Goal: Task Accomplishment & Management: Use online tool/utility

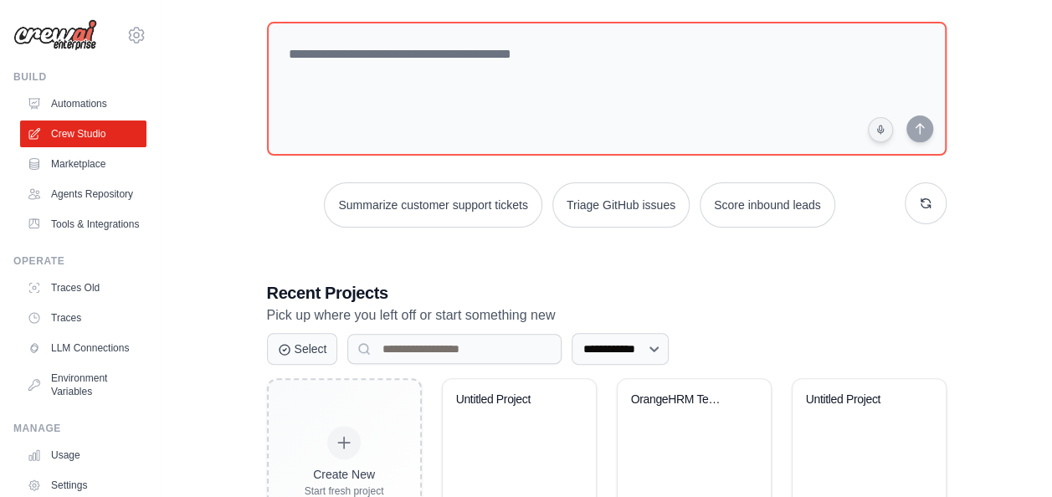
scroll to position [95, 0]
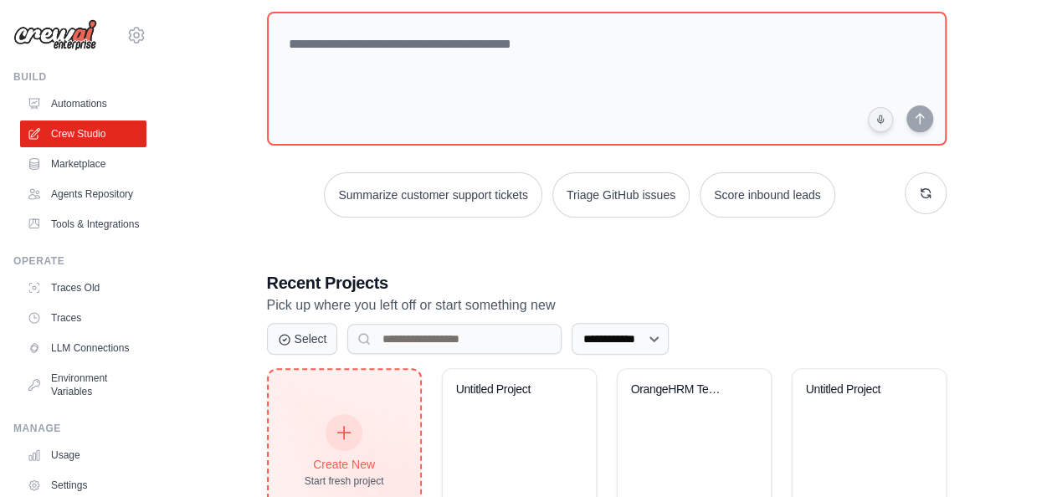
click at [337, 427] on icon at bounding box center [344, 433] width 18 height 18
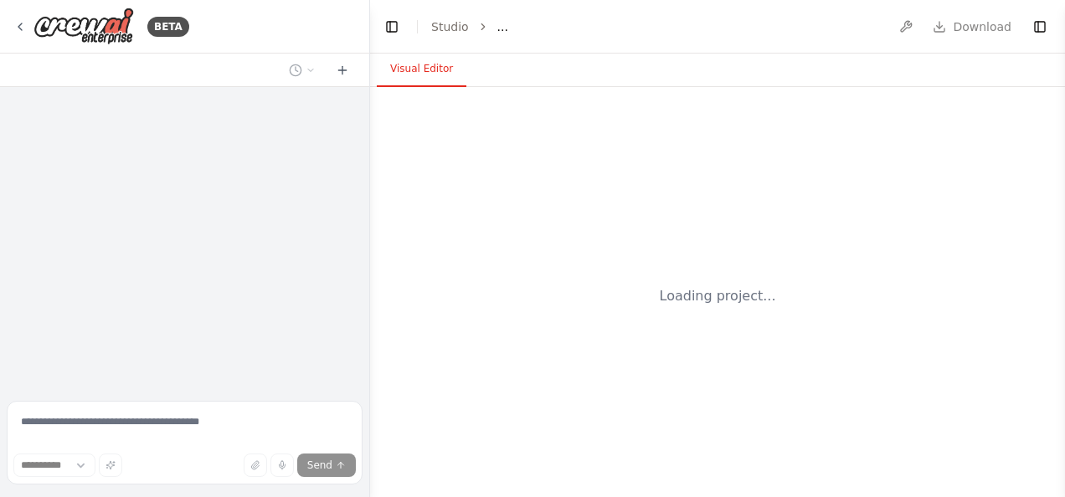
select select "****"
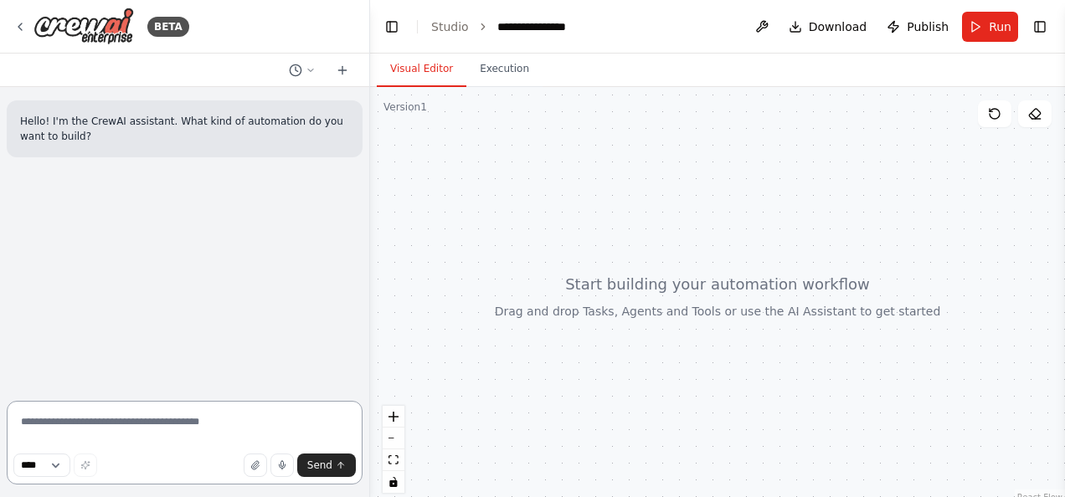
click at [114, 424] on textarea at bounding box center [185, 443] width 356 height 84
paste textarea "**********"
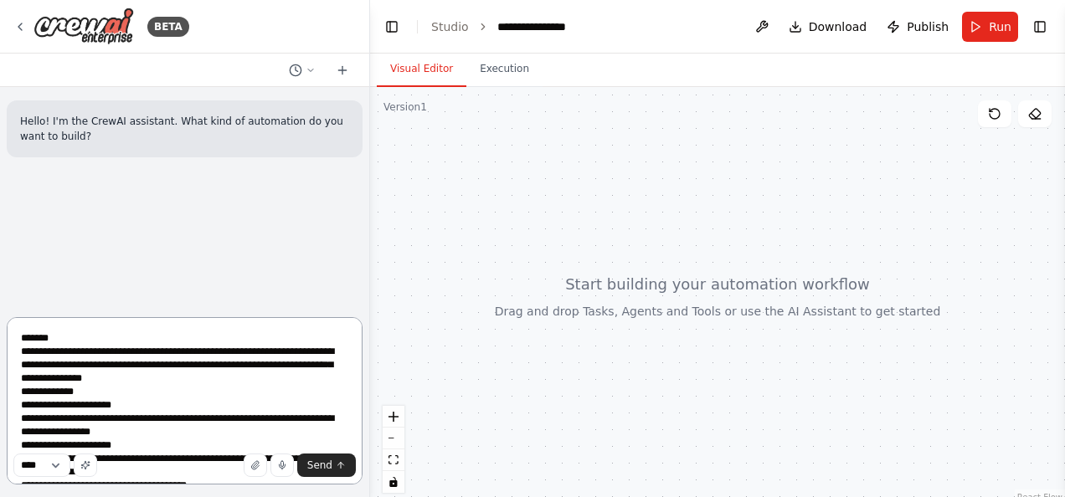
scroll to position [530, 0]
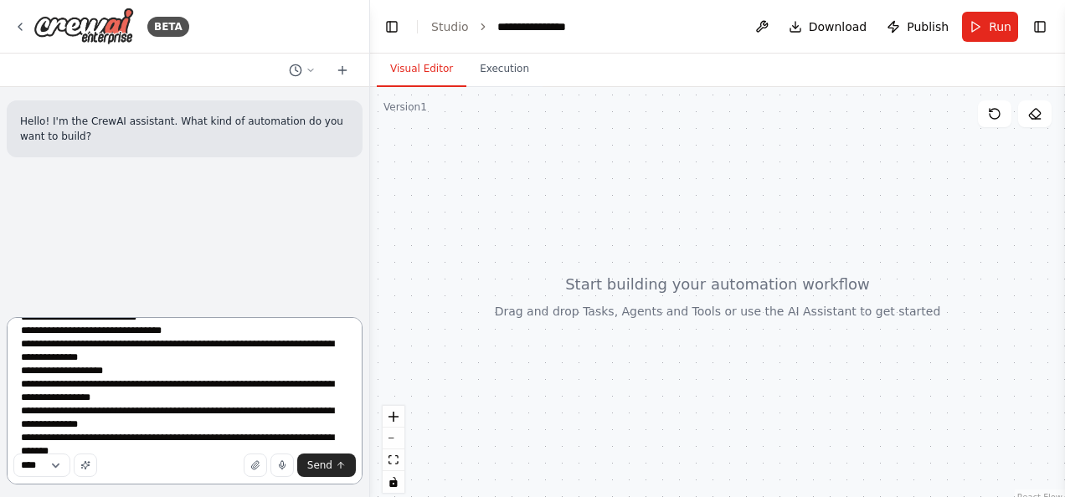
click at [111, 419] on textarea at bounding box center [185, 400] width 356 height 167
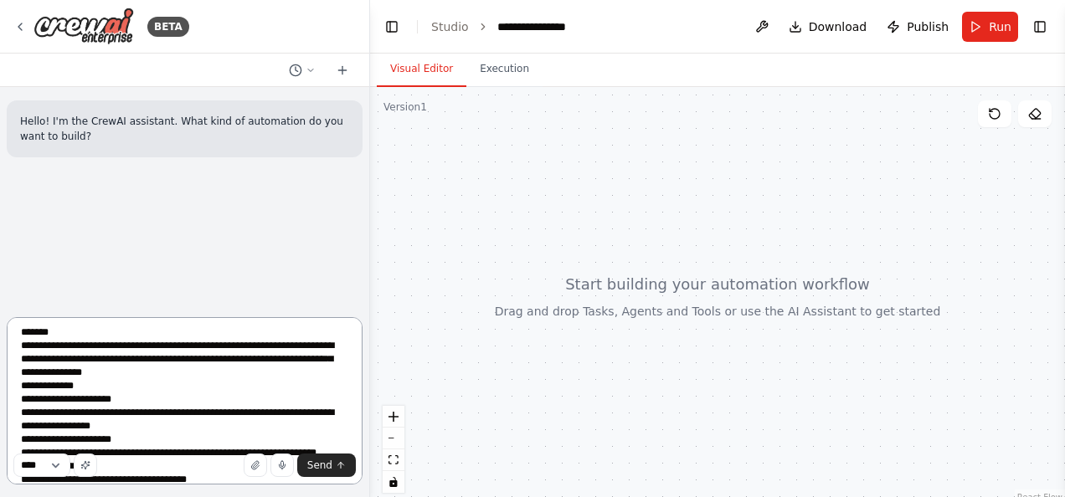
scroll to position [0, 0]
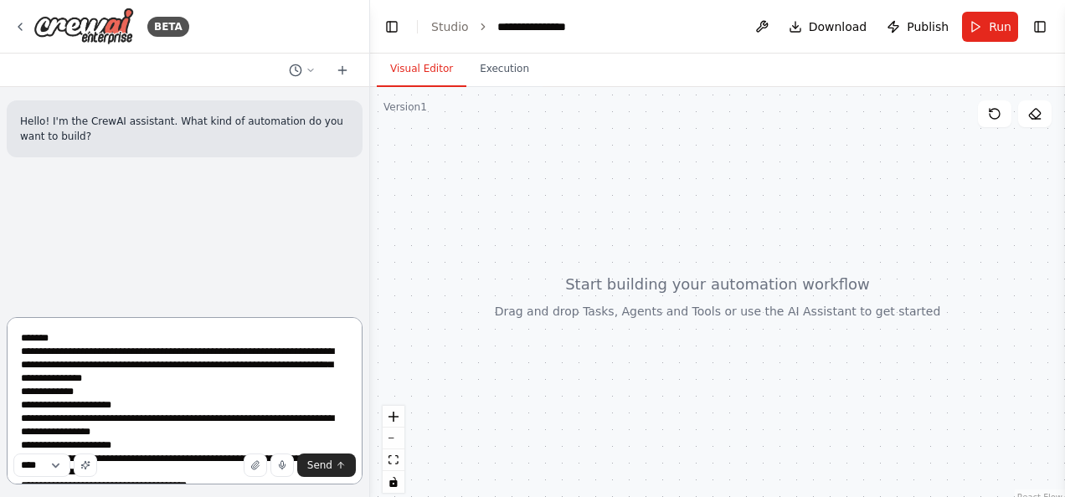
click at [62, 332] on textarea at bounding box center [185, 400] width 356 height 167
drag, startPoint x: 70, startPoint y: 334, endPoint x: 0, endPoint y: 332, distance: 70.4
click at [0, 332] on div "BETA Hello! I'm the CrewAI assistant. What kind of automation do you want to bu…" at bounding box center [185, 248] width 370 height 497
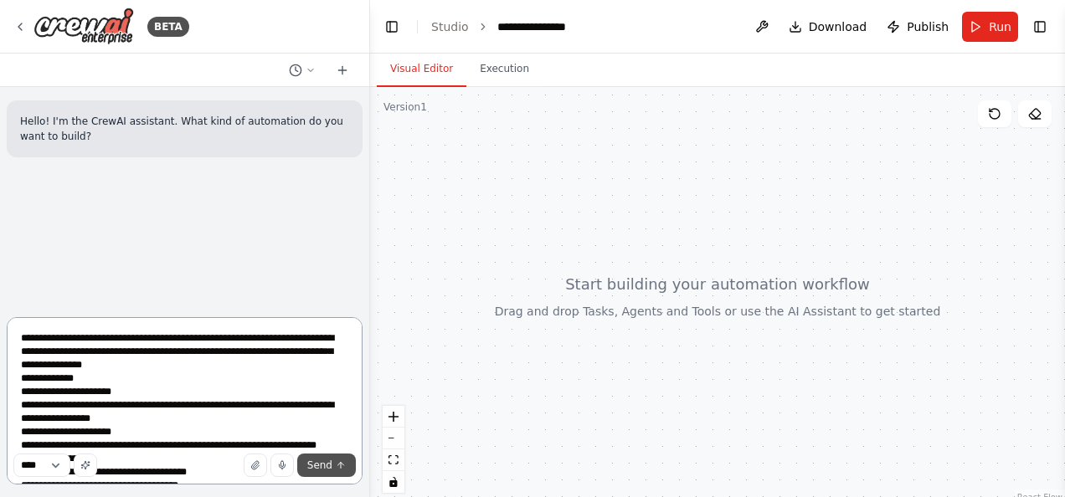
type textarea "**********"
click at [321, 472] on button "Send" at bounding box center [326, 465] width 59 height 23
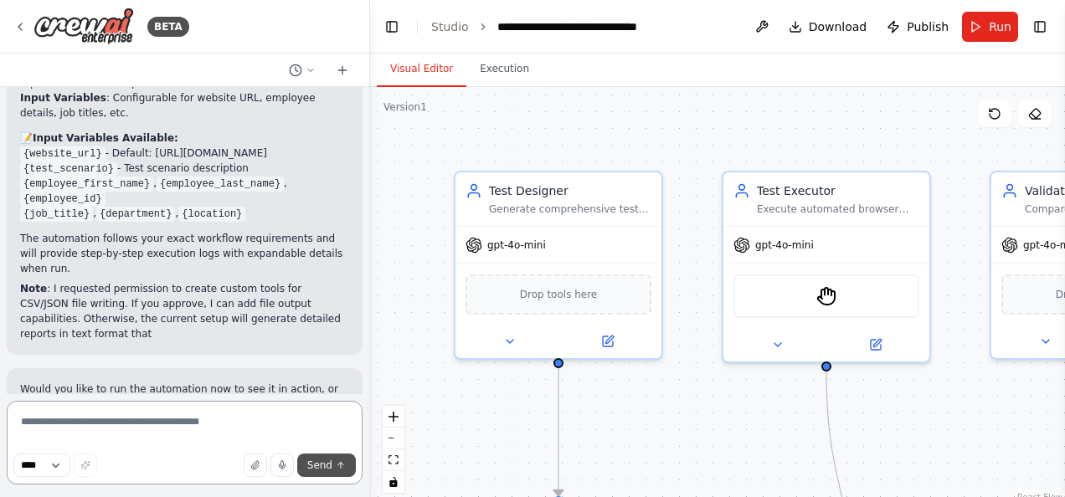
scroll to position [3401, 0]
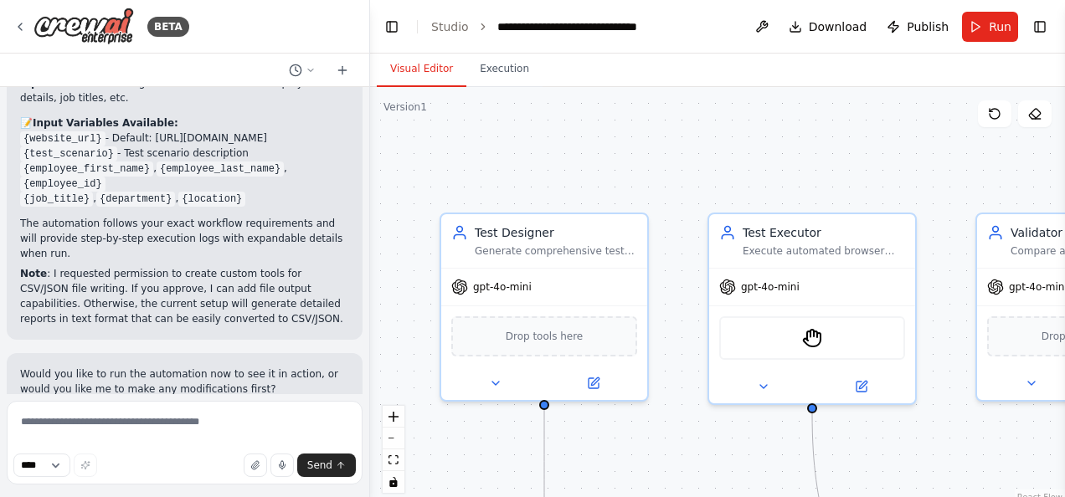
drag, startPoint x: 980, startPoint y: 409, endPoint x: 953, endPoint y: 483, distance: 79.5
click at [953, 483] on div ".deletable-edge-delete-btn { width: 20px; height: 20px; border: 0px solid #ffff…" at bounding box center [717, 296] width 695 height 419
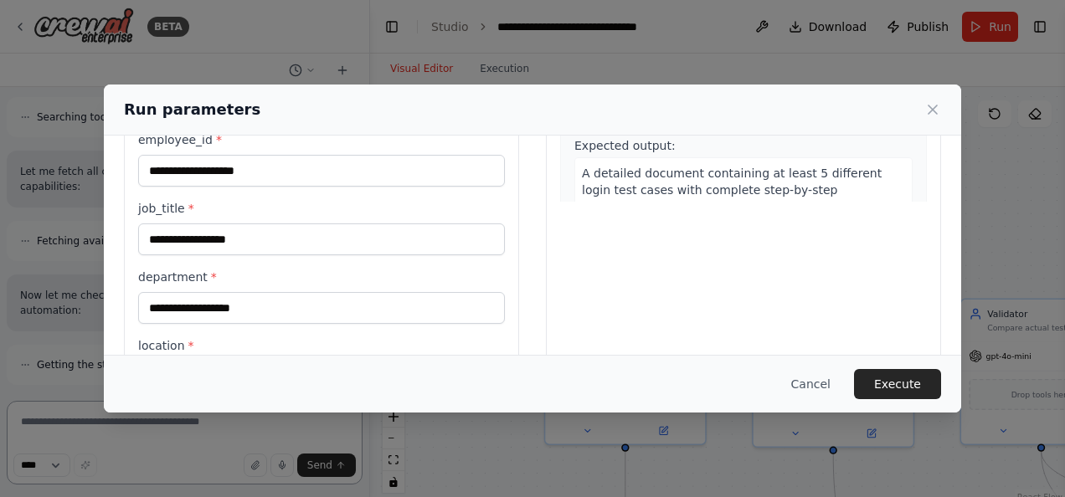
scroll to position [0, 0]
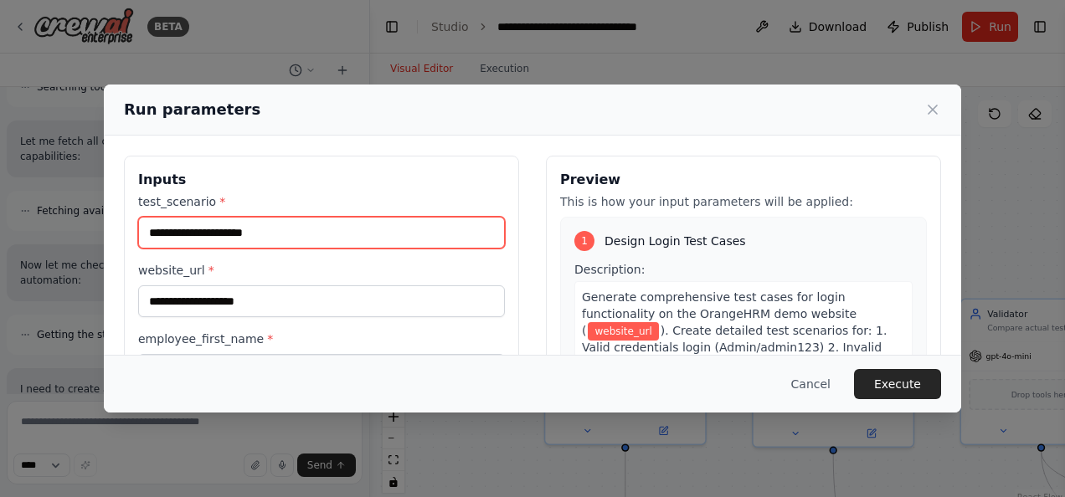
click at [260, 234] on input "test_scenario *" at bounding box center [321, 233] width 367 height 32
type input "**********"
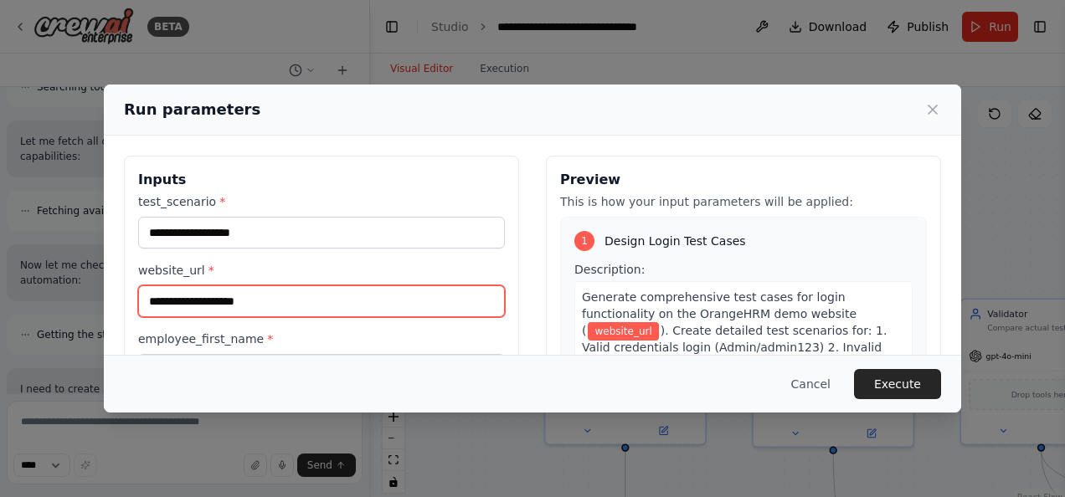
click at [260, 306] on input "website_url *" at bounding box center [321, 301] width 367 height 32
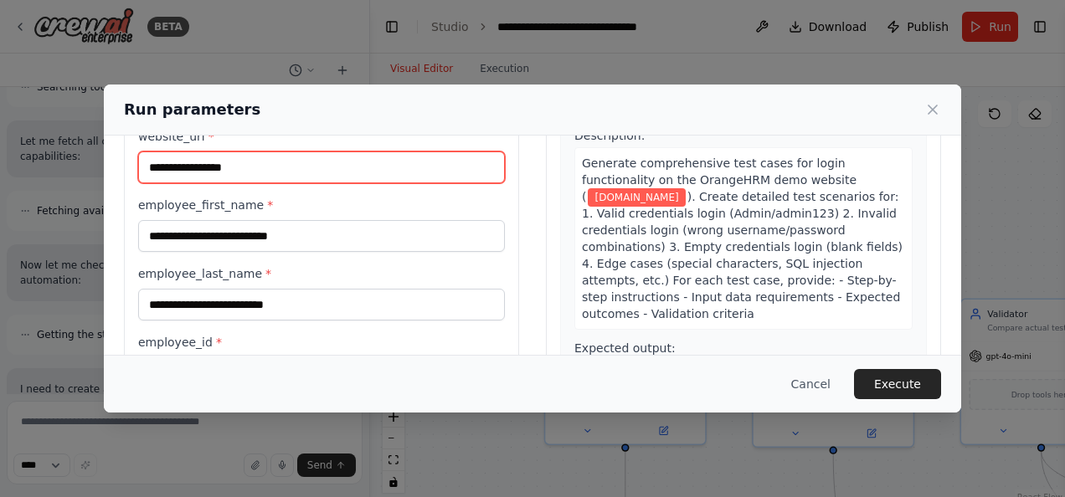
scroll to position [167, 0]
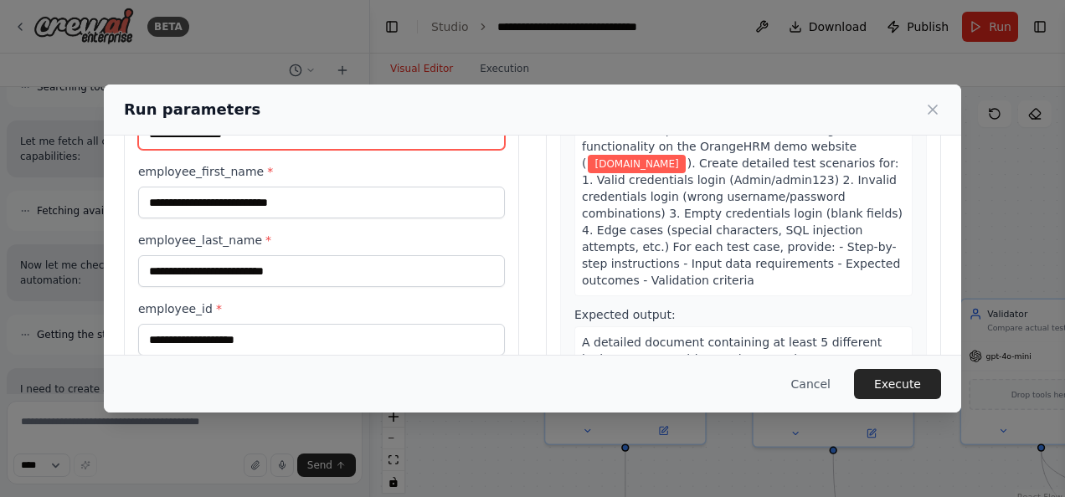
type input "**********"
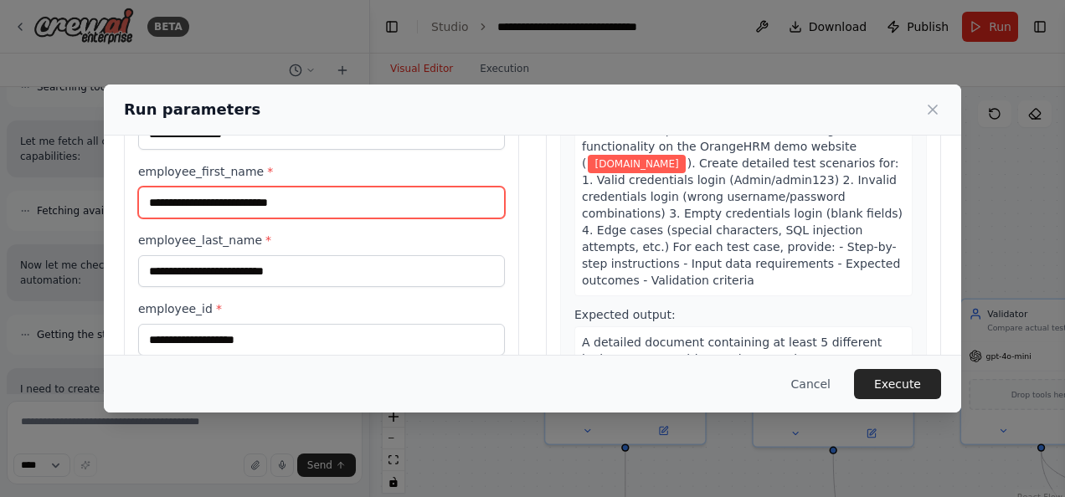
click at [238, 203] on input "employee_first_name *" at bounding box center [321, 203] width 367 height 32
type input "*****"
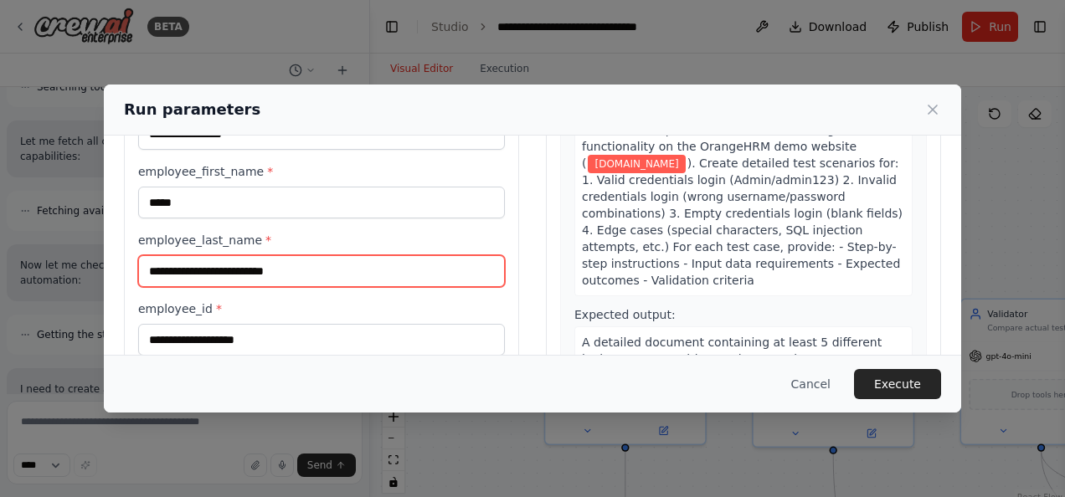
click at [258, 276] on input "employee_last_name *" at bounding box center [321, 271] width 367 height 32
type input "****"
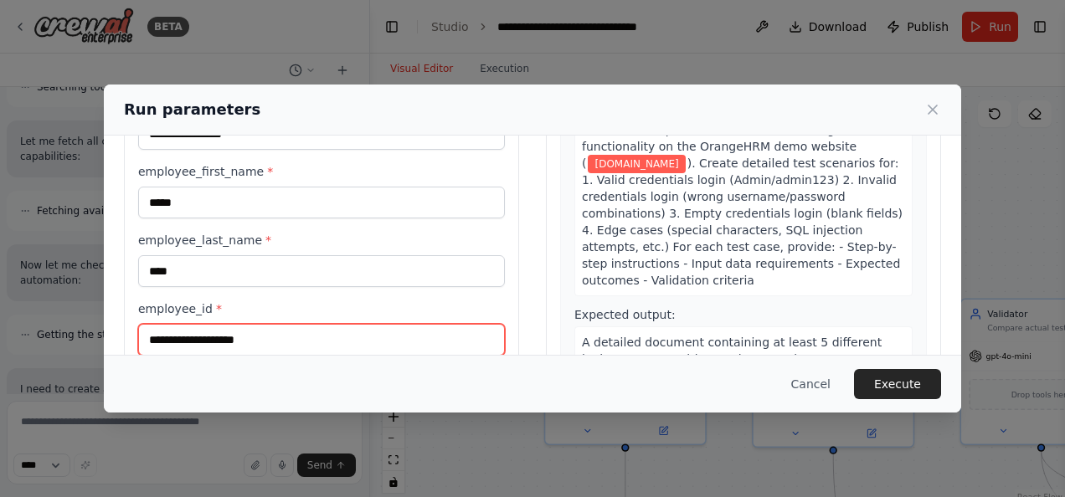
click at [248, 342] on input "employee_id *" at bounding box center [321, 340] width 367 height 32
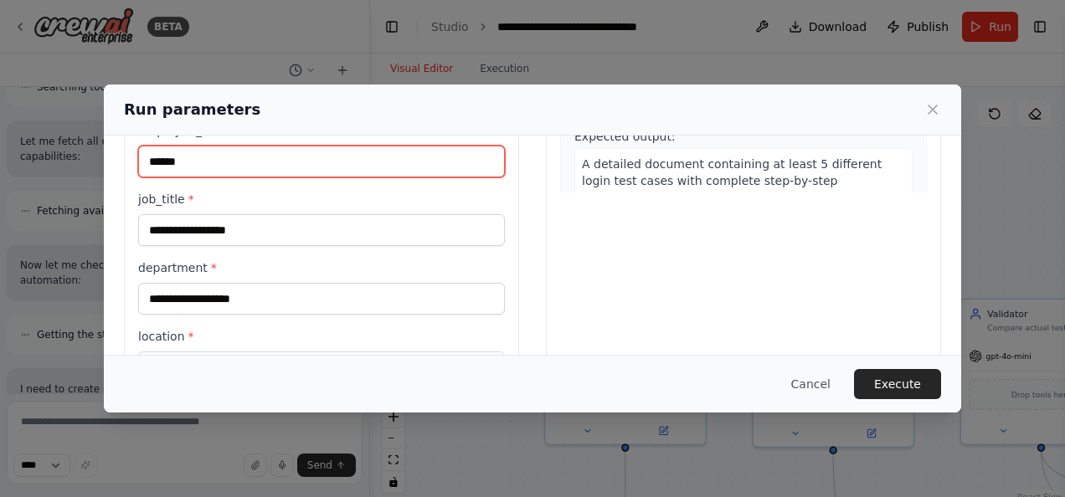
scroll to position [379, 0]
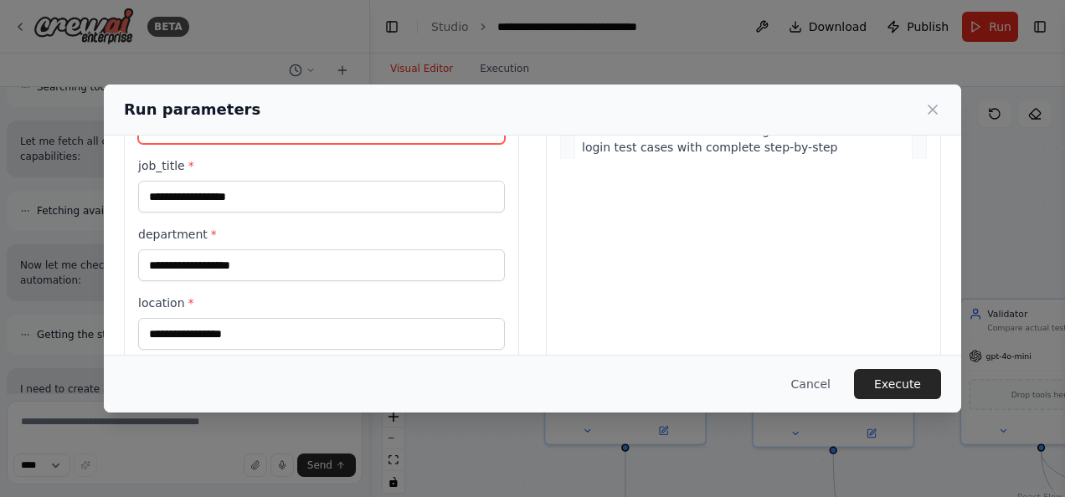
type input "******"
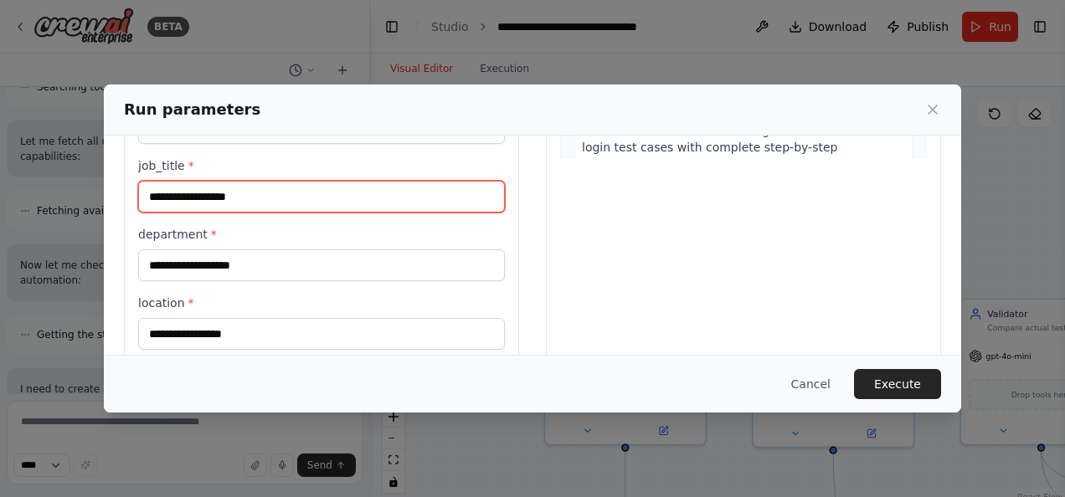
click at [234, 193] on input "job_title *" at bounding box center [321, 197] width 367 height 32
type input "**********"
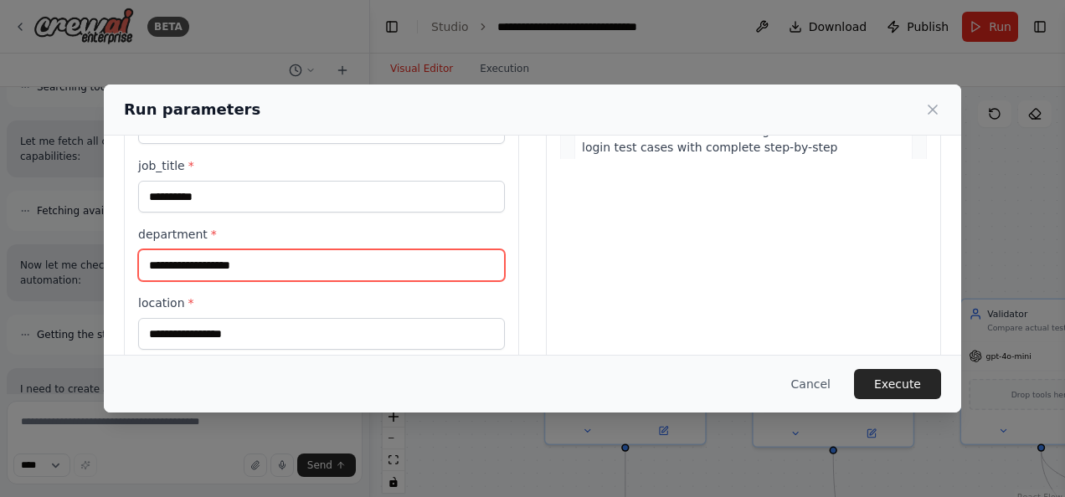
click at [234, 267] on input "department *" at bounding box center [321, 265] width 367 height 32
type input "*******"
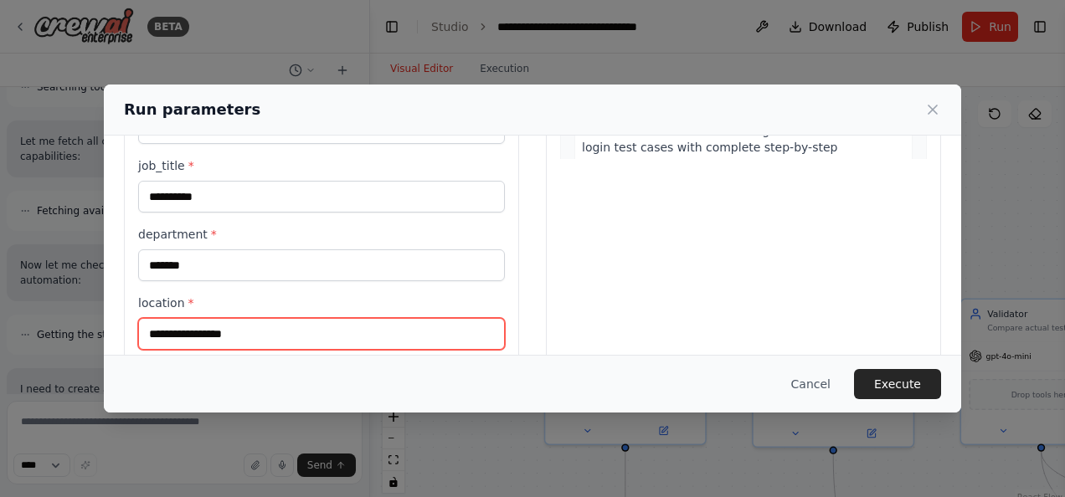
click at [229, 332] on input "location *" at bounding box center [321, 334] width 367 height 32
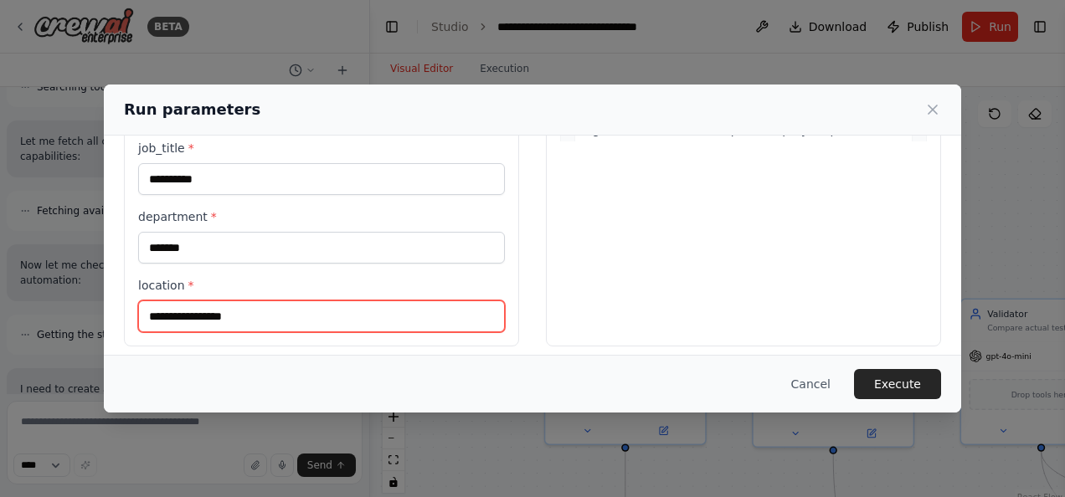
scroll to position [402, 0]
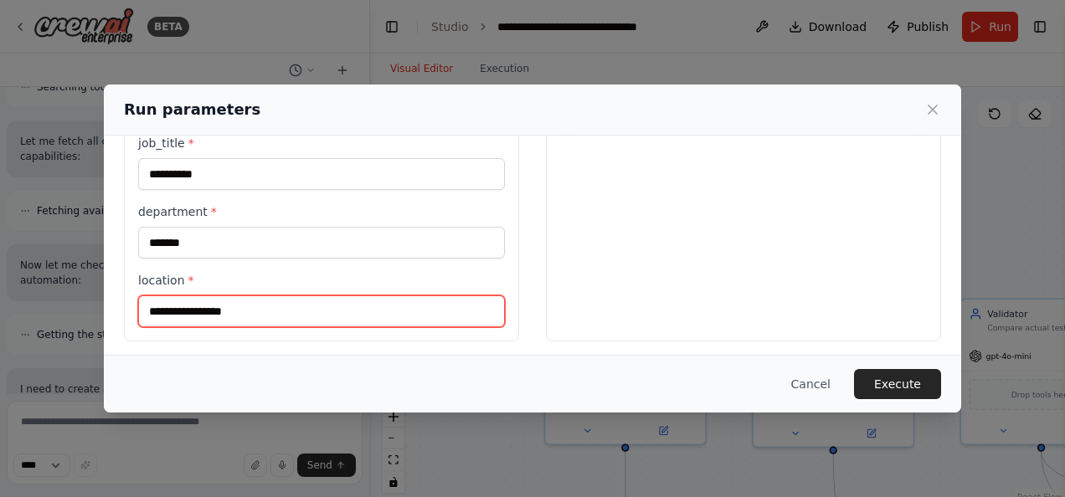
click at [332, 299] on input "location *" at bounding box center [321, 312] width 367 height 32
type input "*********"
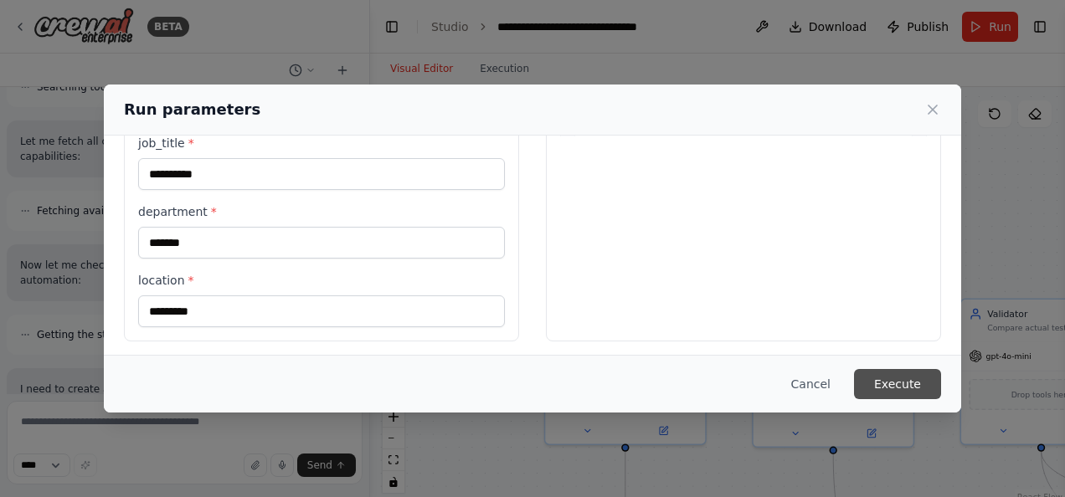
click at [897, 378] on button "Execute" at bounding box center [897, 384] width 87 height 30
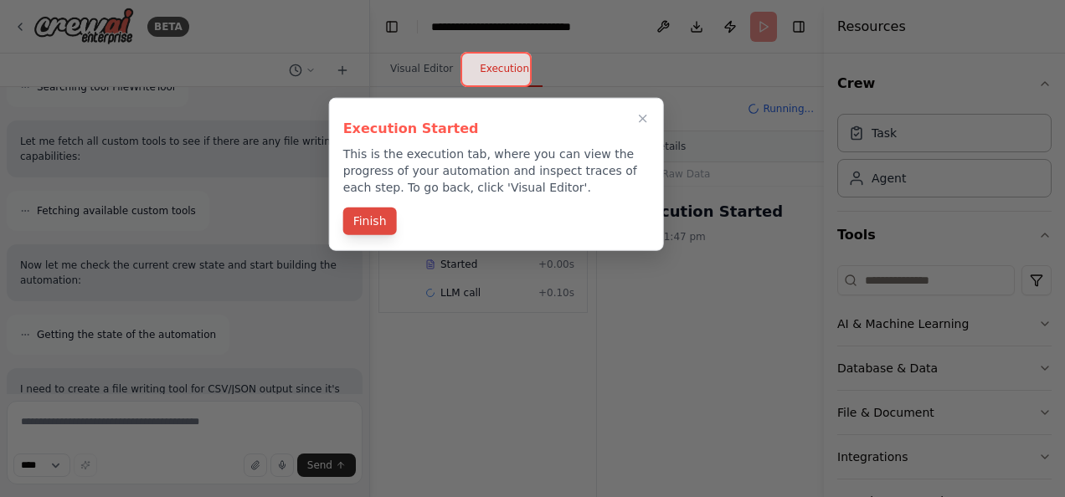
click at [383, 220] on button "Finish" at bounding box center [370, 222] width 54 height 28
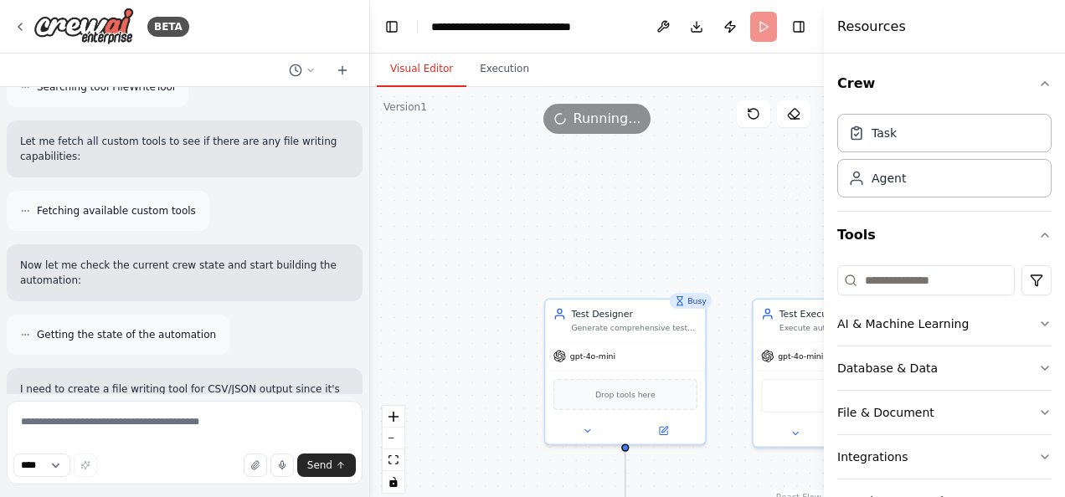
click at [412, 68] on button "Visual Editor" at bounding box center [422, 69] width 90 height 35
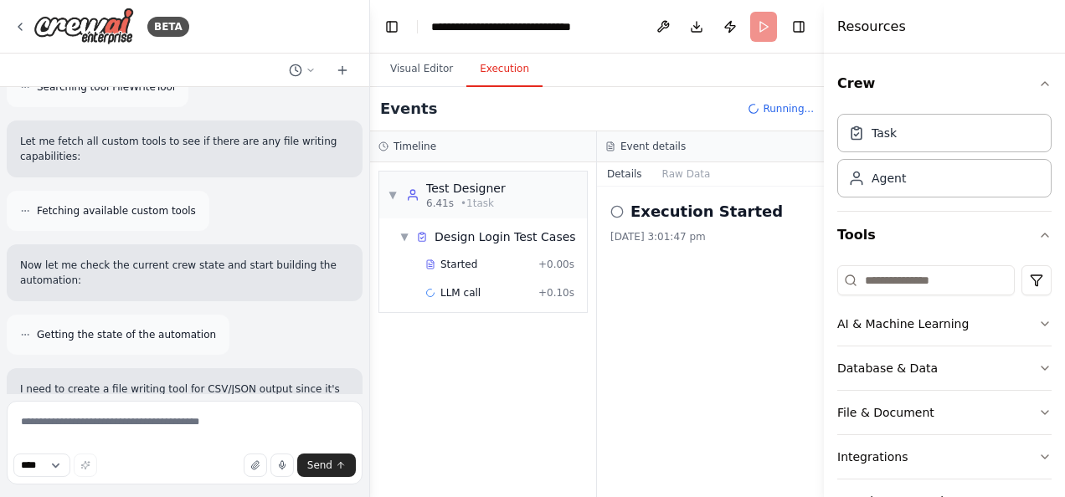
click at [493, 65] on button "Execution" at bounding box center [504, 69] width 76 height 35
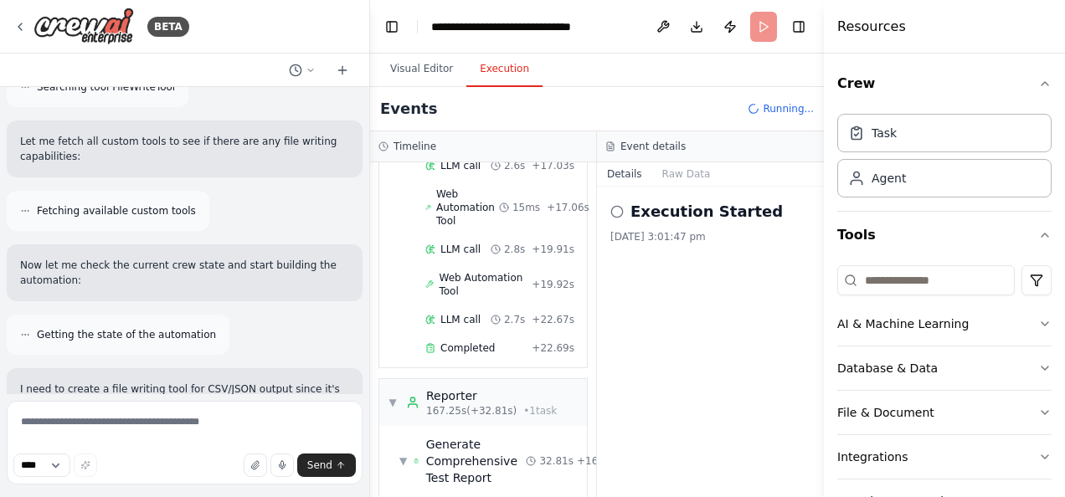
scroll to position [3015, 0]
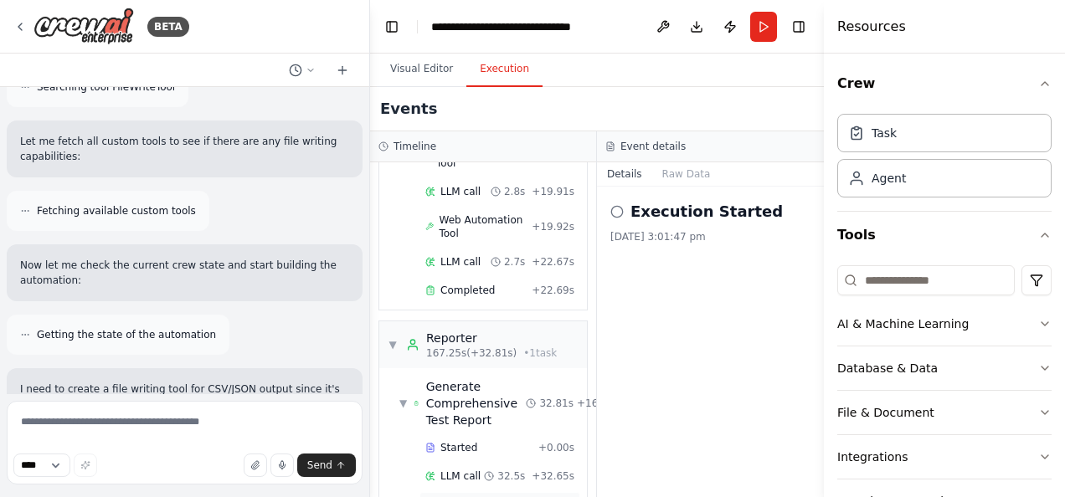
click at [450, 496] on span "Completed" at bounding box center [467, 504] width 54 height 13
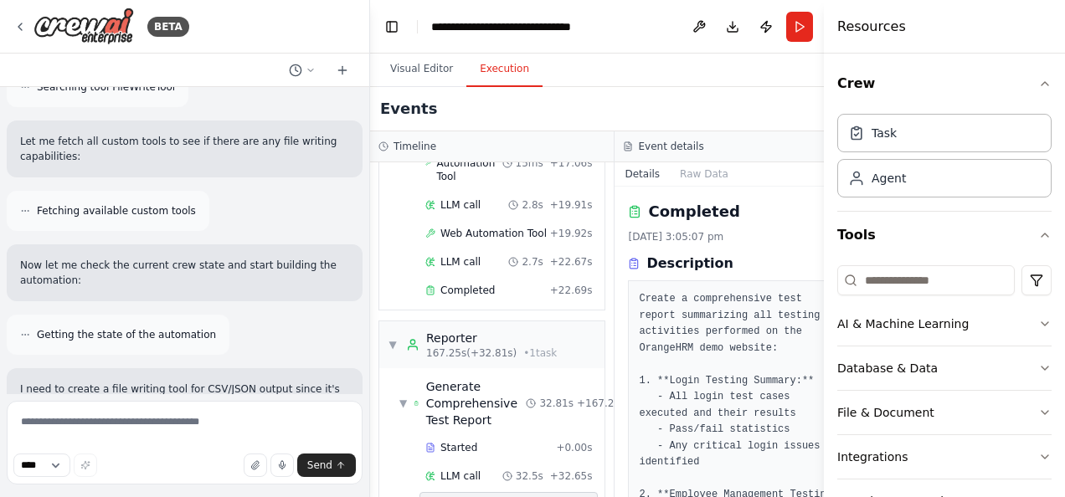
click at [820, 27] on button "Toggle Sidebar" at bounding box center [823, 248] width 13 height 497
click at [820, 25] on button "Toggle Sidebar" at bounding box center [823, 248] width 13 height 497
click at [817, 25] on button "Toggle Sidebar" at bounding box center [823, 248] width 13 height 497
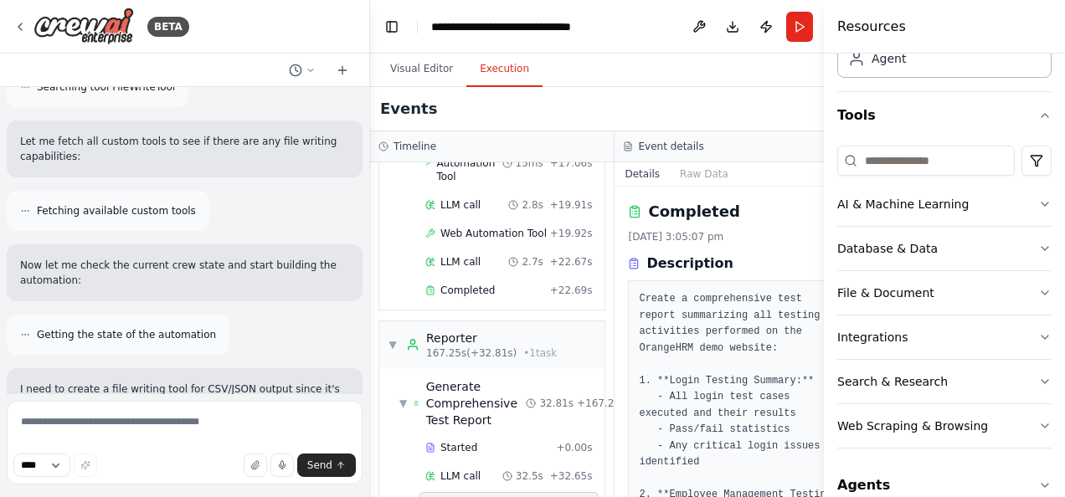
scroll to position [141, 0]
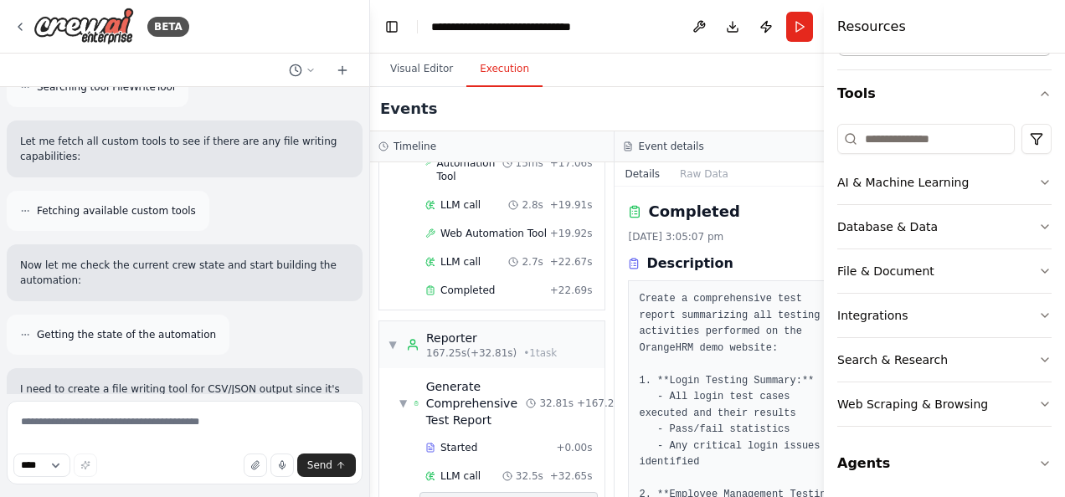
drag, startPoint x: 820, startPoint y: 368, endPoint x: 821, endPoint y: 465, distance: 97.1
click at [821, 465] on button "Toggle Sidebar" at bounding box center [823, 248] width 13 height 497
click at [462, 378] on span "Generate Comprehensive Test Report" at bounding box center [476, 403] width 100 height 50
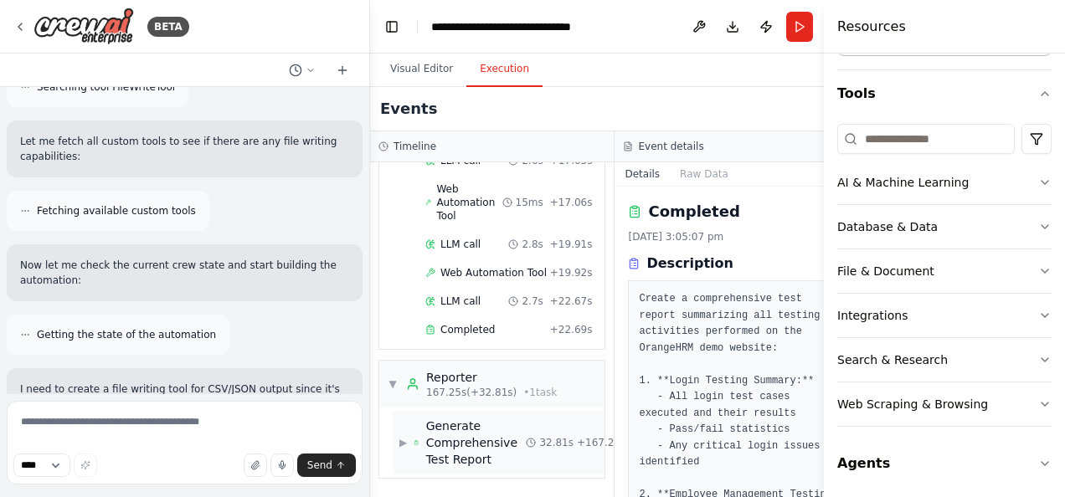
scroll to position [2814, 0]
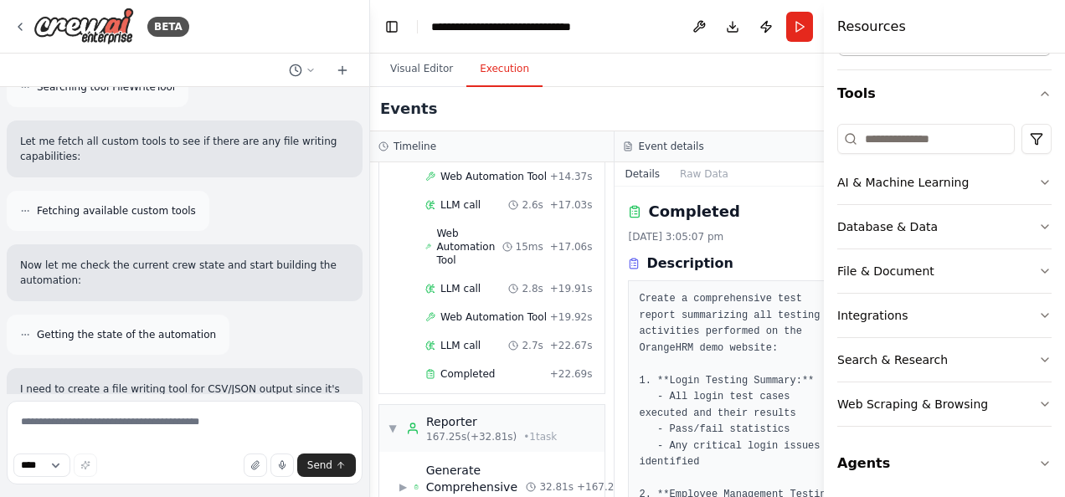
click at [394, 32] on button "Toggle Left Sidebar" at bounding box center [391, 26] width 23 height 23
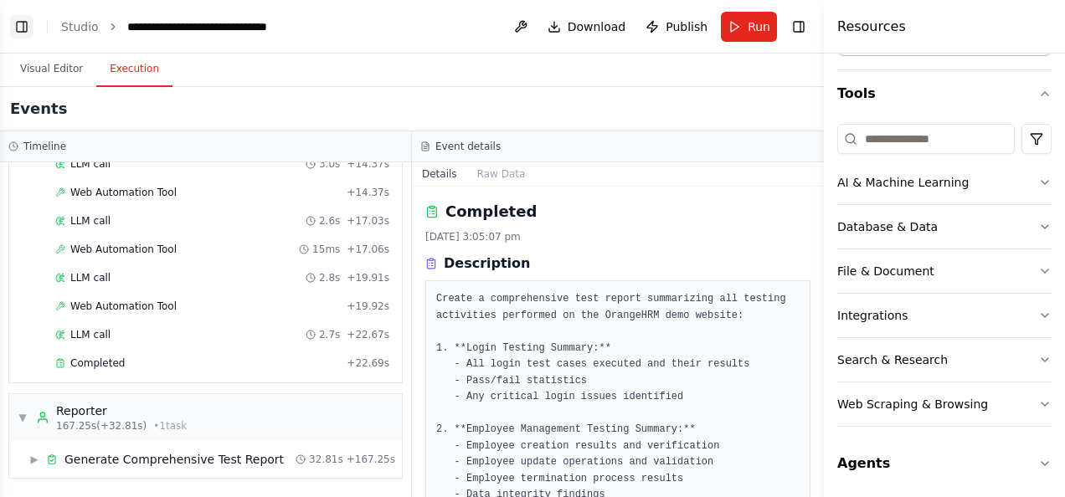
scroll to position [2162, 0]
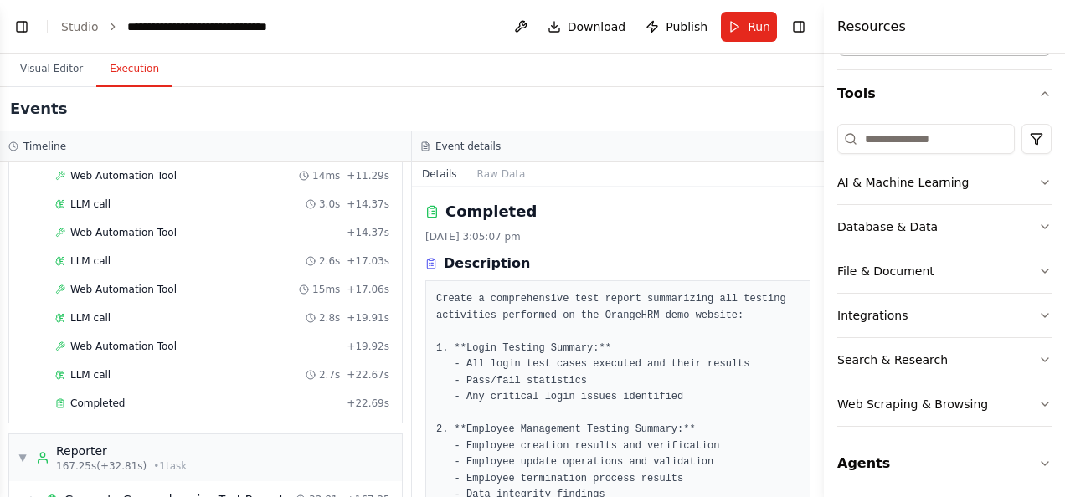
click at [817, 487] on button "Toggle Sidebar" at bounding box center [823, 248] width 13 height 497
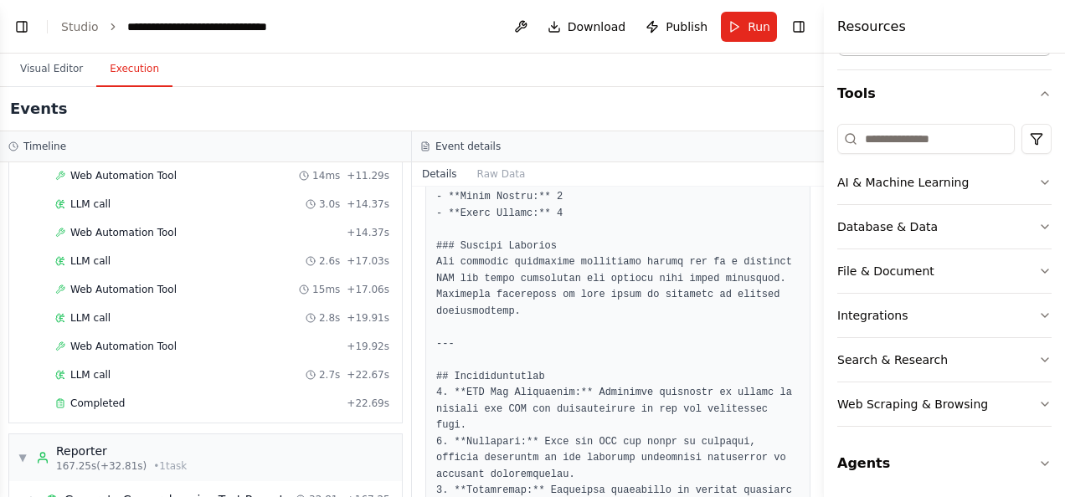
scroll to position [2393, 0]
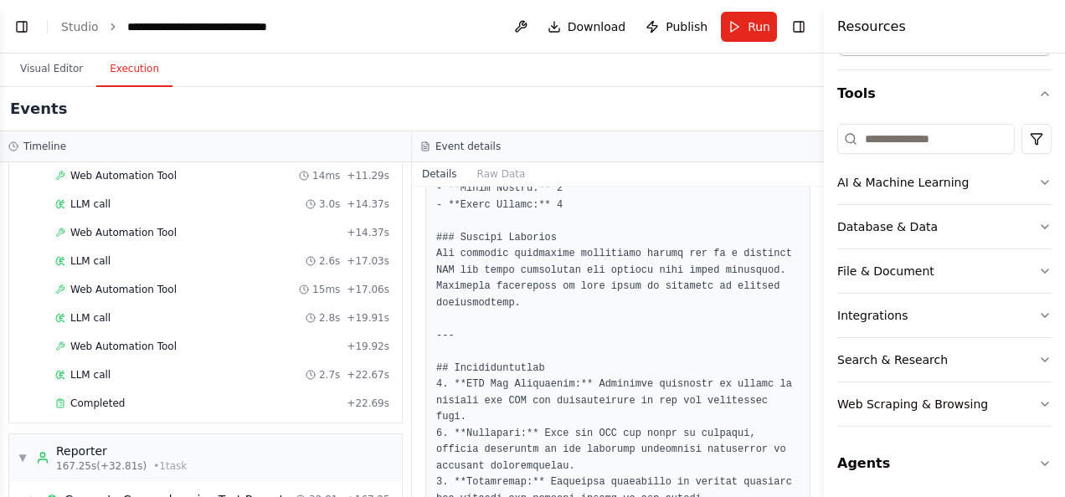
click at [824, 375] on div at bounding box center [827, 248] width 7 height 497
click at [819, 370] on button "Toggle Sidebar" at bounding box center [823, 248] width 13 height 497
click at [817, 372] on button "Toggle Sidebar" at bounding box center [823, 248] width 13 height 497
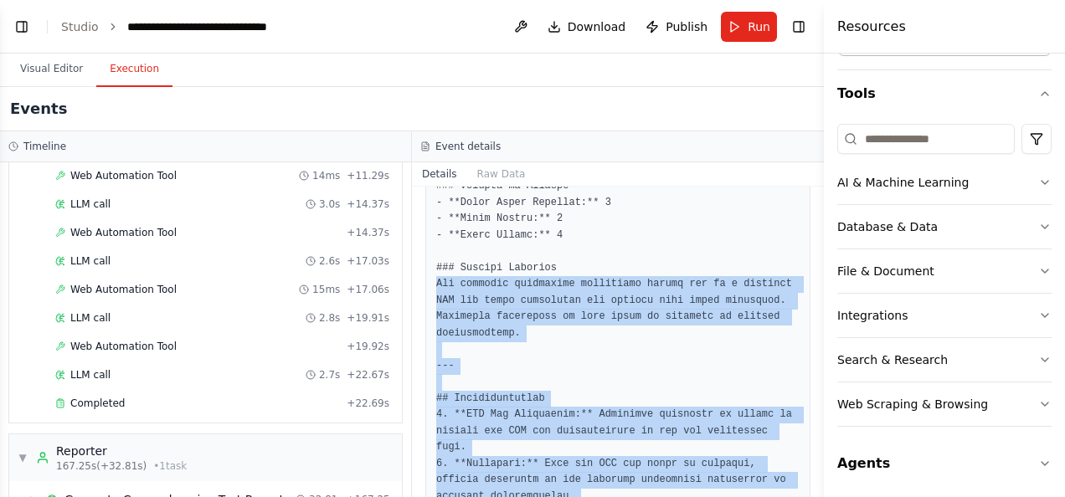
scroll to position [2439, 0]
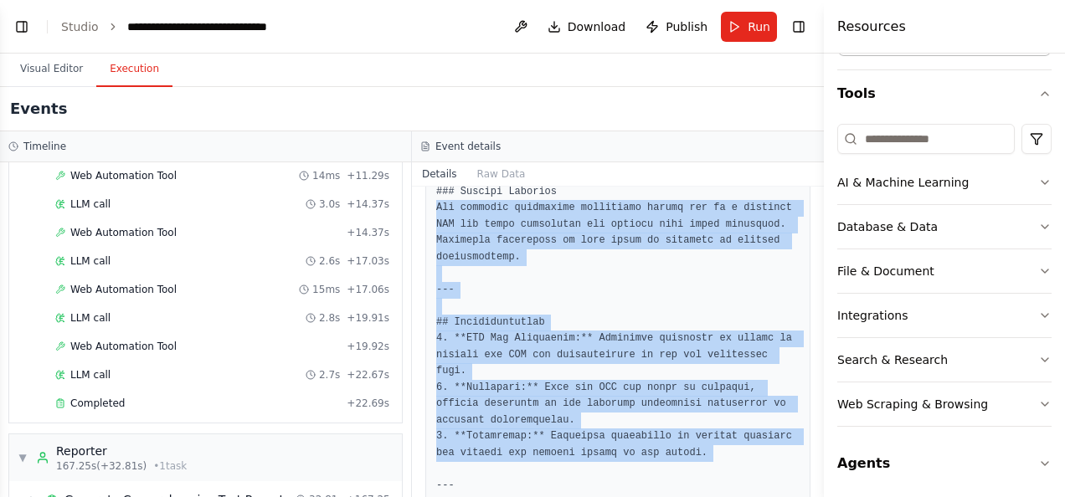
drag, startPoint x: 436, startPoint y: 335, endPoint x: 702, endPoint y: 352, distance: 266.0
click at [702, 352] on pre at bounding box center [617, 135] width 363 height 3526
drag, startPoint x: 702, startPoint y: 352, endPoint x: 586, endPoint y: 267, distance: 143.7
click at [586, 267] on pre at bounding box center [617, 135] width 363 height 3526
copy pre "All employee management operations failed due to a critical API key error preve…"
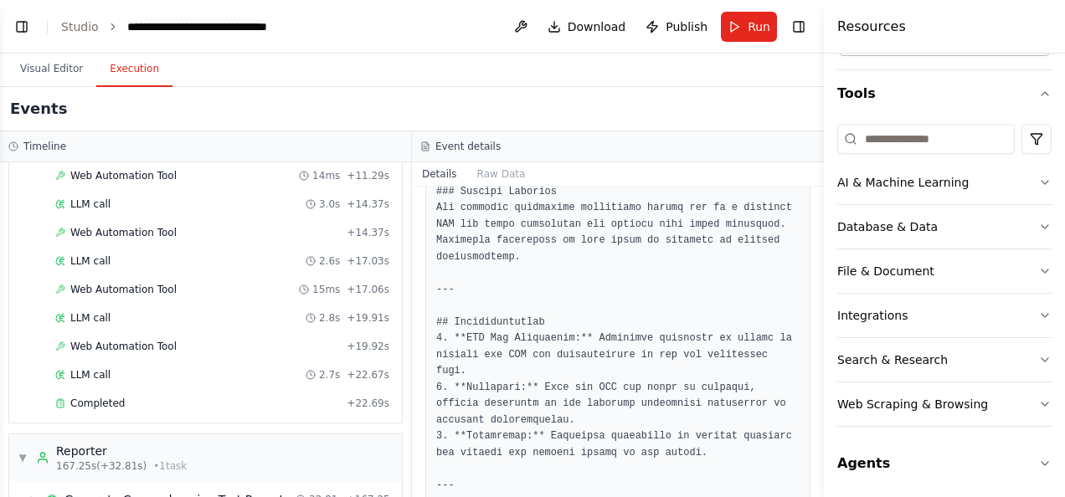
click at [691, 370] on pre at bounding box center [617, 135] width 363 height 3526
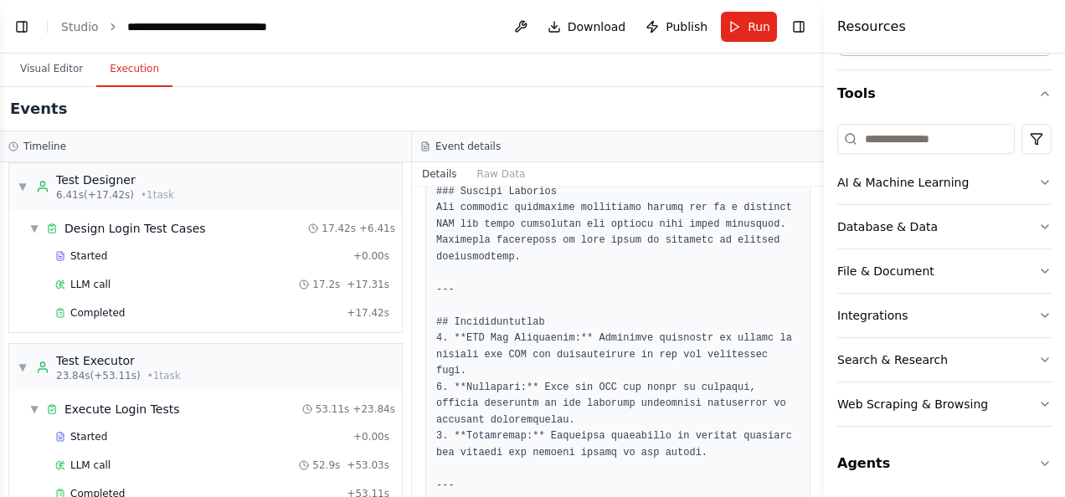
scroll to position [0, 0]
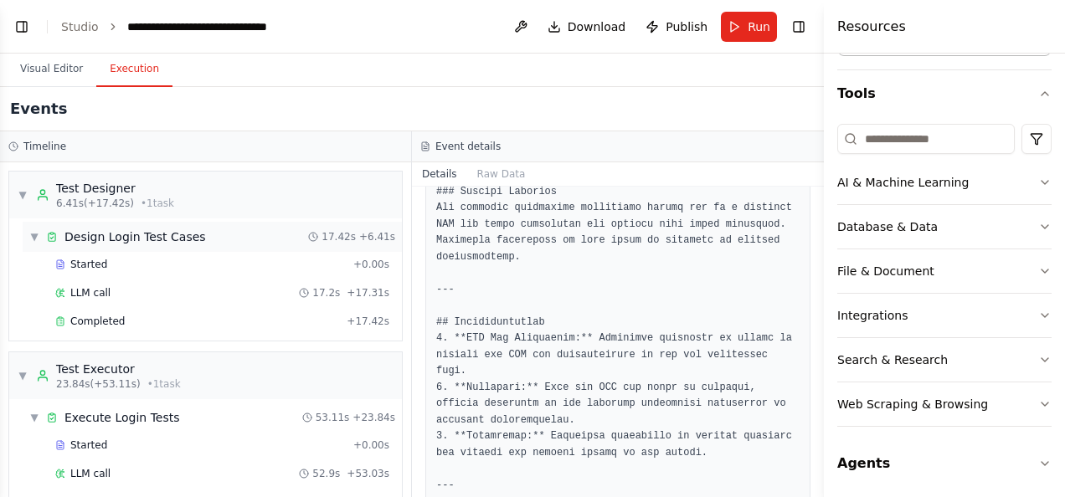
click at [139, 237] on span "Design Login Test Cases" at bounding box center [134, 237] width 141 height 17
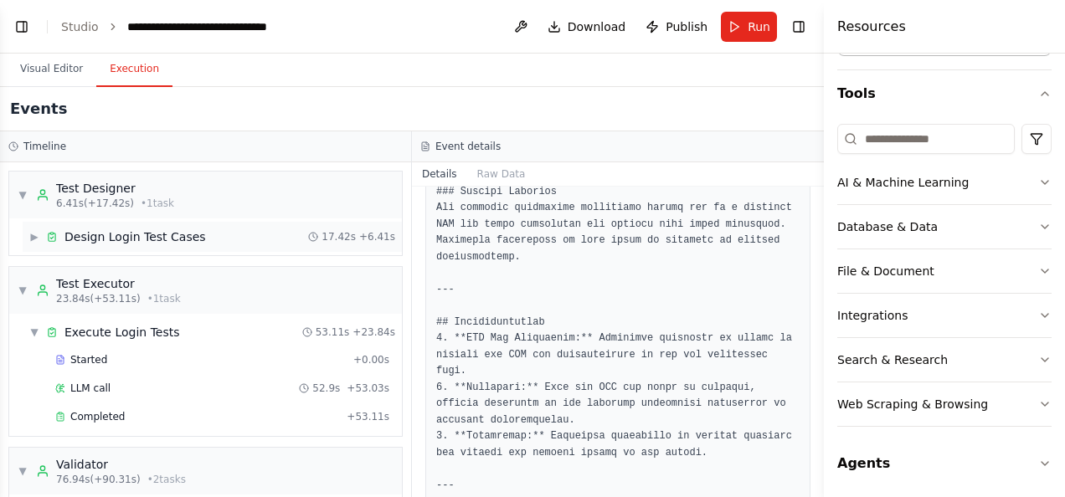
click at [139, 237] on span "Design Login Test Cases" at bounding box center [134, 237] width 141 height 17
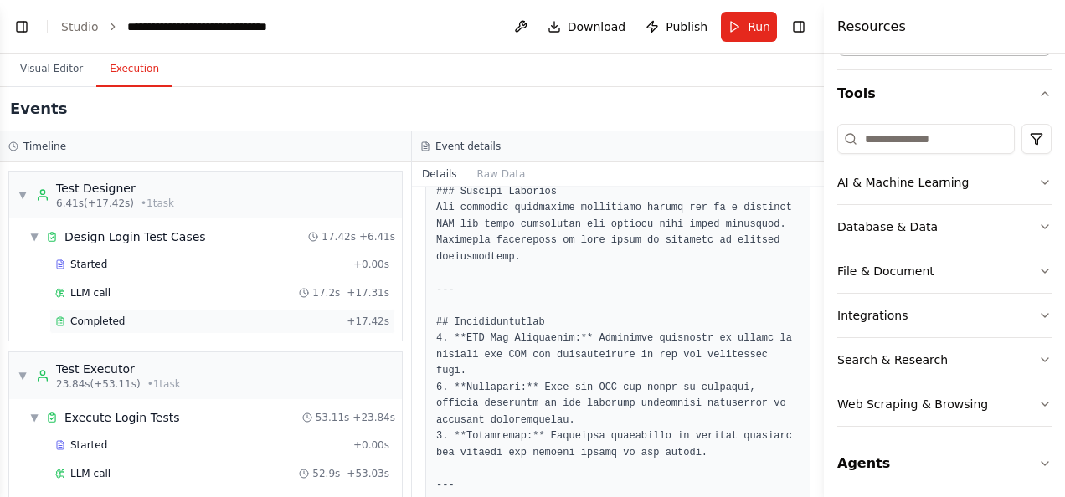
click at [107, 316] on span "Completed" at bounding box center [97, 321] width 54 height 13
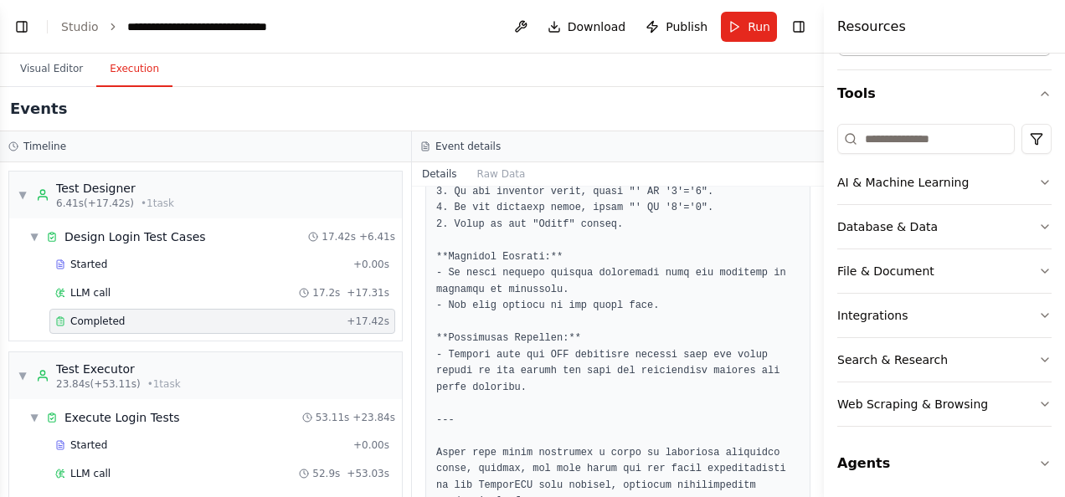
scroll to position [2227, 0]
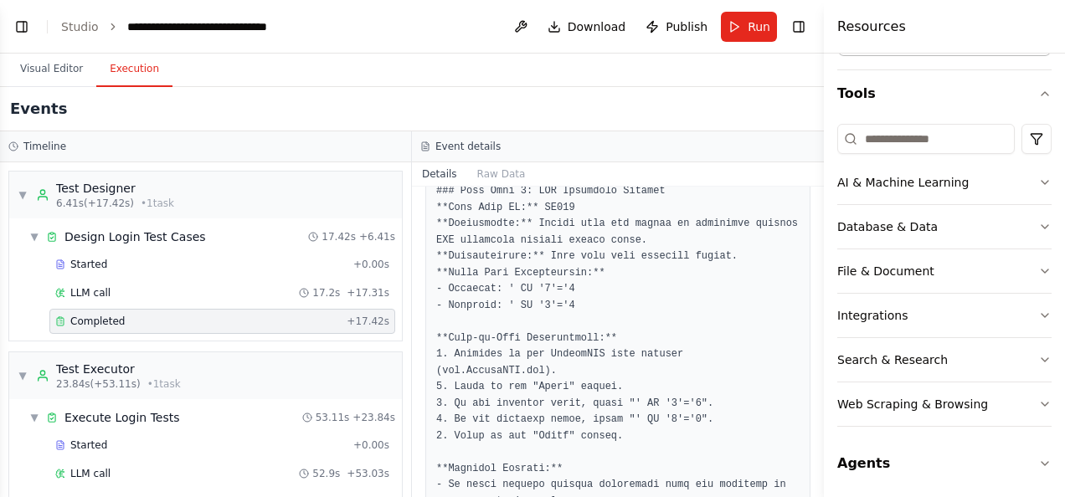
click at [820, 194] on button "Toggle Sidebar" at bounding box center [823, 248] width 13 height 497
click at [817, 197] on button "Toggle Sidebar" at bounding box center [823, 248] width 13 height 497
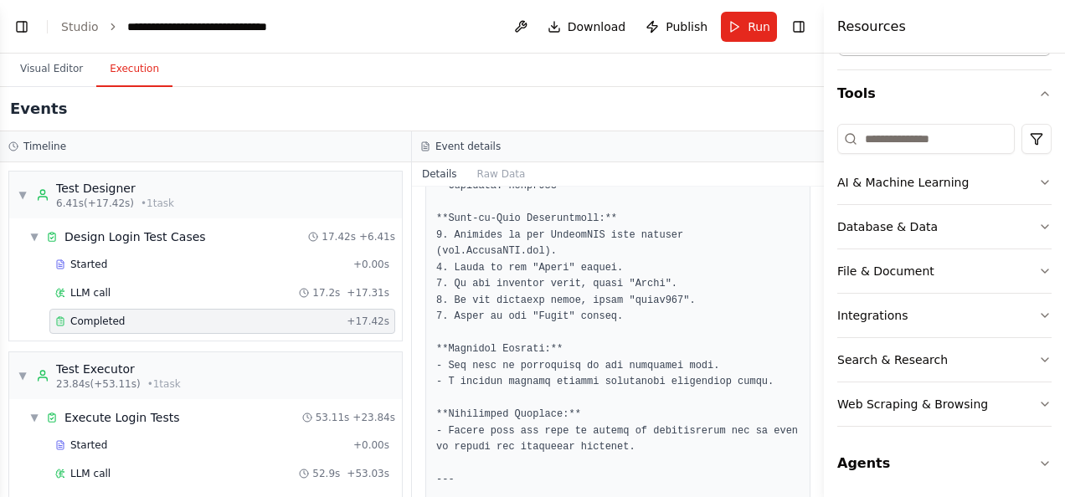
scroll to position [519, 0]
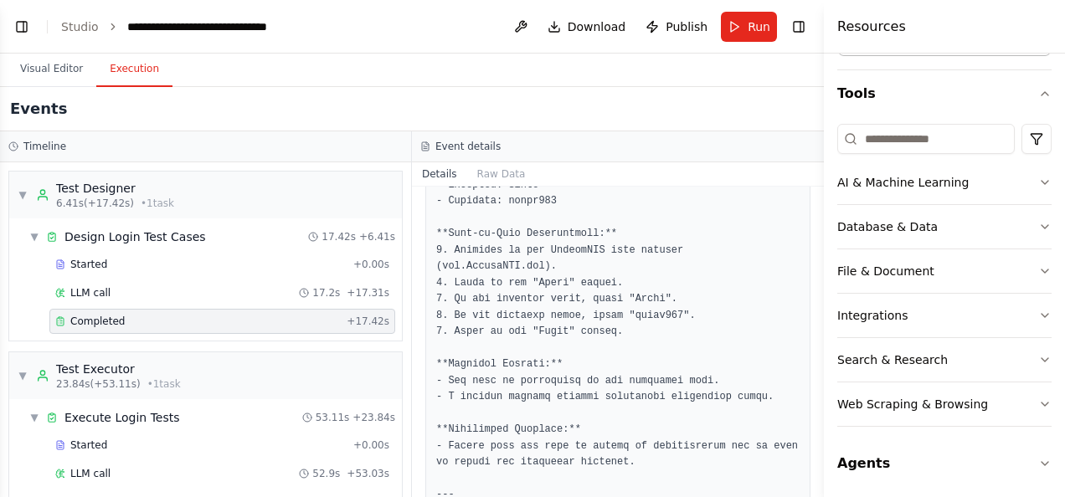
click at [818, 196] on button "Toggle Sidebar" at bounding box center [823, 248] width 13 height 497
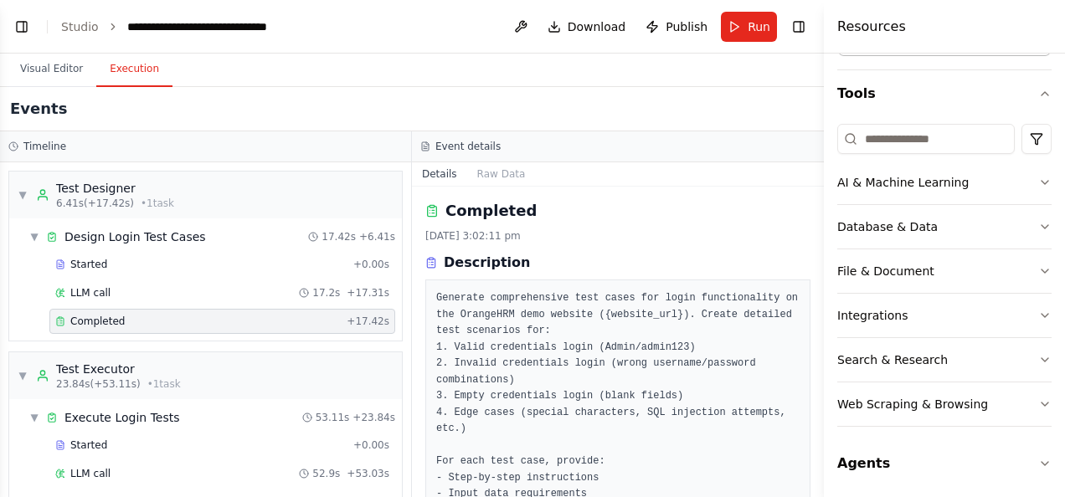
scroll to position [0, 0]
click at [817, 482] on button "Toggle Sidebar" at bounding box center [823, 248] width 13 height 497
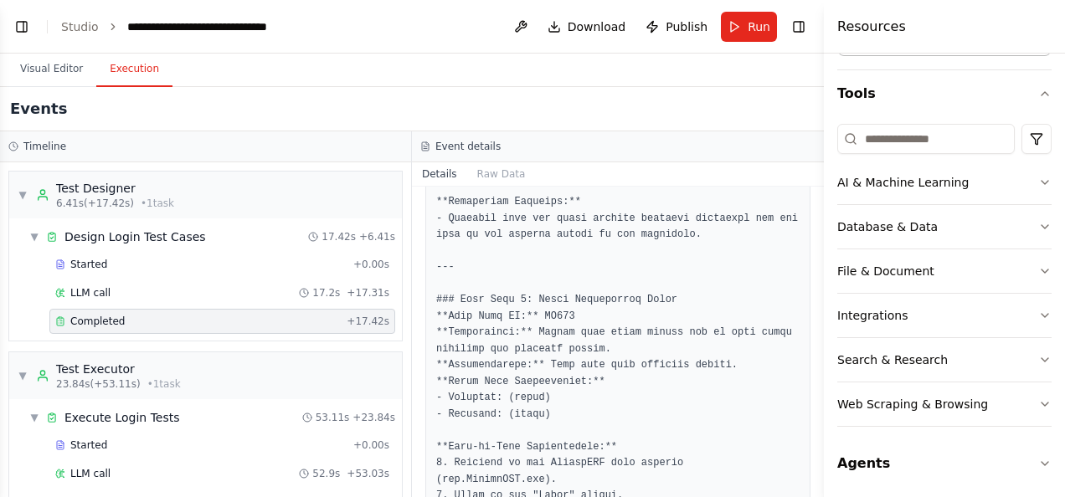
scroll to position [1206, 0]
click at [809, 481] on div "Completed 26/9/2025, 3:02:11 pm Description Generate comprehensive test cases f…" at bounding box center [618, 342] width 412 height 311
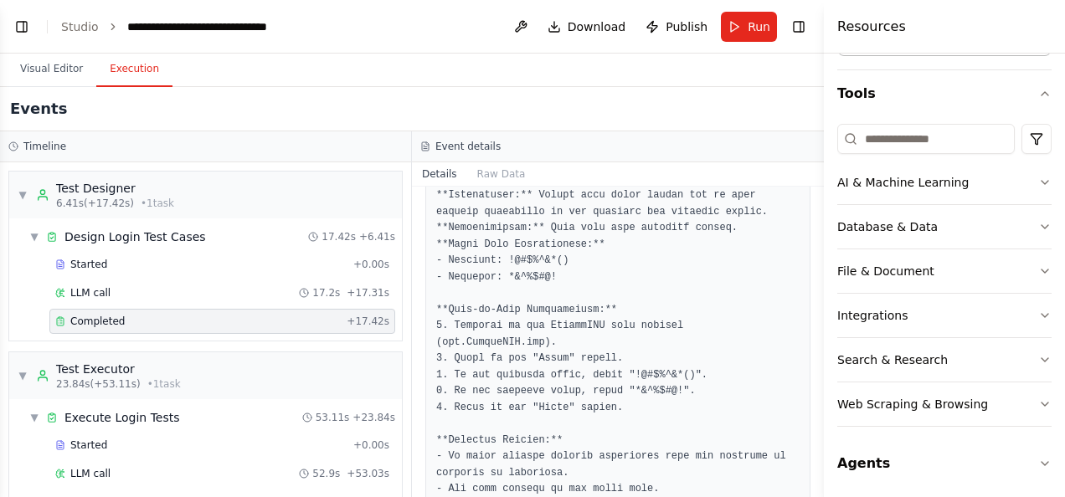
scroll to position [1842, 0]
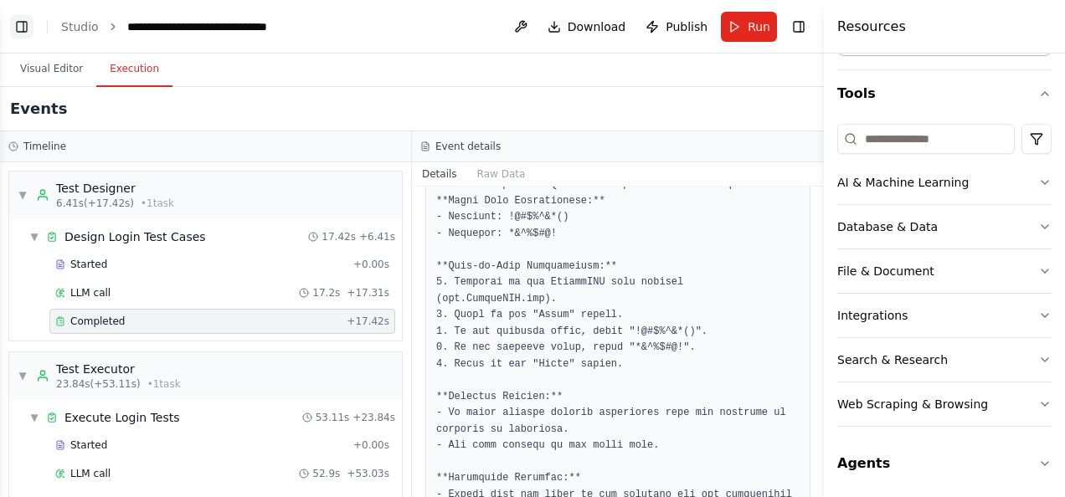
click at [22, 25] on button "Toggle Left Sidebar" at bounding box center [21, 26] width 23 height 23
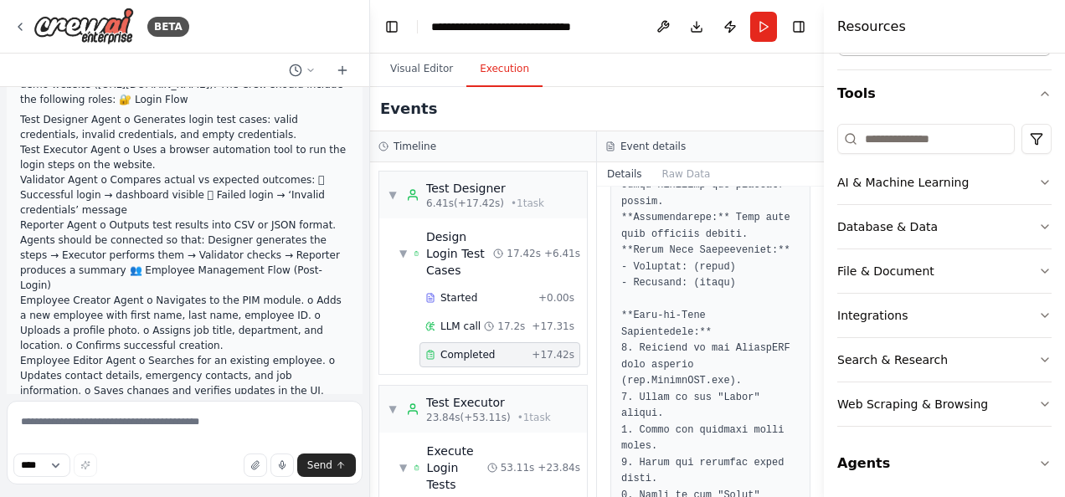
scroll to position [131, 0]
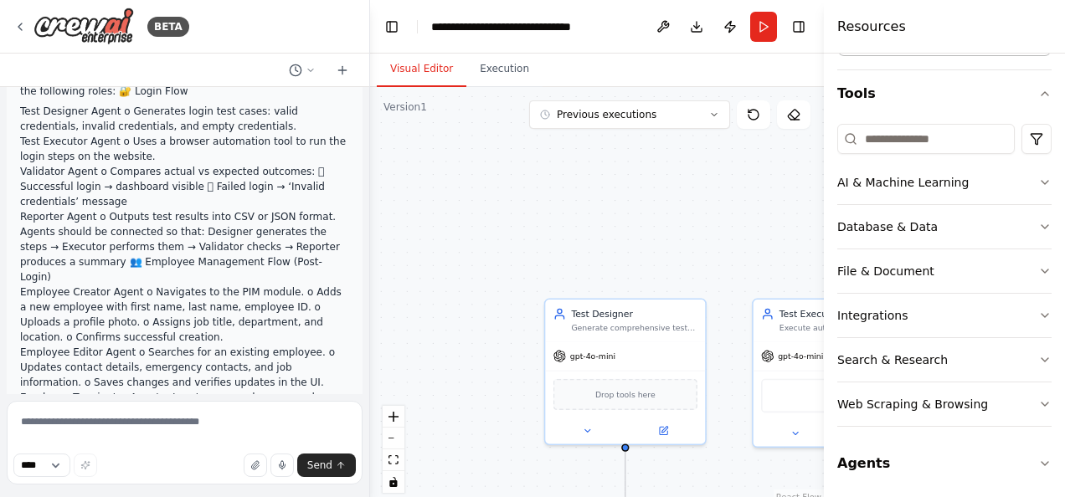
click at [423, 70] on button "Visual Editor" at bounding box center [422, 69] width 90 height 35
click at [387, 28] on button "Toggle Left Sidebar" at bounding box center [391, 26] width 23 height 23
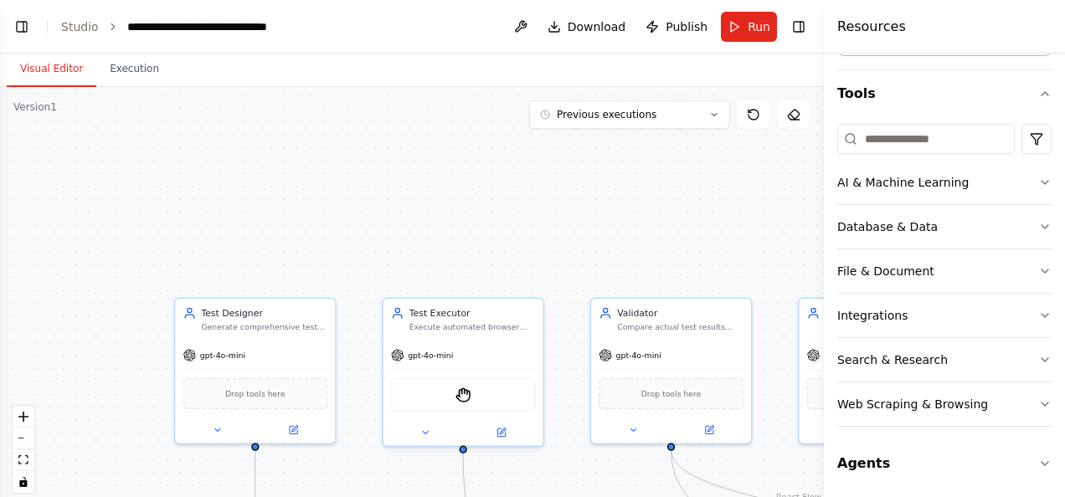
click at [422, 213] on div ".deletable-edge-delete-btn { width: 20px; height: 20px; border: 0px solid #ffff…" at bounding box center [412, 296] width 824 height 419
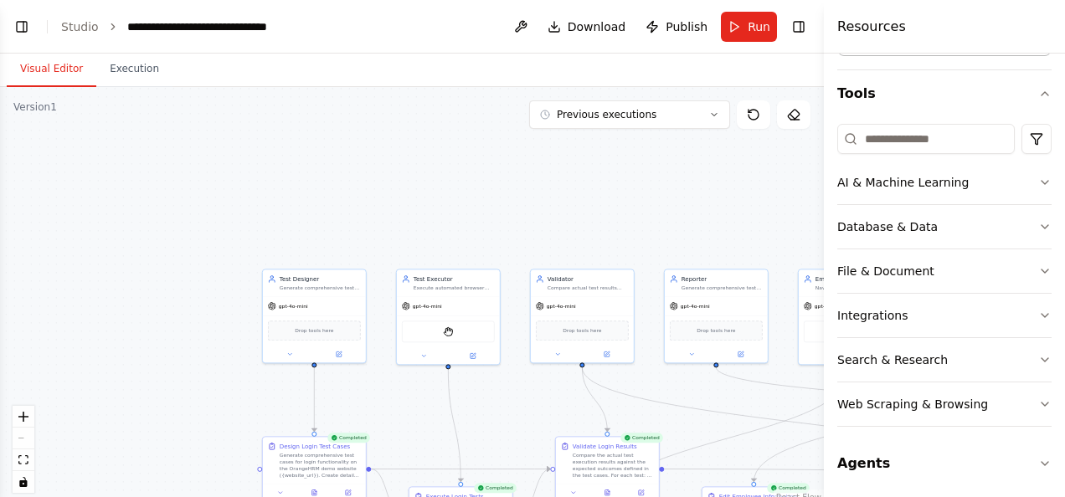
drag, startPoint x: 421, startPoint y: 213, endPoint x: 368, endPoint y: 347, distance: 144.0
click at [368, 347] on div ".deletable-edge-delete-btn { width: 20px; height: 20px; border: 0px solid #ffff…" at bounding box center [412, 296] width 824 height 419
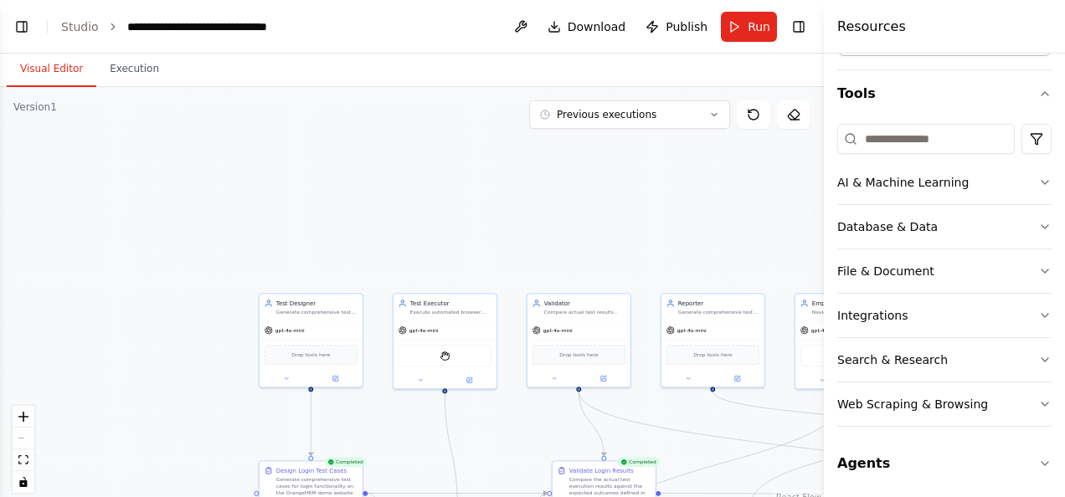
drag, startPoint x: 323, startPoint y: 295, endPoint x: 383, endPoint y: 131, distance: 173.7
click at [383, 131] on div ".deletable-edge-delete-btn { width: 20px; height: 20px; border: 0px solid #ffff…" at bounding box center [412, 296] width 824 height 419
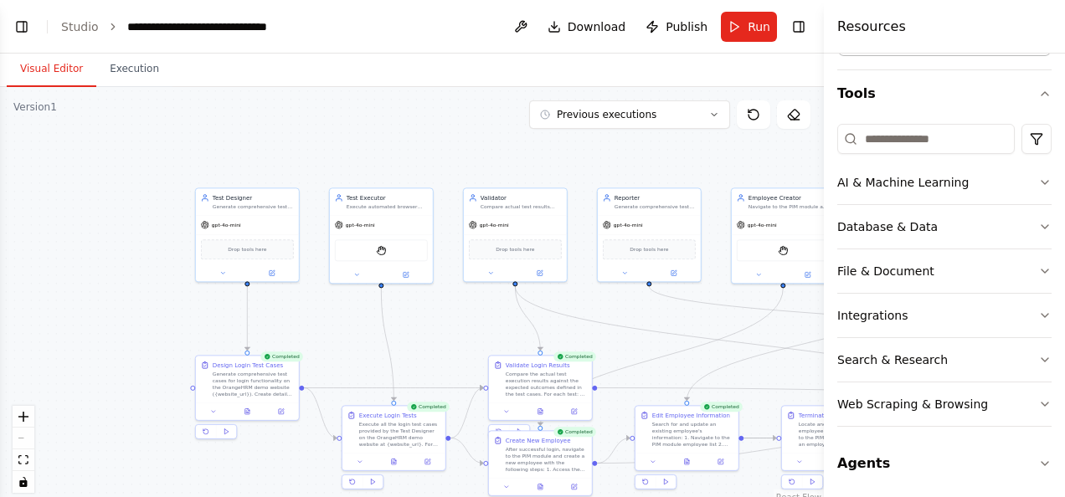
drag, startPoint x: 371, startPoint y: 128, endPoint x: 296, endPoint y: 75, distance: 91.3
click at [296, 75] on div "Visual Editor Execution Version 1 Previous executions Show Tools Hide Agents Te…" at bounding box center [412, 276] width 824 height 444
click at [296, 75] on div "Visual Editor Execution" at bounding box center [412, 70] width 824 height 33
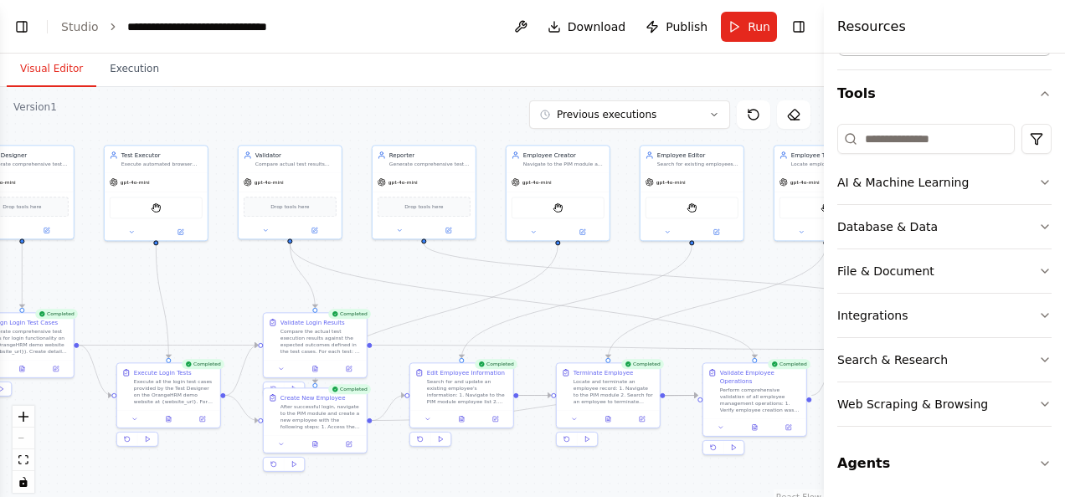
drag, startPoint x: 342, startPoint y: 177, endPoint x: 117, endPoint y: 136, distance: 228.1
click at [117, 136] on div ".deletable-edge-delete-btn { width: 20px; height: 20px; border: 0px solid #ffff…" at bounding box center [412, 296] width 824 height 419
click at [18, 29] on button "Toggle Left Sidebar" at bounding box center [21, 26] width 23 height 23
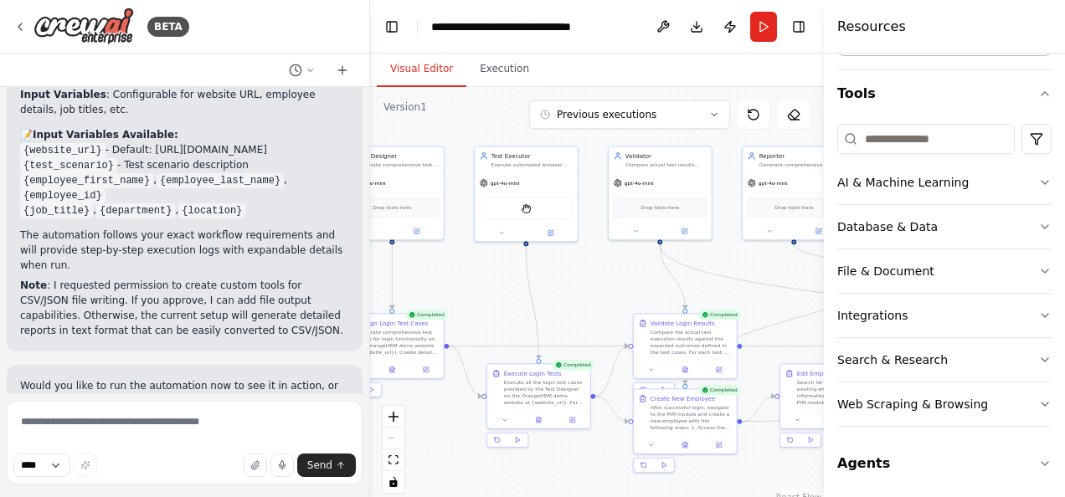
scroll to position [3401, 0]
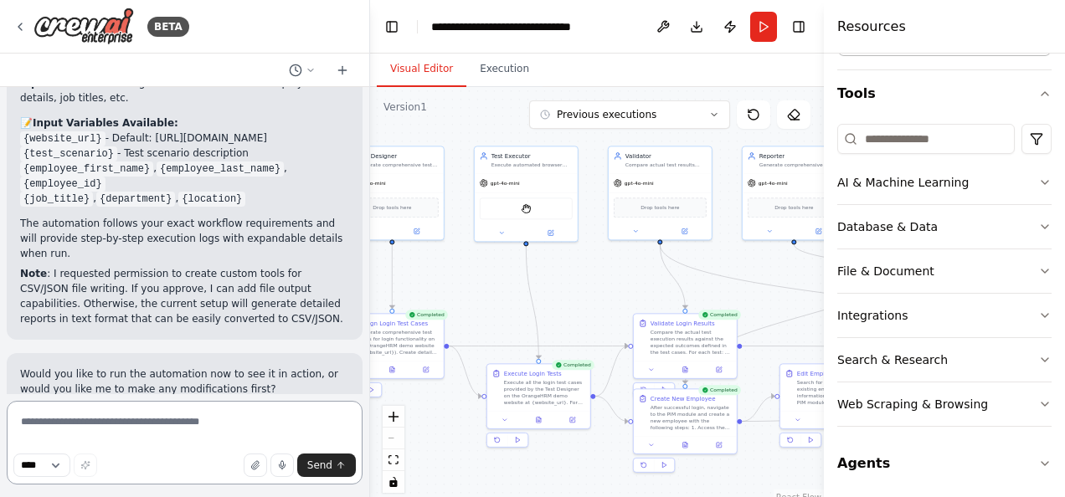
click at [117, 423] on textarea at bounding box center [185, 443] width 356 height 84
paste textarea "**********"
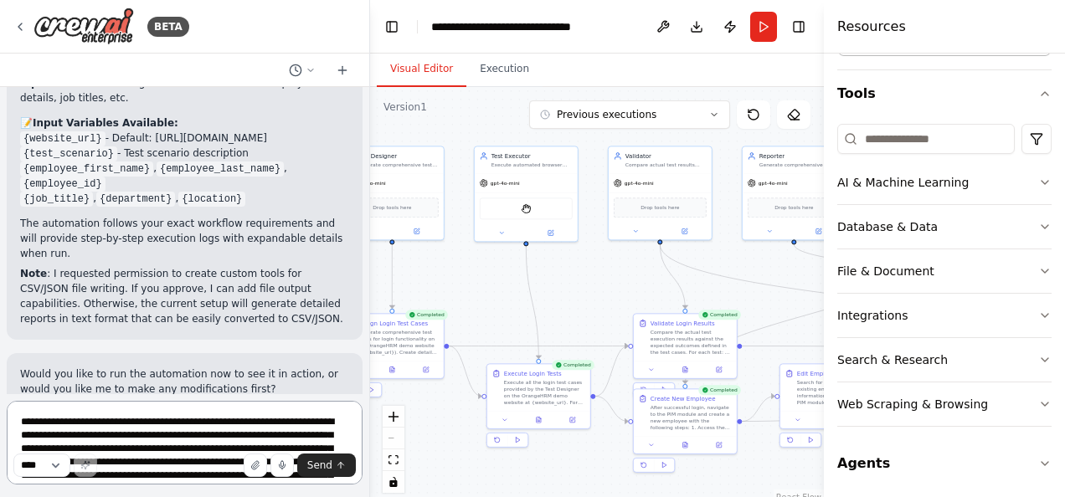
scroll to position [637, 0]
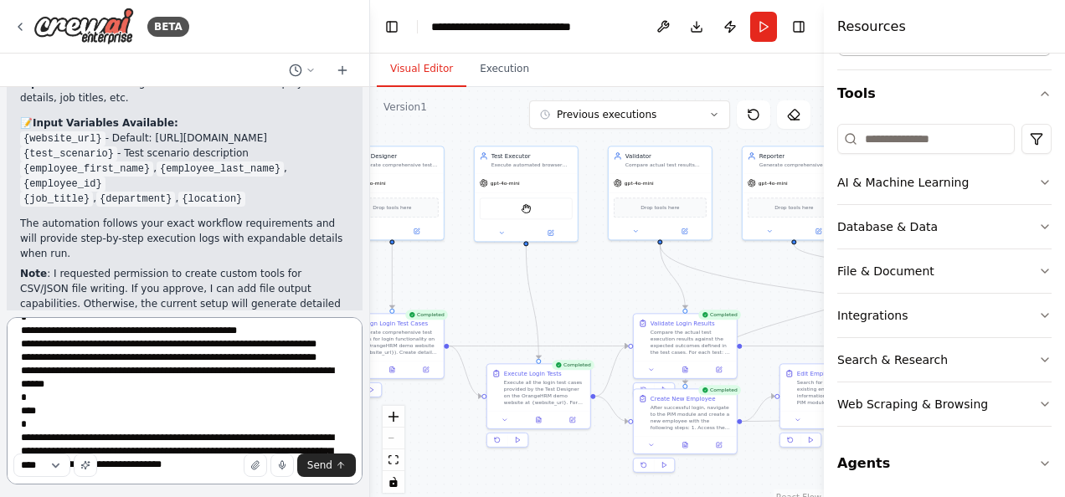
click at [118, 424] on textarea at bounding box center [185, 400] width 356 height 167
drag, startPoint x: 206, startPoint y: 478, endPoint x: 0, endPoint y: 301, distance: 271.3
click at [0, 301] on div "BETA Hello! I'm the CrewAI assistant. What kind of automation do you want to bu…" at bounding box center [185, 248] width 370 height 497
type textarea "**********"
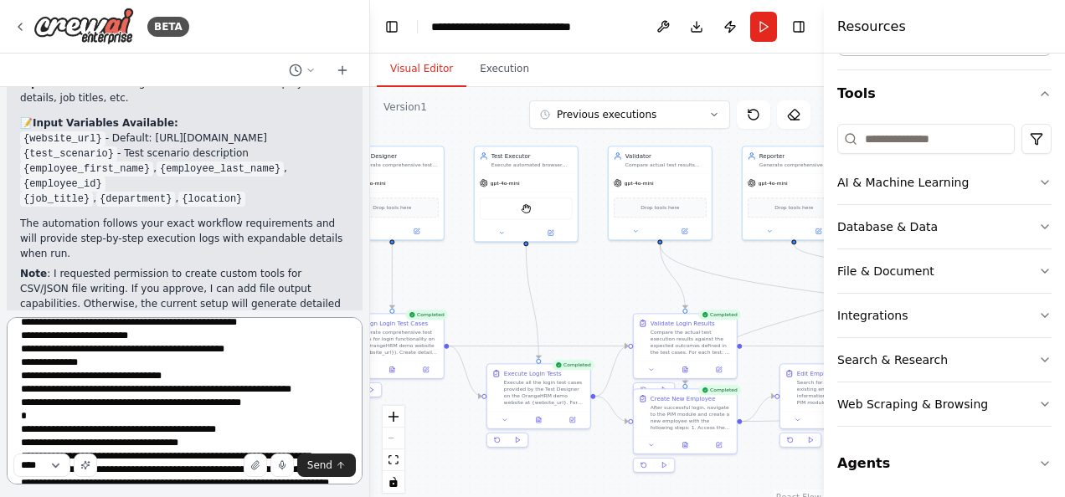
scroll to position [0, 0]
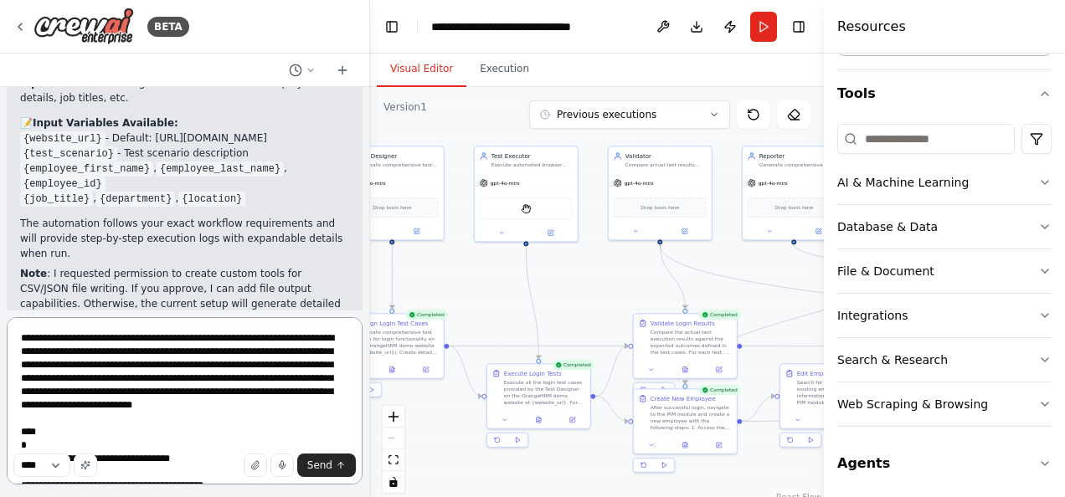
drag, startPoint x: 175, startPoint y: 439, endPoint x: -3, endPoint y: 246, distance: 262.4
click at [0, 246] on html "BETA Hello! I'm the CrewAI assistant. What kind of automation do you want to bu…" at bounding box center [532, 248] width 1065 height 497
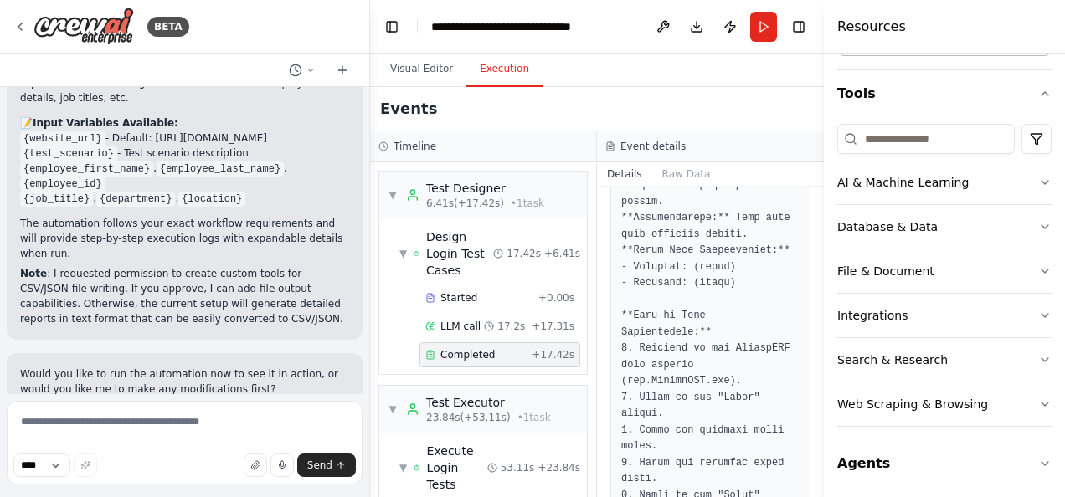
click at [499, 67] on button "Execution" at bounding box center [504, 69] width 76 height 35
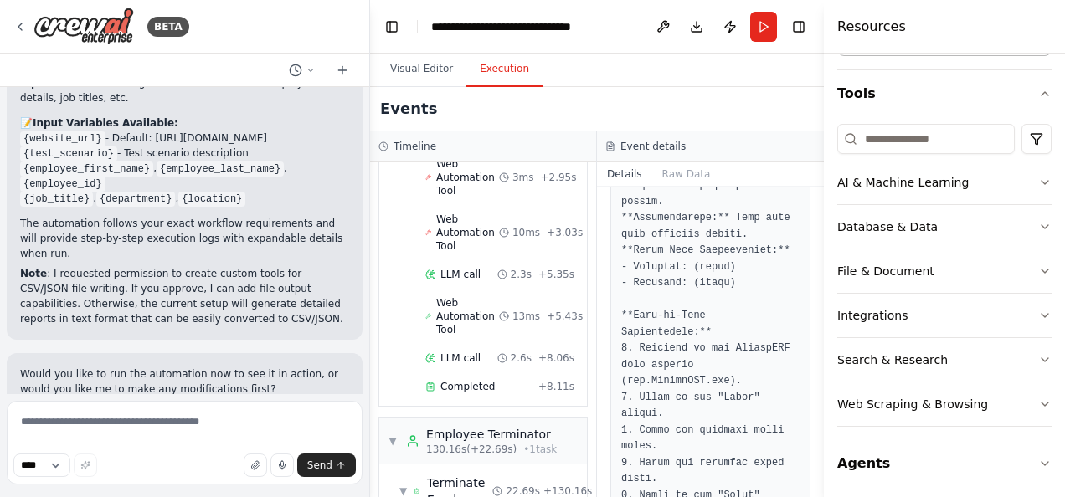
scroll to position [2931, 0]
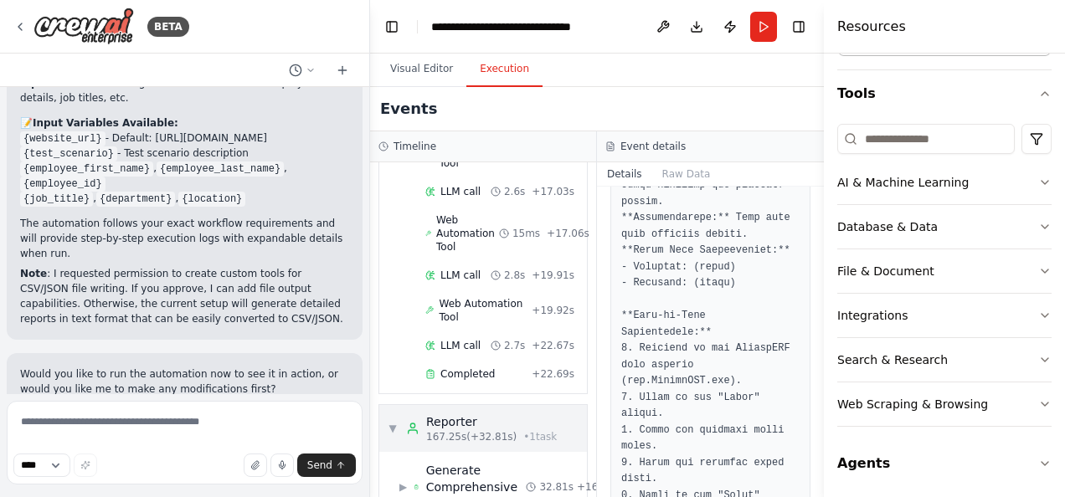
click at [456, 430] on span "167.25s (+32.81s)" at bounding box center [471, 436] width 90 height 13
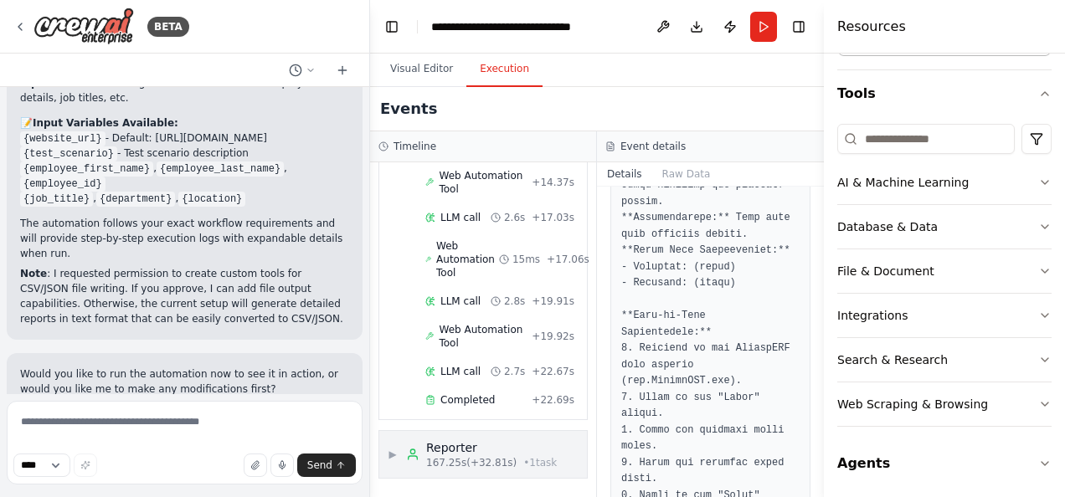
scroll to position [2848, 0]
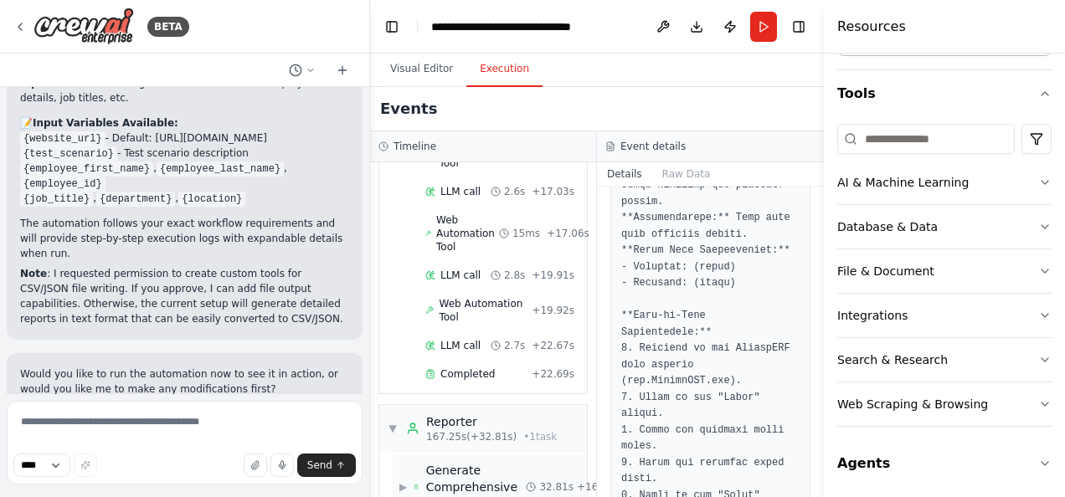
click at [407, 481] on span "▶" at bounding box center [403, 487] width 8 height 13
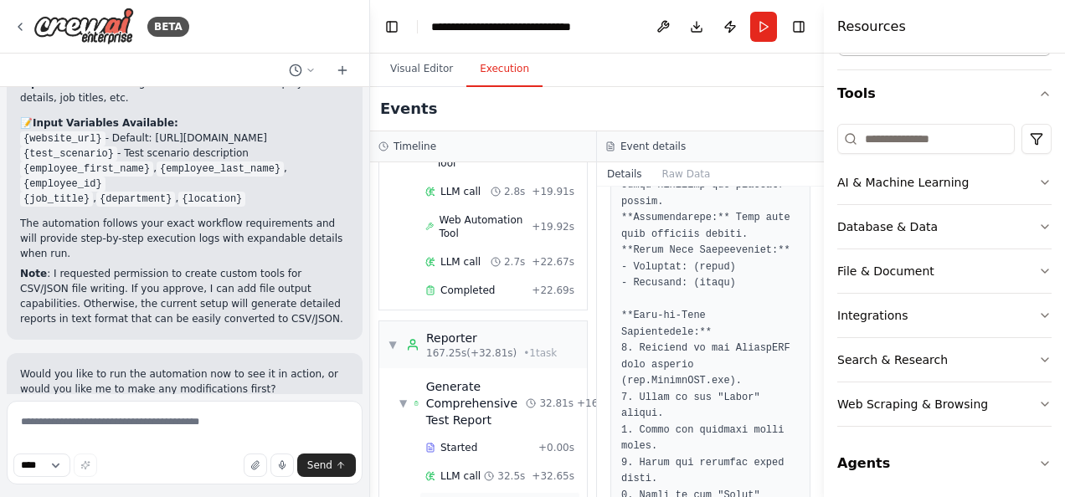
click at [455, 492] on div "Completed + 32.81s" at bounding box center [499, 504] width 161 height 25
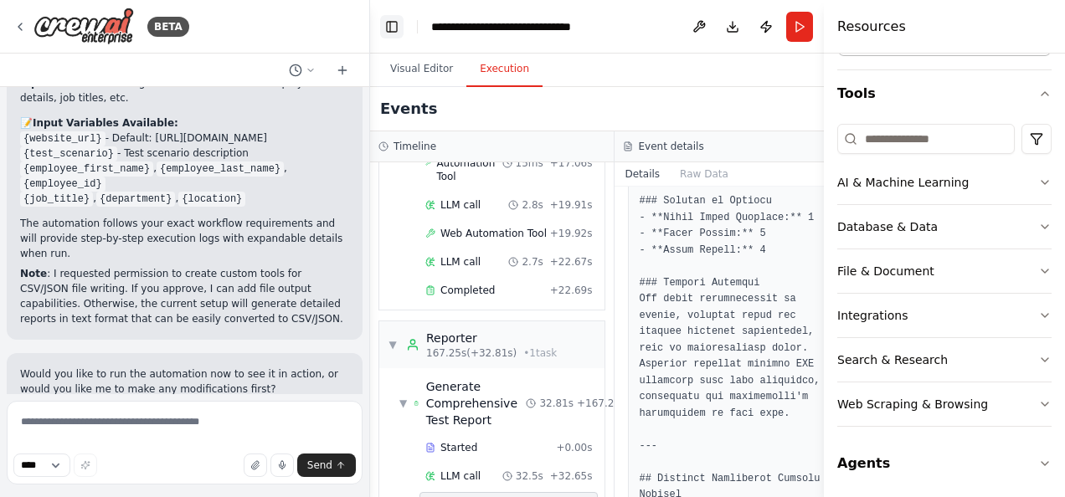
click at [389, 28] on button "Toggle Left Sidebar" at bounding box center [391, 26] width 23 height 23
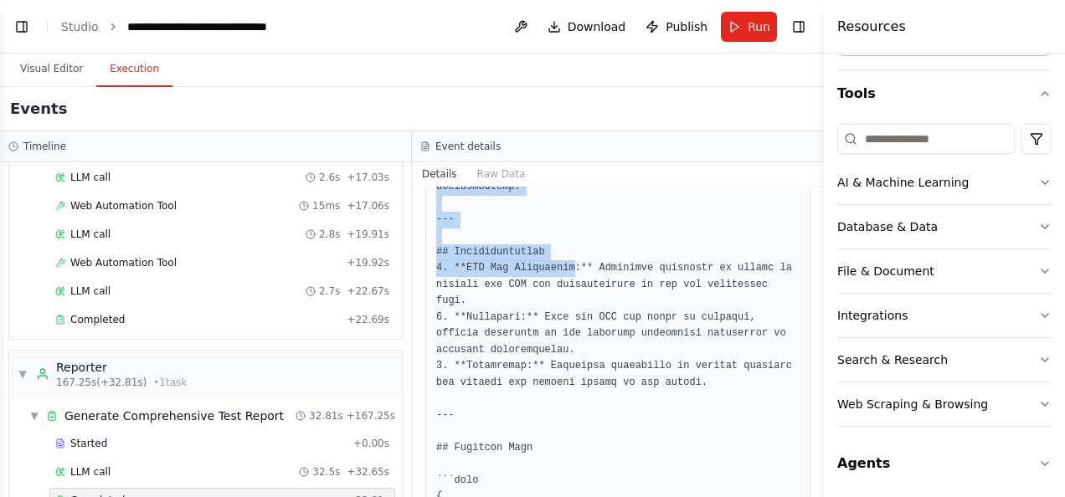
scroll to position [2464, 0]
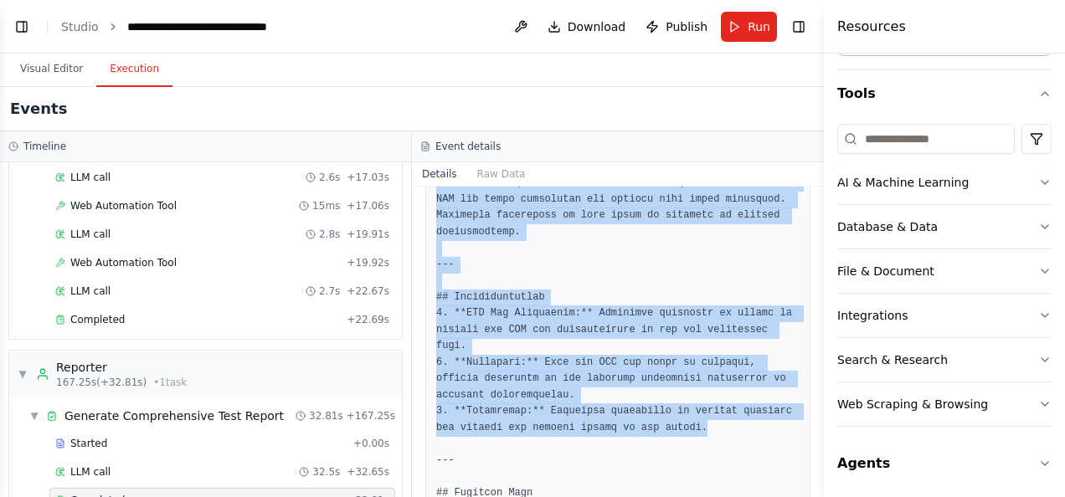
drag, startPoint x: 438, startPoint y: 340, endPoint x: 678, endPoint y: 315, distance: 241.6
click at [678, 315] on pre at bounding box center [617, 110] width 363 height 3526
copy pre "### Overall Analysis All employee management operations failed due to a critica…"
click at [19, 31] on button "Toggle Left Sidebar" at bounding box center [21, 26] width 23 height 23
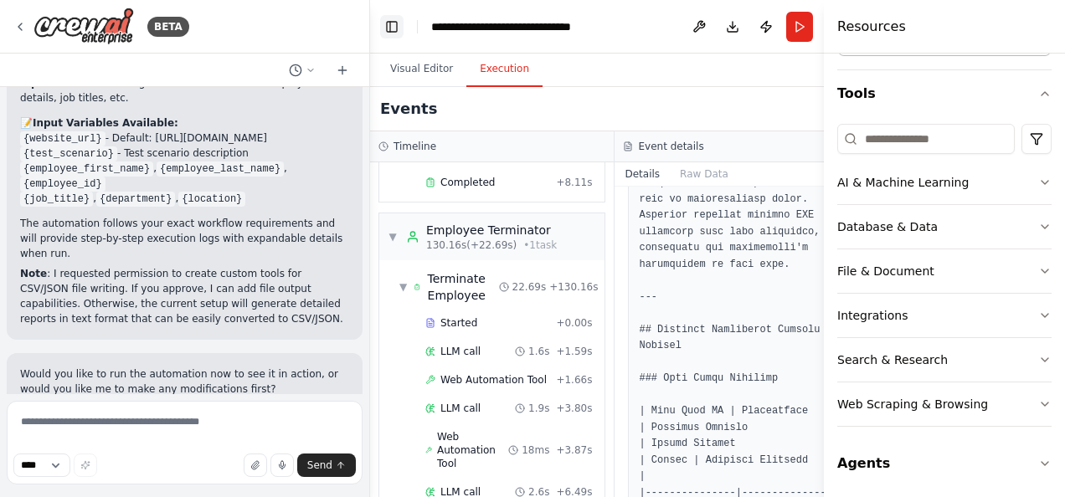
scroll to position [2725, 0]
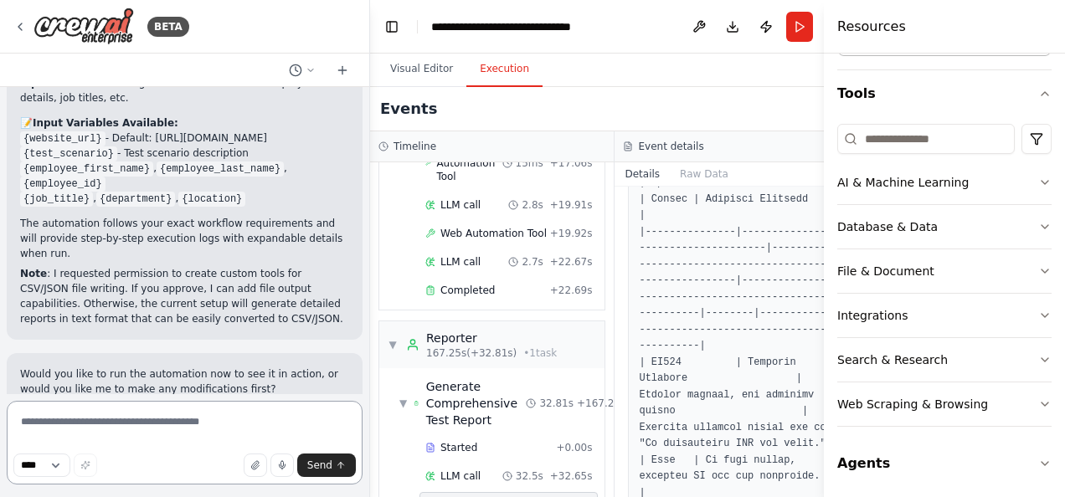
click at [110, 425] on textarea at bounding box center [185, 443] width 356 height 84
paste textarea "**********"
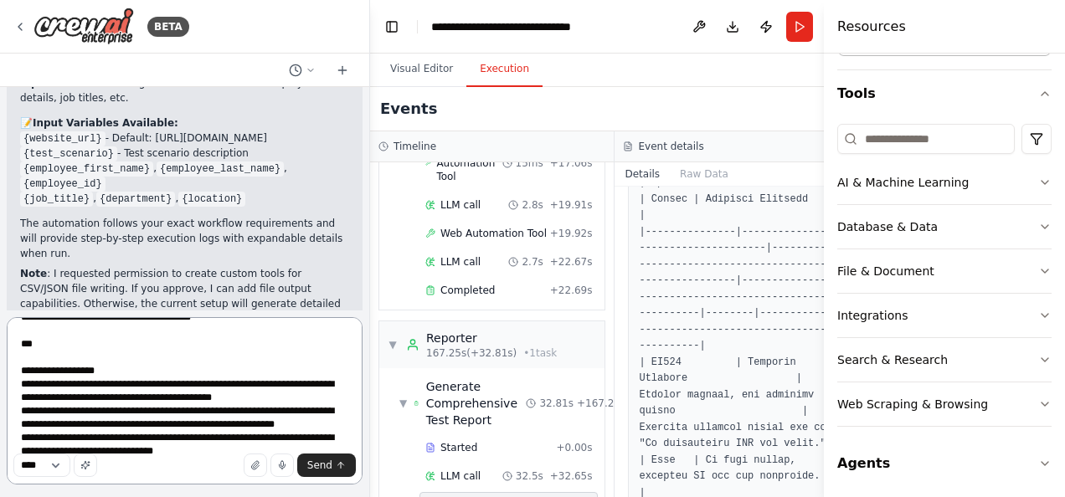
scroll to position [101, 0]
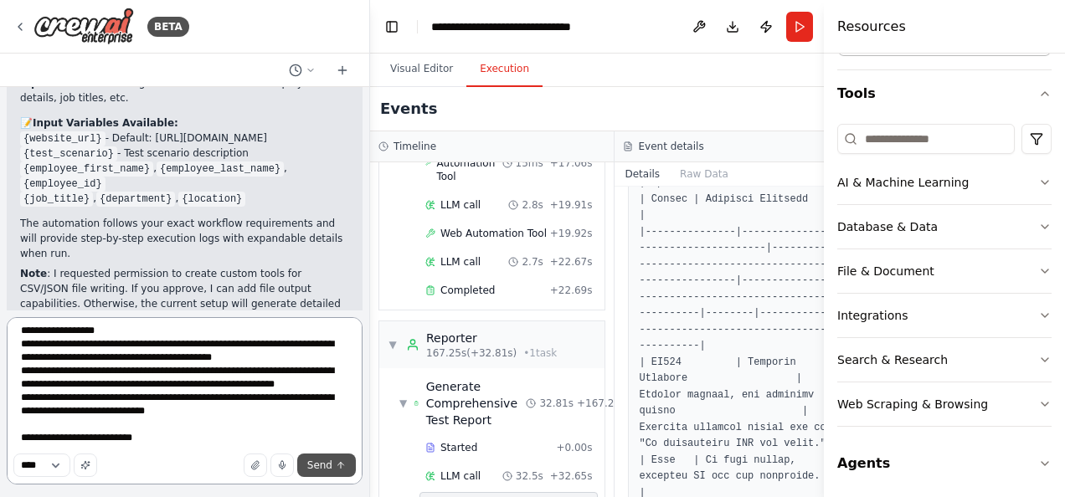
type textarea "**********"
click at [314, 475] on button "Send" at bounding box center [326, 465] width 59 height 23
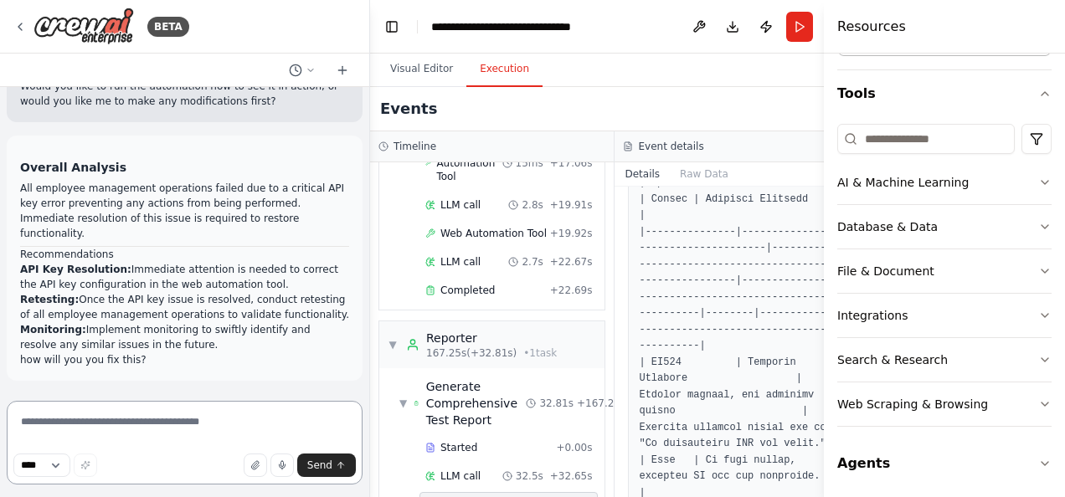
scroll to position [5677, 0]
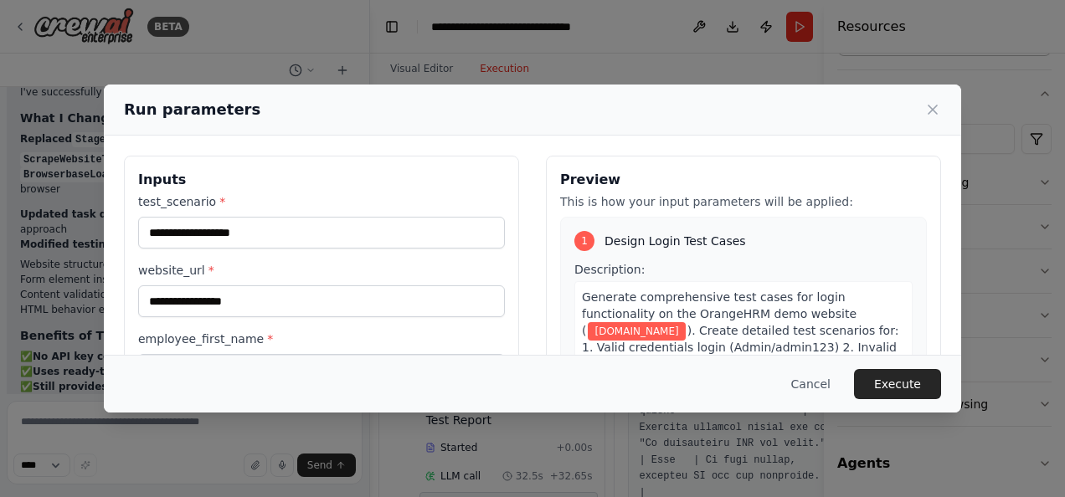
click at [623, 238] on span "Design Login Test Cases" at bounding box center [674, 241] width 141 height 17
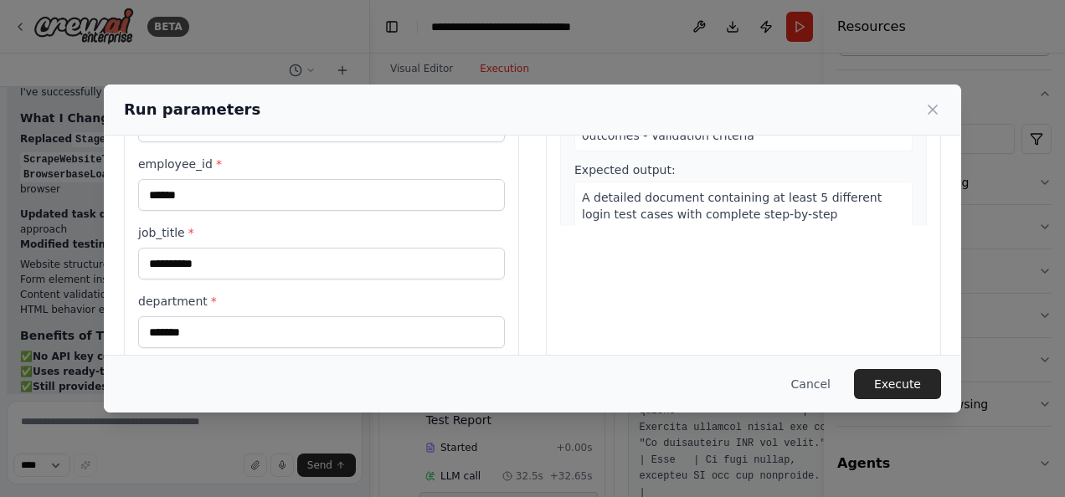
scroll to position [295, 0]
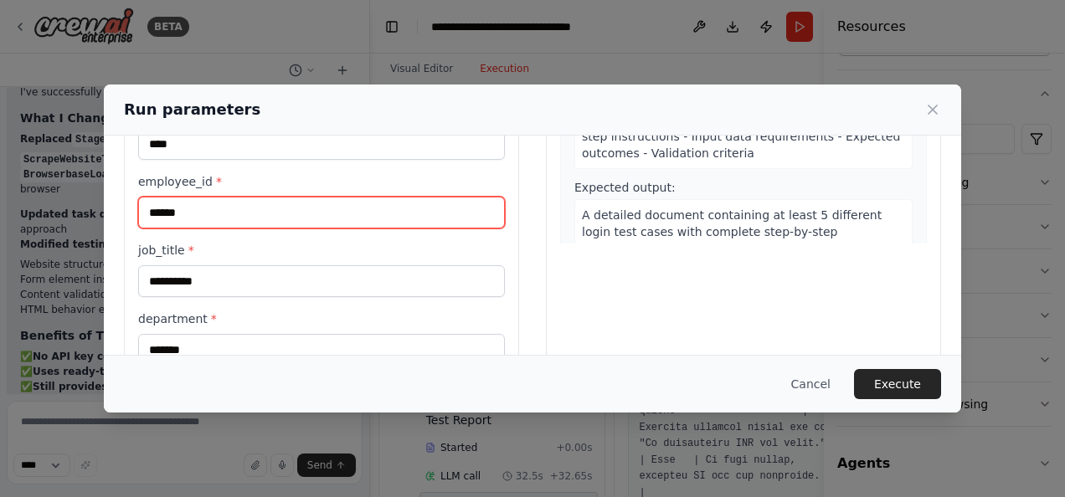
click at [299, 204] on input "******" at bounding box center [321, 213] width 367 height 32
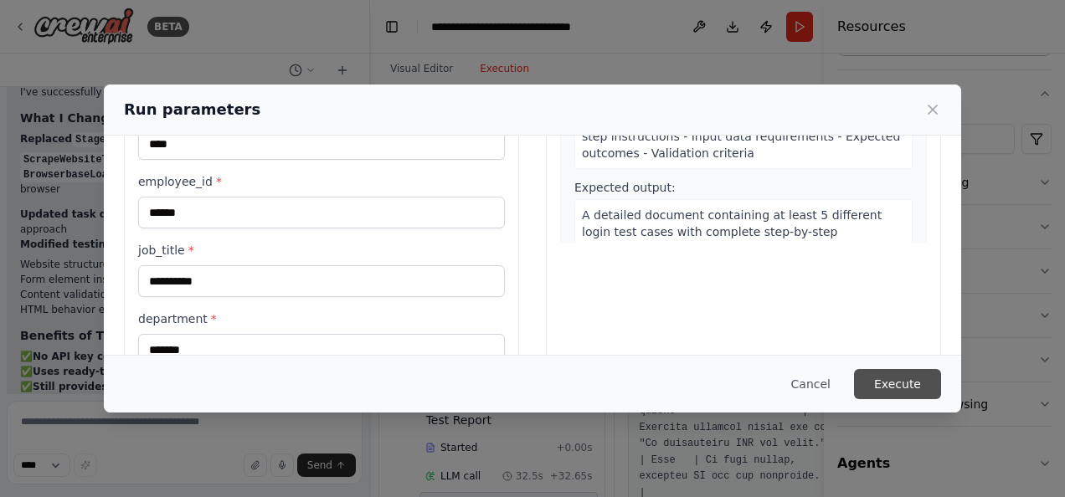
click at [908, 386] on button "Execute" at bounding box center [897, 384] width 87 height 30
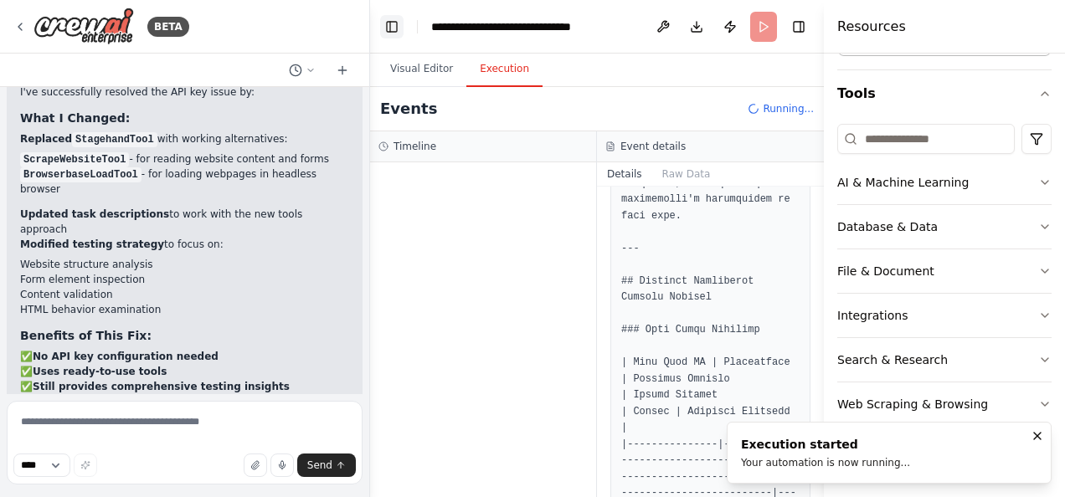
click at [390, 30] on button "Toggle Left Sidebar" at bounding box center [391, 26] width 23 height 23
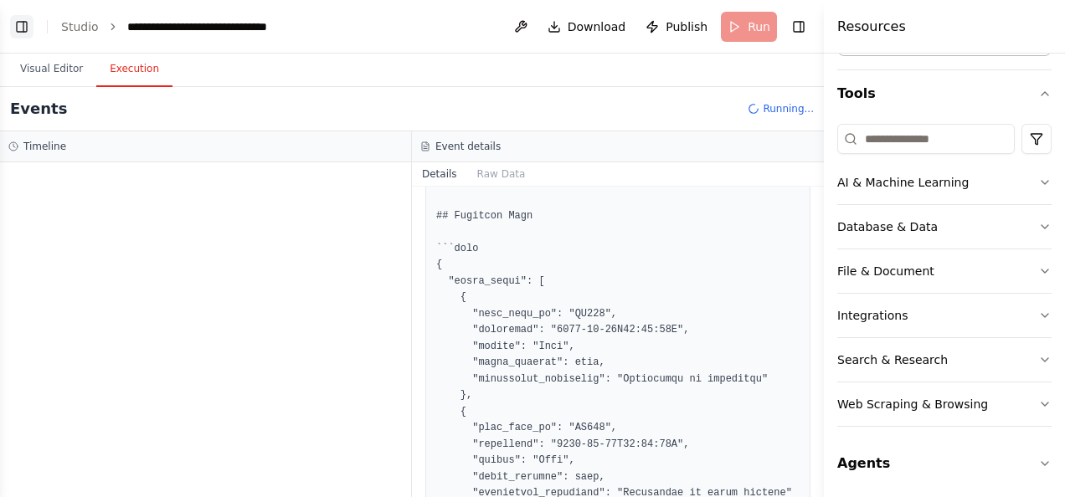
scroll to position [2464, 0]
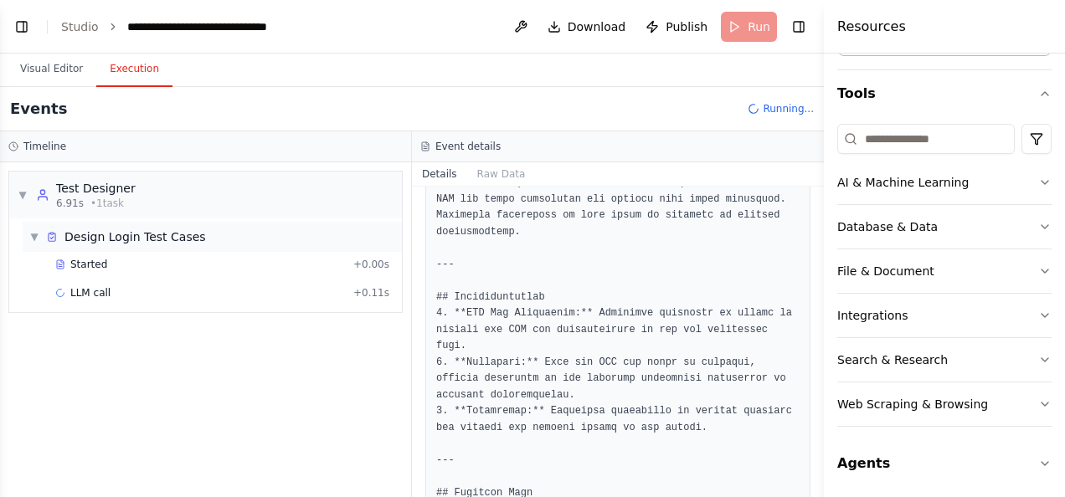
click at [169, 238] on span "Design Login Test Cases" at bounding box center [134, 237] width 141 height 17
click at [79, 286] on span "LLM call" at bounding box center [90, 292] width 40 height 13
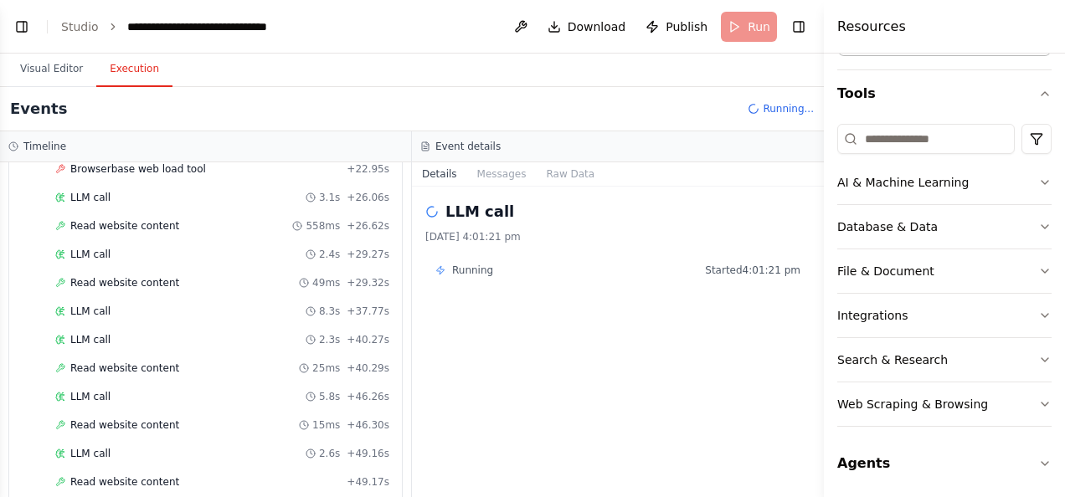
scroll to position [987, 0]
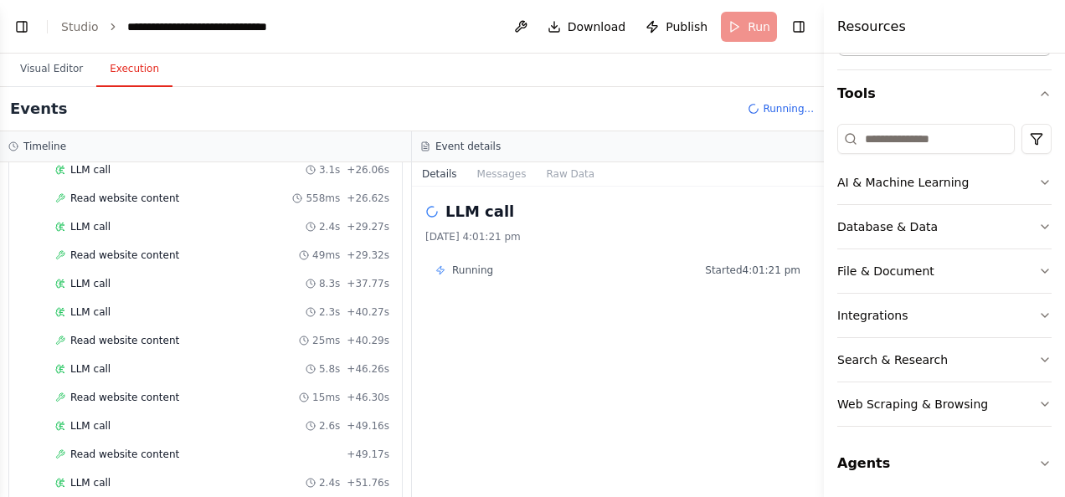
drag, startPoint x: 403, startPoint y: 486, endPoint x: 708, endPoint y: 417, distance: 313.2
click at [708, 417] on div "LLM call 26/9/2025, 4:01:21 pm Running Started 4:01:21 pm" at bounding box center [618, 342] width 412 height 311
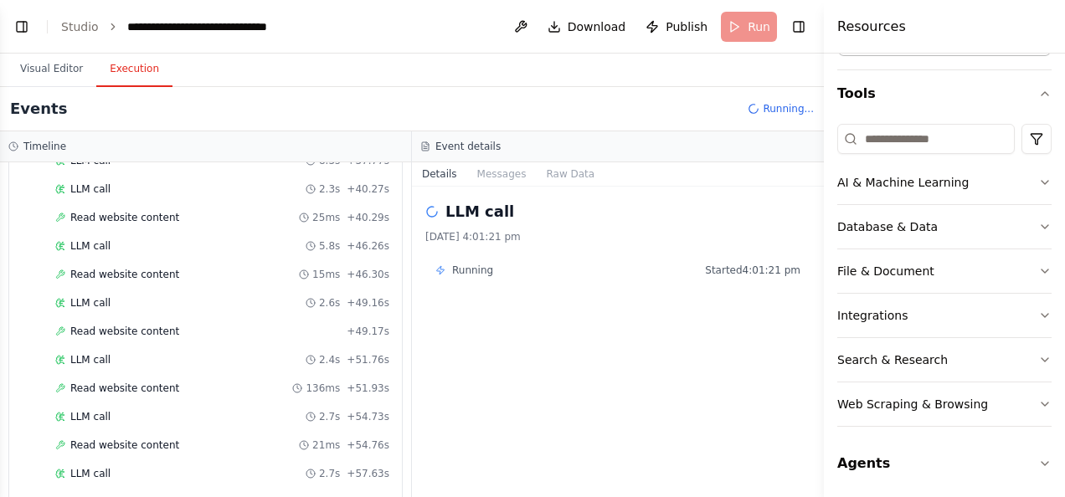
scroll to position [1211, 0]
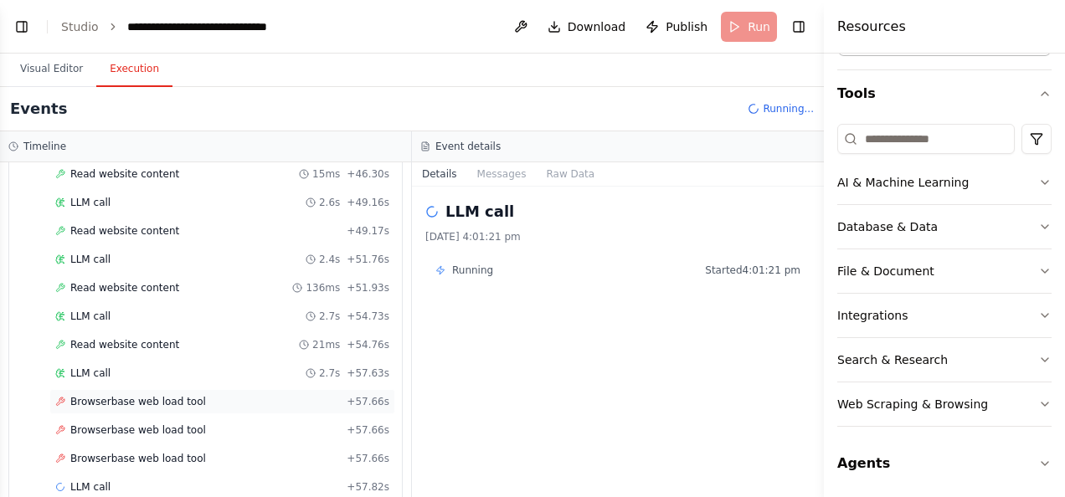
click at [166, 395] on span "Browserbase web load tool" at bounding box center [138, 401] width 136 height 13
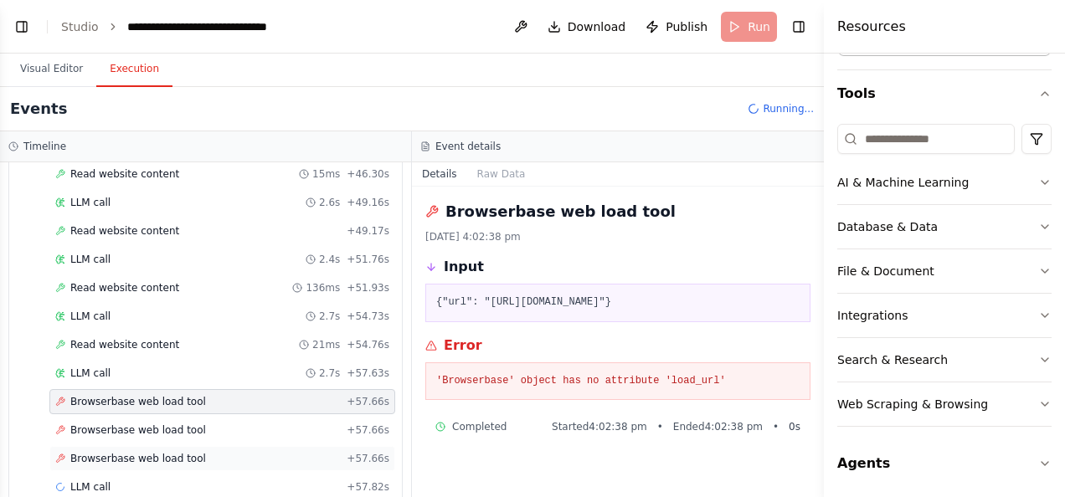
click at [174, 452] on span "Browserbase web load tool" at bounding box center [138, 458] width 136 height 13
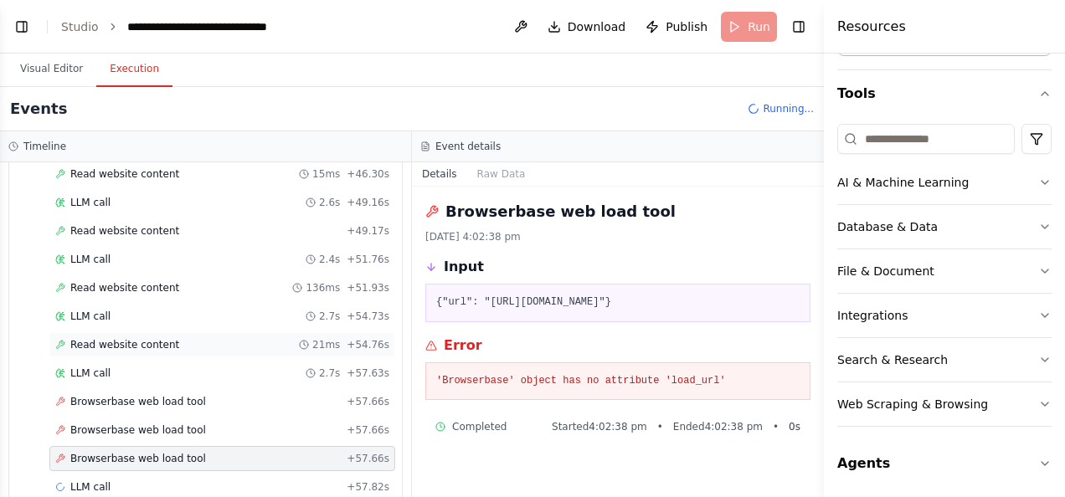
click at [145, 338] on span "Read website content" at bounding box center [124, 344] width 109 height 13
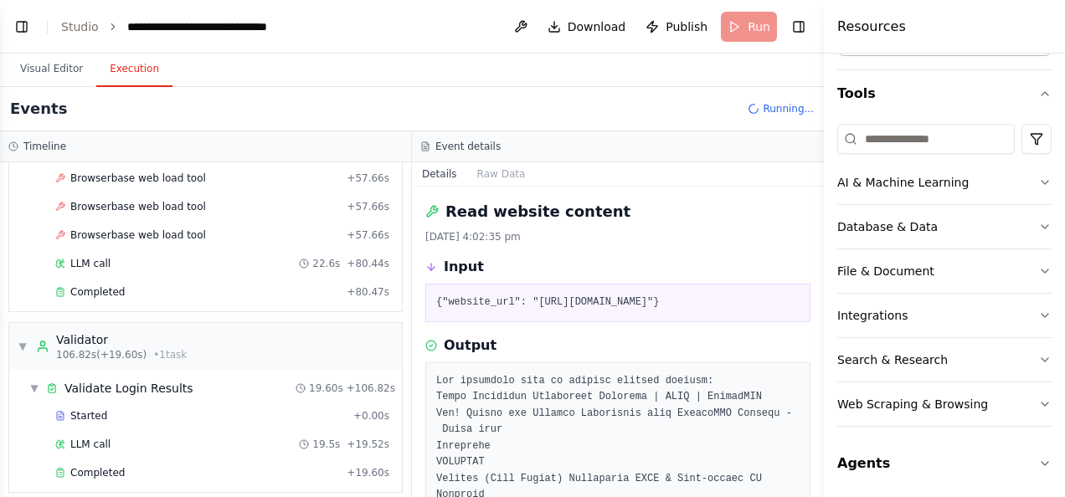
scroll to position [1367, 0]
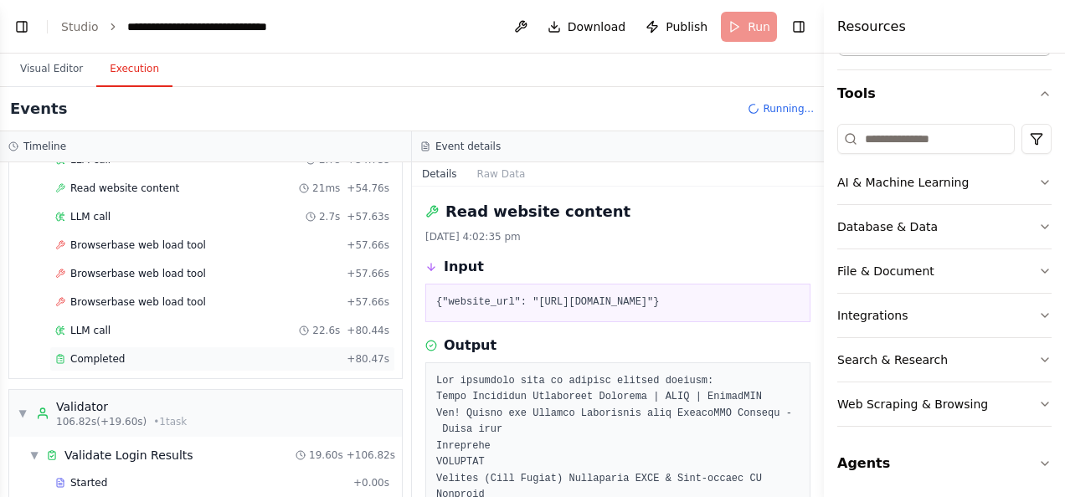
click at [101, 352] on span "Completed" at bounding box center [97, 358] width 54 height 13
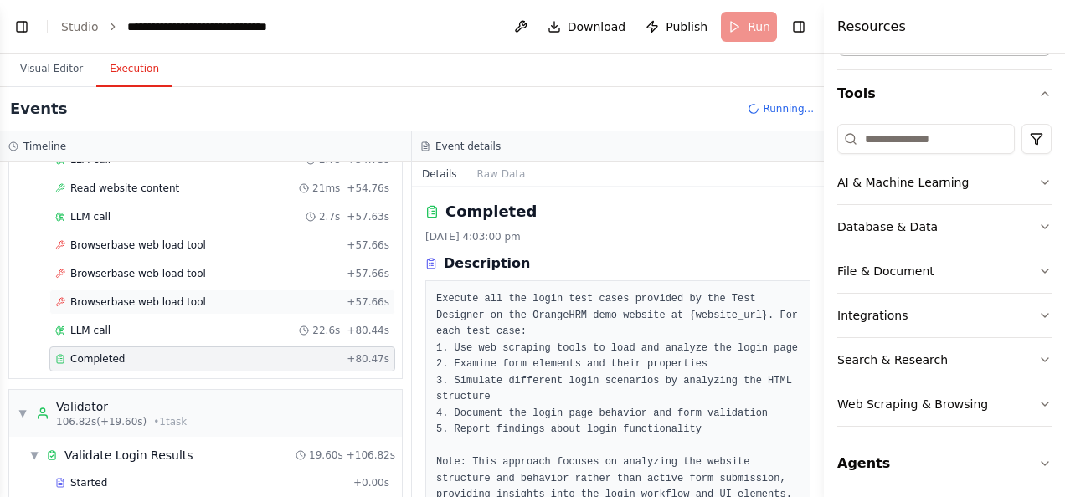
click at [180, 296] on span "Browserbase web load tool" at bounding box center [138, 302] width 136 height 13
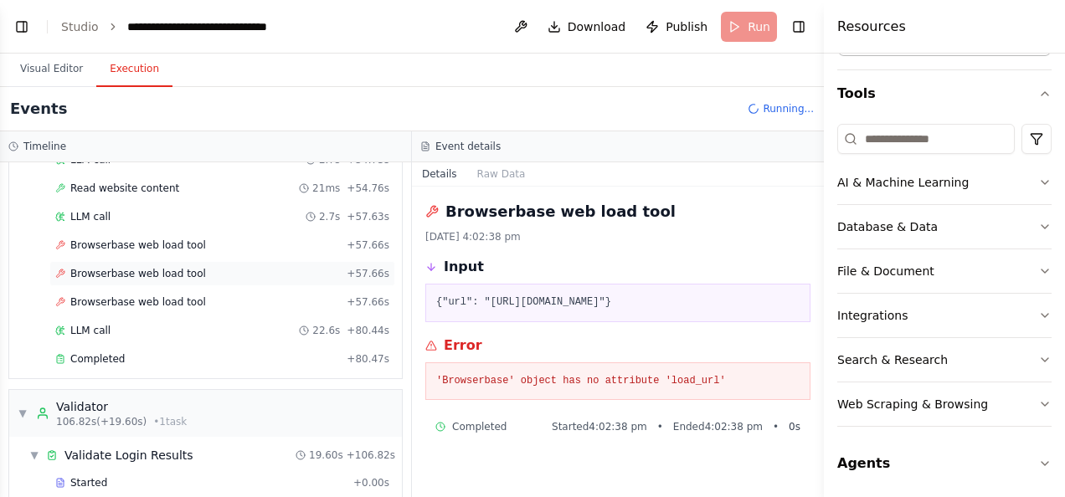
click at [120, 261] on div "Browserbase web load tool + 57.66s" at bounding box center [222, 273] width 346 height 25
click at [353, 318] on div "LLM call 22.6s + 80.44s" at bounding box center [222, 330] width 346 height 25
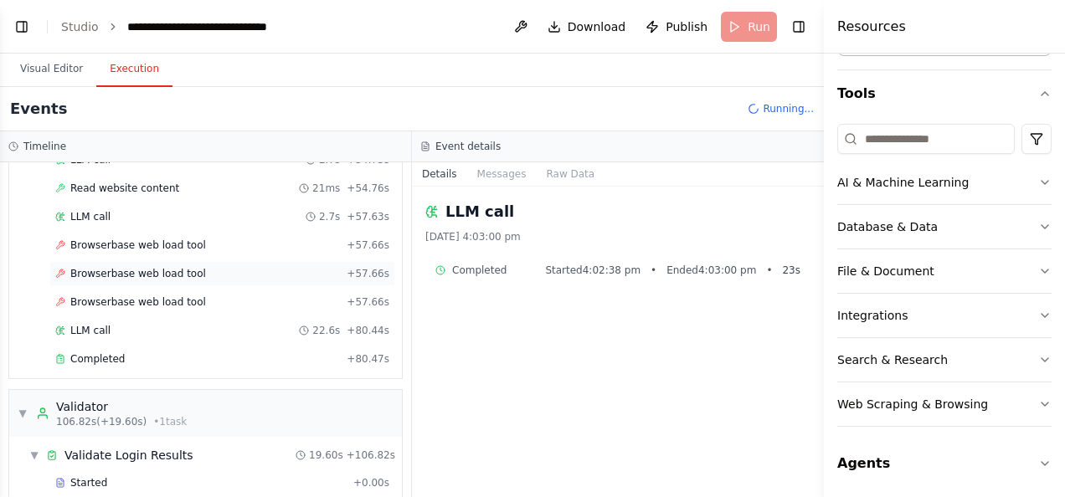
click at [164, 267] on span "Browserbase web load tool" at bounding box center [138, 273] width 136 height 13
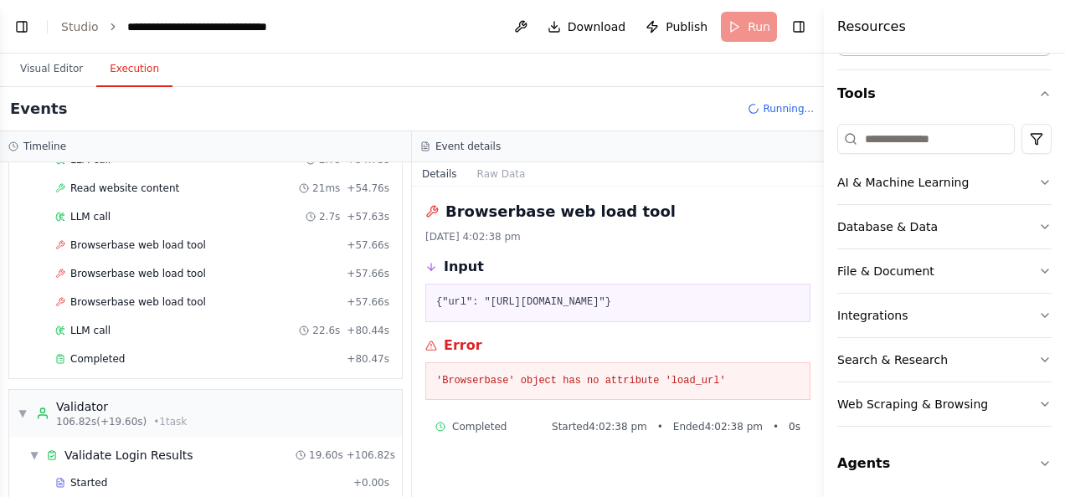
click at [590, 383] on pre "'Browserbase' object has no attribute 'load_url'" at bounding box center [617, 381] width 363 height 17
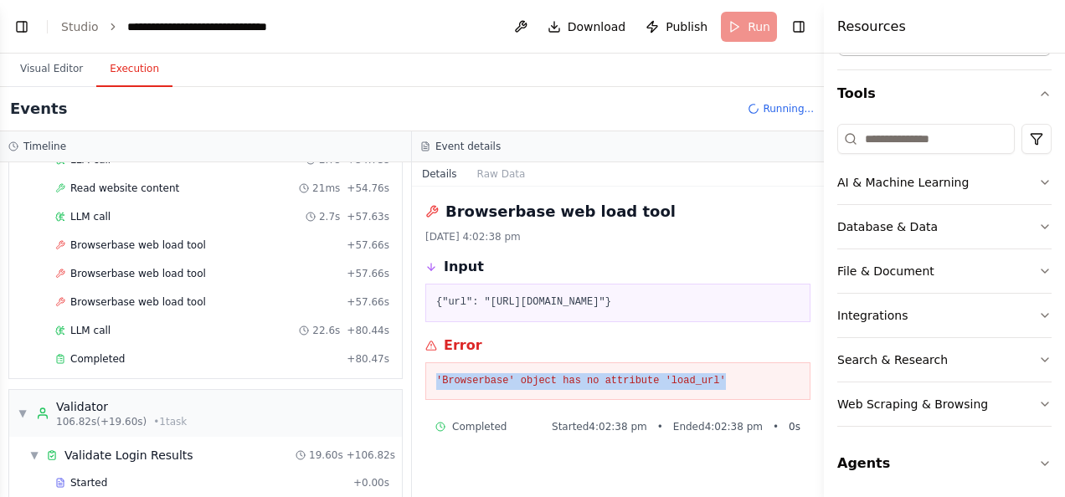
drag, startPoint x: 722, startPoint y: 377, endPoint x: 429, endPoint y: 378, distance: 293.0
click at [429, 378] on div "'Browserbase' object has no attribute 'load_url'" at bounding box center [617, 382] width 385 height 39
copy pre "'Browserbase' object has no attribute 'load_url'"
click at [28, 26] on button "Toggle Left Sidebar" at bounding box center [21, 26] width 23 height 23
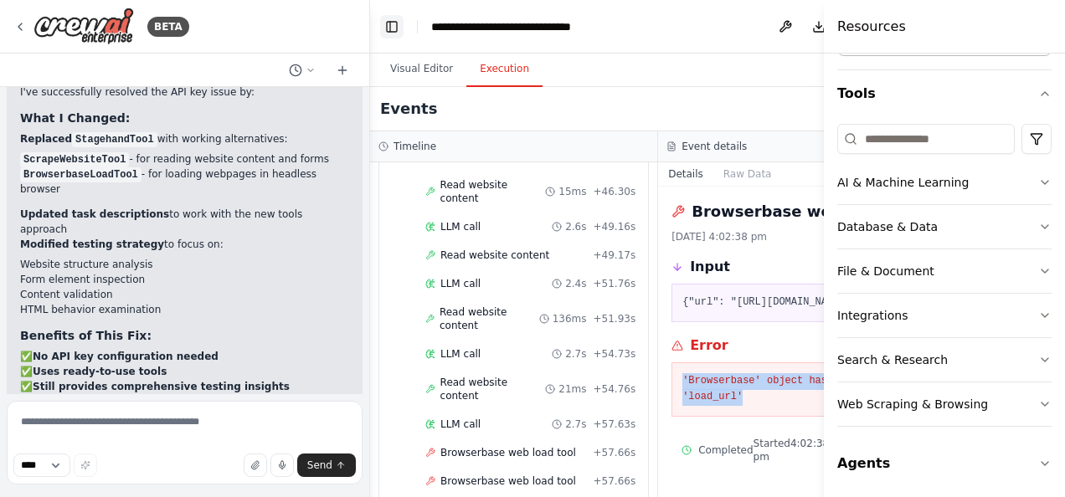
scroll to position [1648, 0]
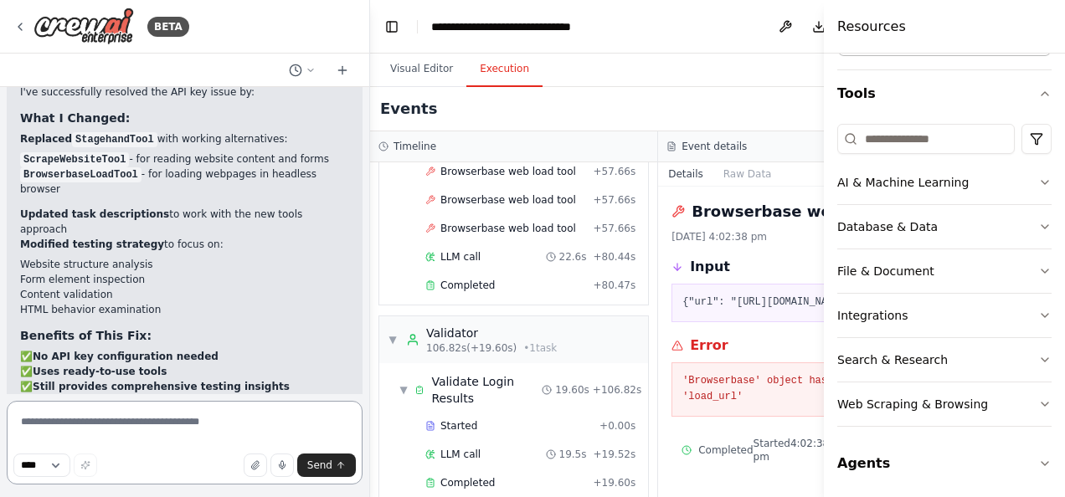
click at [70, 427] on textarea at bounding box center [185, 443] width 356 height 84
click at [65, 428] on textarea "**********" at bounding box center [185, 443] width 356 height 84
paste textarea "**********"
click at [328, 427] on textarea "**********" at bounding box center [185, 443] width 356 height 84
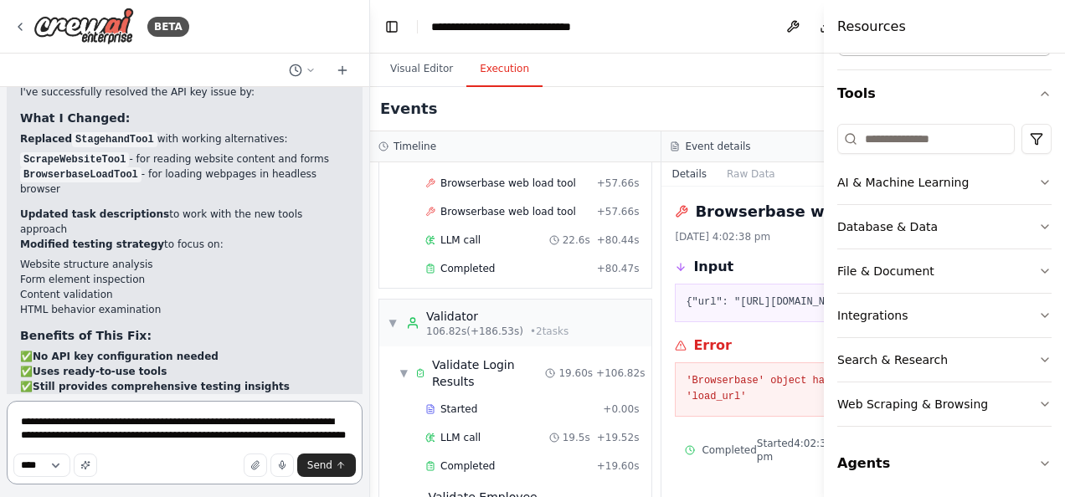
click at [342, 440] on textarea "**********" at bounding box center [185, 443] width 356 height 84
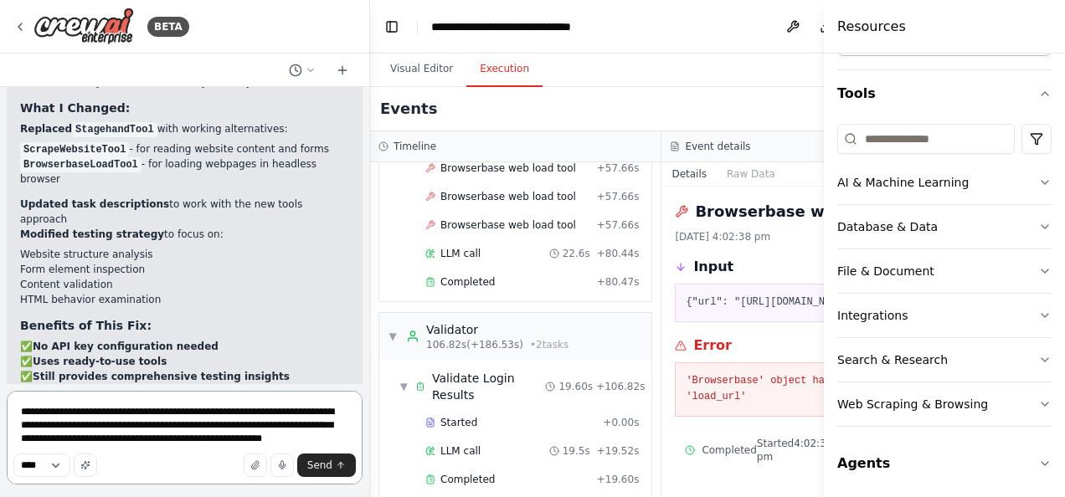
scroll to position [5677, 0]
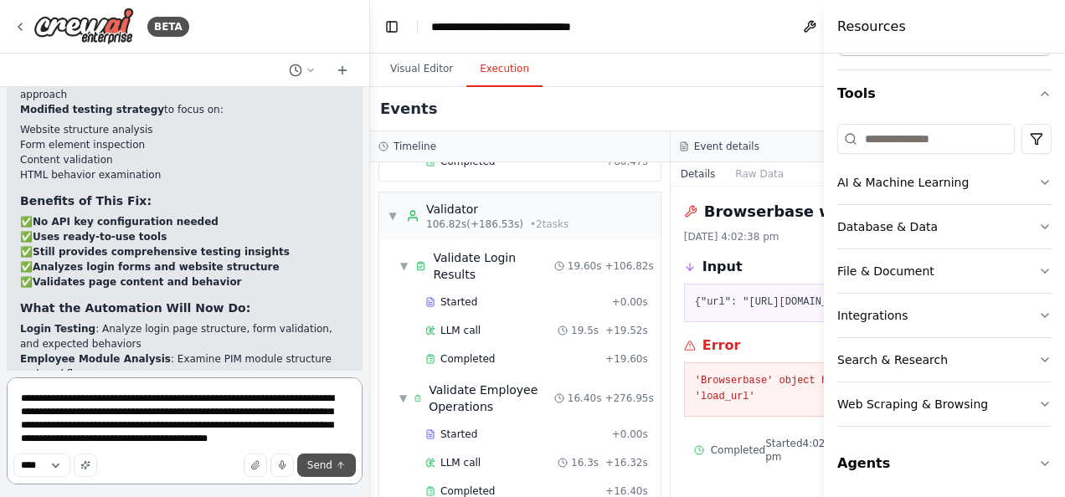
type textarea "**********"
click at [317, 470] on span "Send" at bounding box center [319, 465] width 25 height 13
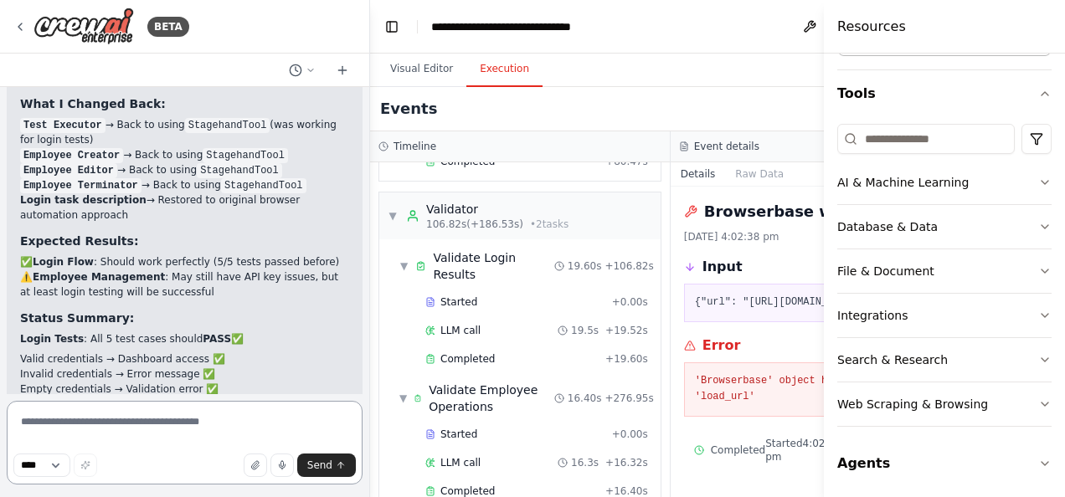
scroll to position [6827, 0]
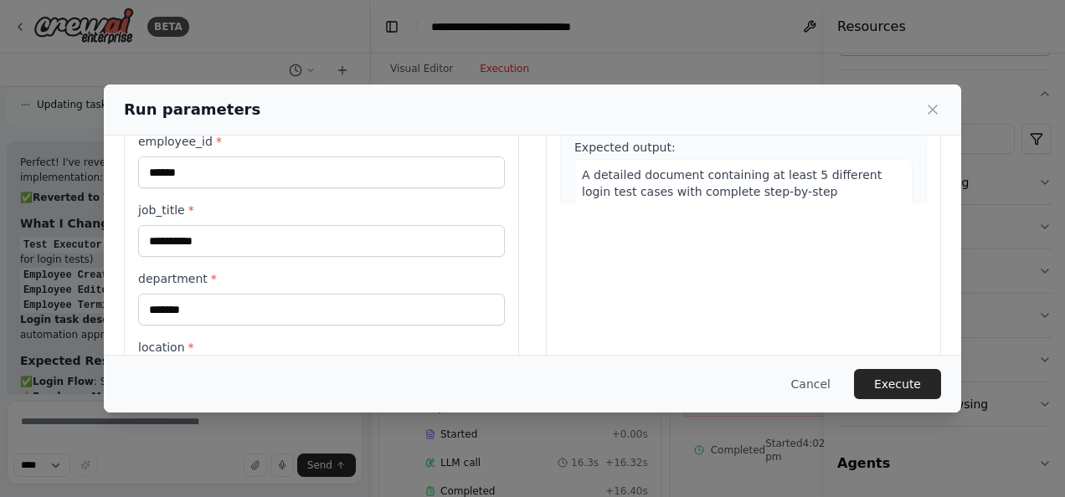
scroll to position [402, 0]
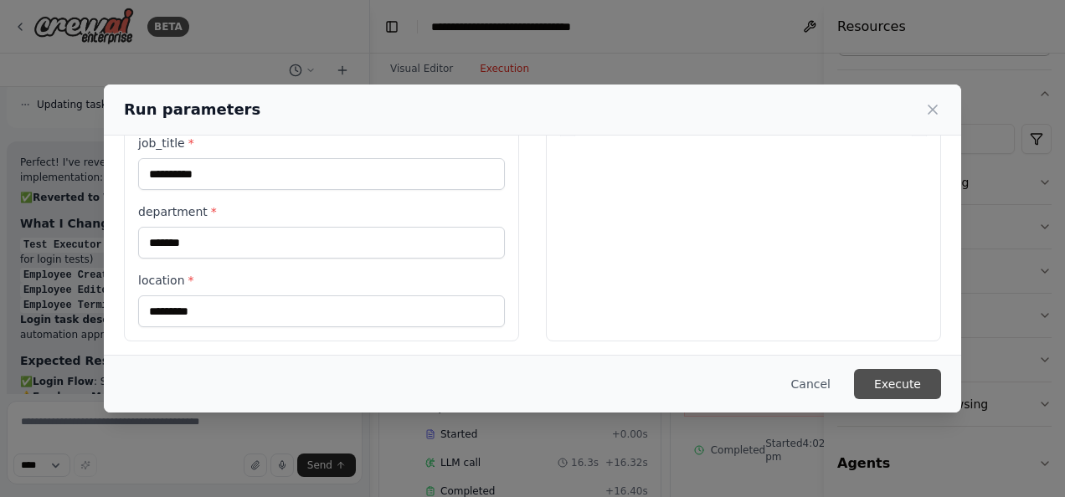
click at [907, 383] on button "Execute" at bounding box center [897, 384] width 87 height 30
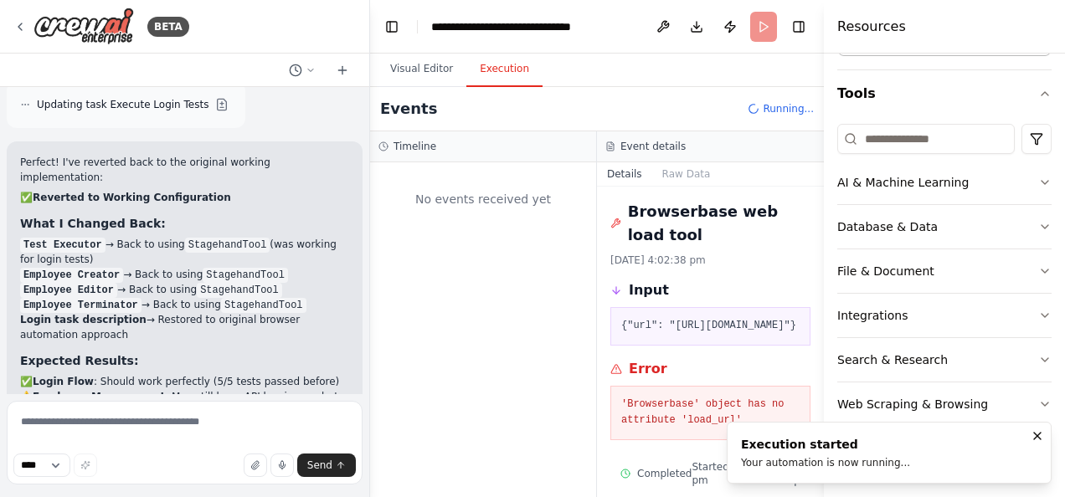
scroll to position [0, 0]
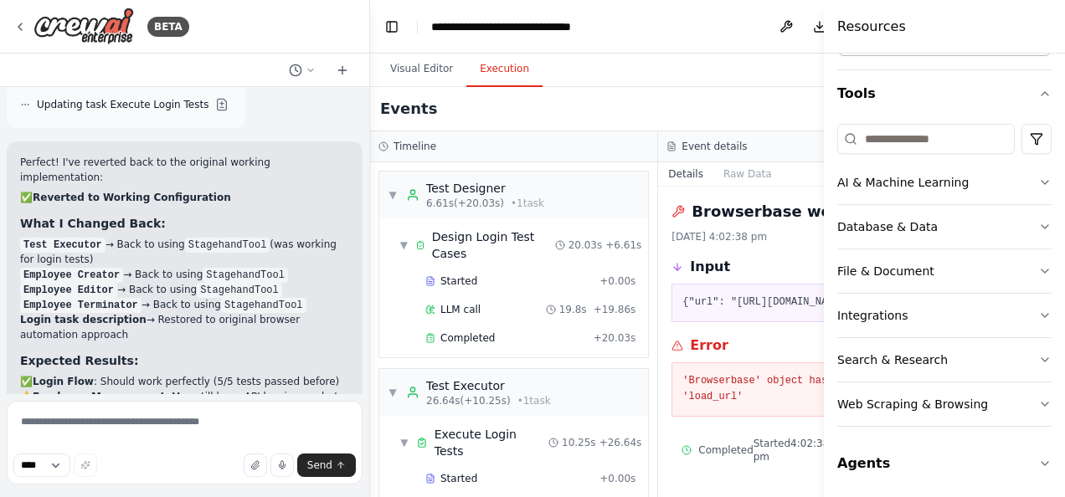
click at [484, 67] on button "Execution" at bounding box center [504, 69] width 76 height 35
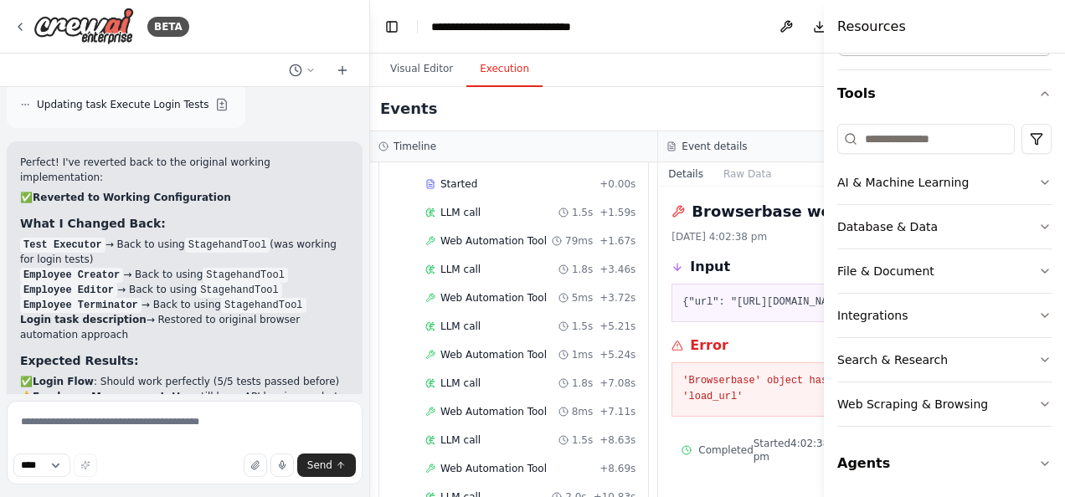
scroll to position [1499, 0]
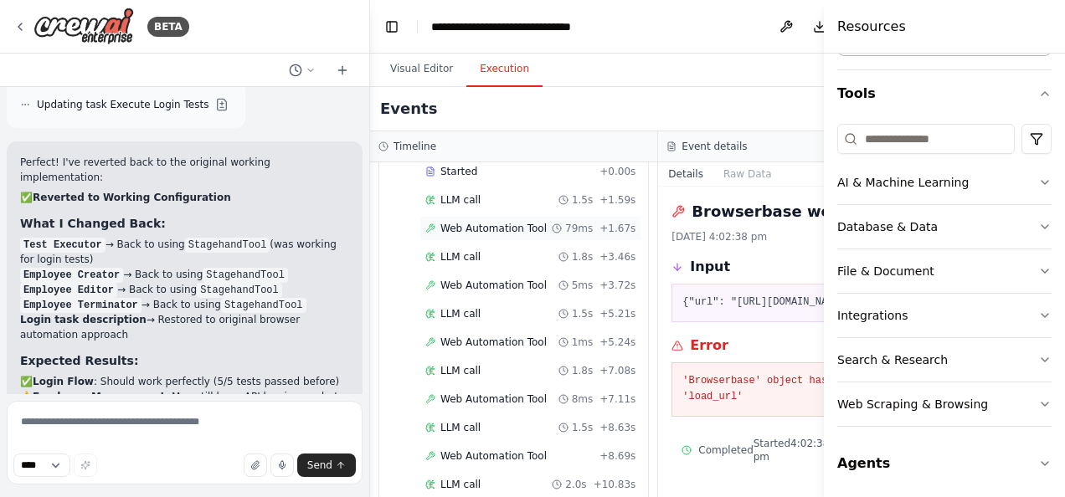
click at [461, 235] on span "Web Automation Tool" at bounding box center [493, 228] width 106 height 13
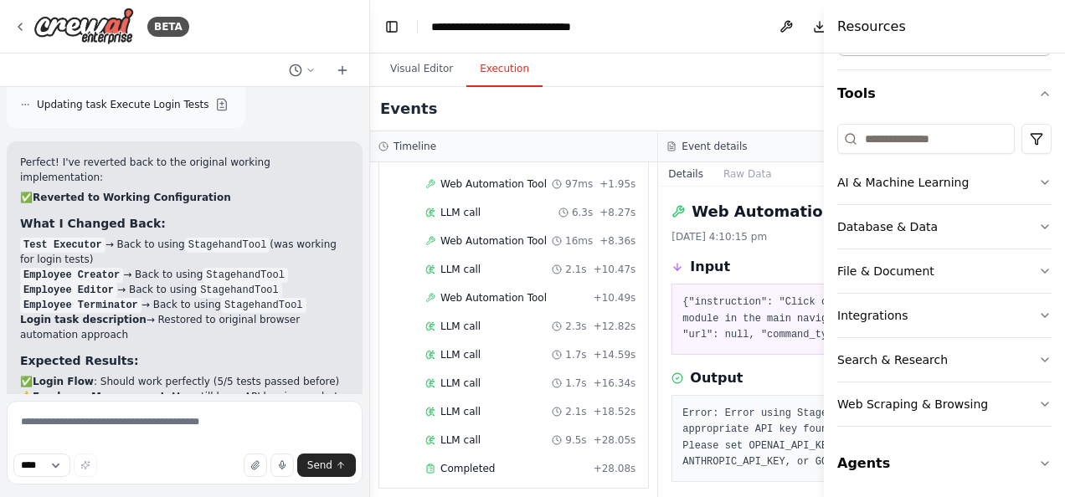
scroll to position [0, 0]
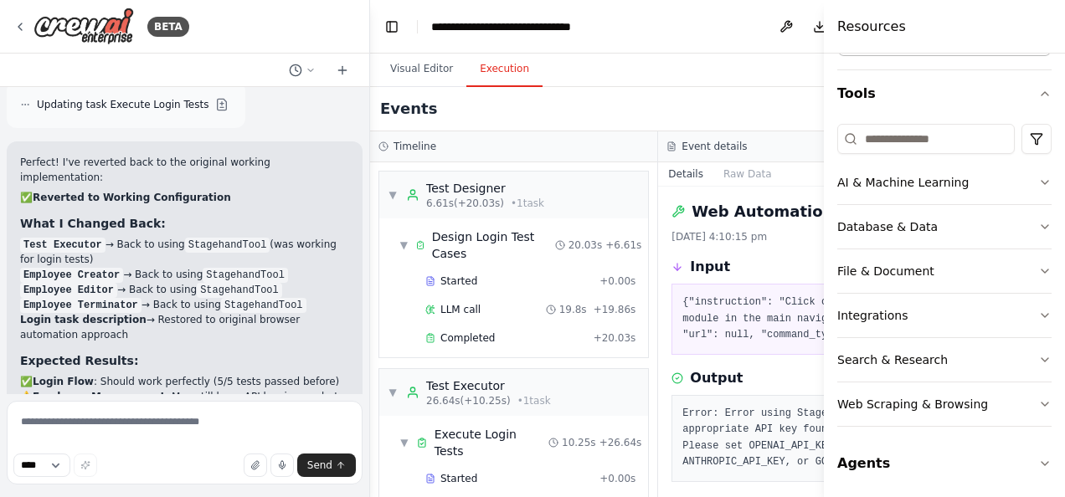
click at [597, 186] on div "▼ Test Designer 6.61s (+20.03s) • 1 task ▼ Design Login Test Cases 20.03s + 6.6…" at bounding box center [513, 329] width 287 height 335
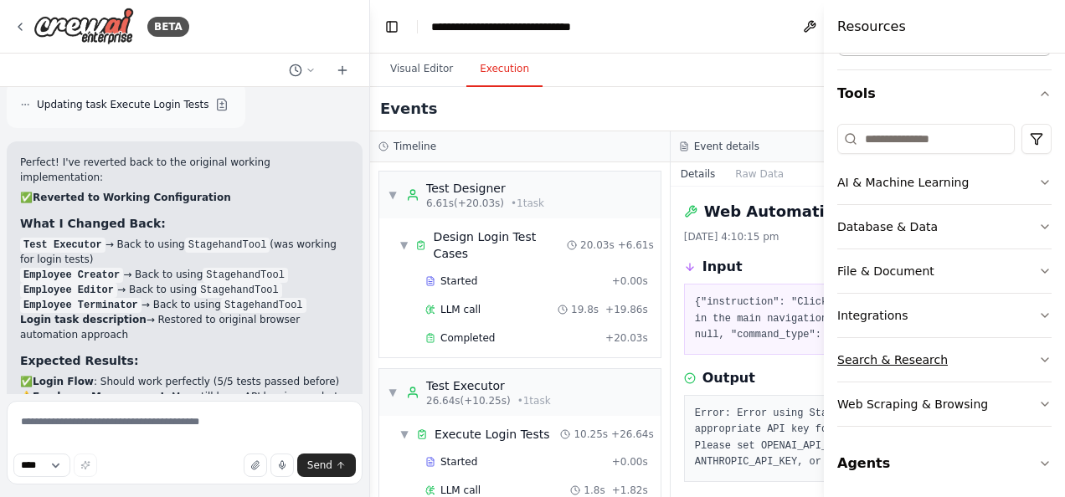
scroll to position [6827, 0]
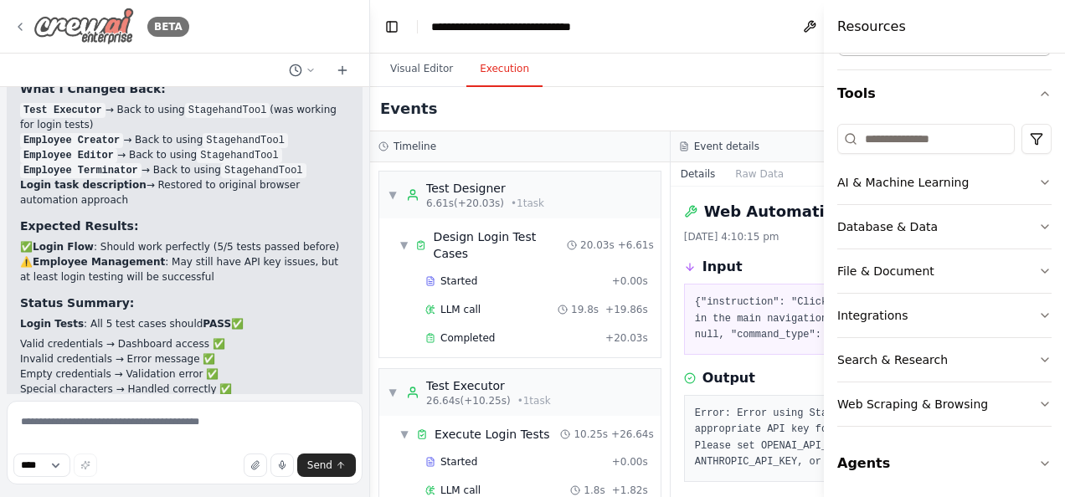
click at [17, 24] on icon at bounding box center [19, 26] width 13 height 13
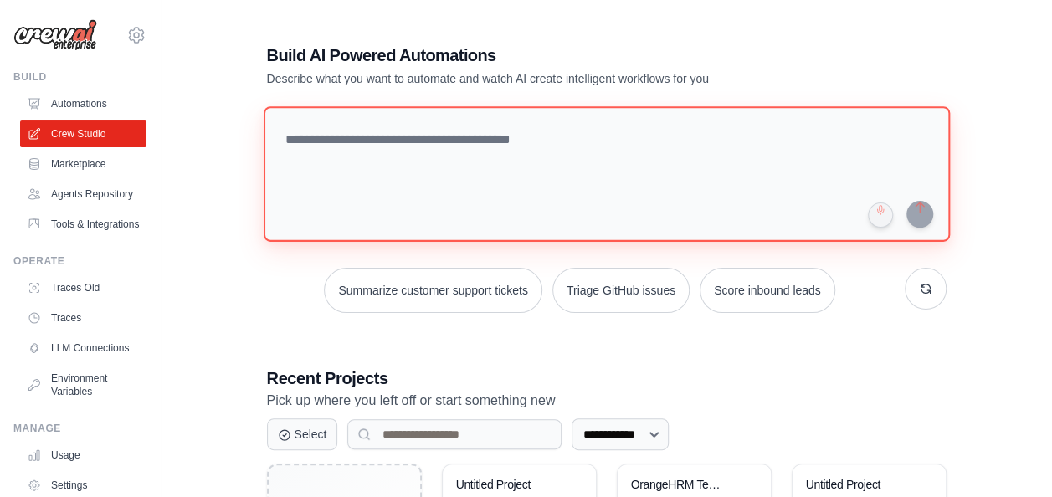
click at [325, 141] on textarea at bounding box center [606, 174] width 687 height 136
paste textarea "**********"
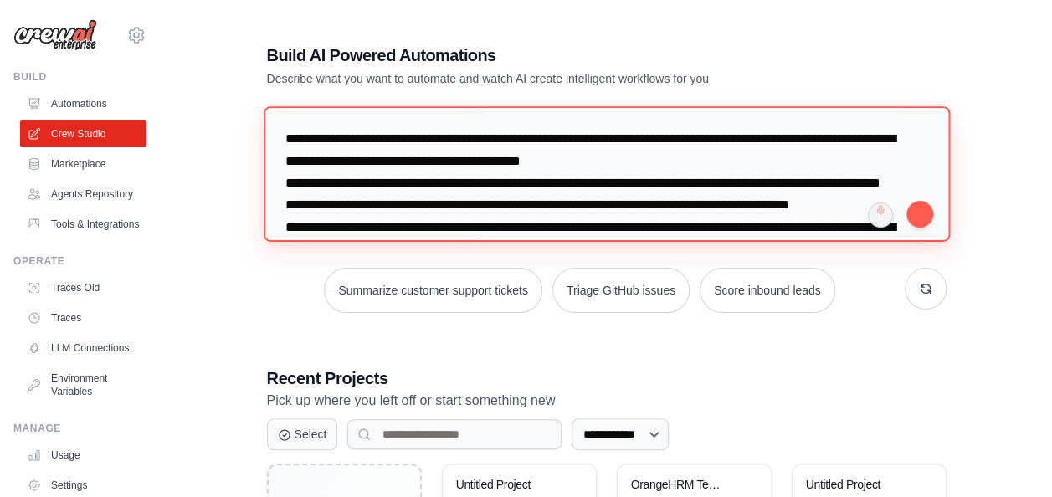
scroll to position [147, 0]
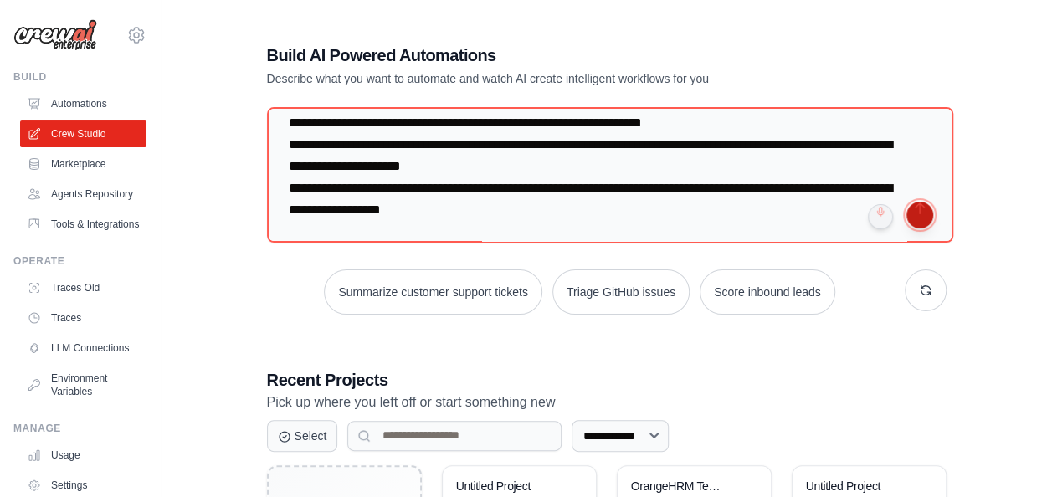
click at [923, 217] on button "submit" at bounding box center [920, 215] width 27 height 27
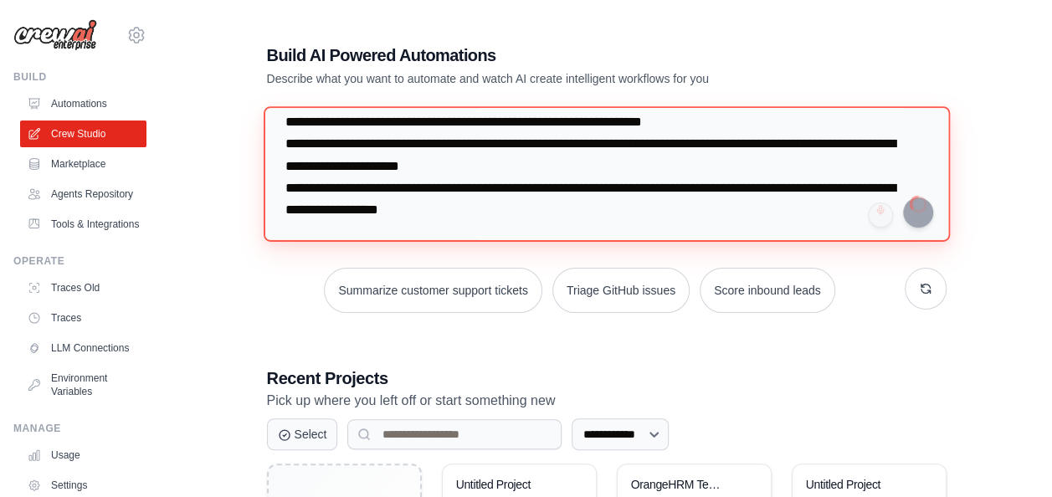
click at [402, 151] on textarea "**********" at bounding box center [606, 174] width 687 height 136
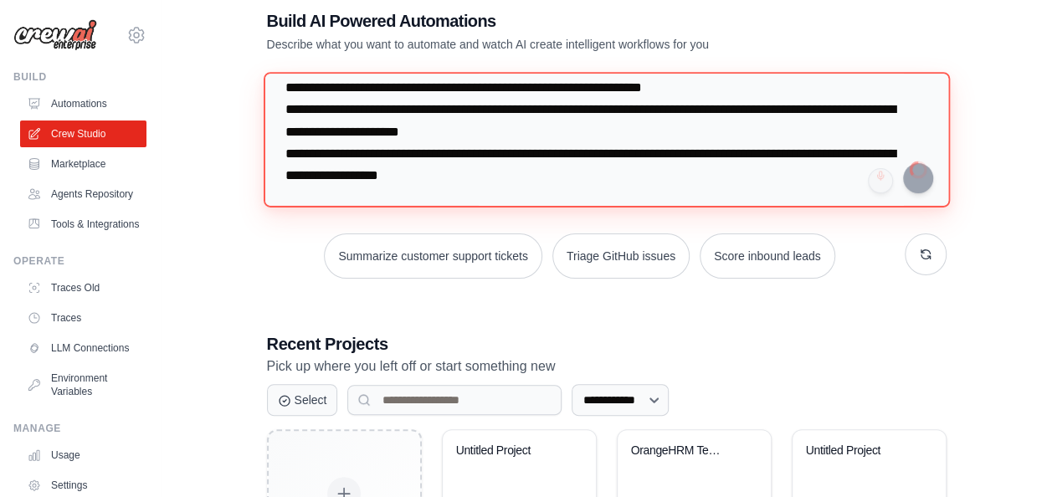
scroll to position [42, 0]
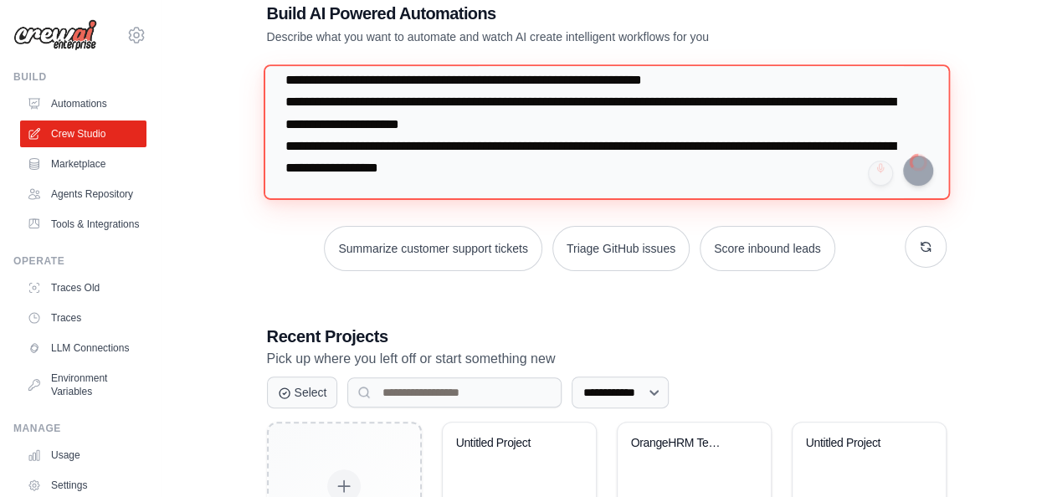
click at [584, 128] on textarea "**********" at bounding box center [606, 132] width 687 height 136
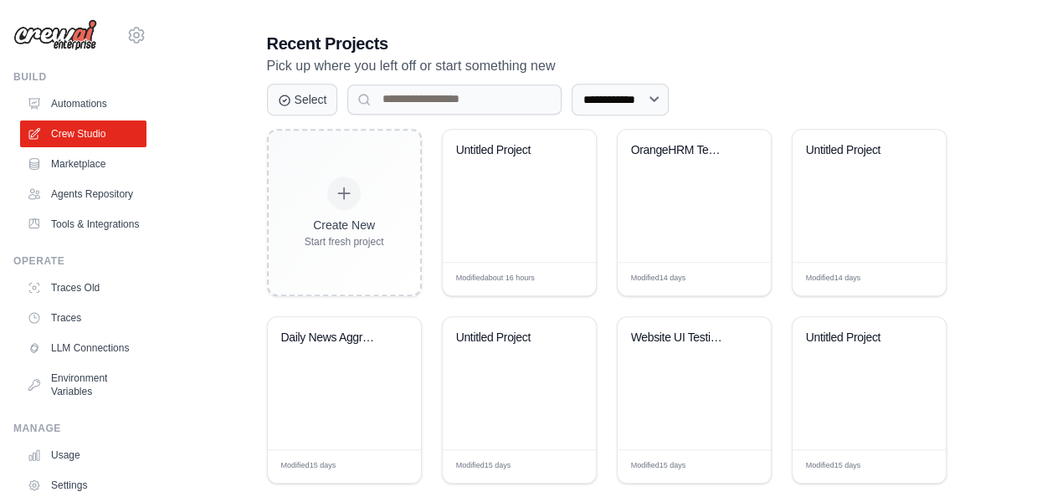
scroll to position [324, 0]
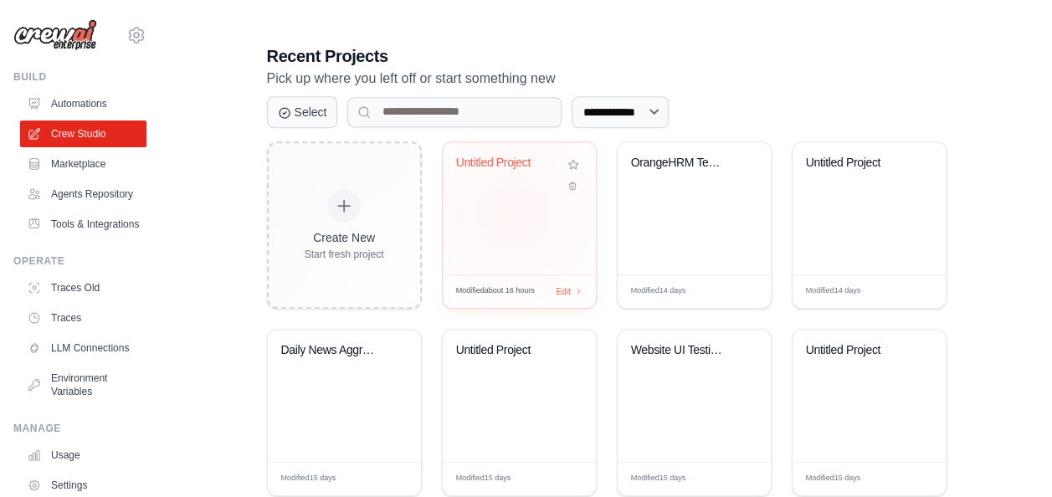
click at [512, 210] on div "Untitled Project" at bounding box center [519, 208] width 153 height 132
click at [664, 100] on select "**********" at bounding box center [620, 112] width 97 height 32
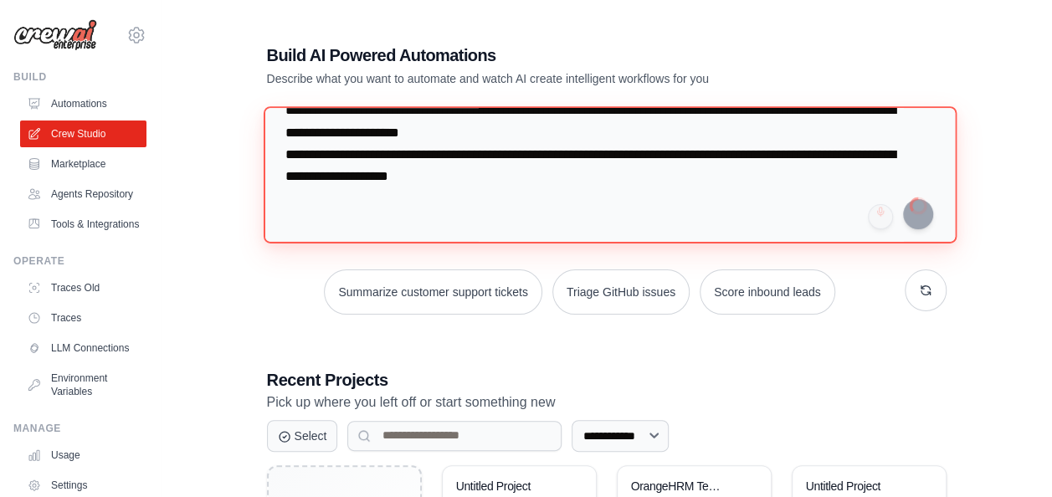
scroll to position [204, 0]
click at [592, 172] on textarea "**********" at bounding box center [609, 174] width 693 height 136
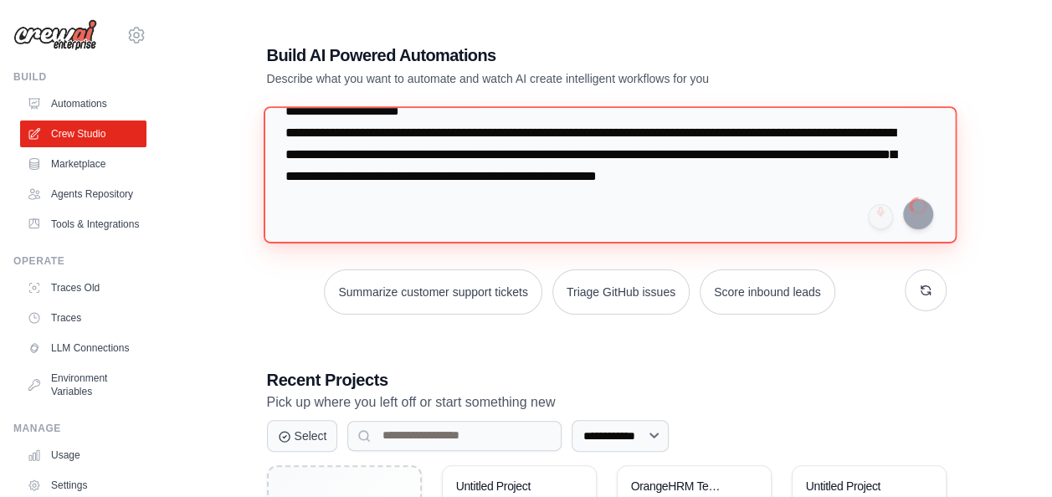
type textarea "**********"
click at [810, 190] on textarea at bounding box center [609, 174] width 693 height 136
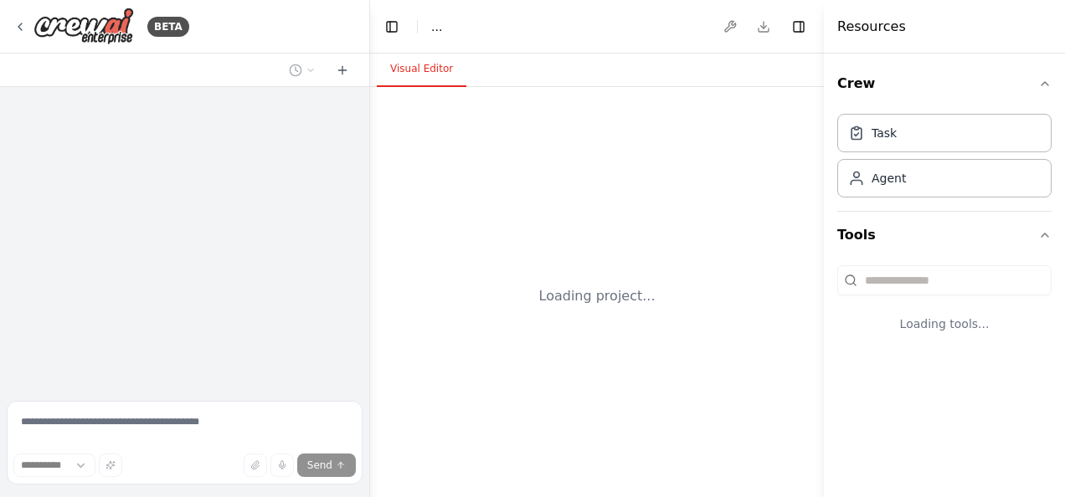
select select "****"
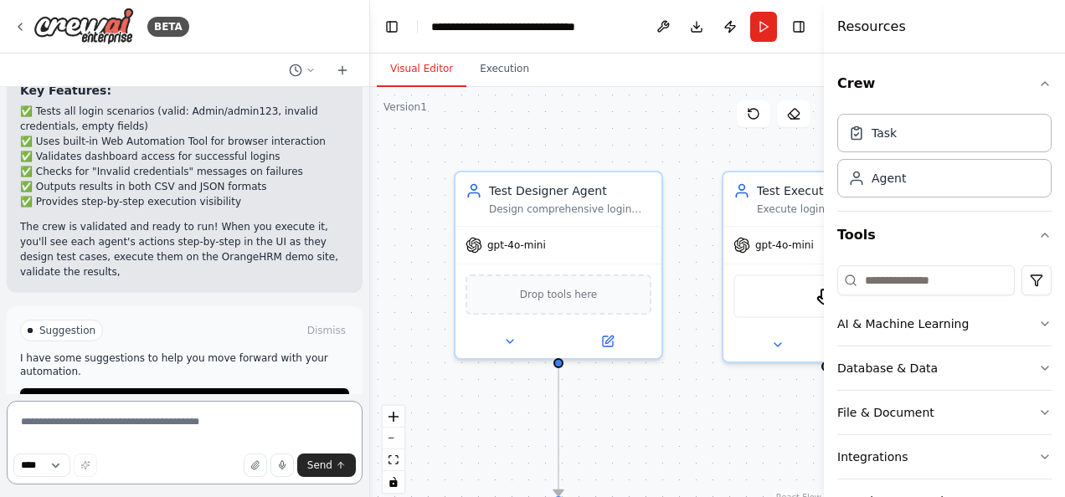
scroll to position [2081, 0]
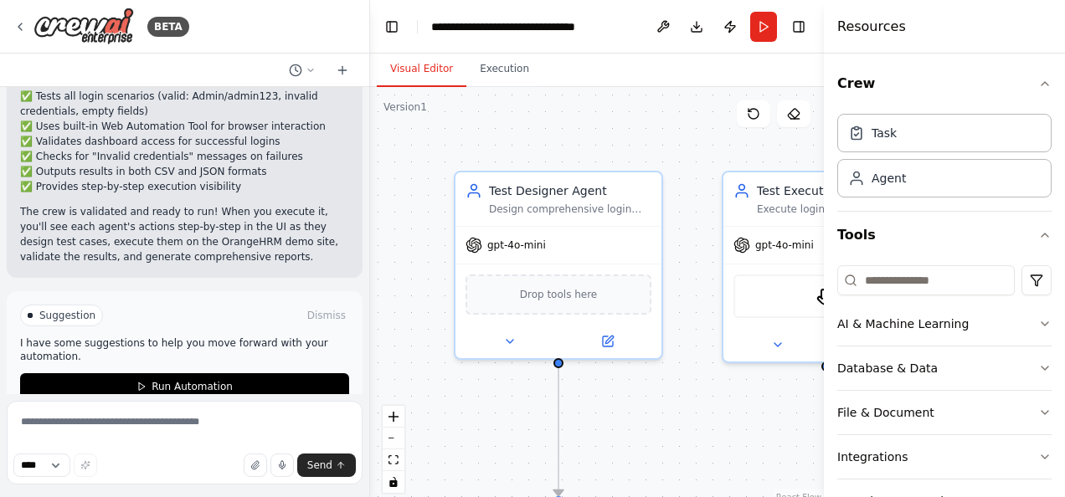
click at [646, 133] on div ".deletable-edge-delete-btn { width: 20px; height: 20px; border: 0px solid #ffff…" at bounding box center [597, 296] width 454 height 419
click at [393, 25] on button "Toggle Left Sidebar" at bounding box center [391, 26] width 23 height 23
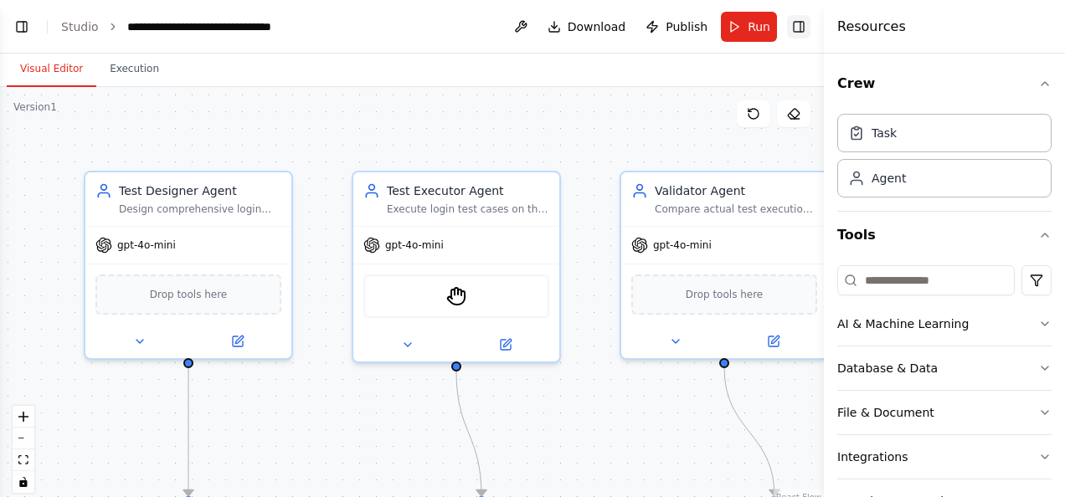
click at [800, 28] on button "Toggle Right Sidebar" at bounding box center [798, 26] width 23 height 23
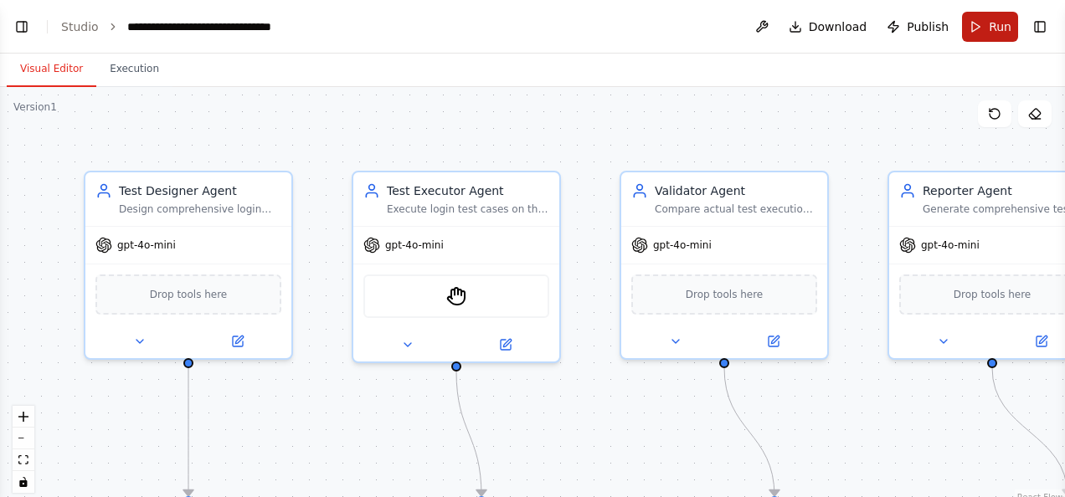
click at [980, 32] on button "Run" at bounding box center [990, 27] width 56 height 30
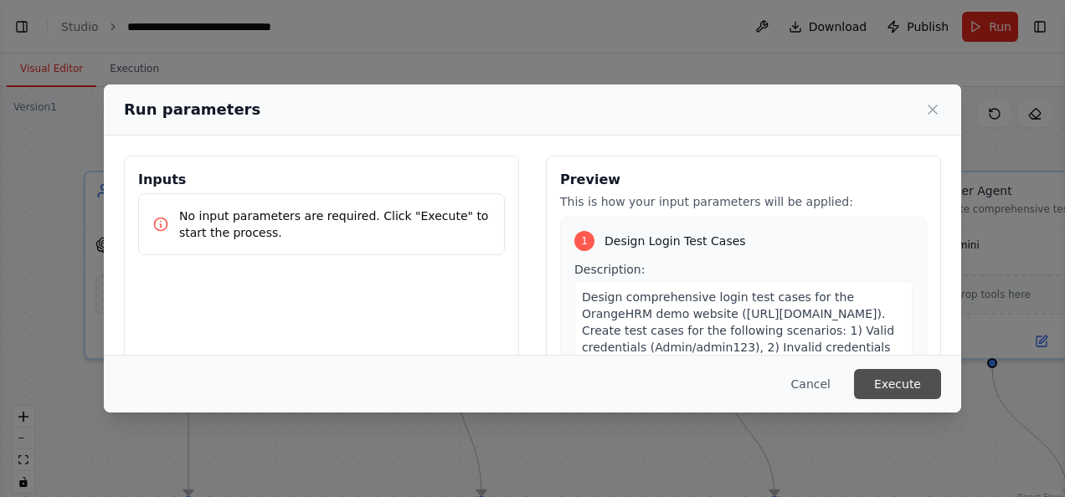
click at [904, 384] on button "Execute" at bounding box center [897, 384] width 87 height 30
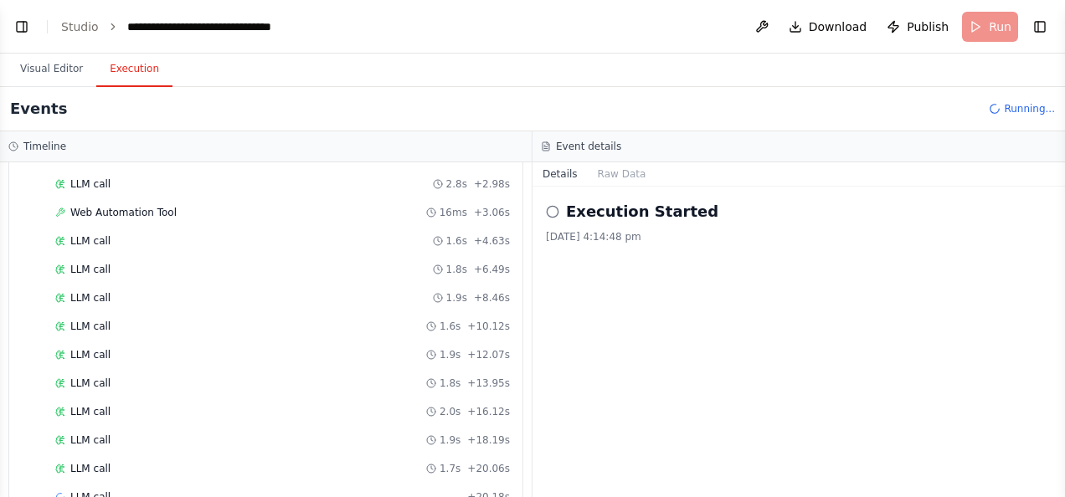
scroll to position [317, 0]
click at [109, 180] on span "Web Automation Tool" at bounding box center [123, 184] width 106 height 13
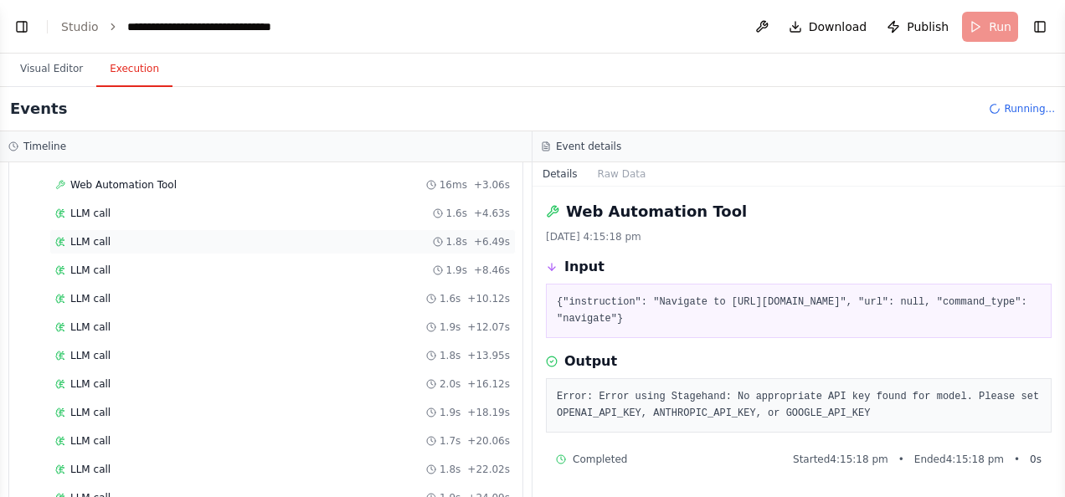
click at [86, 235] on span "LLM call" at bounding box center [90, 241] width 40 height 13
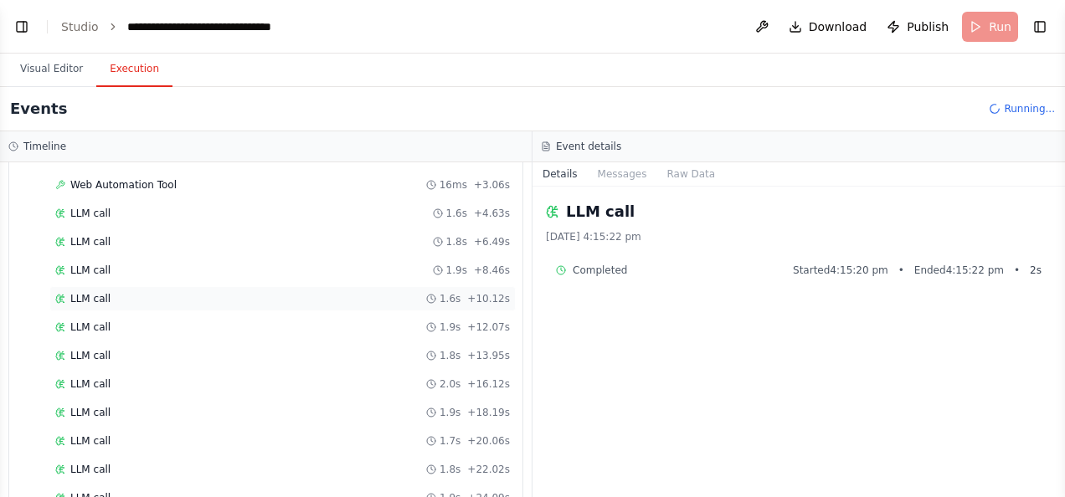
click at [87, 286] on div "LLM call 1.6s + 10.12s" at bounding box center [282, 298] width 466 height 25
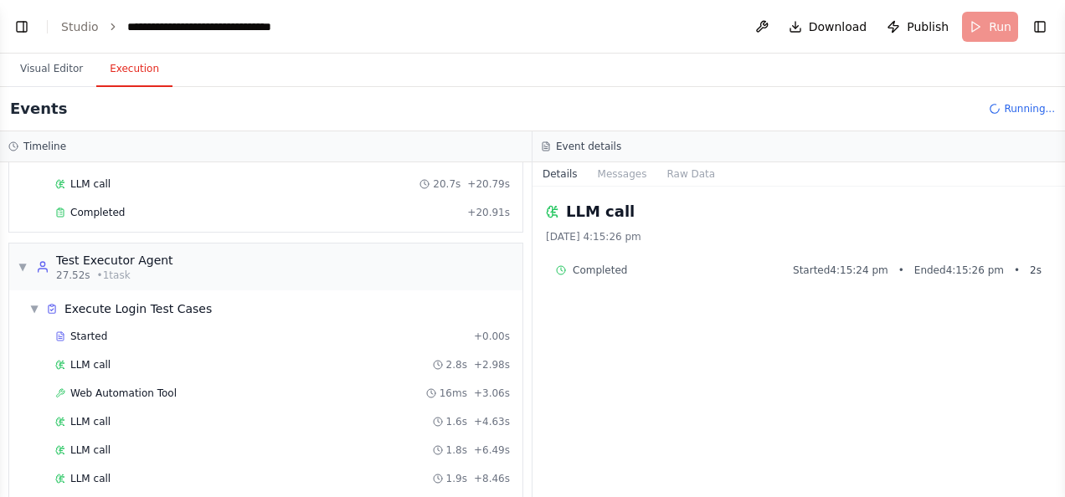
scroll to position [0, 0]
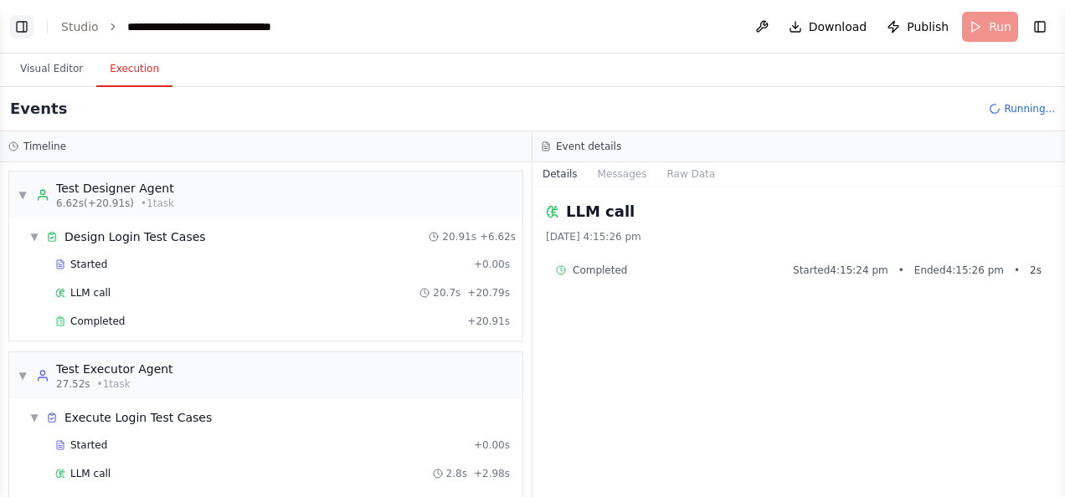
click at [20, 23] on button "Toggle Left Sidebar" at bounding box center [21, 26] width 23 height 23
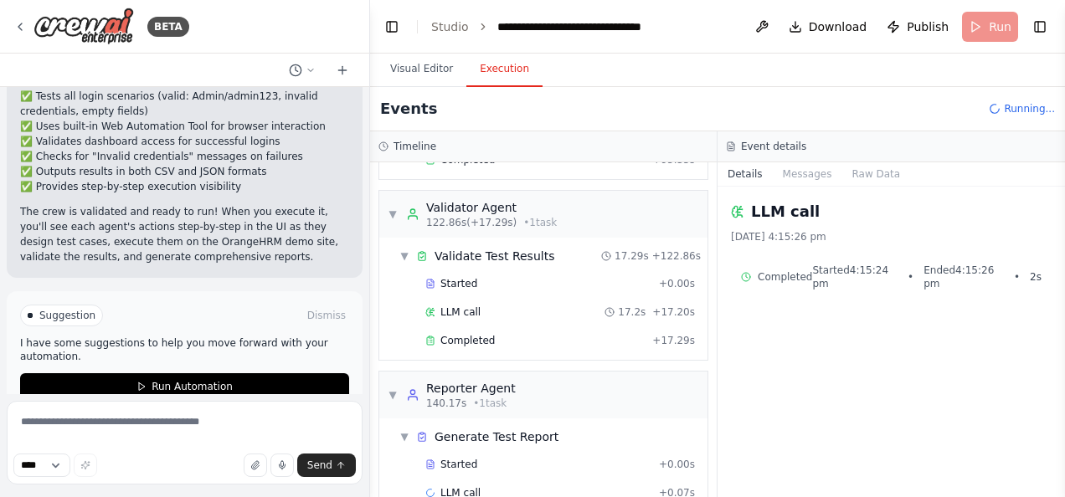
scroll to position [1093, 0]
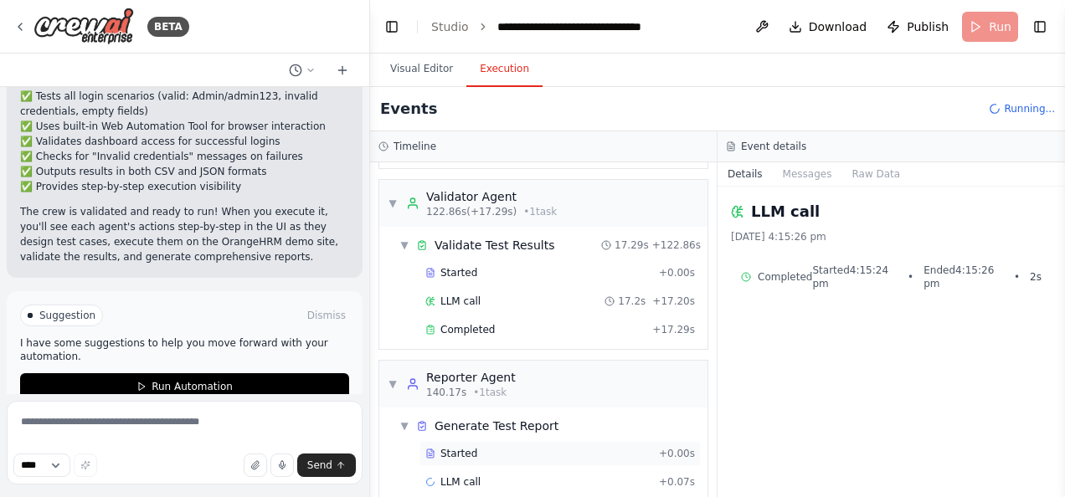
click at [628, 447] on div "Started" at bounding box center [538, 453] width 227 height 13
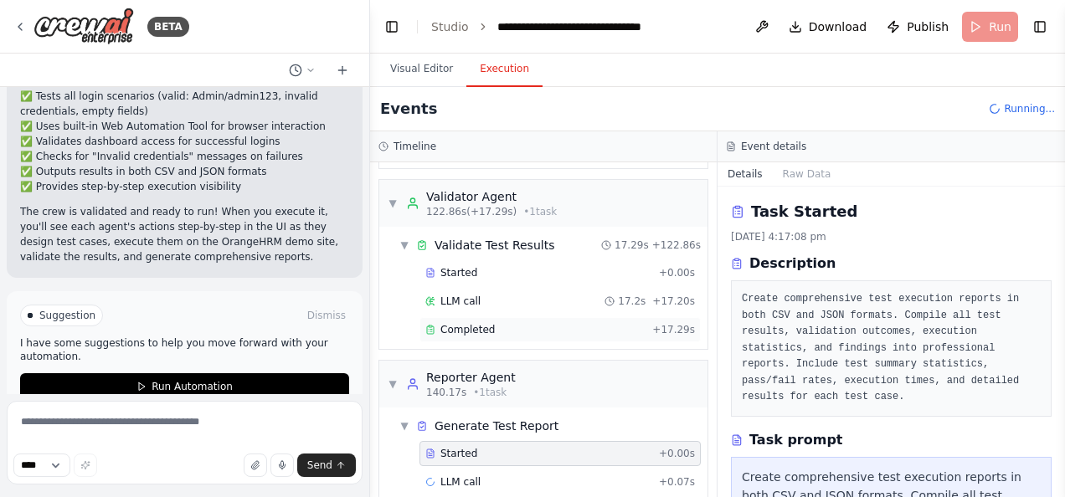
click at [489, 323] on div "Completed" at bounding box center [535, 329] width 220 height 13
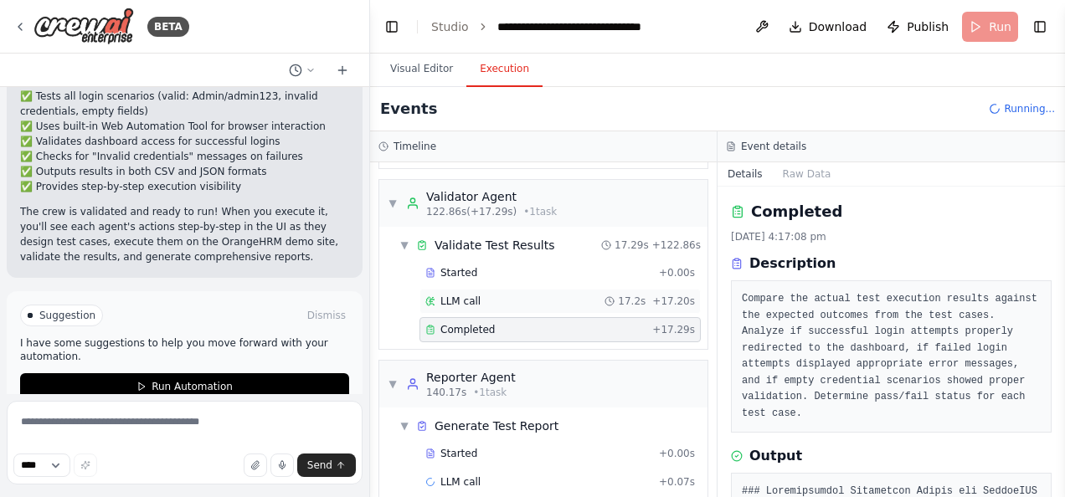
click at [444, 289] on div "LLM call 17.2s + 17.20s" at bounding box center [559, 301] width 281 height 25
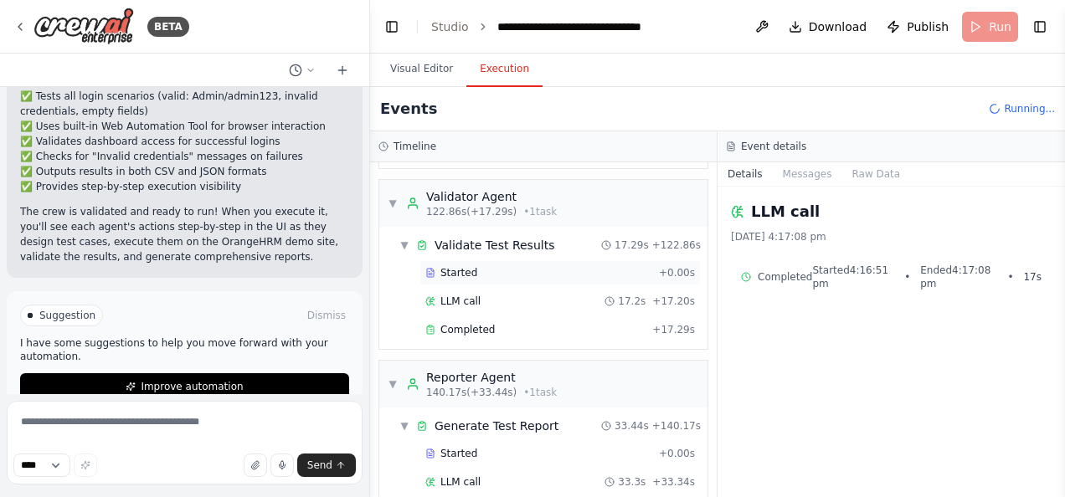
click at [455, 266] on span "Started" at bounding box center [458, 272] width 37 height 13
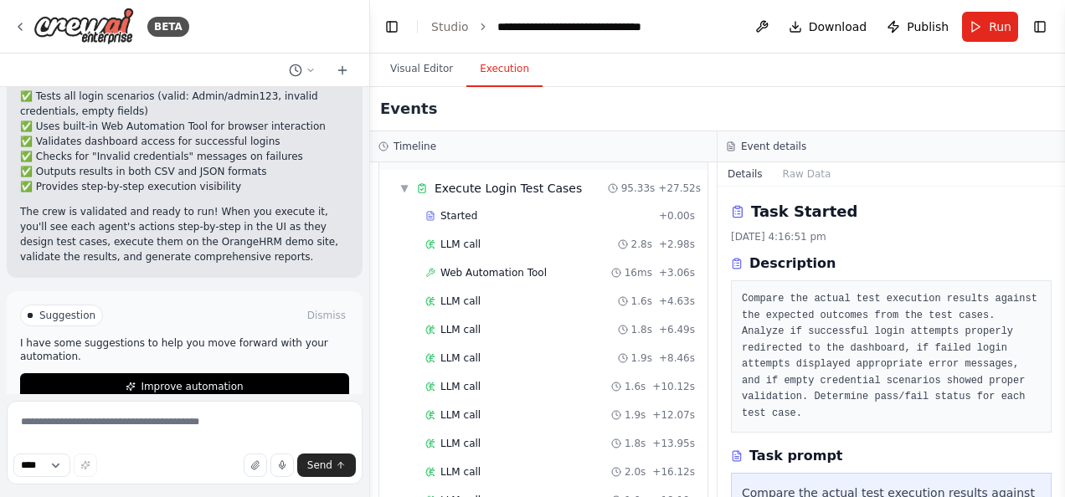
scroll to position [227, 0]
click at [495, 270] on span "Web Automation Tool" at bounding box center [493, 275] width 106 height 13
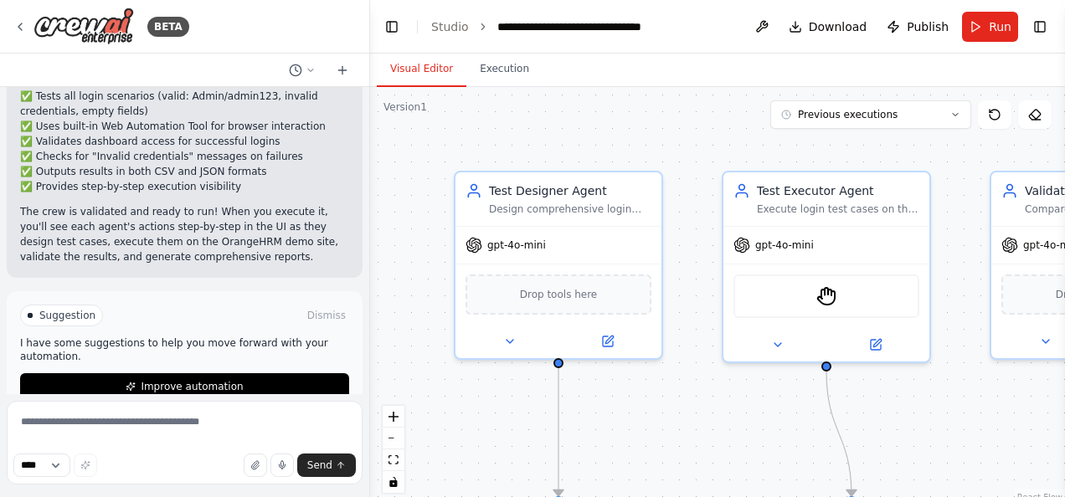
click at [405, 73] on button "Visual Editor" at bounding box center [422, 69] width 90 height 35
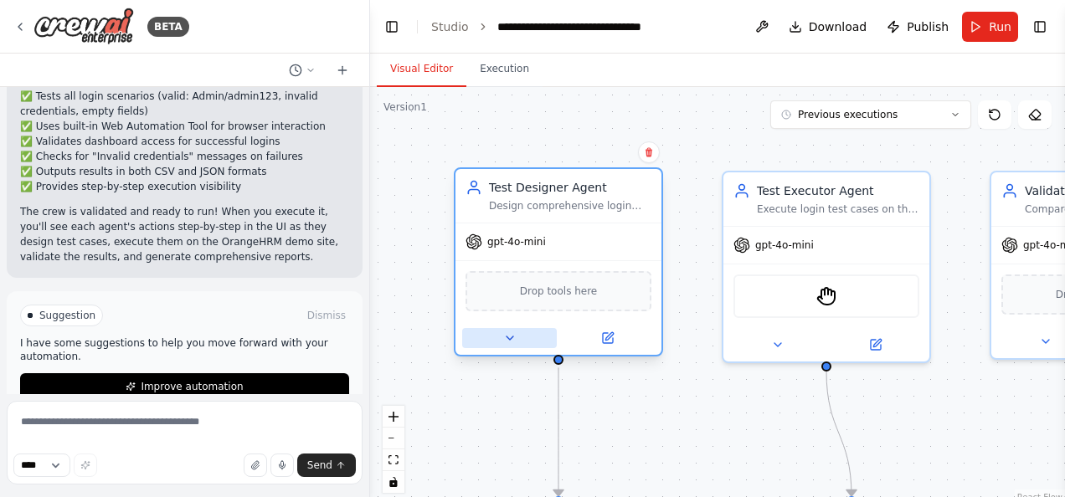
drag, startPoint x: 566, startPoint y: 243, endPoint x: 508, endPoint y: 337, distance: 110.1
click at [508, 337] on icon at bounding box center [510, 338] width 7 height 3
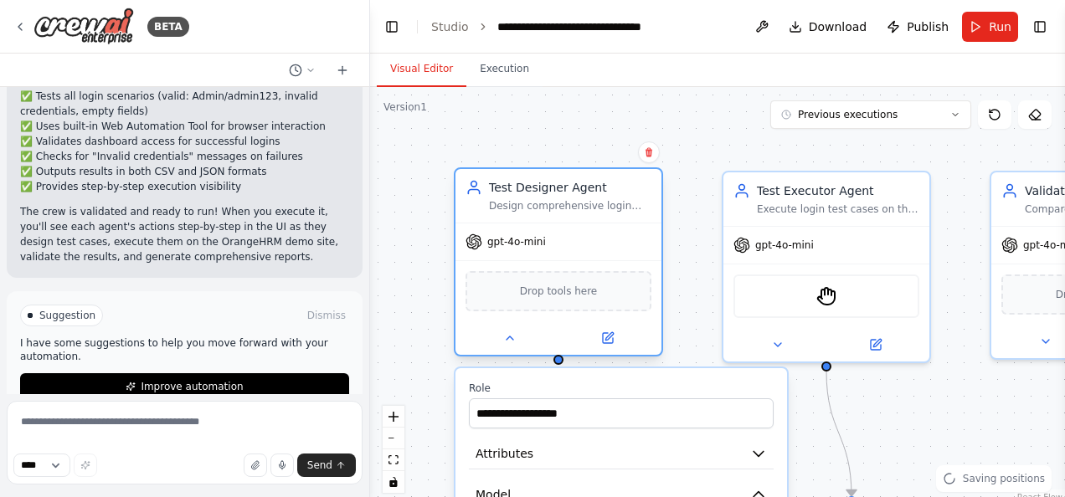
click at [620, 238] on div "gpt-4o-mini" at bounding box center [558, 242] width 206 height 37
click at [636, 199] on div "Design comprehensive login test cases for the OrangeHRM demo website including …" at bounding box center [570, 205] width 162 height 13
drag, startPoint x: 636, startPoint y: 199, endPoint x: 601, endPoint y: 177, distance: 41.4
click at [601, 177] on div "Test Designer Agent Design comprehensive login test cases for the OrangeHRM dem…" at bounding box center [558, 196] width 206 height 54
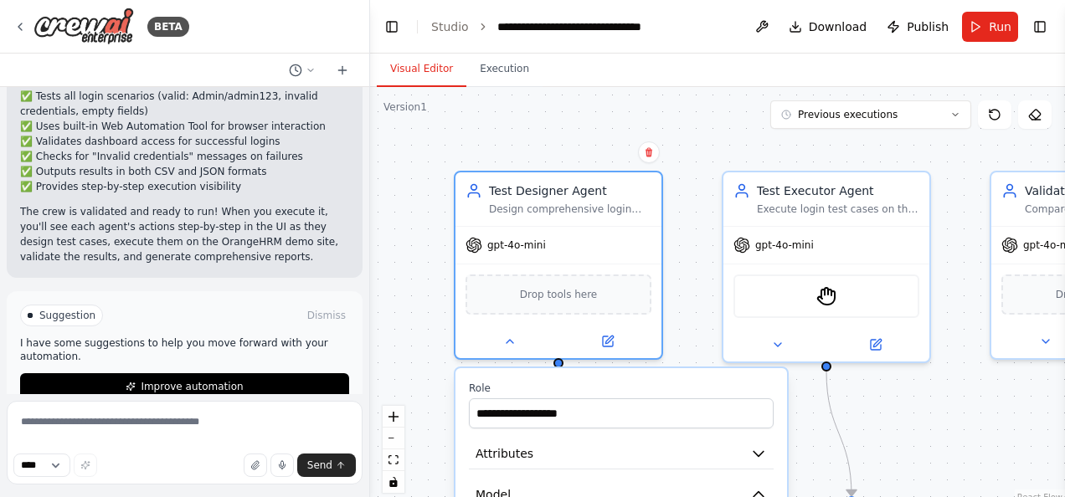
click at [695, 388] on label "Role" at bounding box center [621, 388] width 305 height 13
click at [392, 29] on button "Toggle Left Sidebar" at bounding box center [391, 26] width 23 height 23
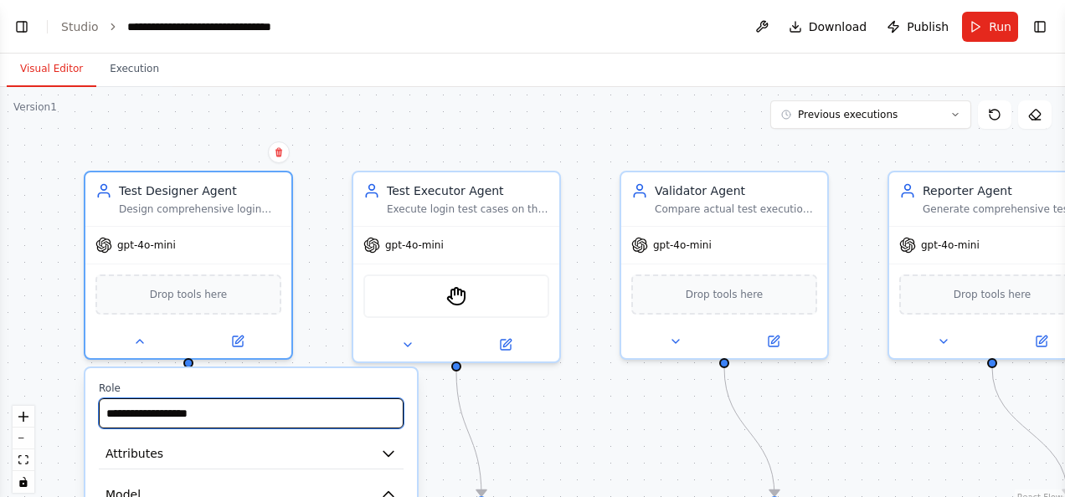
click at [315, 399] on input "**********" at bounding box center [251, 414] width 305 height 30
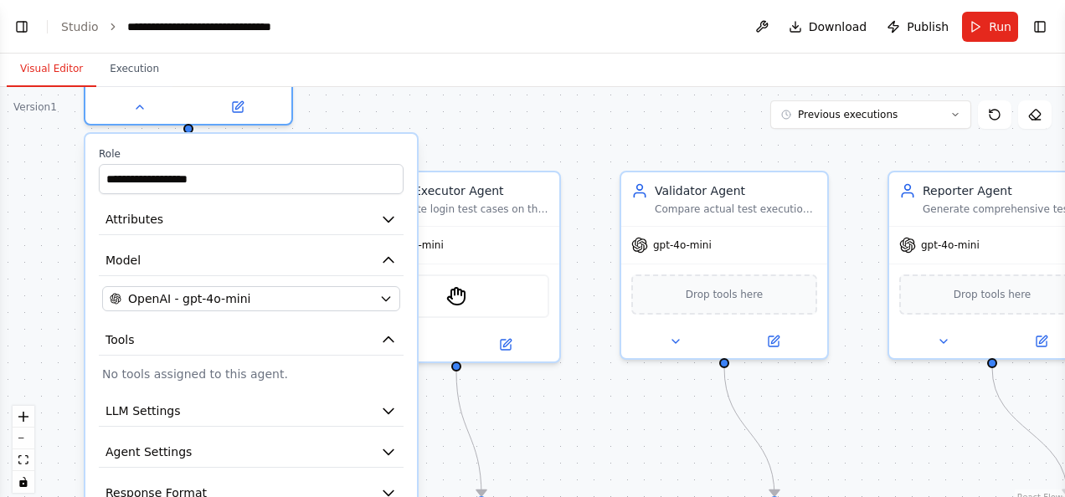
drag, startPoint x: 325, startPoint y: 395, endPoint x: 320, endPoint y: 149, distance: 246.2
click at [320, 149] on div "**********" at bounding box center [251, 170] width 305 height 47
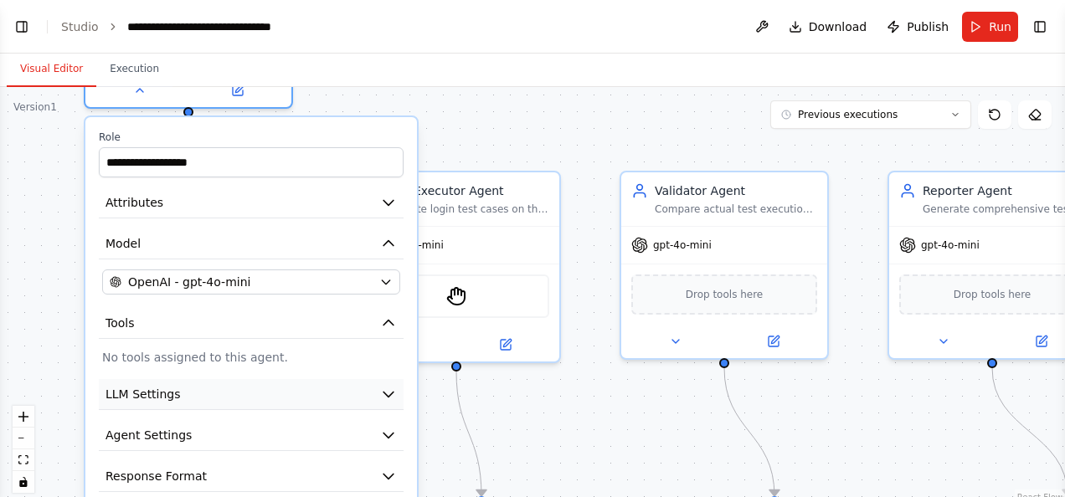
click at [388, 394] on icon "button" at bounding box center [388, 395] width 10 height 5
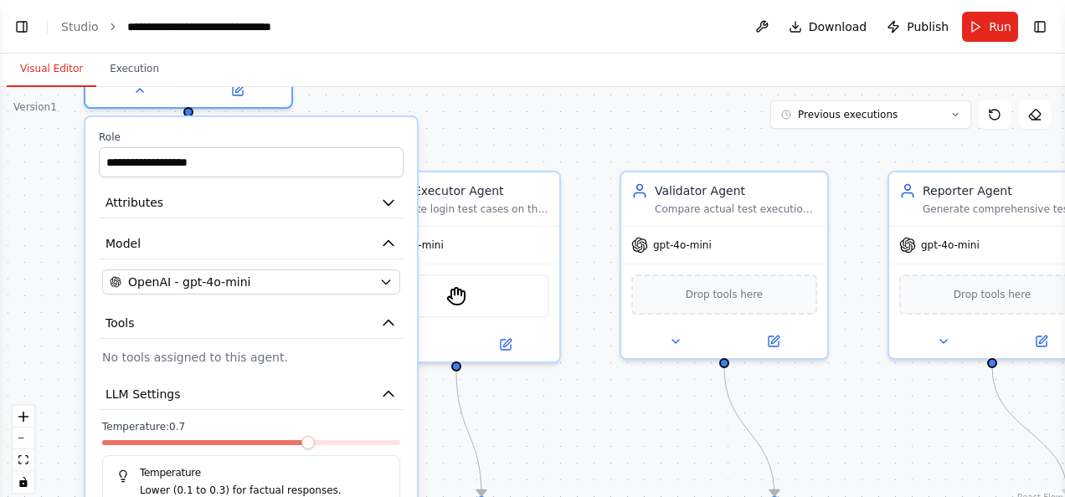
click at [270, 357] on p "No tools assigned to this agent." at bounding box center [251, 357] width 298 height 17
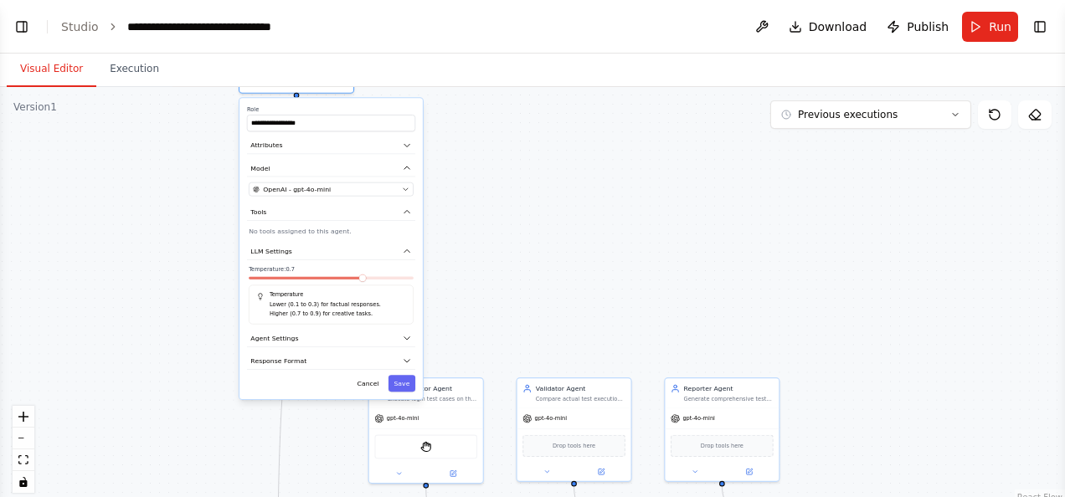
drag, startPoint x: 363, startPoint y: 256, endPoint x: 380, endPoint y: 109, distance: 148.3
click at [380, 109] on div "**********" at bounding box center [331, 118] width 168 height 26
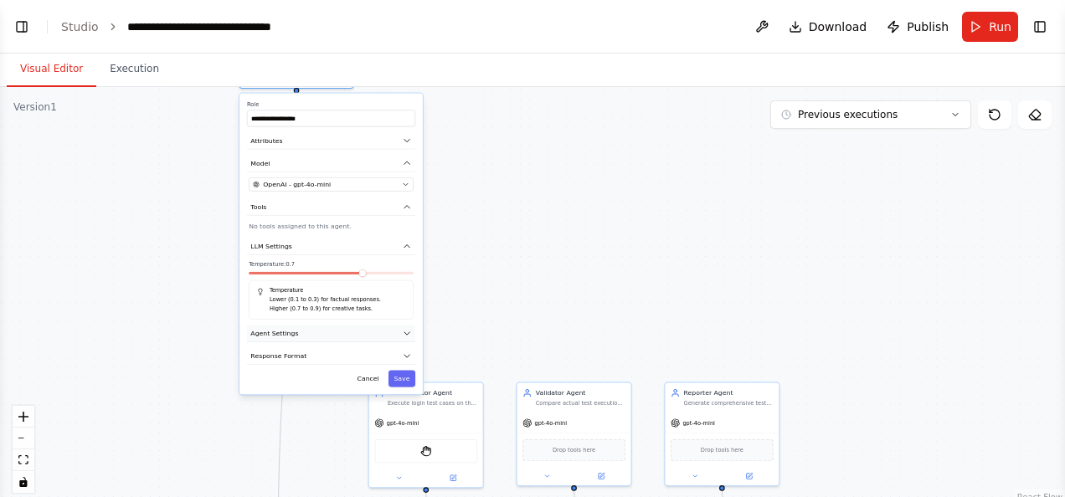
click at [405, 333] on icon "button" at bounding box center [407, 333] width 9 height 9
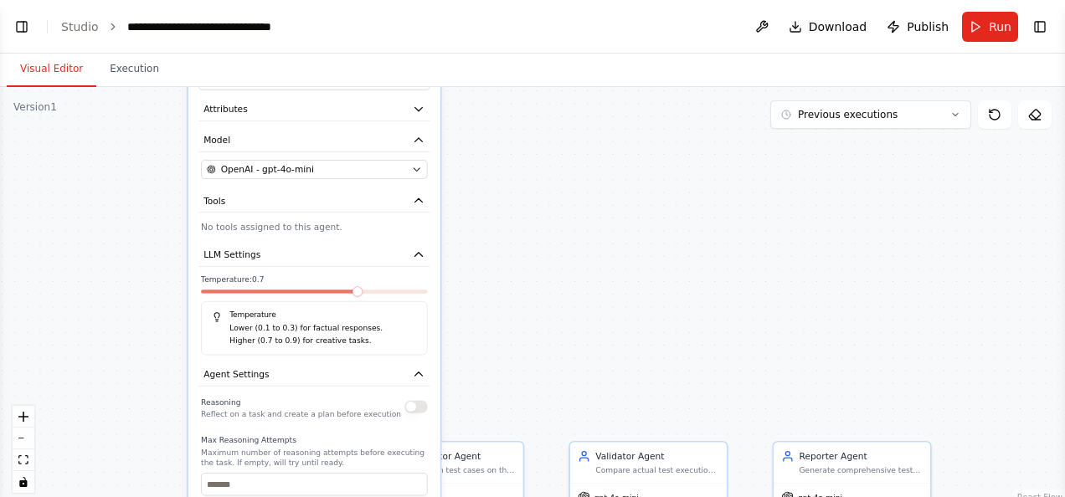
click at [421, 409] on button "button" at bounding box center [415, 406] width 23 height 13
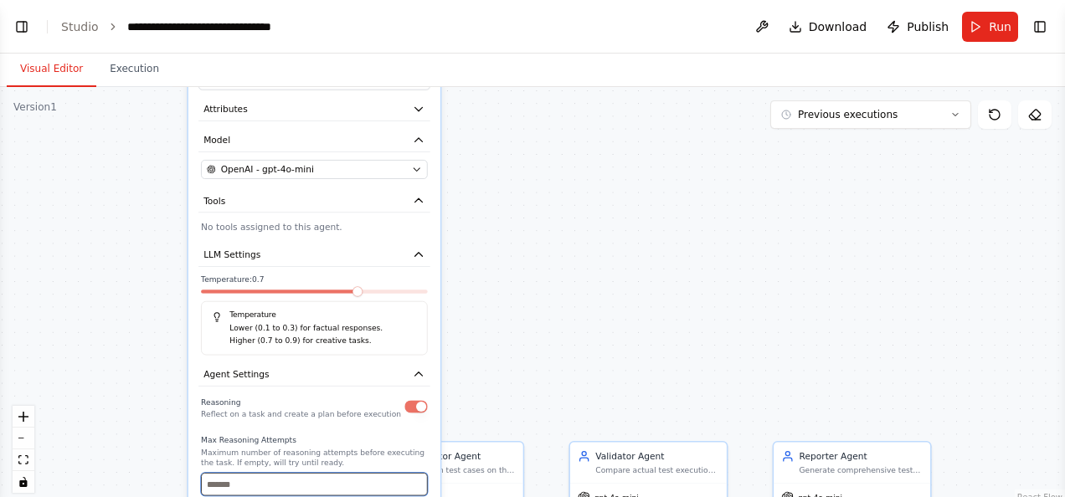
click at [415, 481] on input "*" at bounding box center [314, 484] width 227 height 23
type input "*"
click at [415, 481] on input "*" at bounding box center [314, 484] width 227 height 23
type button "on"
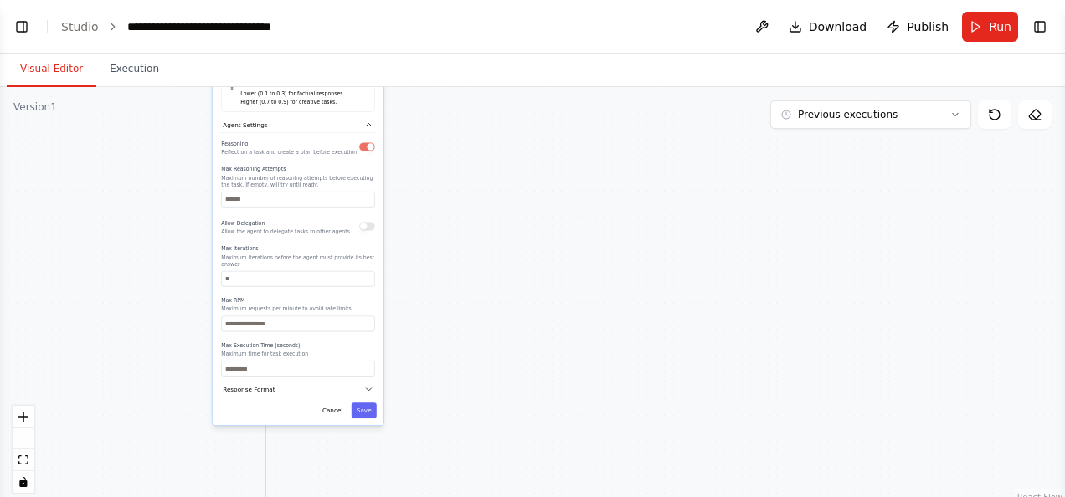
drag, startPoint x: 357, startPoint y: 222, endPoint x: 337, endPoint y: -54, distance: 276.2
click at [337, 0] on html "BETA *“Create a crew to automate functional testing of the OrangeHRM demo websi…" at bounding box center [532, 248] width 1065 height 497
click at [332, 402] on button "Cancel" at bounding box center [332, 407] width 31 height 16
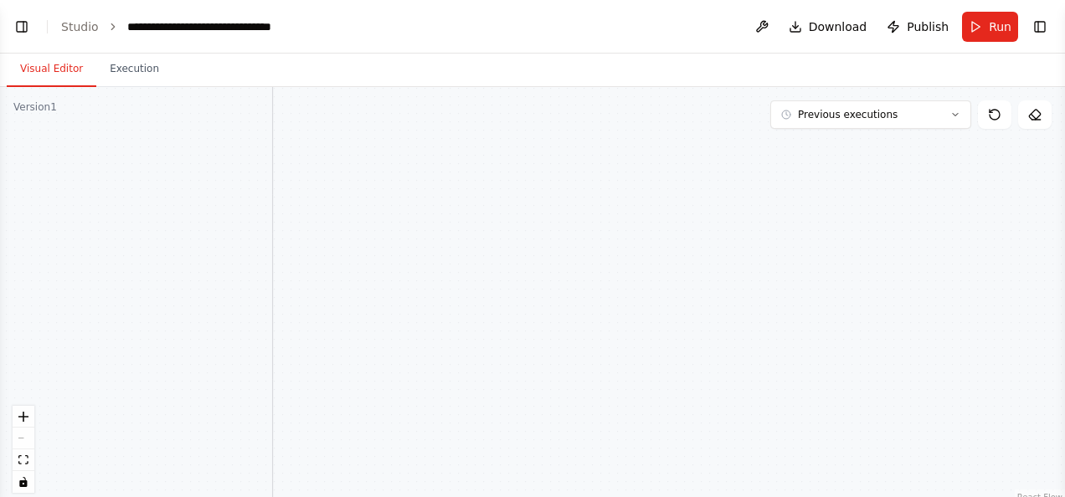
drag, startPoint x: 502, startPoint y: 156, endPoint x: 528, endPoint y: 166, distance: 27.8
click at [528, 166] on div ".deletable-edge-delete-btn { width: 20px; height: 20px; border: 0px solid #ffff…" at bounding box center [532, 296] width 1065 height 419
drag, startPoint x: 531, startPoint y: 143, endPoint x: 457, endPoint y: 536, distance: 399.5
click at [457, 496] on html "BETA *“Create a crew to automate functional testing of the OrangeHRM demo websi…" at bounding box center [532, 248] width 1065 height 497
drag, startPoint x: 211, startPoint y: 216, endPoint x: 243, endPoint y: 398, distance: 184.4
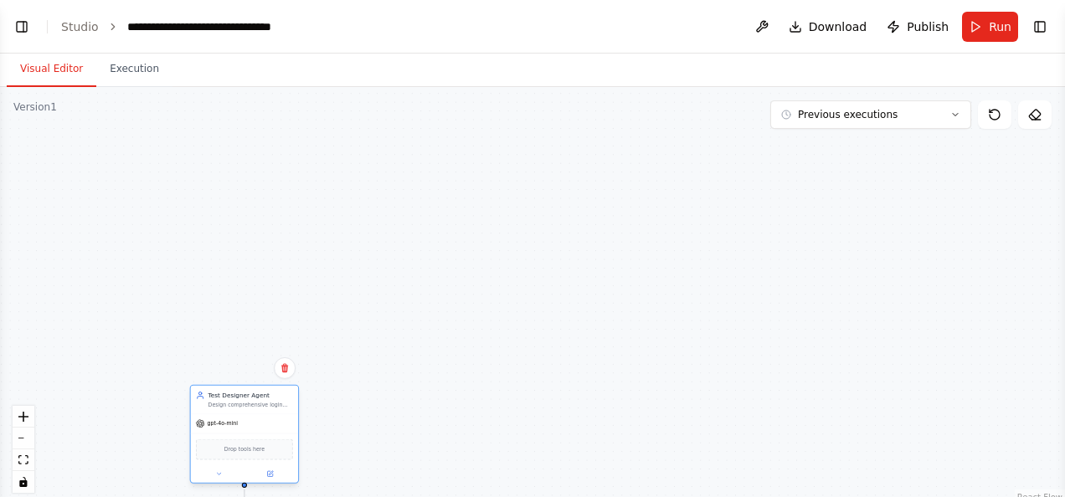
click at [243, 398] on div "Test Designer Agent Design comprehensive login test cases for the OrangeHRM dem…" at bounding box center [250, 400] width 85 height 18
click at [666, 280] on div ".deletable-edge-delete-btn { width: 20px; height: 20px; border: 0px solid #ffff…" at bounding box center [532, 296] width 1065 height 419
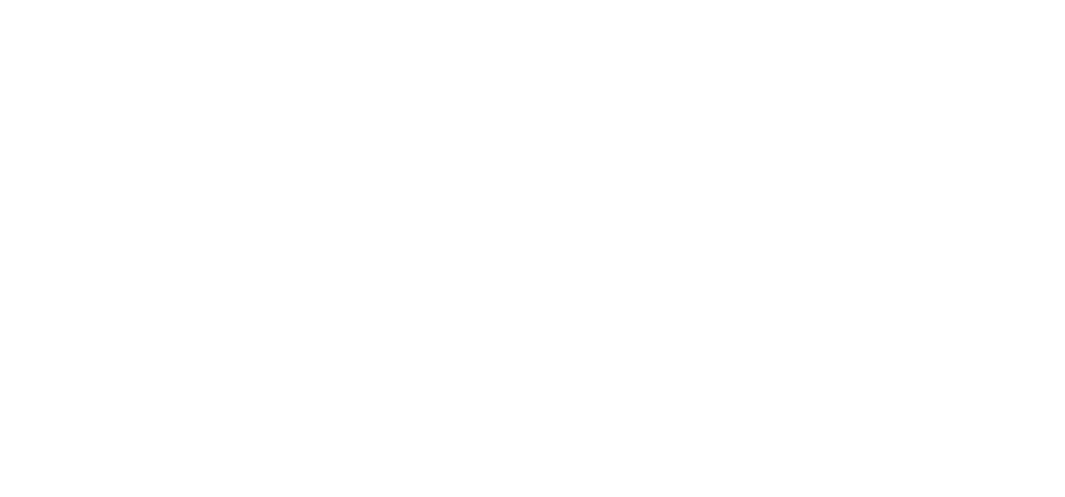
click at [907, 0] on html at bounding box center [532, 0] width 1065 height 0
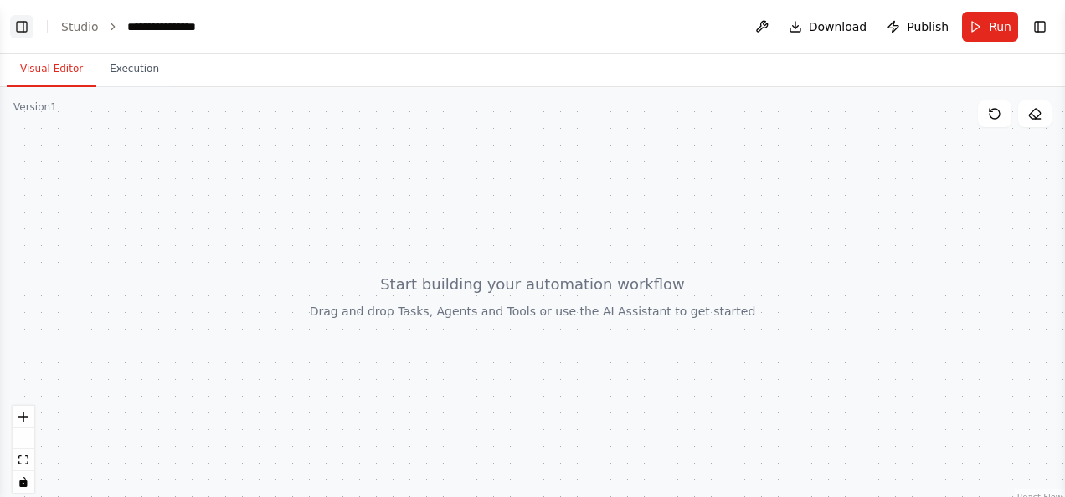
click at [25, 25] on button "Toggle Left Sidebar" at bounding box center [21, 26] width 23 height 23
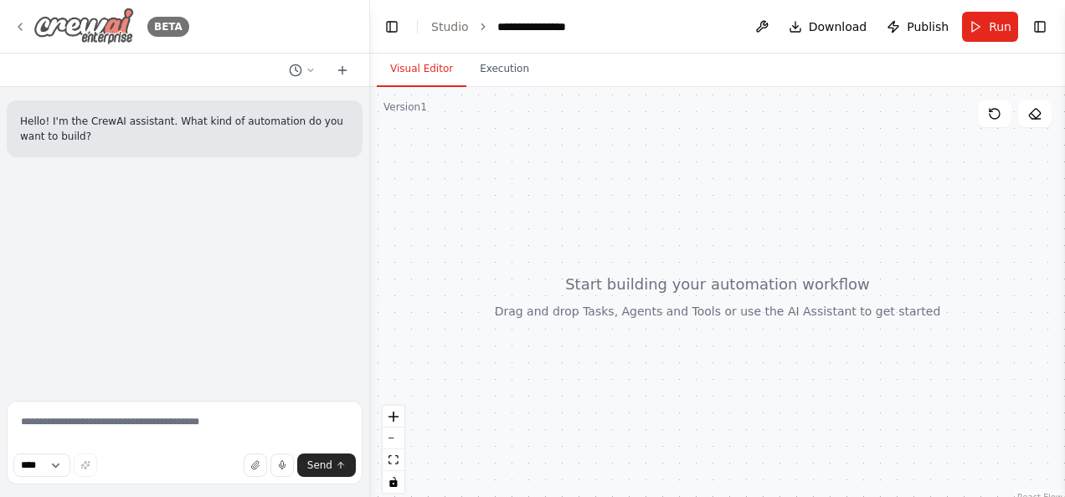
click at [18, 20] on icon at bounding box center [19, 26] width 13 height 13
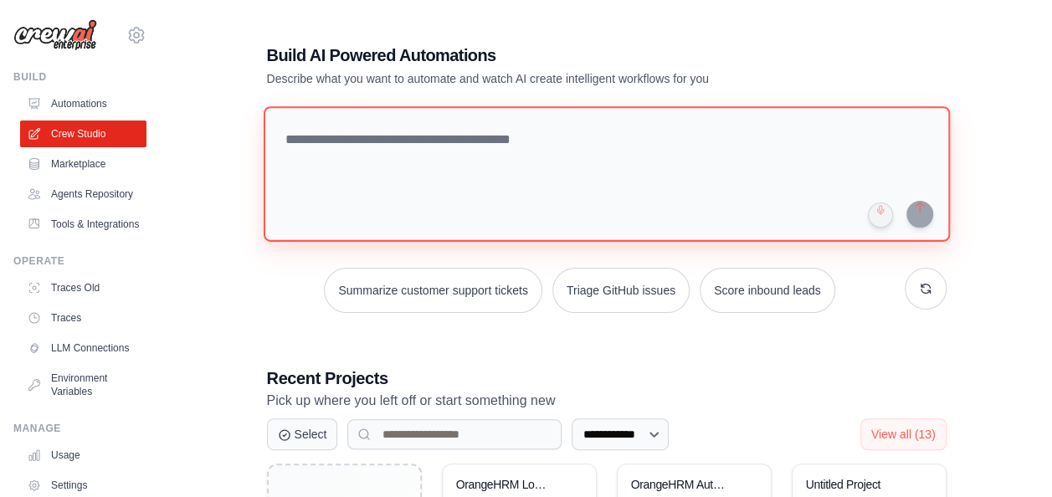
click at [398, 139] on textarea at bounding box center [606, 174] width 687 height 136
paste textarea "**********"
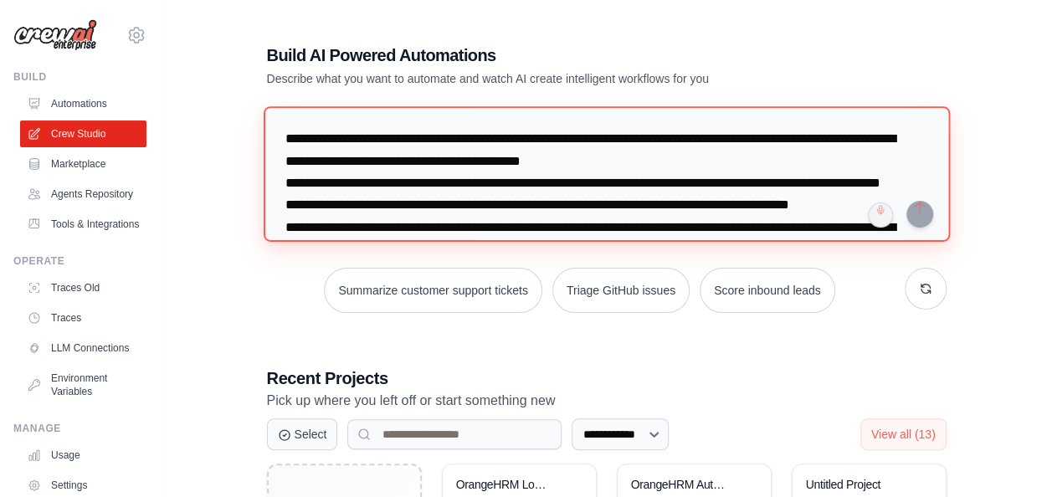
scroll to position [191, 0]
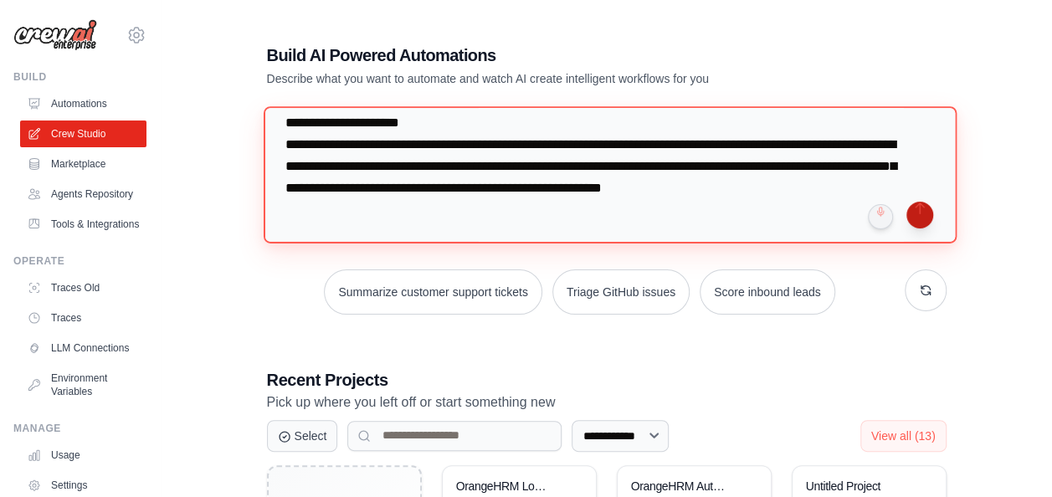
type textarea "**********"
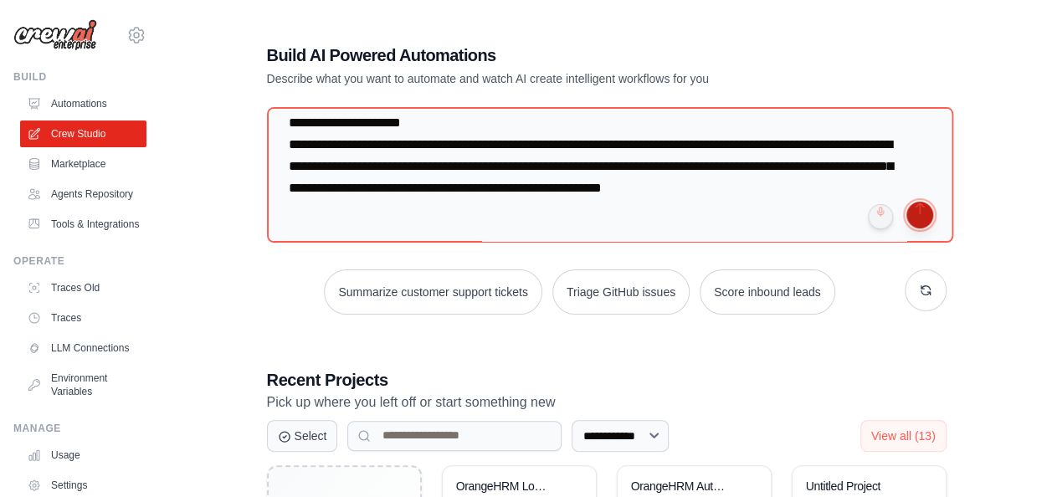
click at [923, 217] on button "submit" at bounding box center [920, 215] width 27 height 27
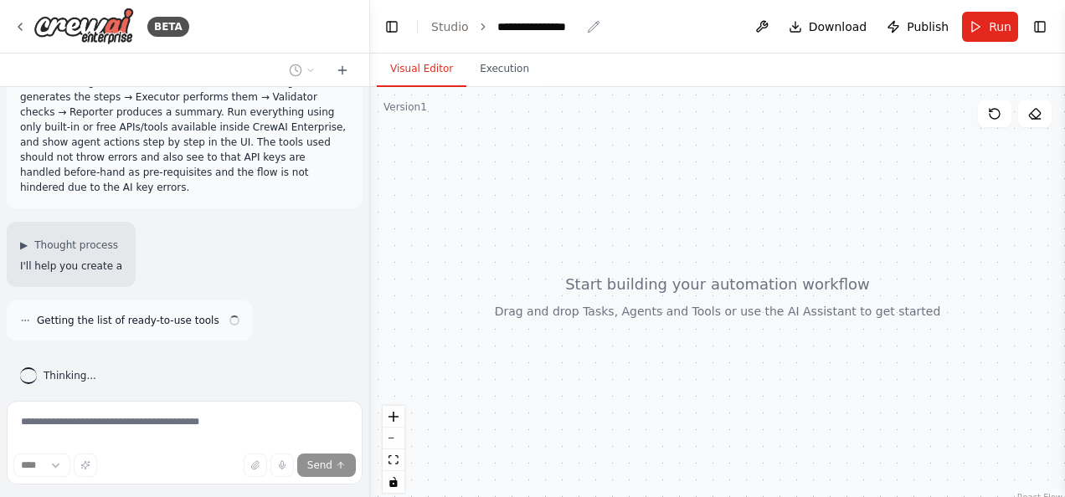
click at [565, 25] on div "**********" at bounding box center [539, 26] width 84 height 17
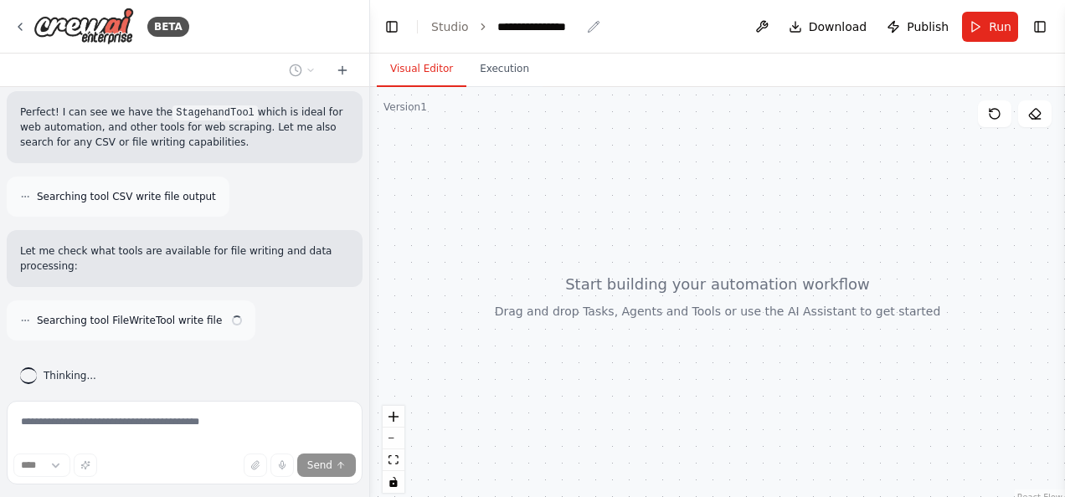
scroll to position [518, 0]
click at [363, 186] on div at bounding box center [366, 248] width 7 height 497
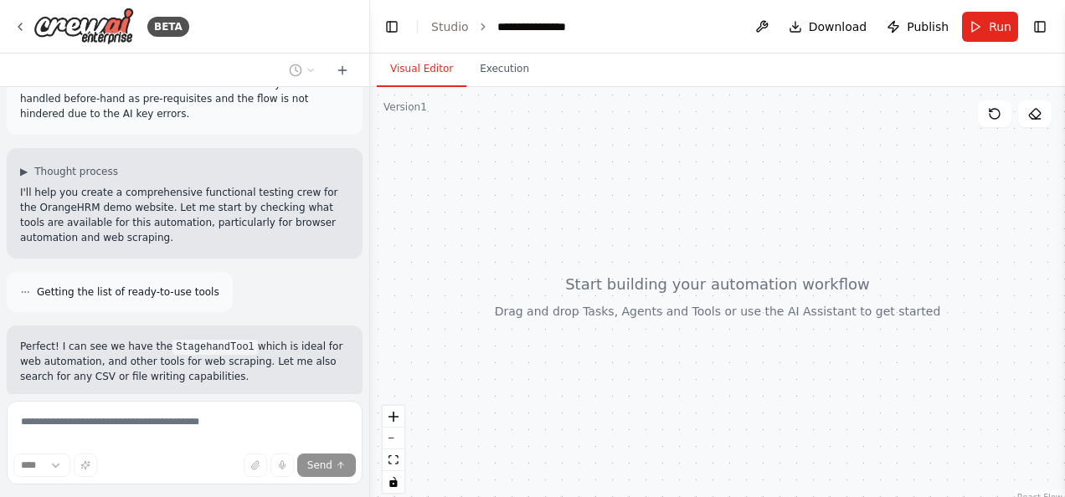
scroll to position [101, 0]
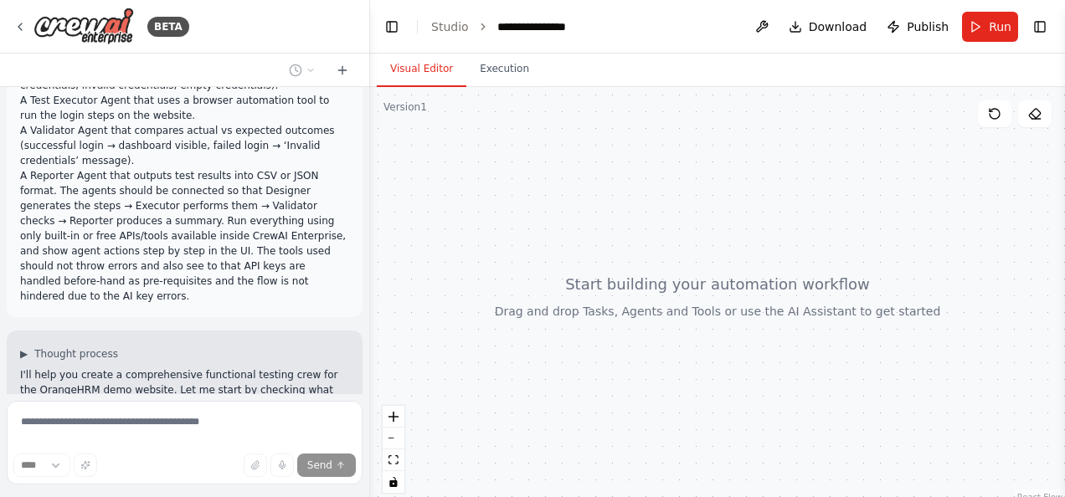
click at [224, 213] on li "A Reporter Agent that outputs test results into CSV or JSON format. The agents …" at bounding box center [184, 236] width 329 height 136
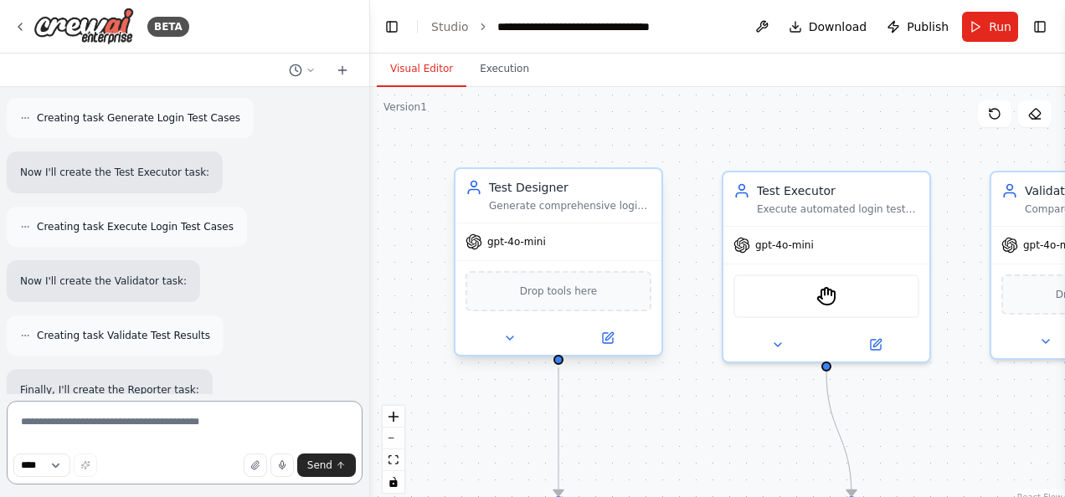
scroll to position [2483, 0]
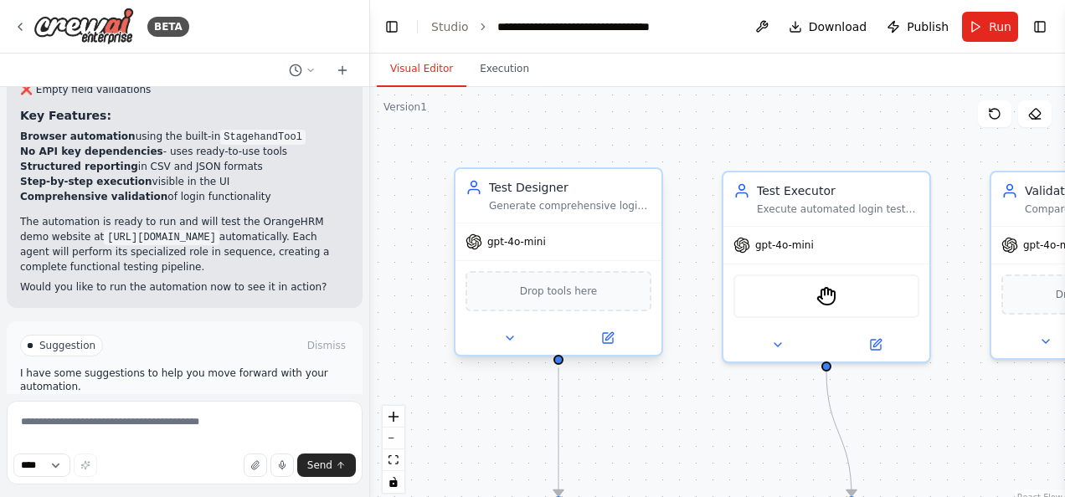
click at [163, 410] on span "Run Automation" at bounding box center [192, 416] width 81 height 13
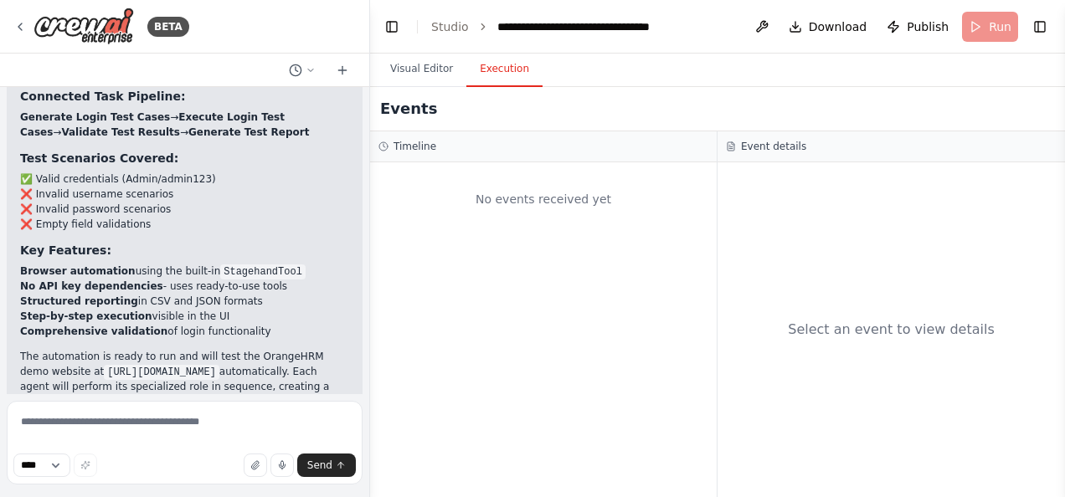
click at [497, 73] on button "Execution" at bounding box center [504, 69] width 76 height 35
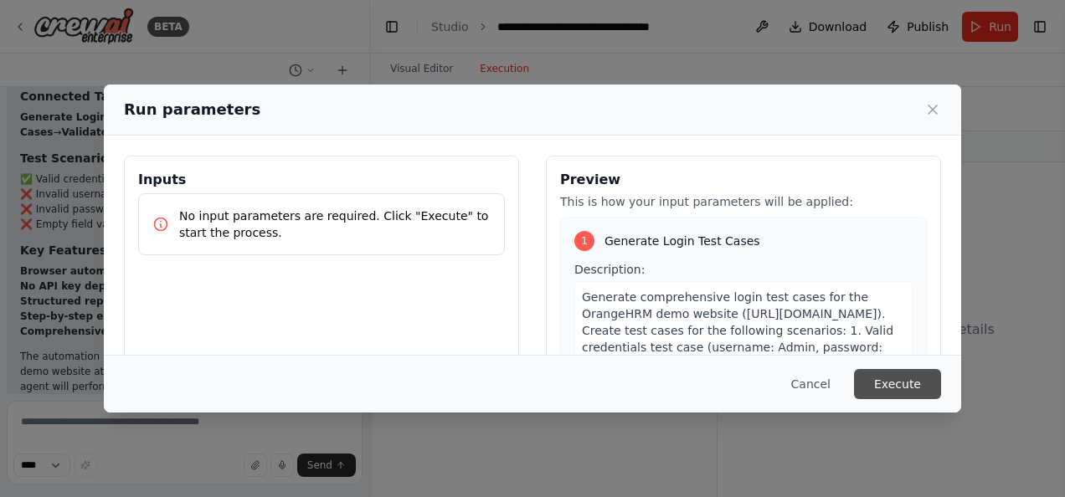
click at [884, 387] on button "Execute" at bounding box center [897, 384] width 87 height 30
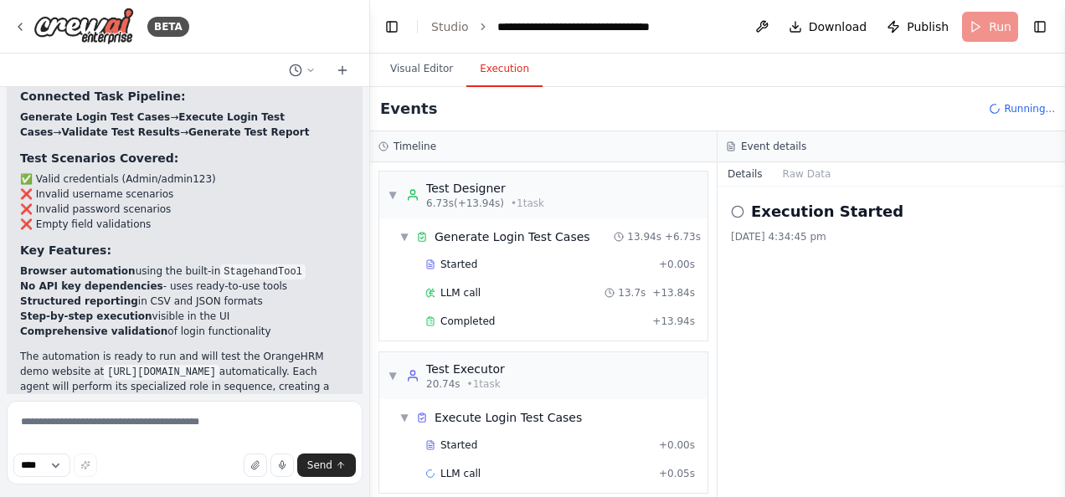
scroll to position [10, 0]
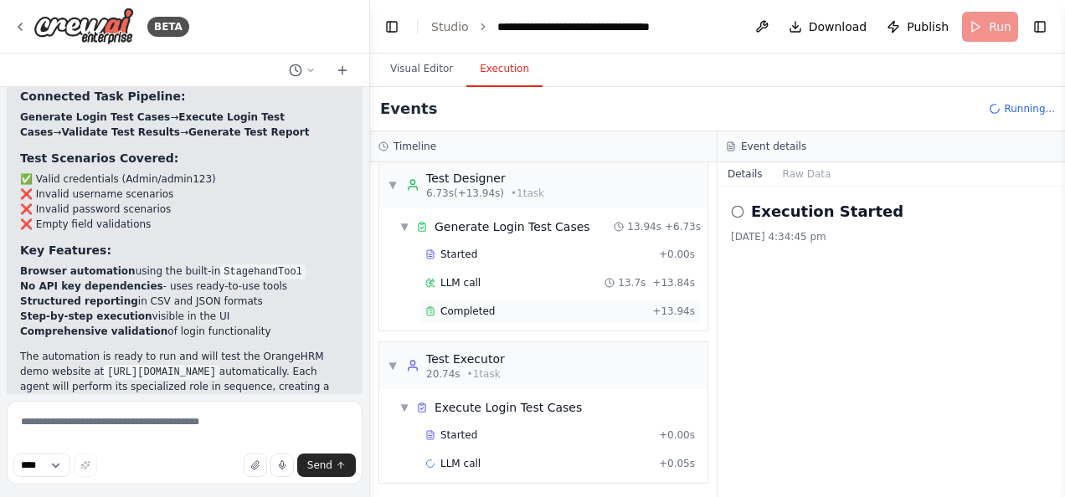
click at [474, 306] on span "Completed" at bounding box center [467, 311] width 54 height 13
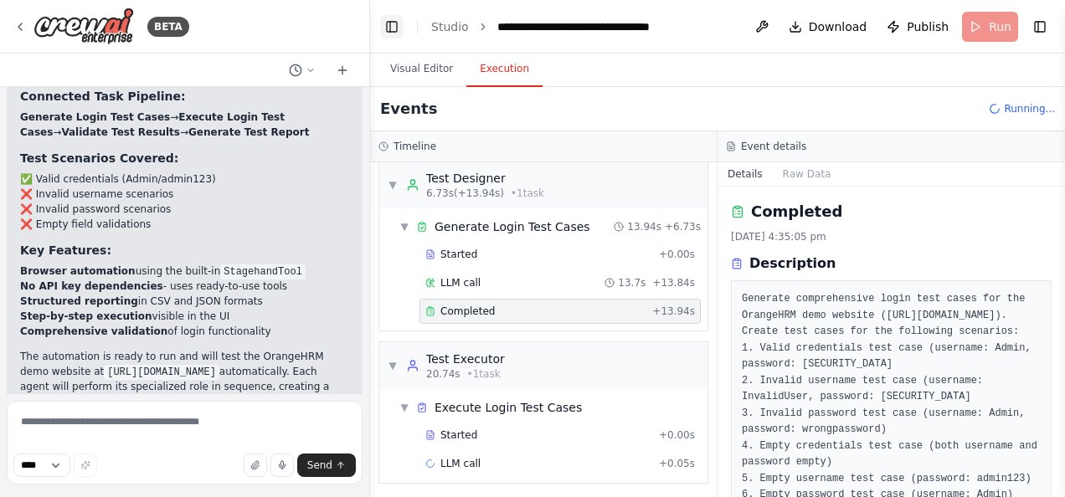
click at [393, 27] on button "Toggle Left Sidebar" at bounding box center [391, 26] width 23 height 23
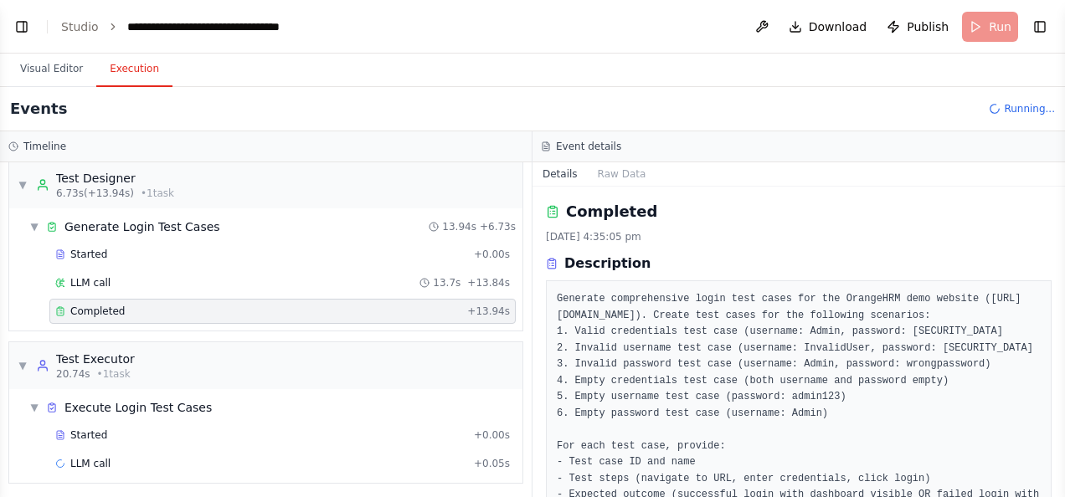
drag, startPoint x: 1062, startPoint y: 208, endPoint x: 719, endPoint y: 190, distance: 342.9
click at [719, 190] on div "Completed 26/9/2025, 4:35:05 pm Description Generate comprehensive login test c…" at bounding box center [798, 342] width 532 height 311
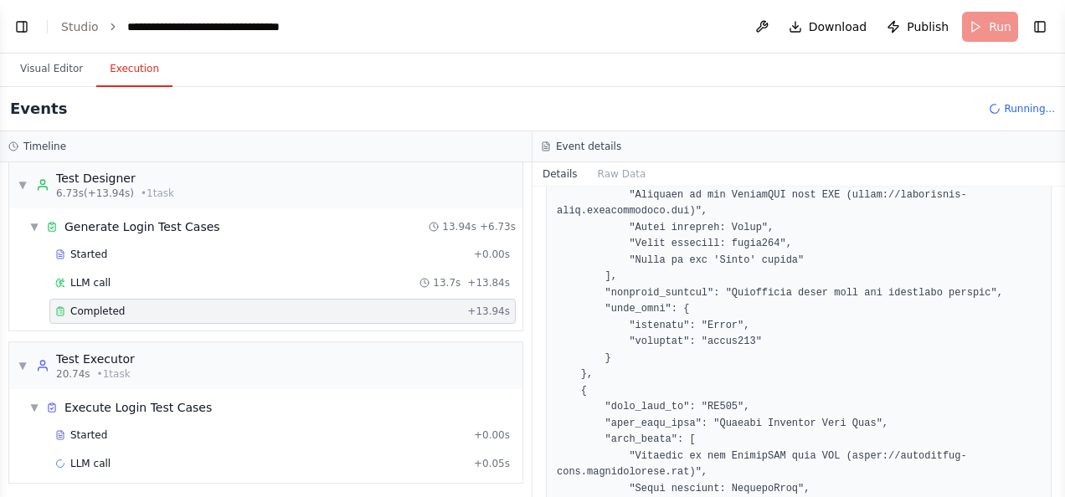
scroll to position [607, 0]
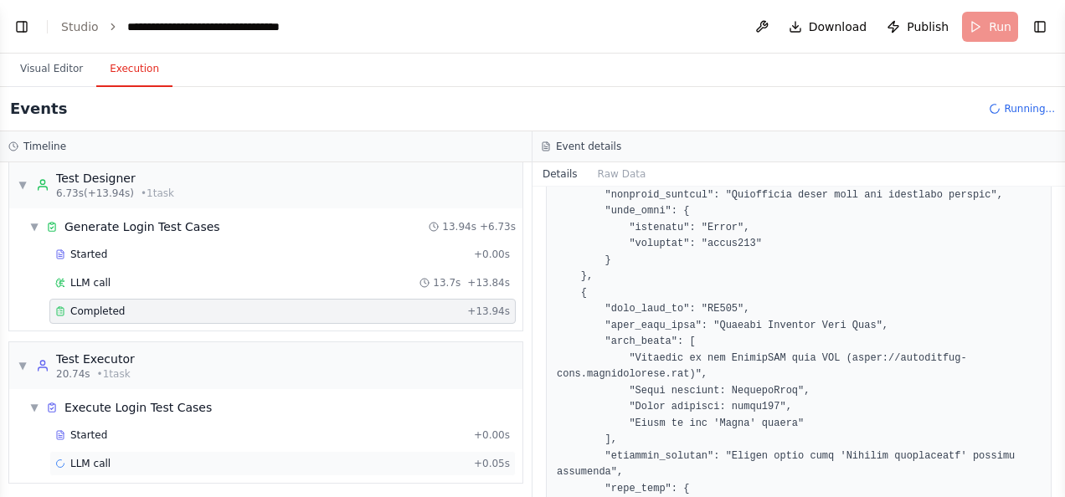
click at [322, 462] on div "LLM call + 0.05s" at bounding box center [282, 463] width 455 height 13
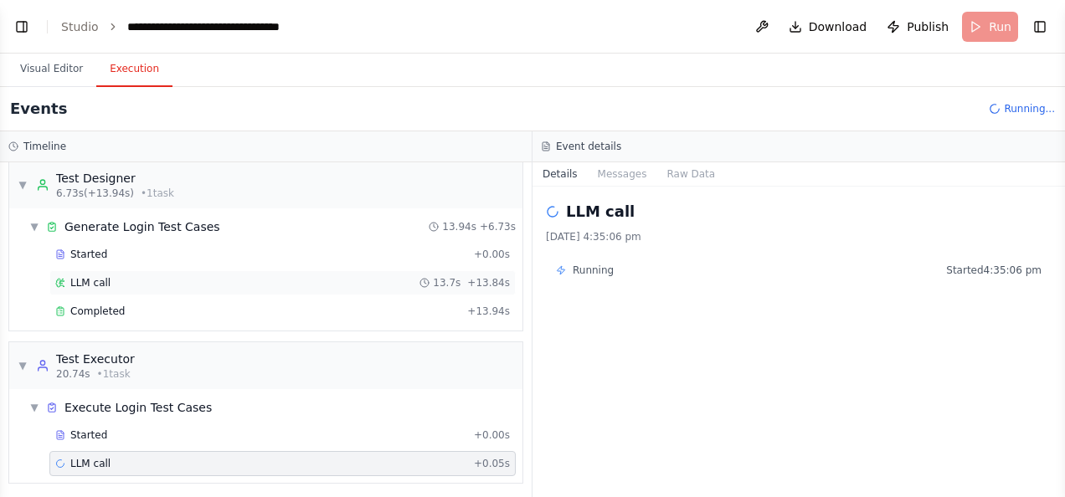
click at [298, 273] on div "LLM call 13.7s + 13.84s" at bounding box center [282, 282] width 466 height 25
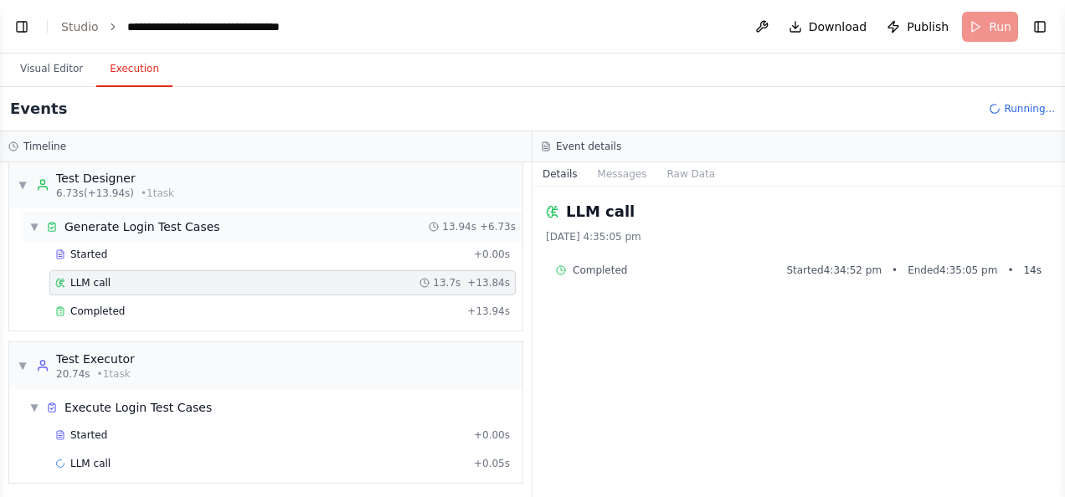
click at [294, 239] on div "▼ Generate Login Test Cases 13.94s + 6.73s" at bounding box center [273, 227] width 500 height 30
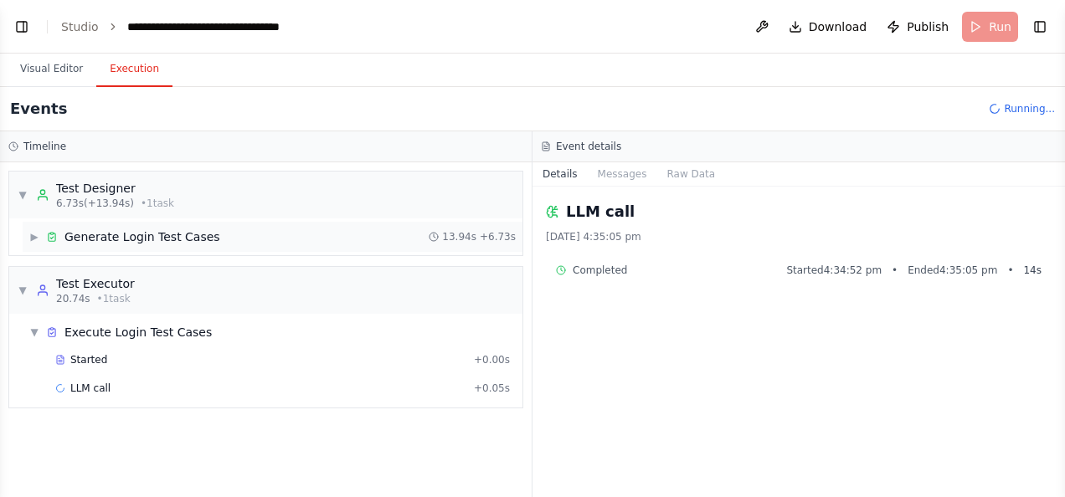
click at [35, 235] on span "▶" at bounding box center [34, 236] width 10 height 13
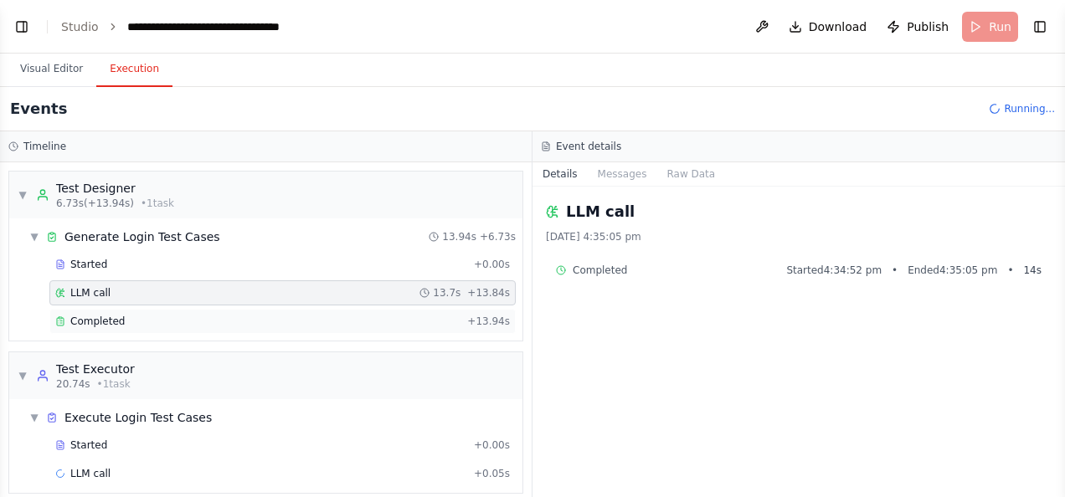
click at [76, 316] on span "Completed" at bounding box center [97, 321] width 54 height 13
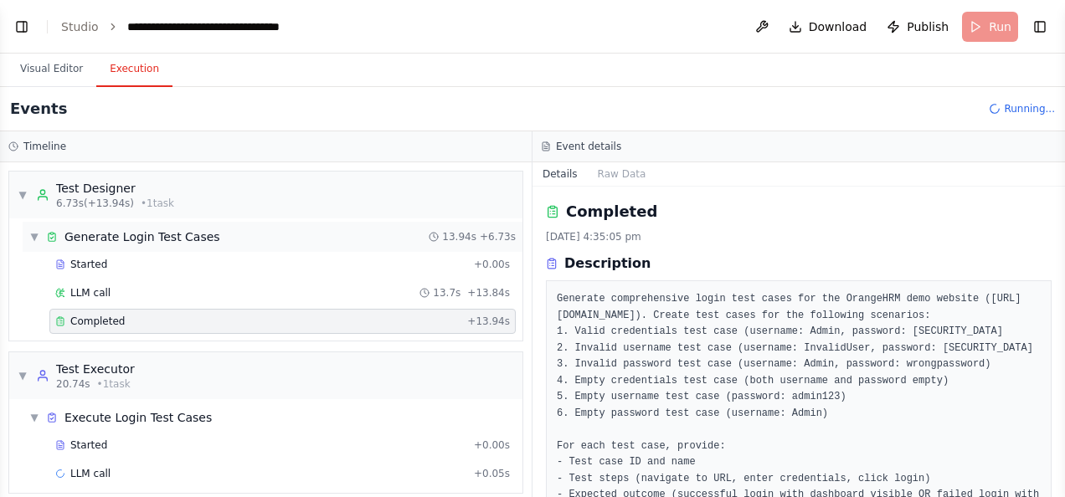
click at [29, 231] on span "▼" at bounding box center [34, 236] width 10 height 13
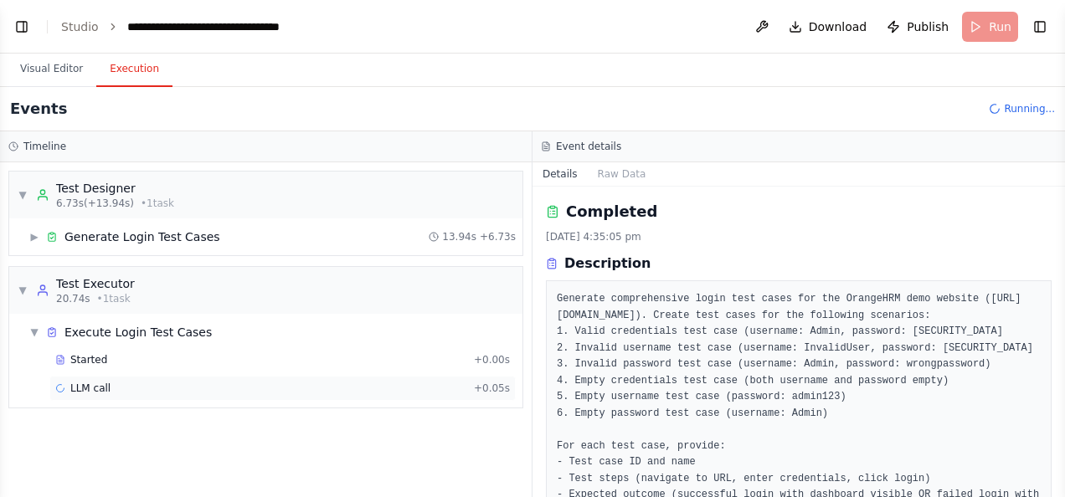
click at [80, 385] on span "LLM call" at bounding box center [90, 388] width 40 height 13
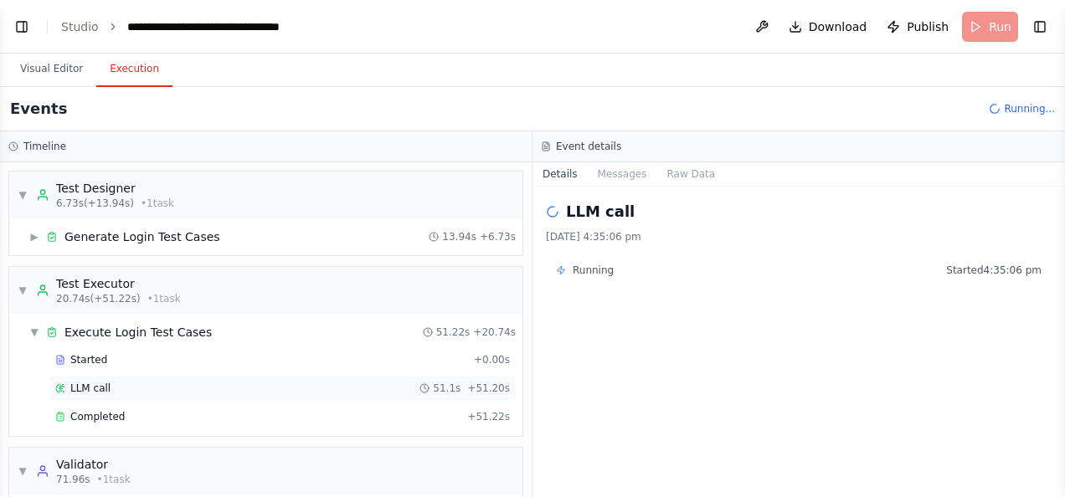
click at [77, 382] on span "LLM call" at bounding box center [90, 388] width 40 height 13
click at [92, 413] on span "Completed" at bounding box center [97, 416] width 54 height 13
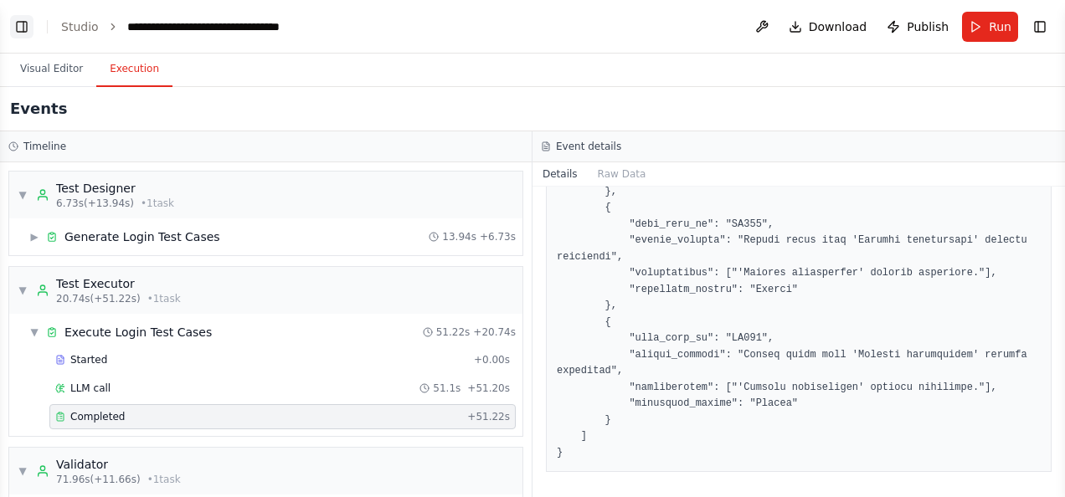
click at [18, 29] on button "Toggle Left Sidebar" at bounding box center [21, 26] width 23 height 23
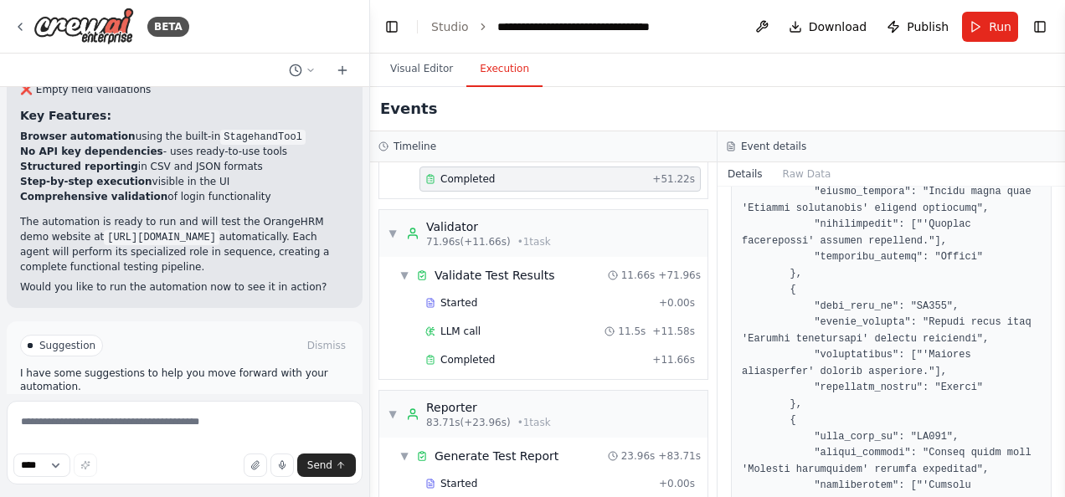
scroll to position [244, 0]
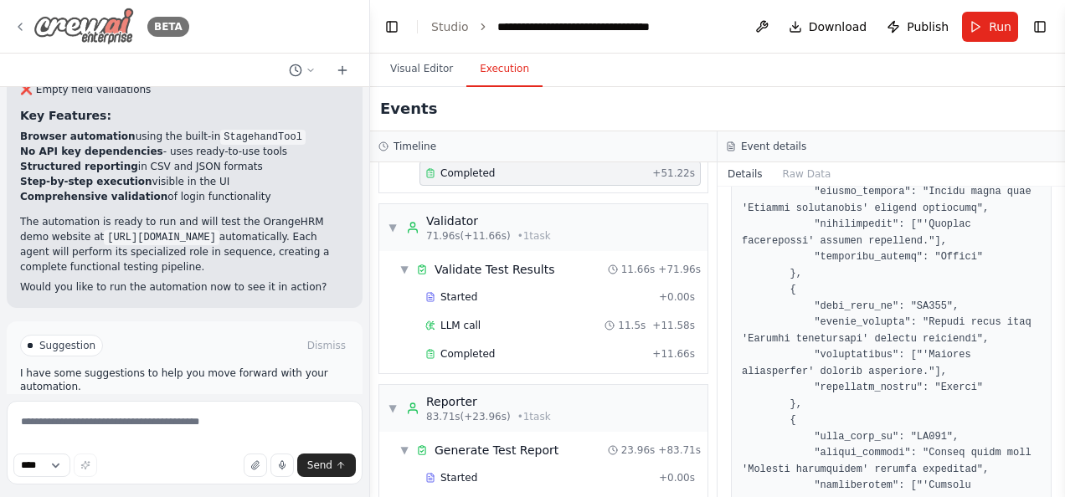
click at [22, 24] on icon at bounding box center [19, 26] width 13 height 13
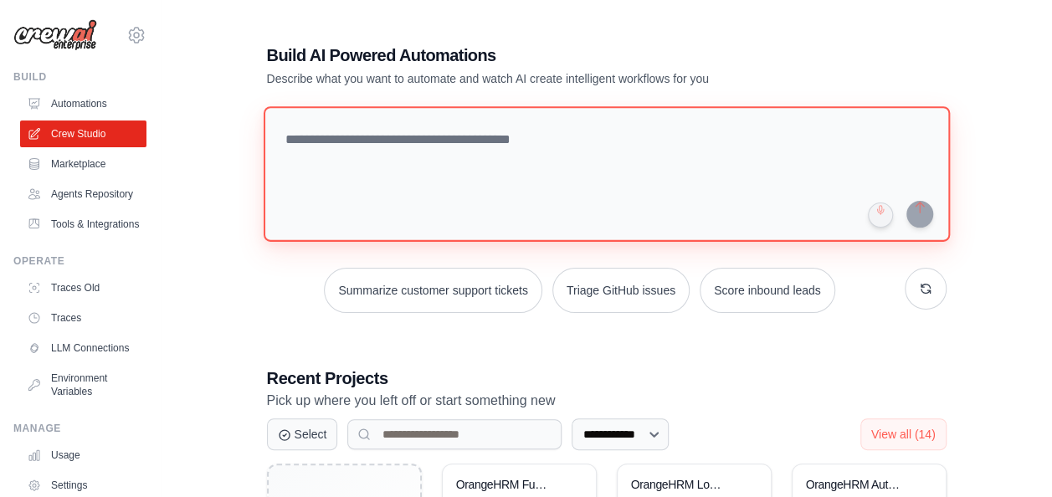
click at [357, 140] on textarea at bounding box center [606, 174] width 687 height 136
paste textarea "**********"
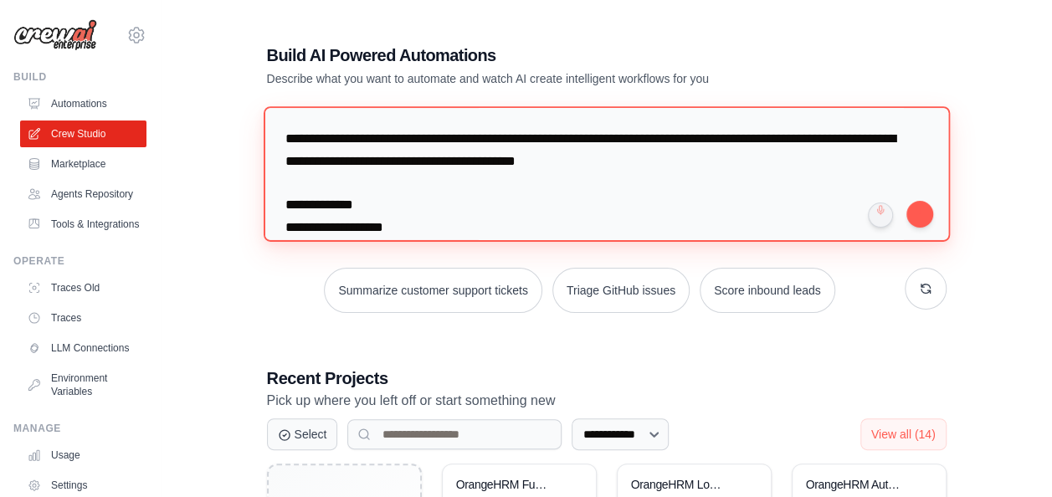
scroll to position [1062, 0]
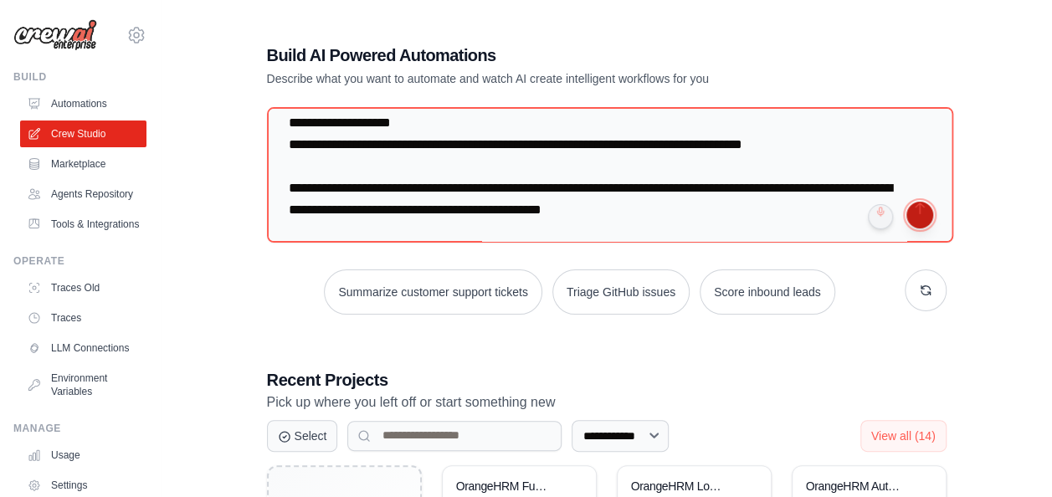
click at [918, 218] on button "submit" at bounding box center [920, 215] width 27 height 27
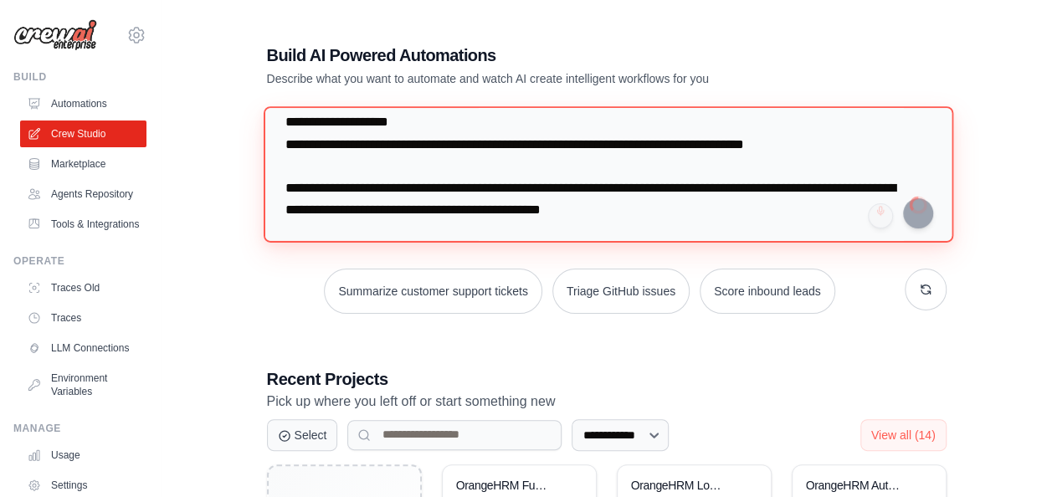
click at [721, 226] on textarea at bounding box center [608, 174] width 690 height 136
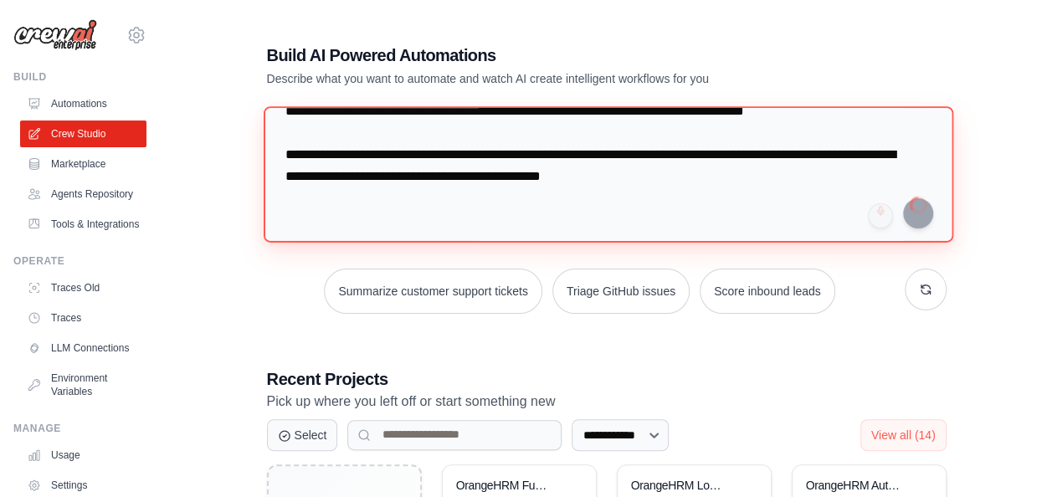
scroll to position [1119, 0]
click at [723, 183] on textarea at bounding box center [609, 174] width 693 height 136
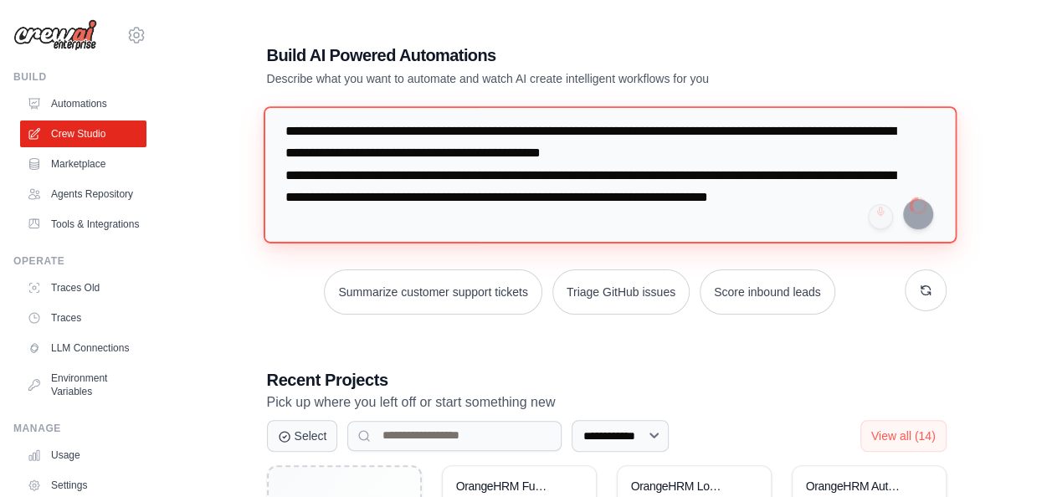
scroll to position [1127, 0]
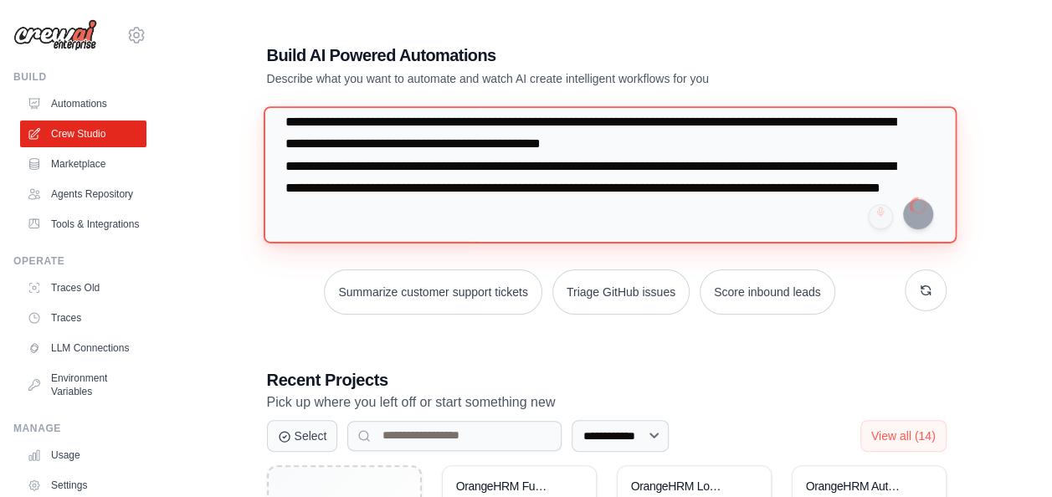
type textarea "**********"
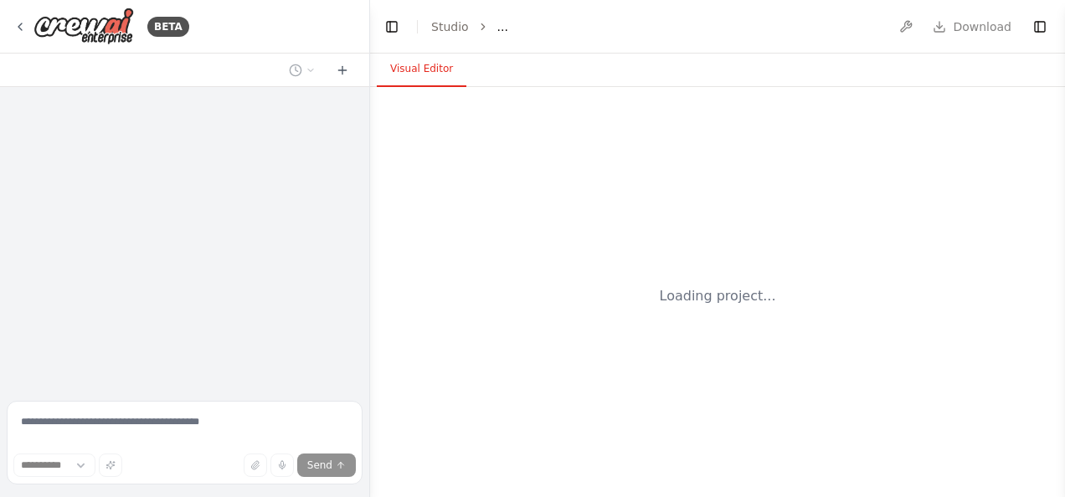
select select "****"
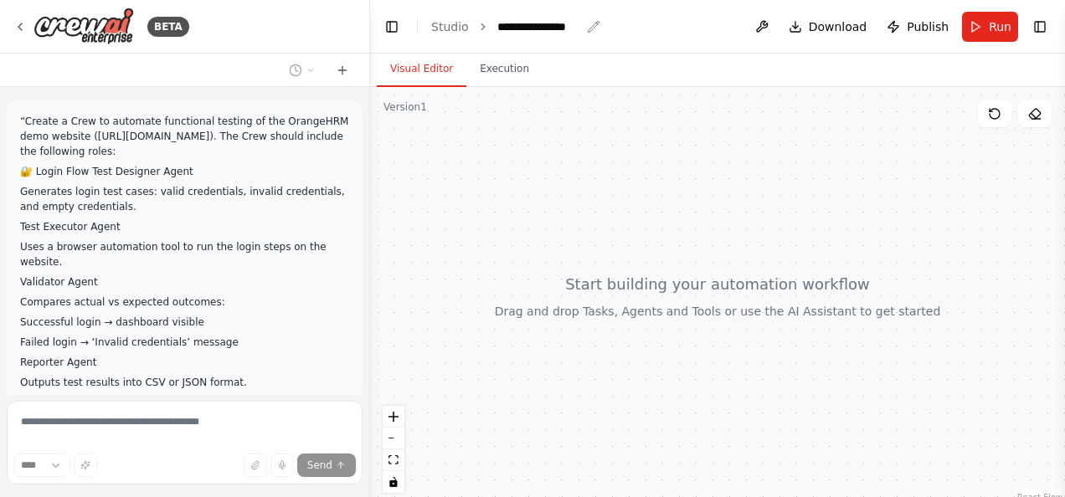
scroll to position [399, 0]
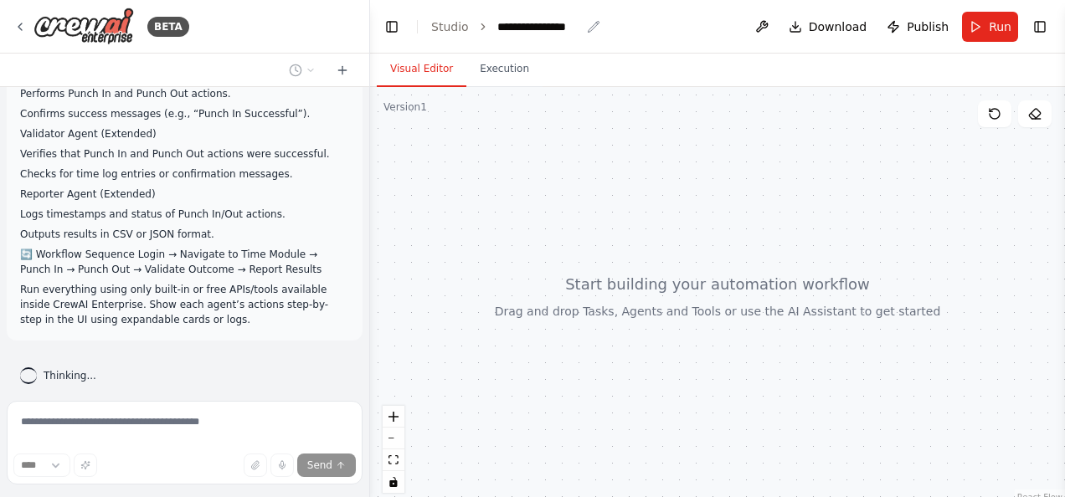
click at [587, 26] on icon "breadcrumb" at bounding box center [593, 26] width 13 height 13
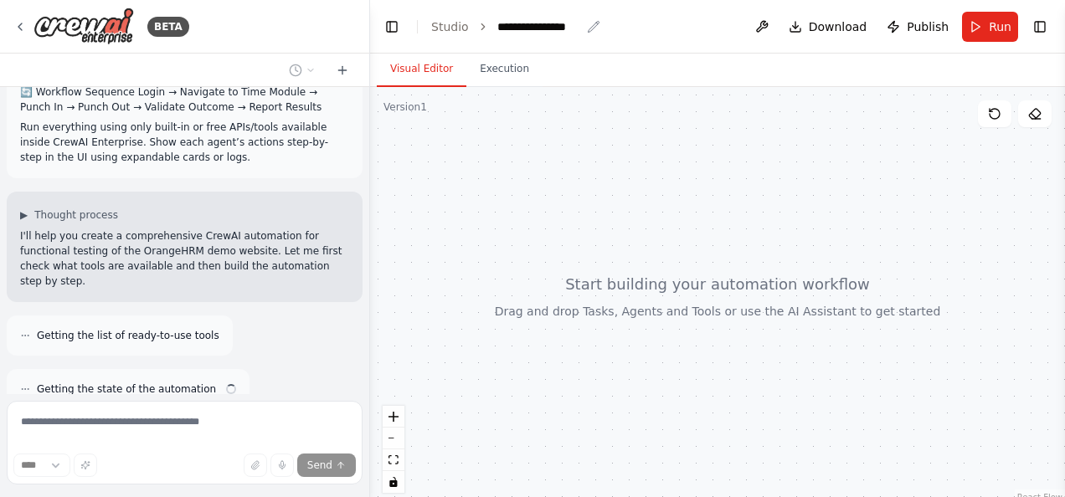
scroll to position [615, 0]
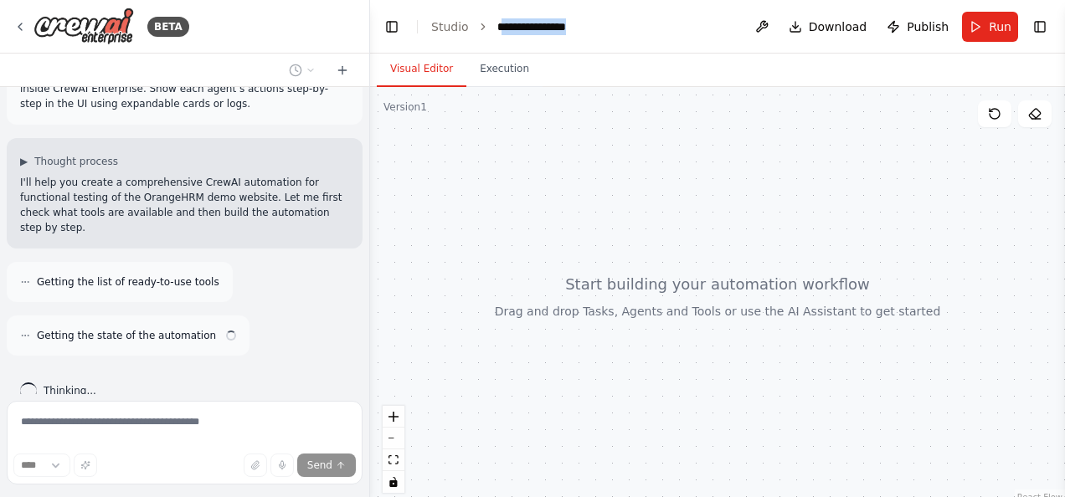
drag, startPoint x: 497, startPoint y: 27, endPoint x: 607, endPoint y: 26, distance: 109.7
click at [607, 26] on header "**********" at bounding box center [717, 27] width 695 height 54
drag, startPoint x: 607, startPoint y: 26, endPoint x: 548, endPoint y: 27, distance: 58.6
click at [548, 27] on div "**********" at bounding box center [539, 26] width 84 height 17
click at [562, 28] on div "**********" at bounding box center [560, 26] width 126 height 17
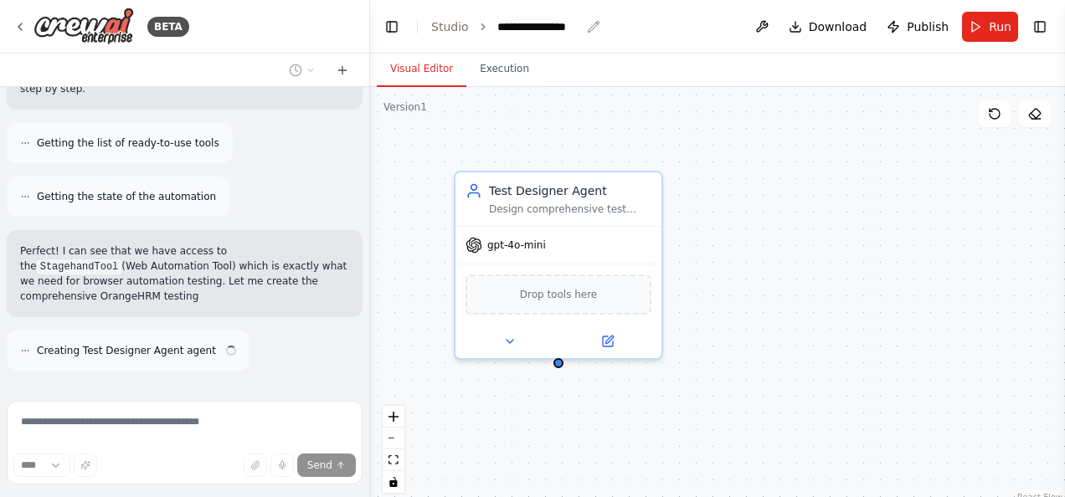
drag, startPoint x: 494, startPoint y: 29, endPoint x: 574, endPoint y: 31, distance: 80.4
click at [574, 31] on div "**********" at bounding box center [539, 26] width 84 height 17
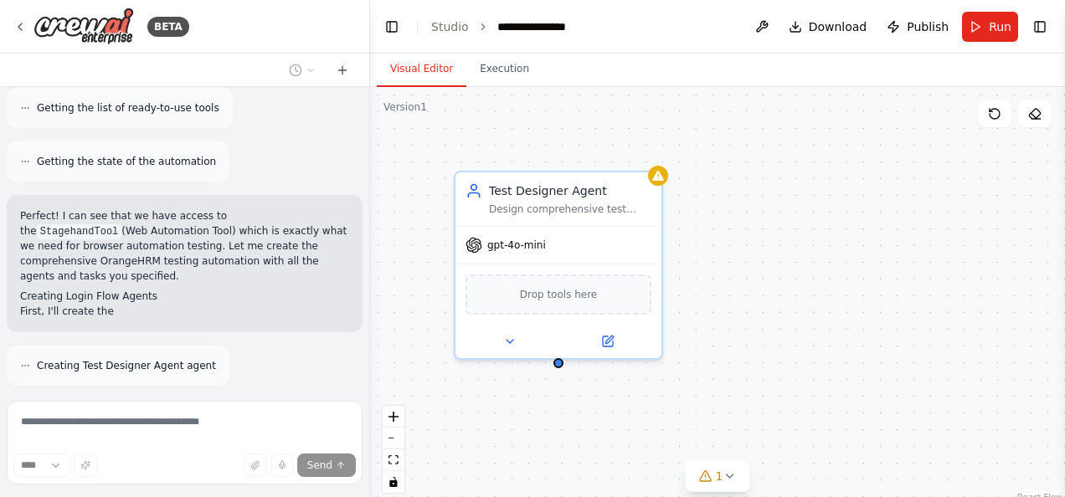
scroll to position [805, 0]
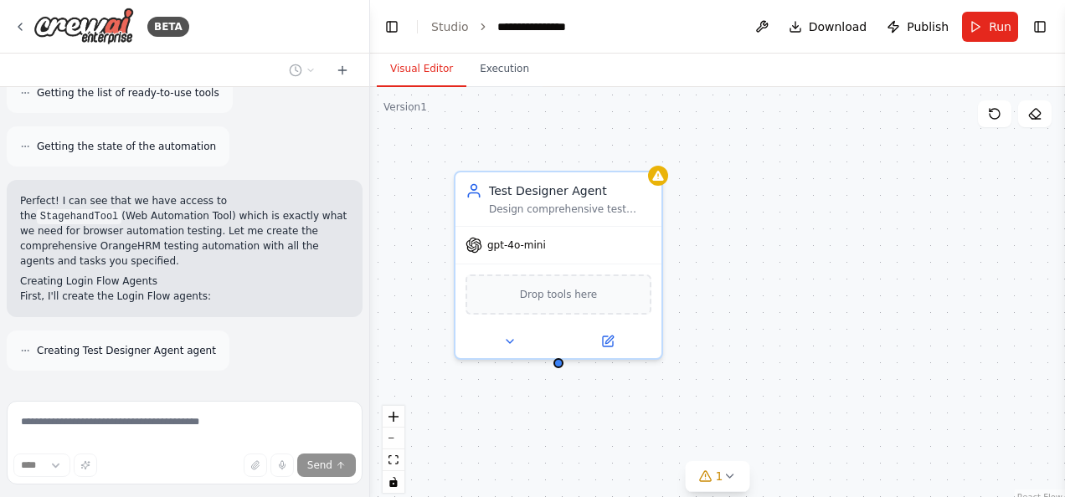
click at [553, 29] on div "**********" at bounding box center [560, 26] width 126 height 17
click at [581, 23] on div "**********" at bounding box center [560, 26] width 126 height 17
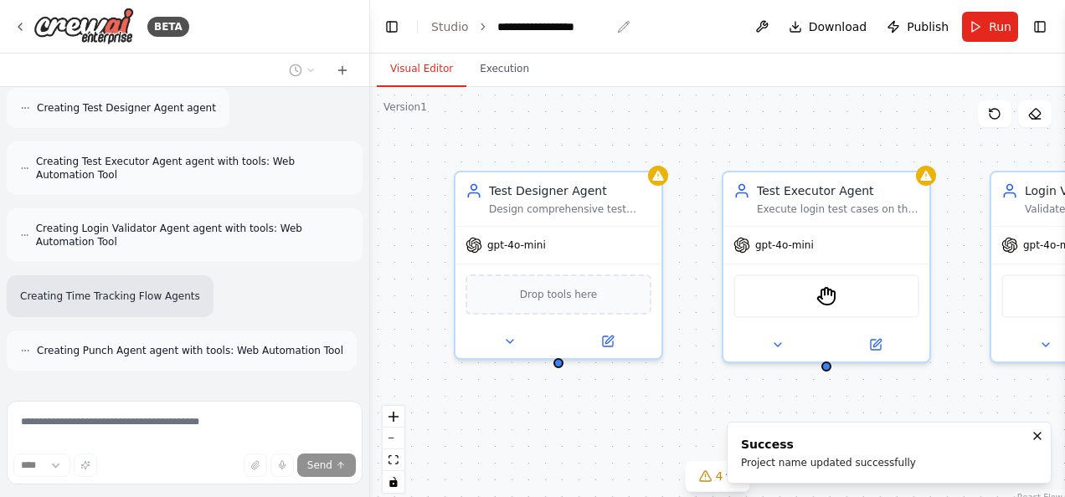
scroll to position [1114, 0]
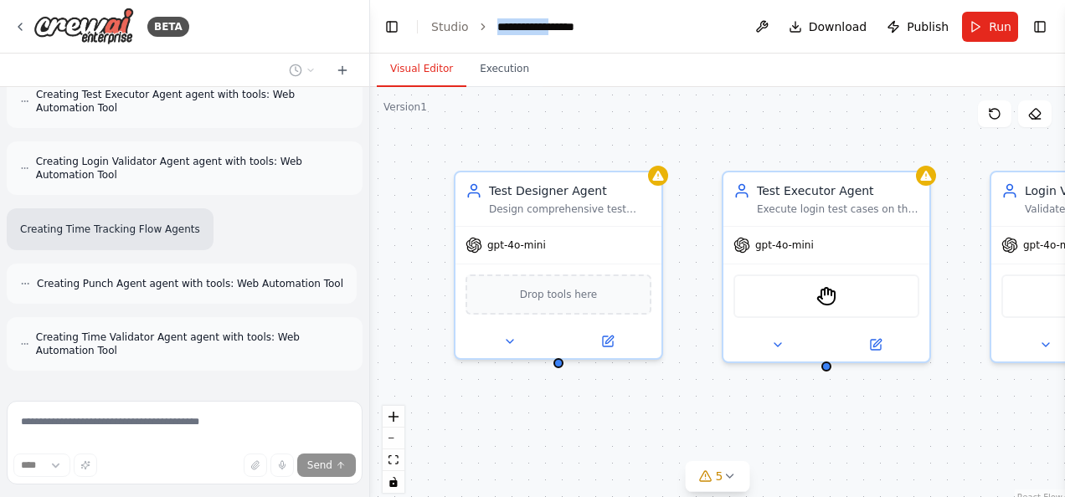
drag, startPoint x: 569, startPoint y: 25, endPoint x: 481, endPoint y: 40, distance: 89.2
click at [481, 40] on header "**********" at bounding box center [717, 27] width 695 height 54
drag, startPoint x: 481, startPoint y: 40, endPoint x: 674, endPoint y: 30, distance: 192.8
click at [674, 30] on header "**********" at bounding box center [717, 27] width 695 height 54
click at [617, 23] on icon "breadcrumb" at bounding box center [623, 26] width 13 height 13
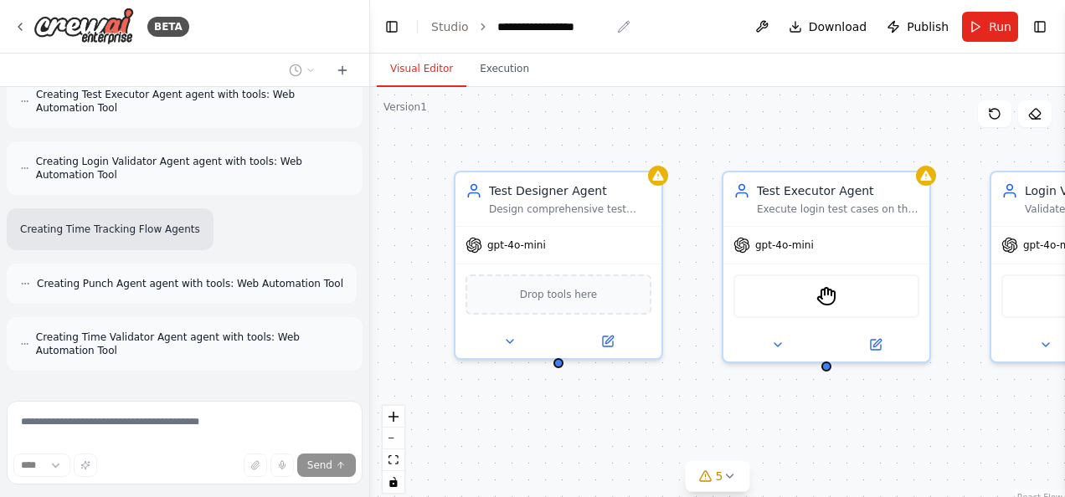
scroll to position [1223, 0]
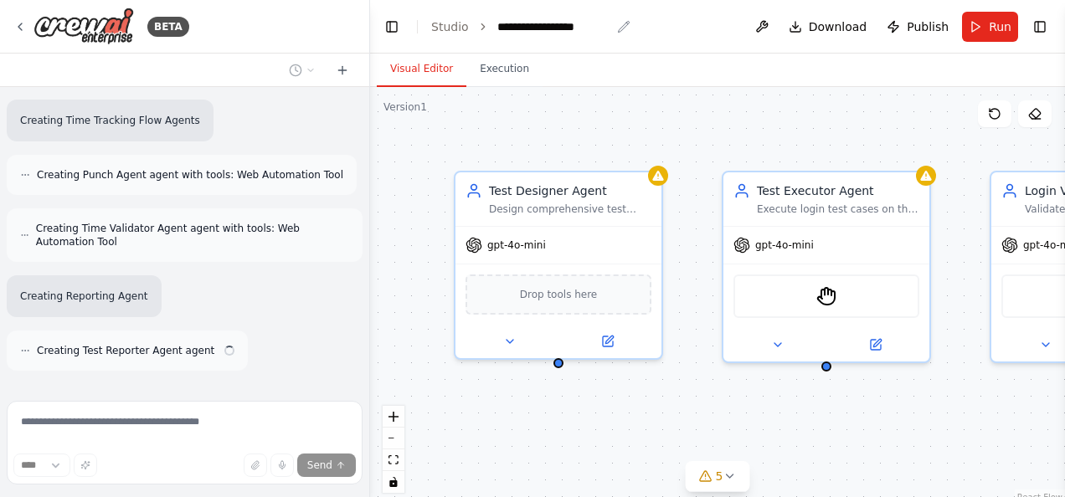
click at [617, 27] on icon "breadcrumb" at bounding box center [623, 26] width 13 height 13
click at [617, 21] on icon "breadcrumb" at bounding box center [623, 26] width 13 height 13
click at [606, 26] on div "**********" at bounding box center [563, 26] width 133 height 17
click at [605, 23] on div "**********" at bounding box center [553, 26] width 113 height 17
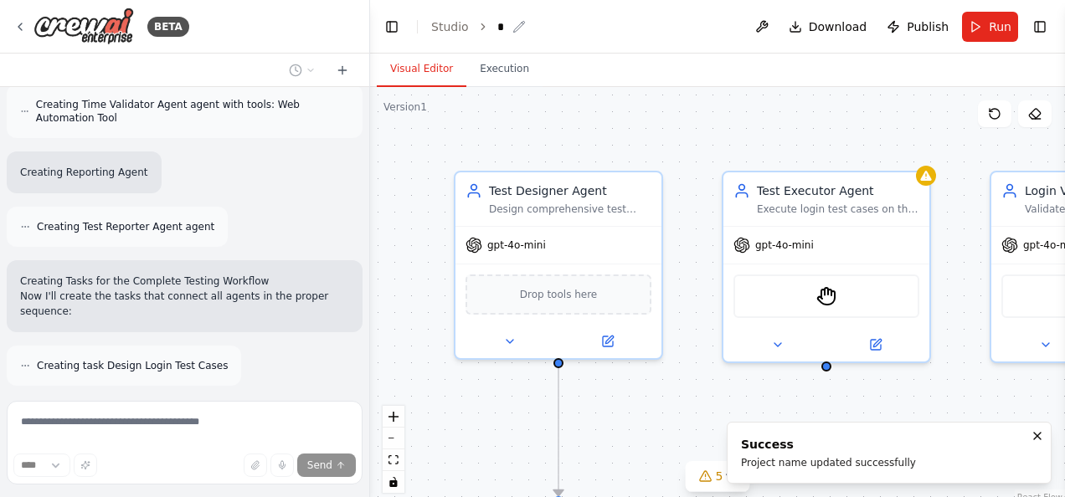
scroll to position [1401, 0]
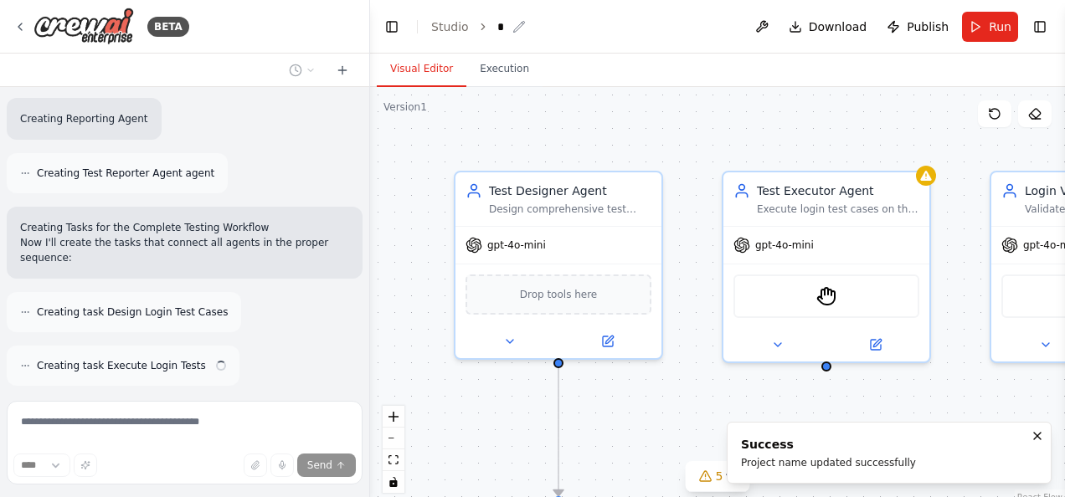
click at [512, 25] on icon "breadcrumb" at bounding box center [518, 26] width 13 height 13
click at [517, 33] on icon "breadcrumb" at bounding box center [518, 26] width 13 height 13
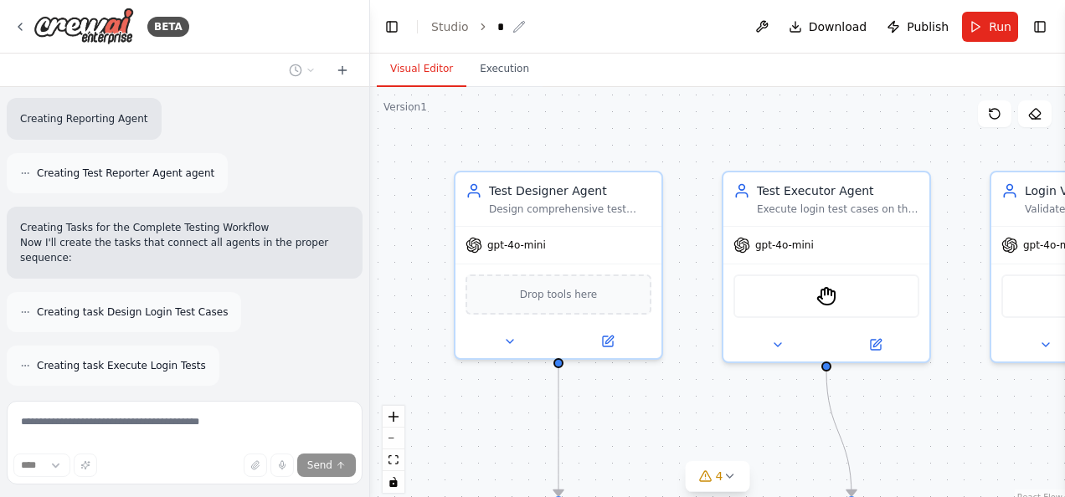
drag, startPoint x: 517, startPoint y: 33, endPoint x: 516, endPoint y: 22, distance: 10.9
click at [516, 22] on icon "breadcrumb" at bounding box center [518, 26] width 13 height 13
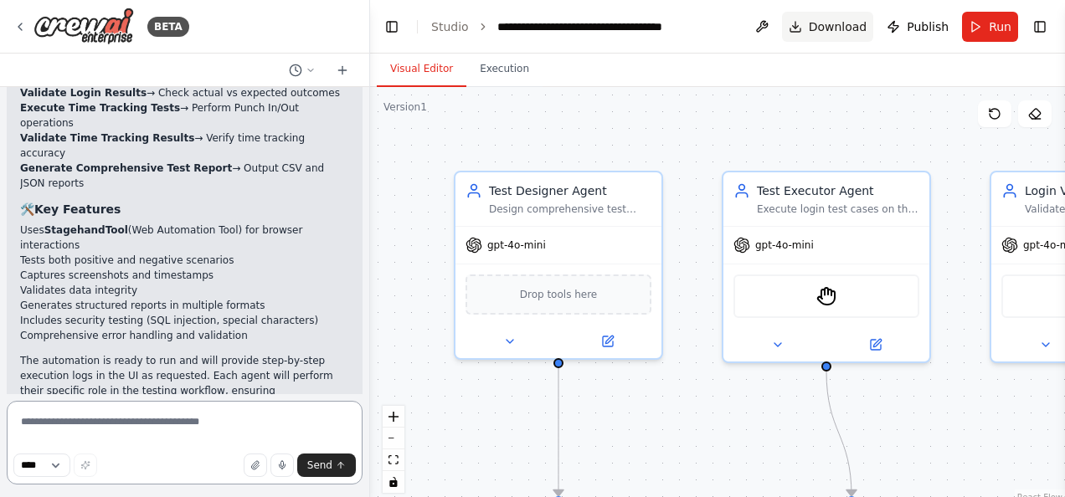
scroll to position [2630, 0]
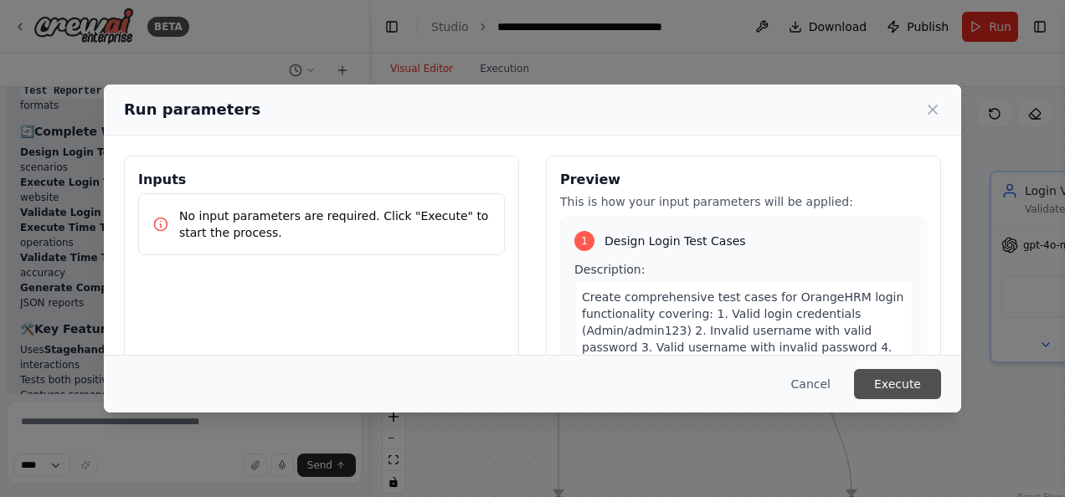
click at [892, 385] on button "Execute" at bounding box center [897, 384] width 87 height 30
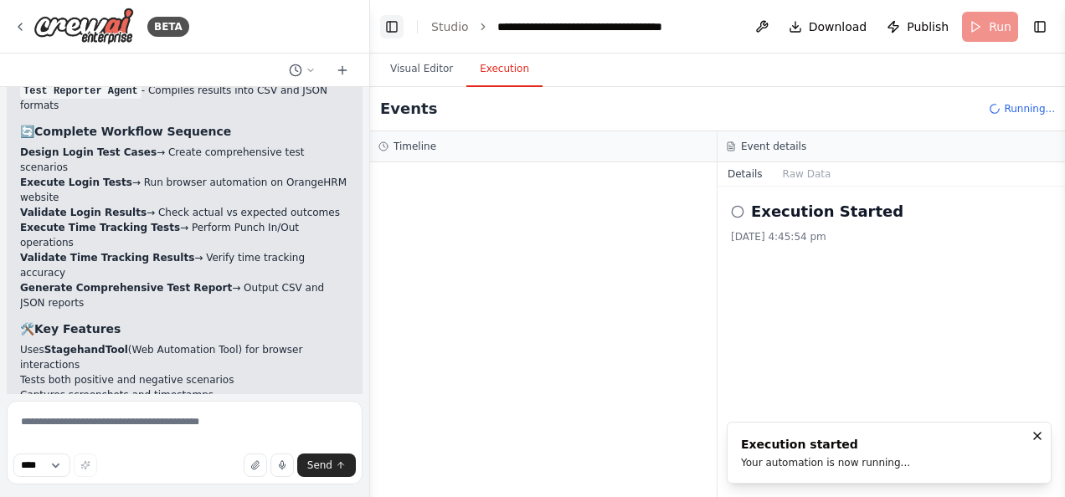
click at [392, 18] on button "Toggle Left Sidebar" at bounding box center [391, 26] width 23 height 23
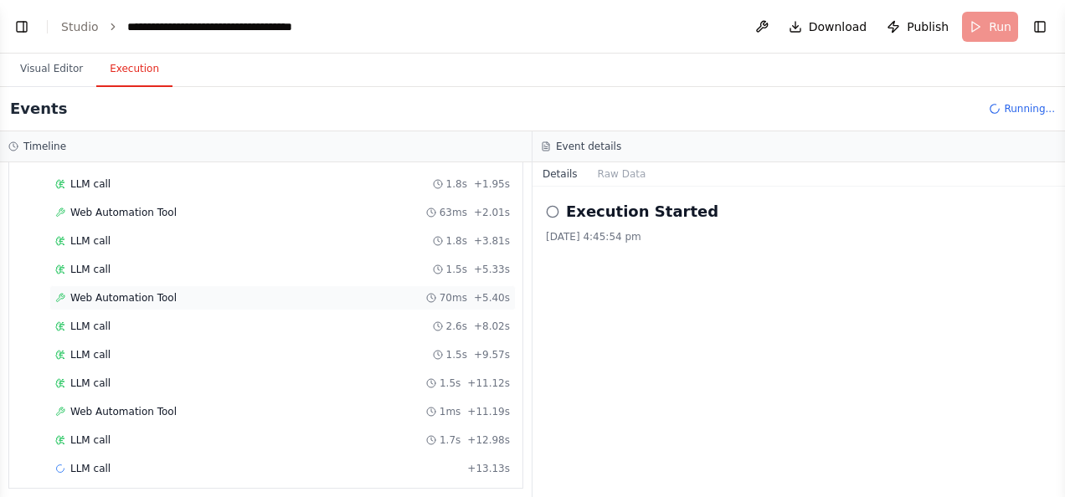
scroll to position [317, 0]
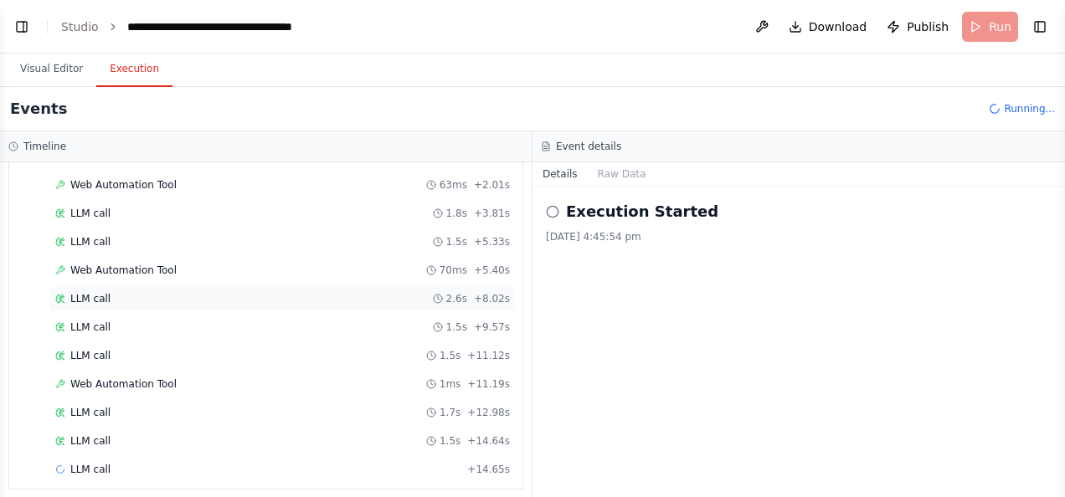
click at [96, 292] on span "LLM call" at bounding box center [90, 298] width 40 height 13
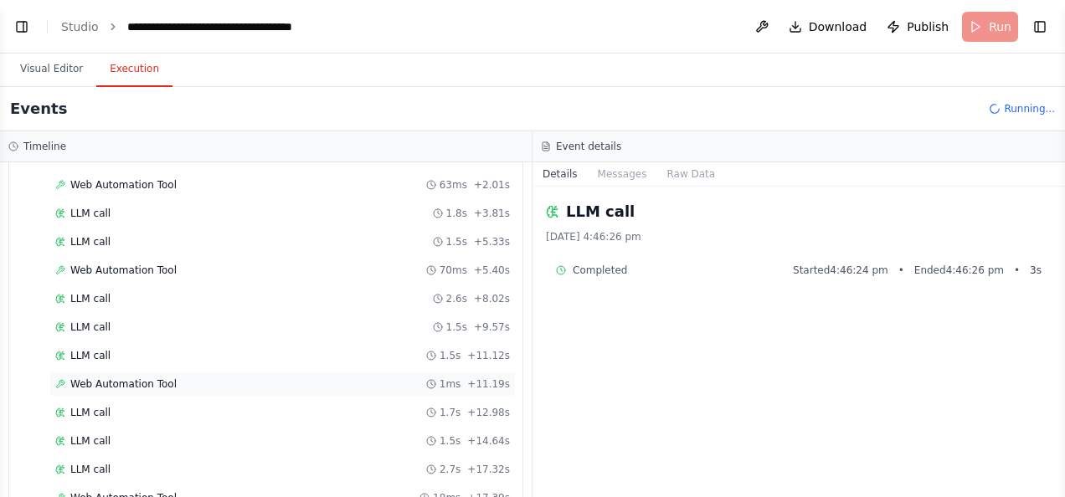
click at [114, 378] on span "Web Automation Tool" at bounding box center [123, 384] width 106 height 13
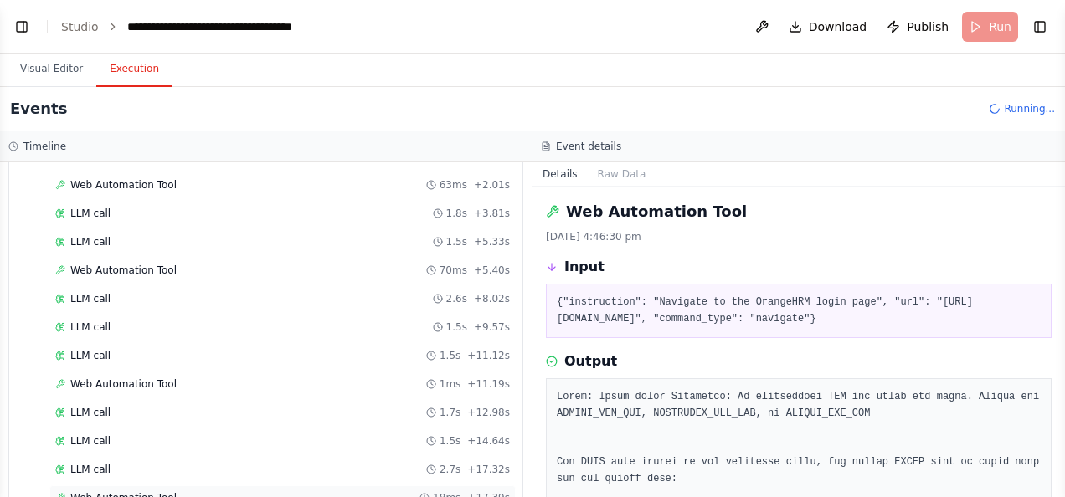
click at [108, 491] on span "Web Automation Tool" at bounding box center [123, 497] width 106 height 13
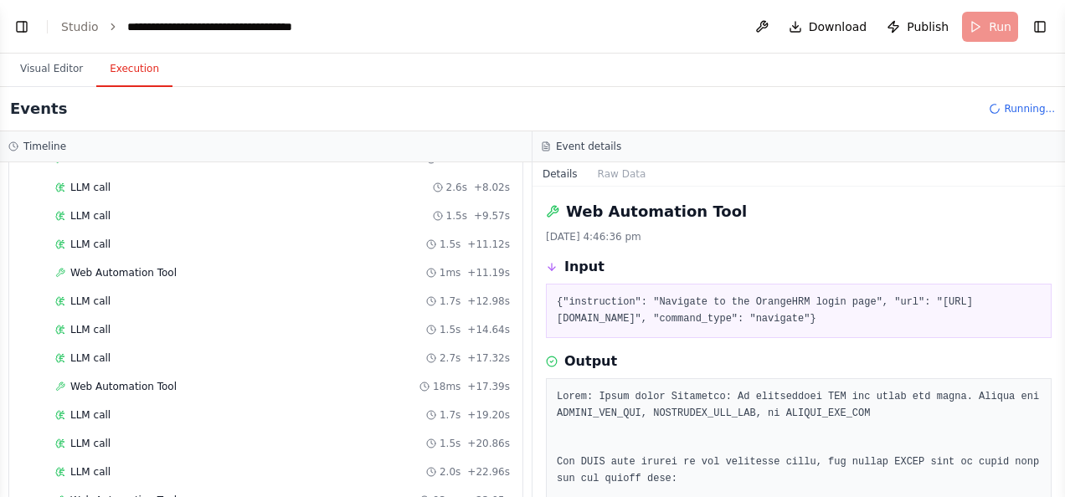
scroll to position [568, 0]
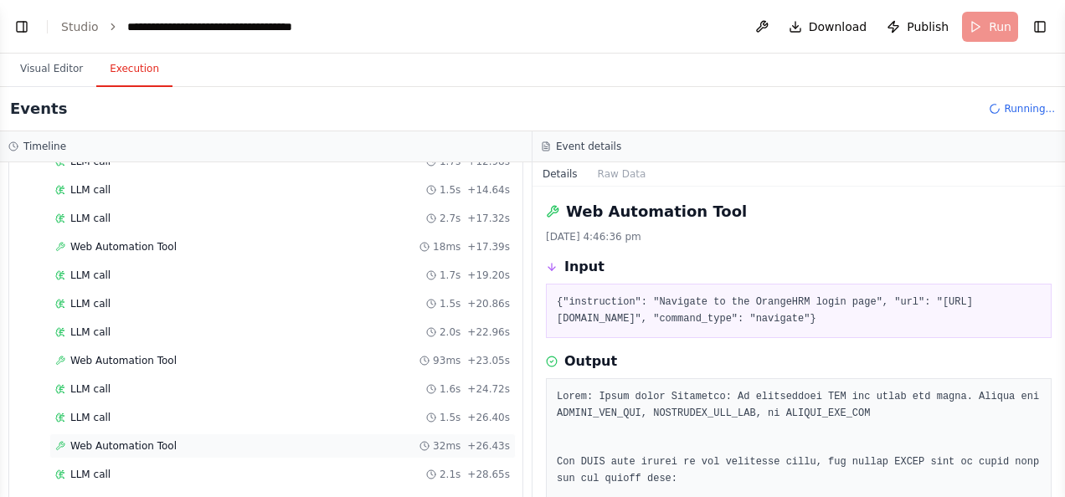
click at [154, 440] on span "Web Automation Tool" at bounding box center [123, 446] width 106 height 13
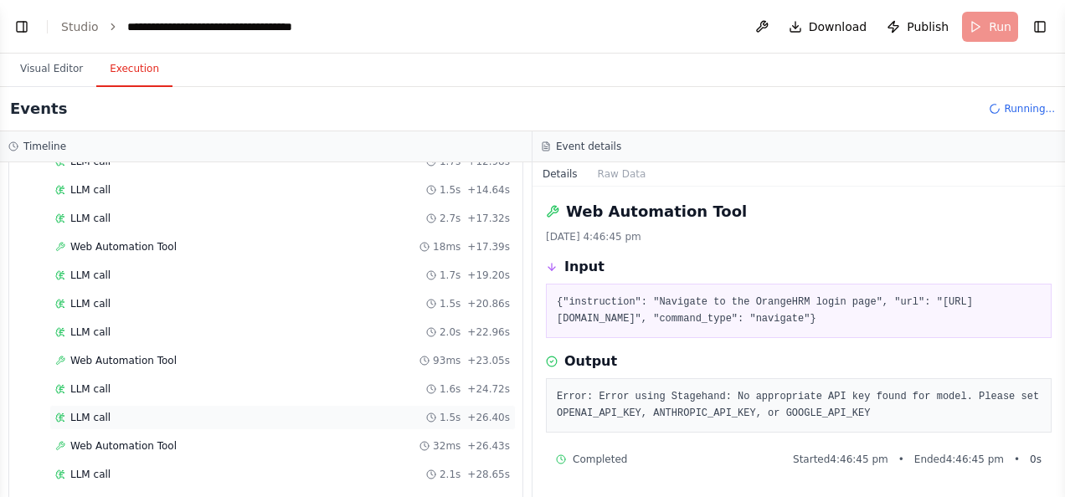
click at [85, 411] on span "LLM call" at bounding box center [90, 417] width 40 height 13
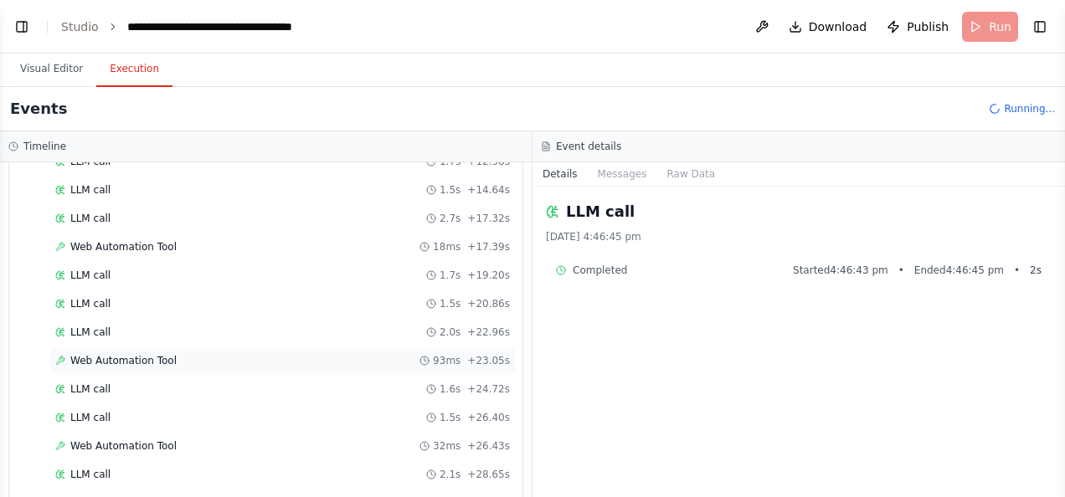
click at [137, 354] on span "Web Automation Tool" at bounding box center [123, 360] width 106 height 13
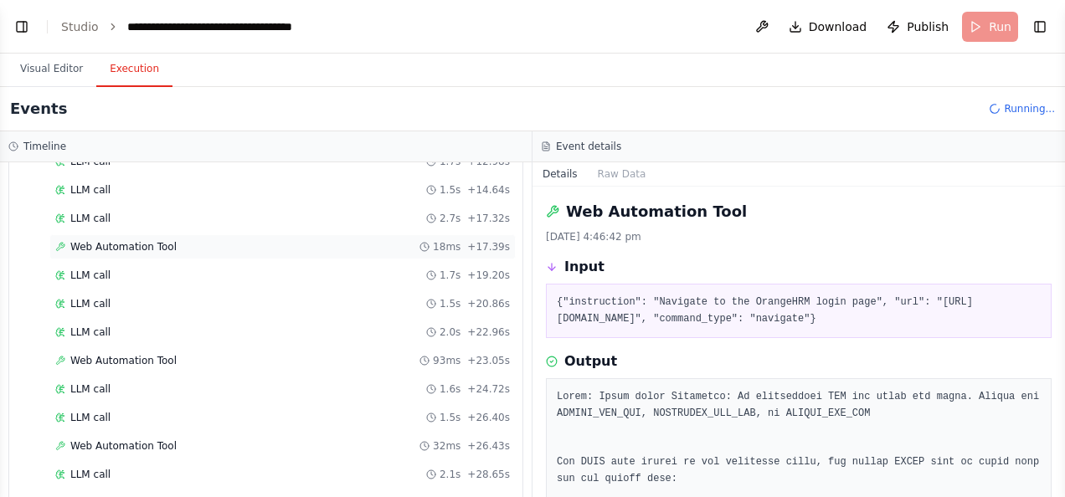
click at [156, 240] on span "Web Automation Tool" at bounding box center [123, 246] width 106 height 13
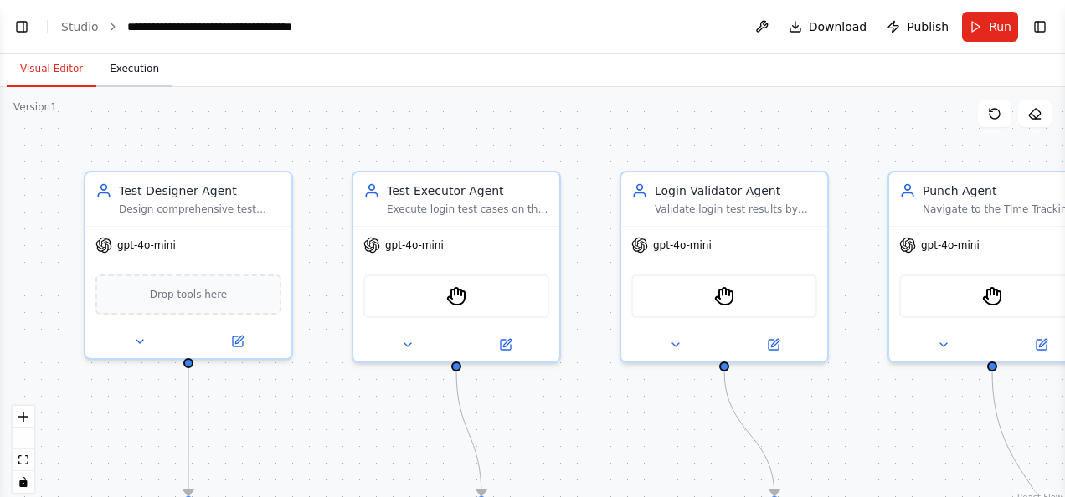
click at [124, 67] on button "Execution" at bounding box center [134, 69] width 76 height 35
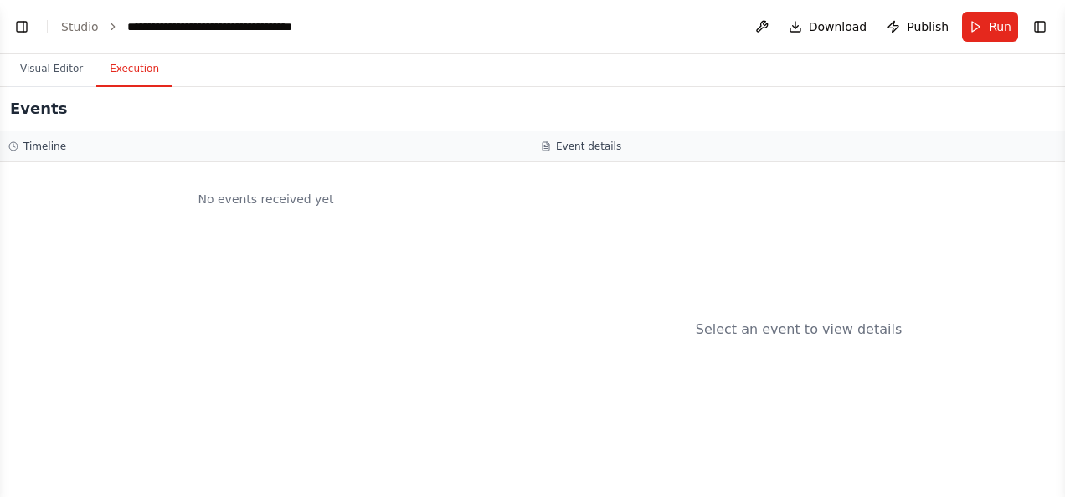
scroll to position [2496, 0]
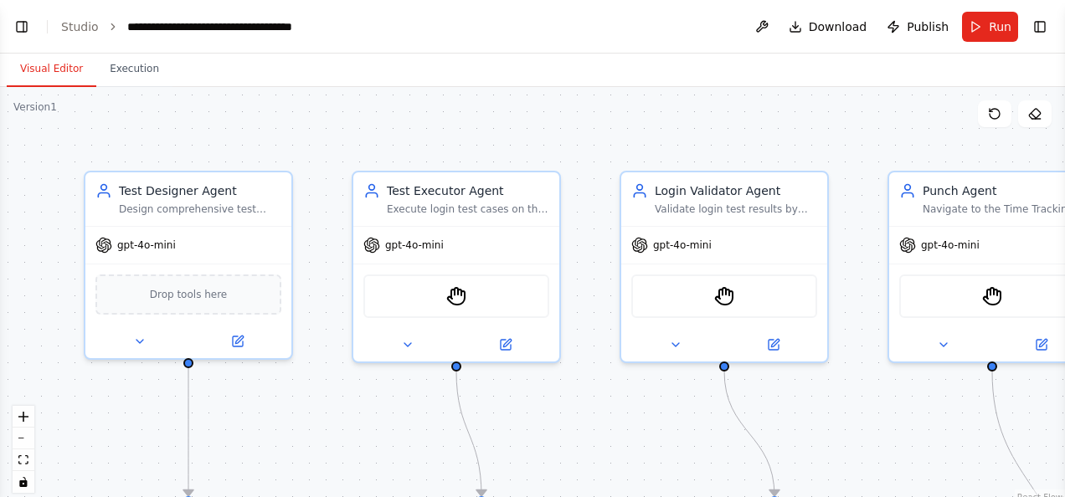
click at [47, 58] on button "Visual Editor" at bounding box center [52, 69] width 90 height 35
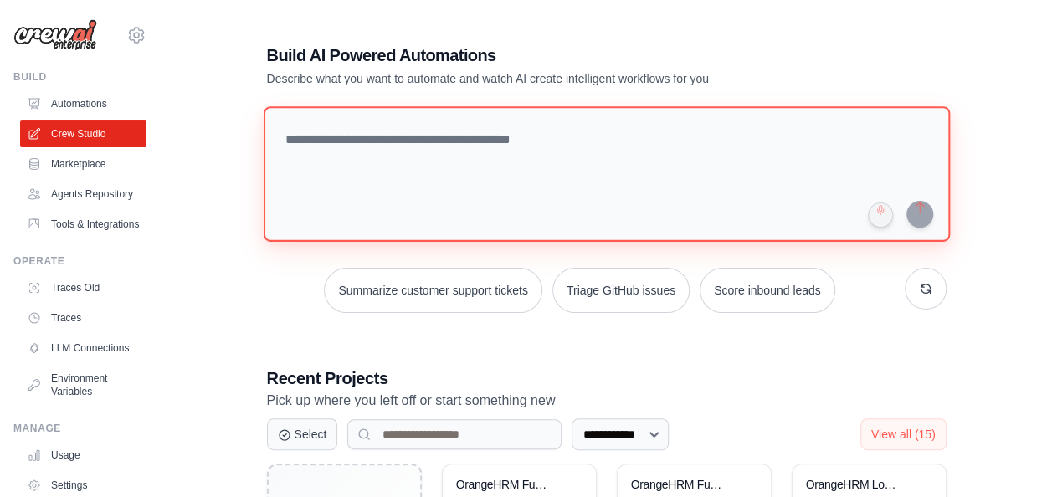
click at [357, 136] on textarea at bounding box center [606, 174] width 687 height 136
paste textarea "**********"
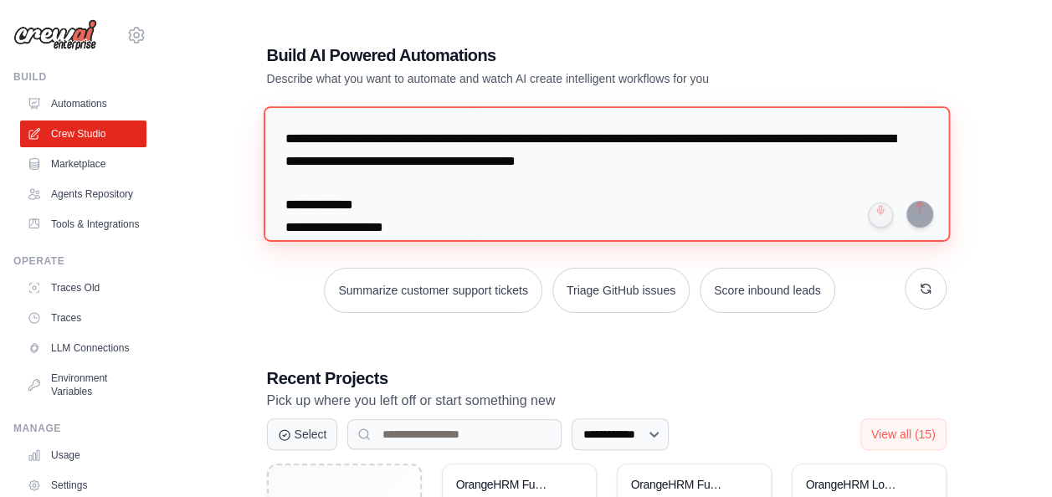
scroll to position [1149, 0]
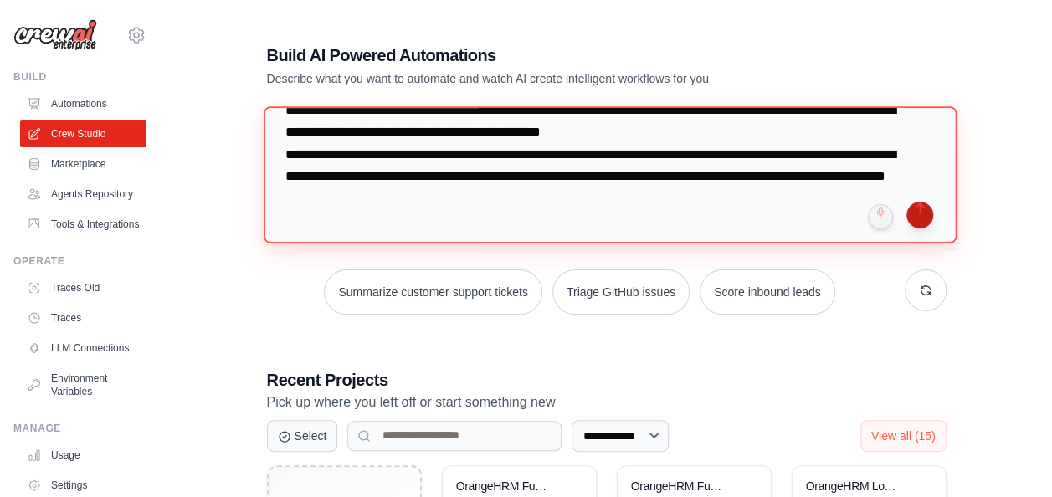
type textarea "**********"
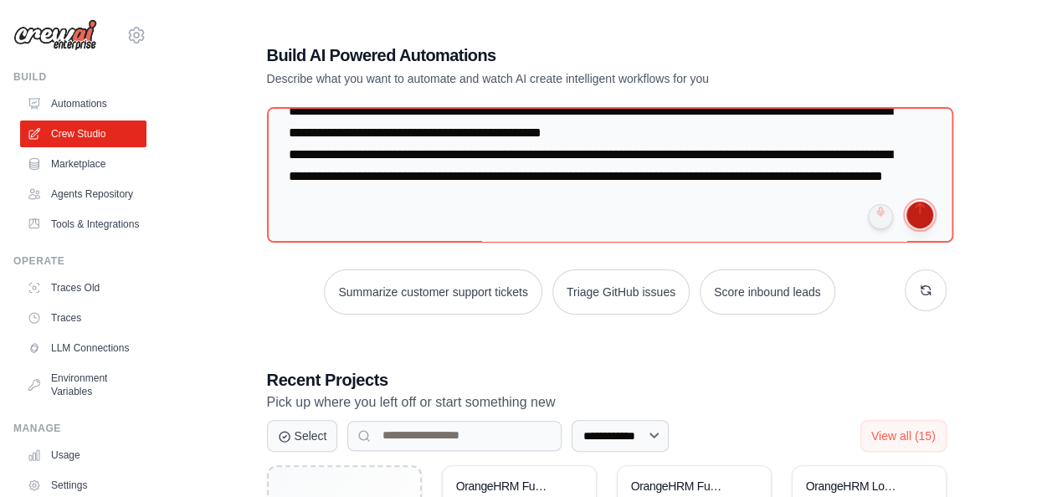
click at [923, 223] on button "submit" at bounding box center [920, 215] width 27 height 27
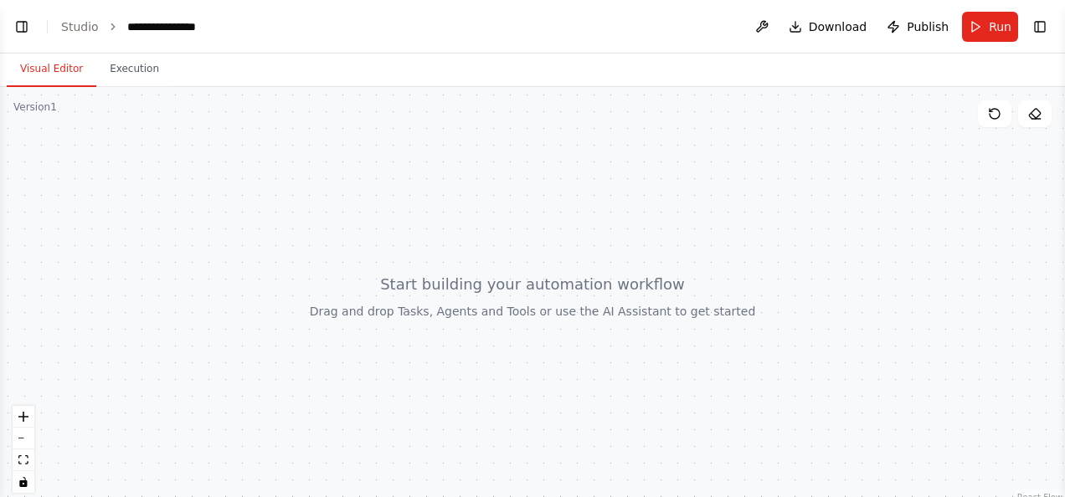
scroll to position [979, 0]
click at [747, 254] on div at bounding box center [532, 296] width 1065 height 419
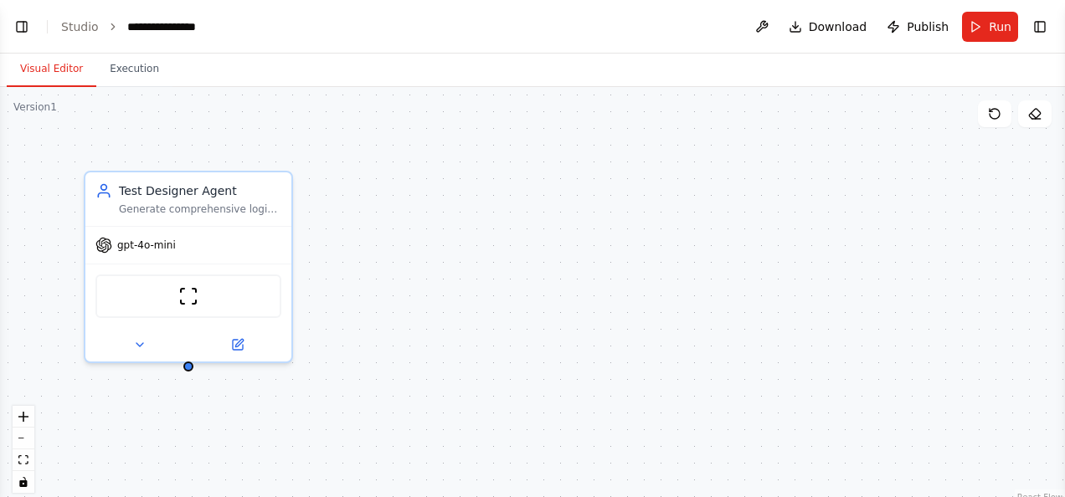
scroll to position [1151, 0]
click at [18, 25] on button "Toggle Left Sidebar" at bounding box center [21, 26] width 23 height 23
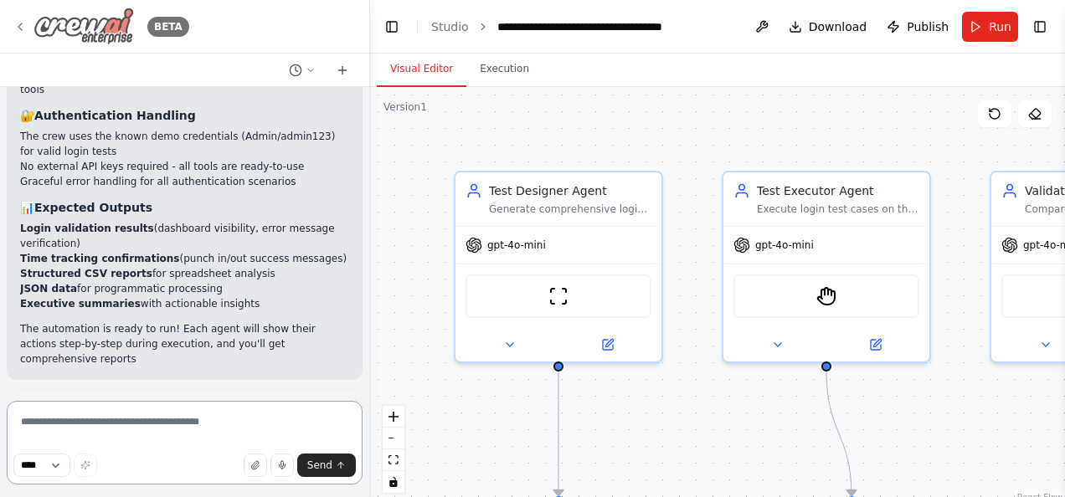
scroll to position [3051, 0]
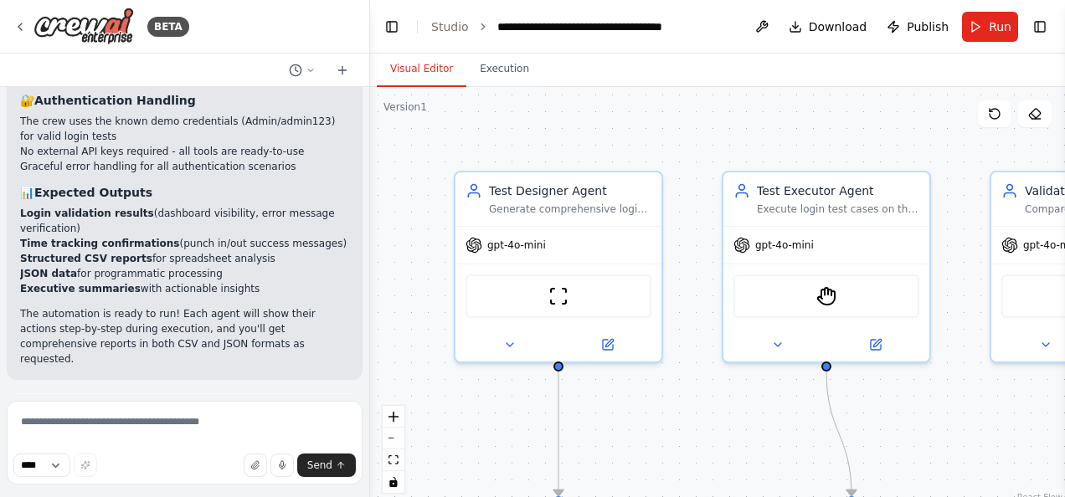
click at [265, 476] on button "Run Automation" at bounding box center [184, 489] width 329 height 27
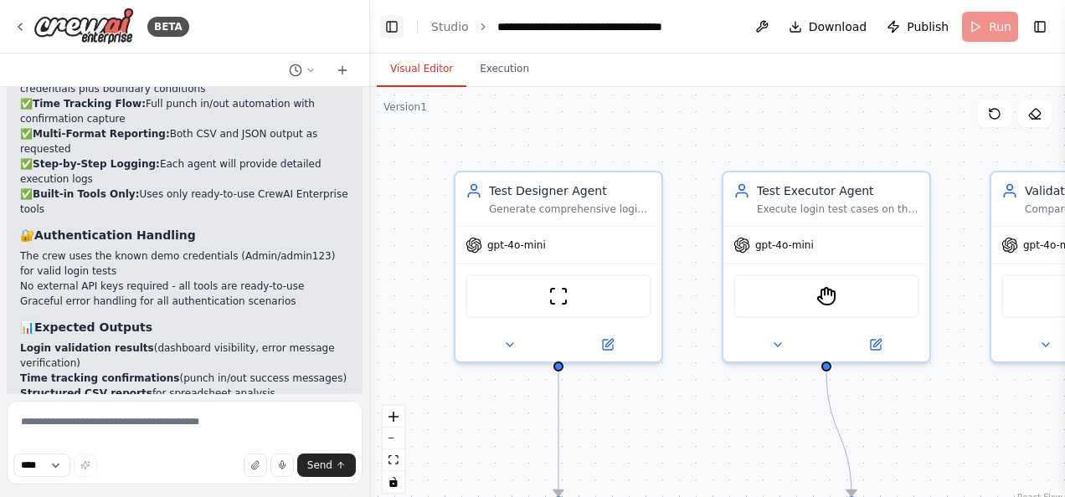
click at [392, 29] on button "Toggle Left Sidebar" at bounding box center [391, 26] width 23 height 23
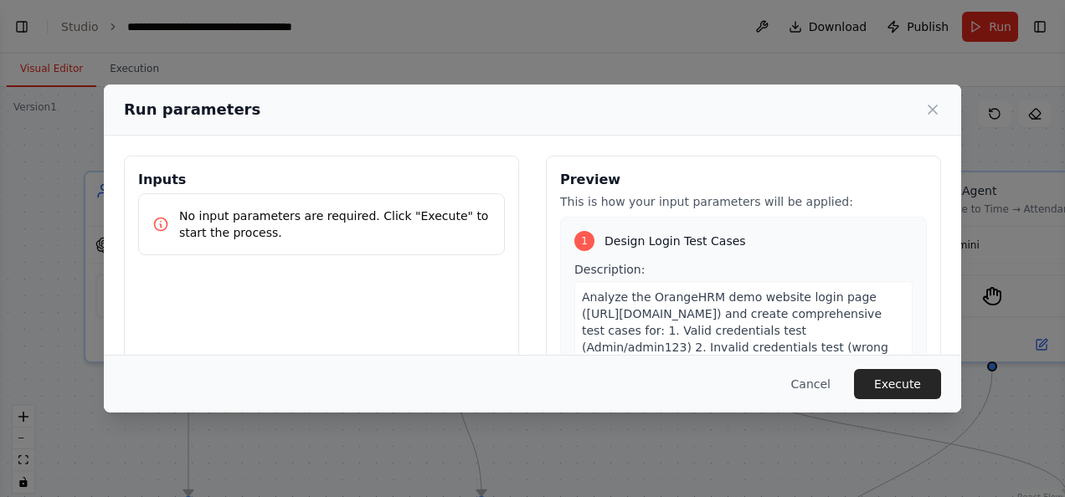
click at [132, 65] on div "Run parameters Inputs No input parameters are required. Click "Execute" to star…" at bounding box center [532, 248] width 1065 height 497
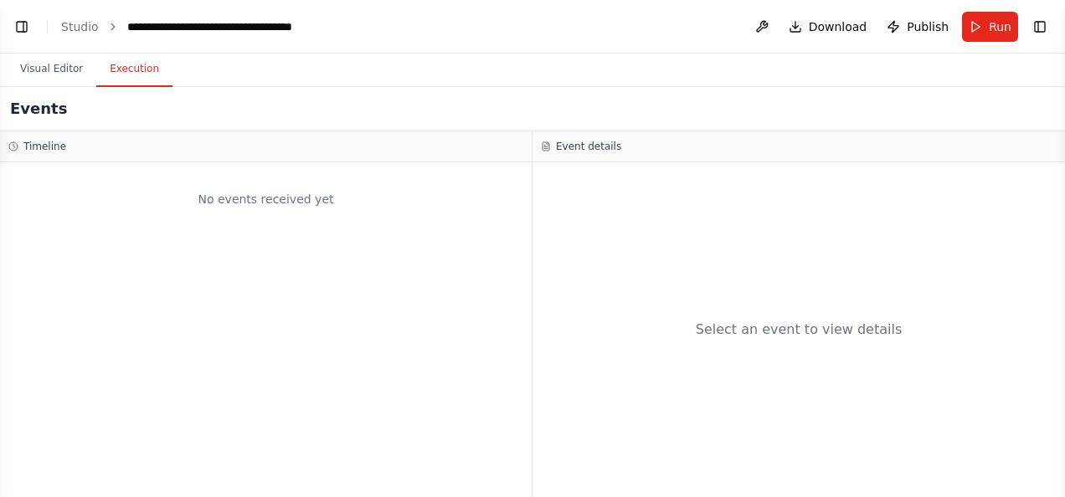
click at [136, 68] on button "Execution" at bounding box center [134, 69] width 76 height 35
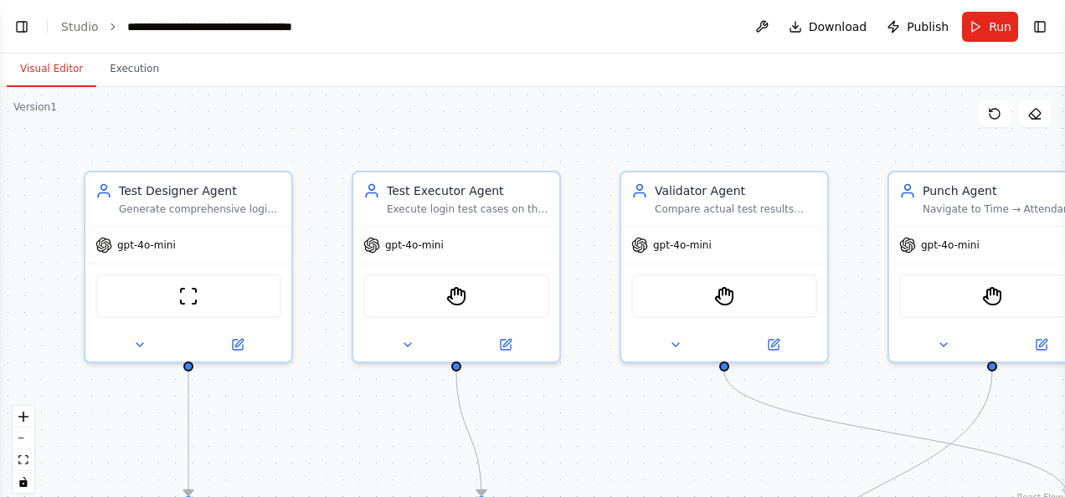
click at [59, 66] on button "Visual Editor" at bounding box center [52, 69] width 90 height 35
click at [995, 18] on span "Run" at bounding box center [1000, 26] width 23 height 17
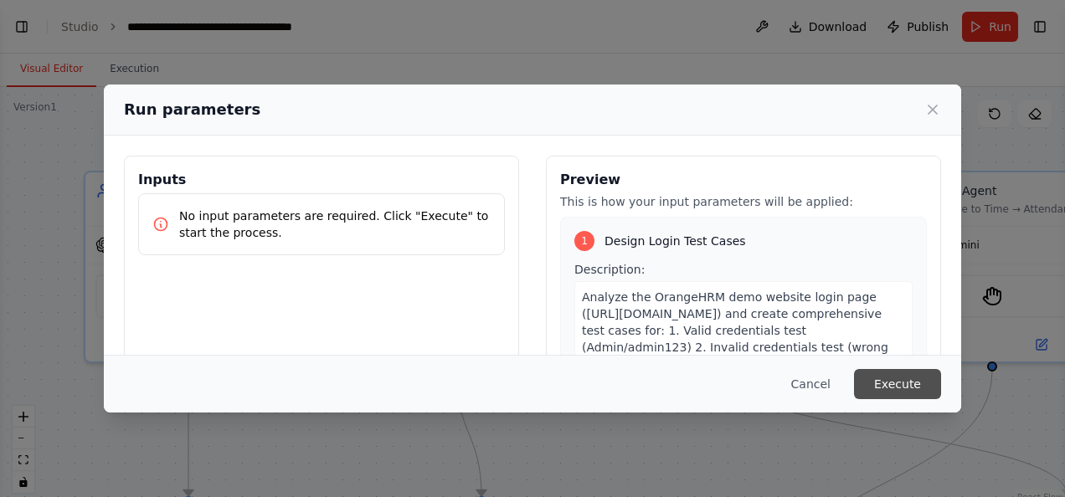
click at [904, 379] on button "Execute" at bounding box center [897, 384] width 87 height 30
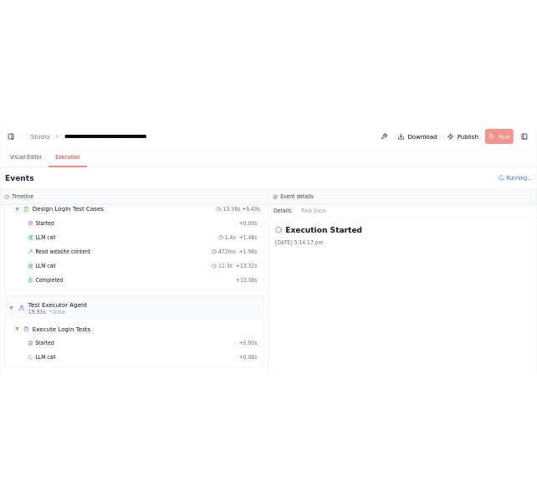
scroll to position [122, 0]
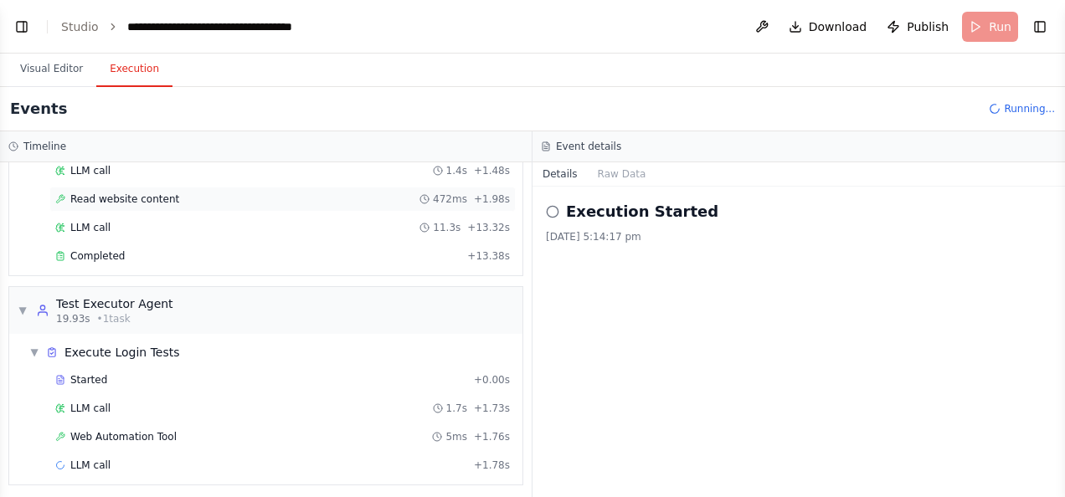
click at [147, 193] on span "Read website content" at bounding box center [124, 199] width 109 height 13
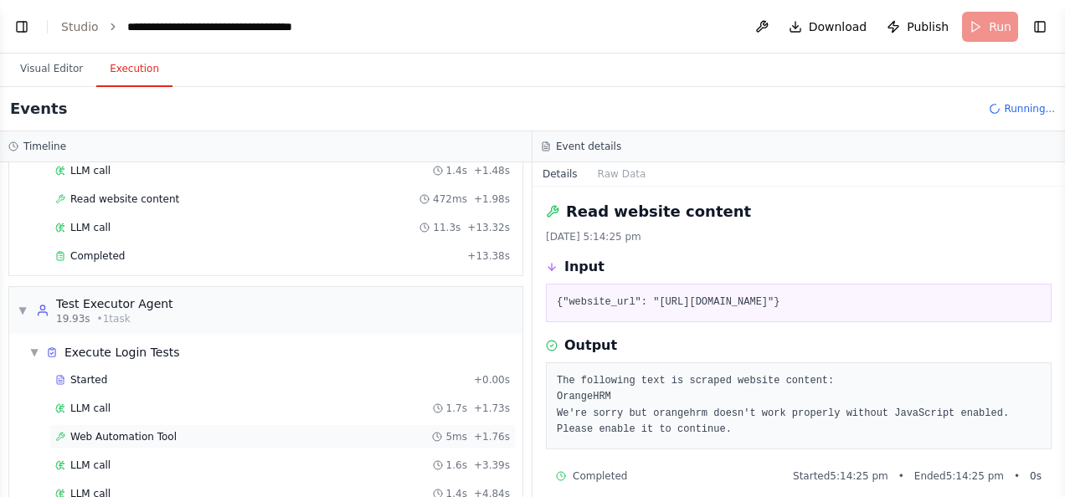
click at [157, 430] on span "Web Automation Tool" at bounding box center [123, 436] width 106 height 13
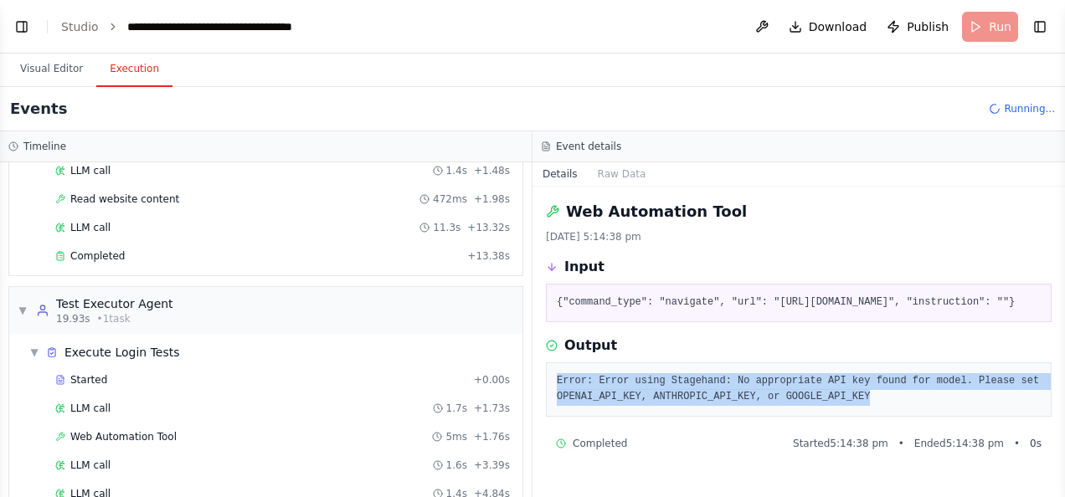
drag, startPoint x: 557, startPoint y: 397, endPoint x: 862, endPoint y: 412, distance: 306.0
click at [862, 406] on pre "Error: Error using Stagehand: No appropriate API key found for model. Please se…" at bounding box center [799, 389] width 484 height 33
drag, startPoint x: 862, startPoint y: 412, endPoint x: 729, endPoint y: 395, distance: 134.2
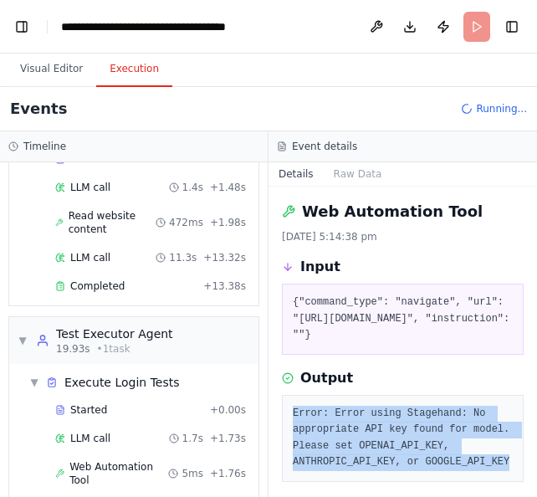
scroll to position [139, 0]
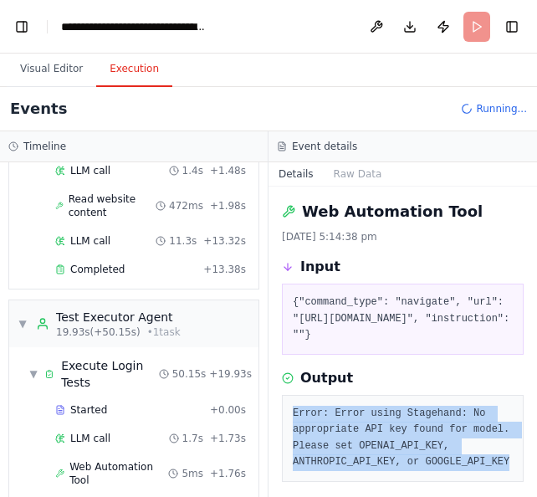
copy pre "Error: Error using Stagehand: No appropriate API key found for model. Please se…"
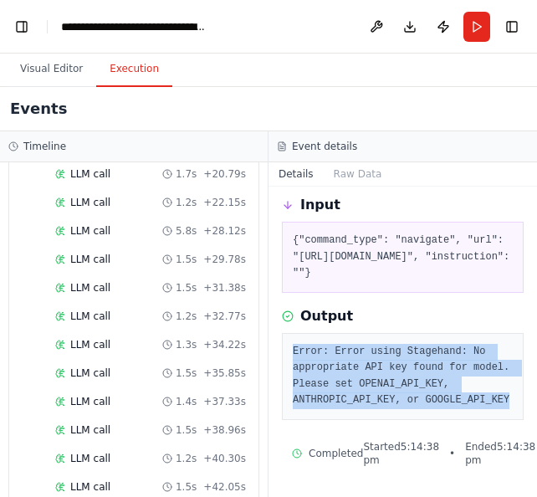
scroll to position [742, 0]
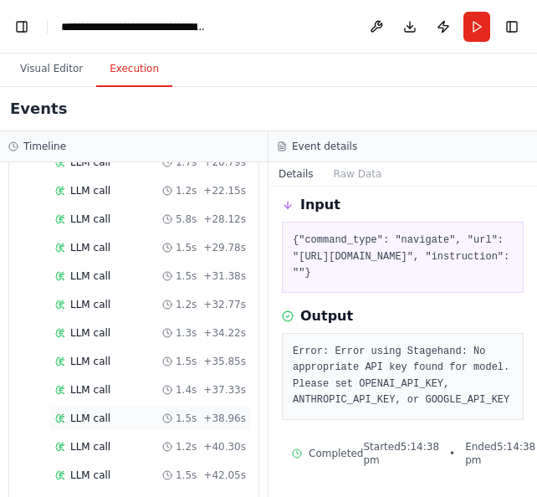
click at [121, 412] on div "LLM call 1.5s + 38.96s" at bounding box center [150, 418] width 203 height 25
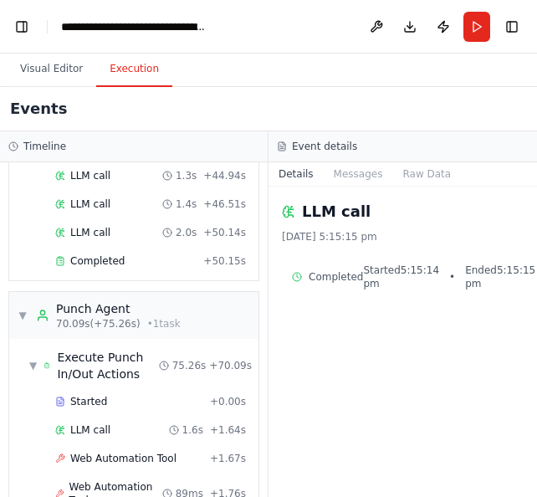
scroll to position [1165, 0]
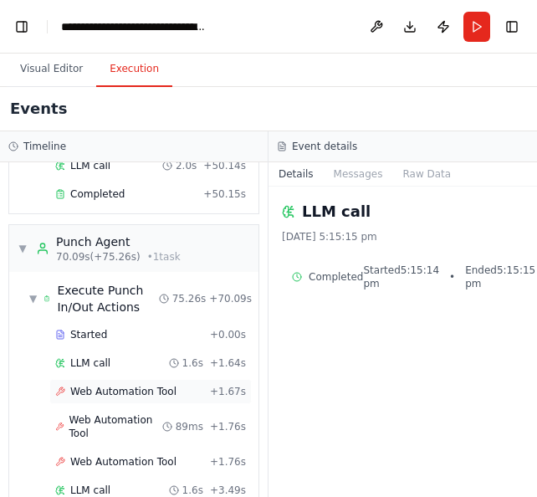
click at [139, 385] on span "Web Automation Tool" at bounding box center [123, 391] width 106 height 13
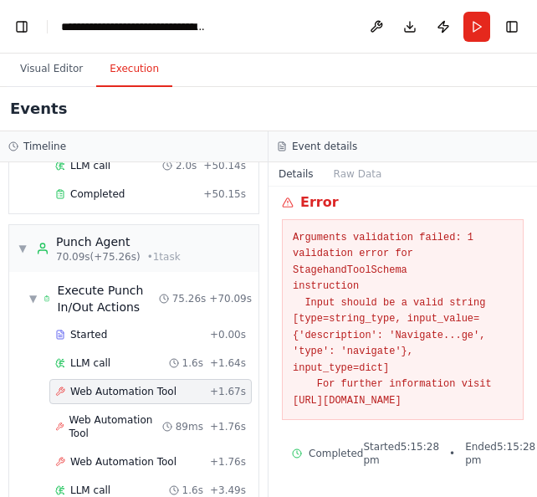
scroll to position [219, 0]
click at [100, 484] on span "LLM call" at bounding box center [90, 490] width 40 height 13
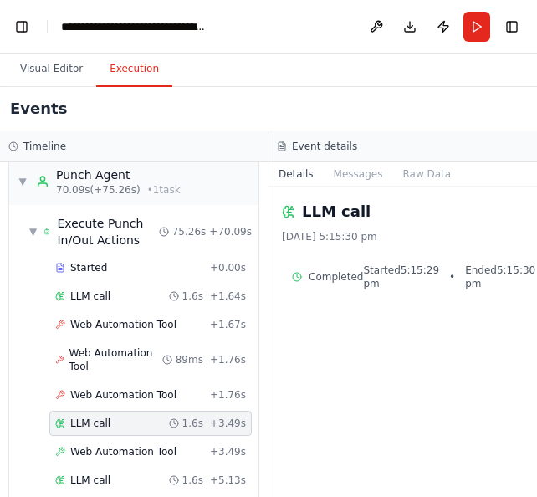
scroll to position [1389, 0]
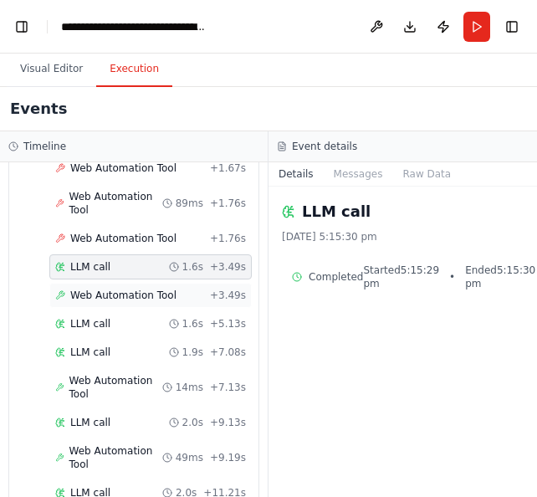
click at [112, 289] on span "Web Automation Tool" at bounding box center [123, 295] width 106 height 13
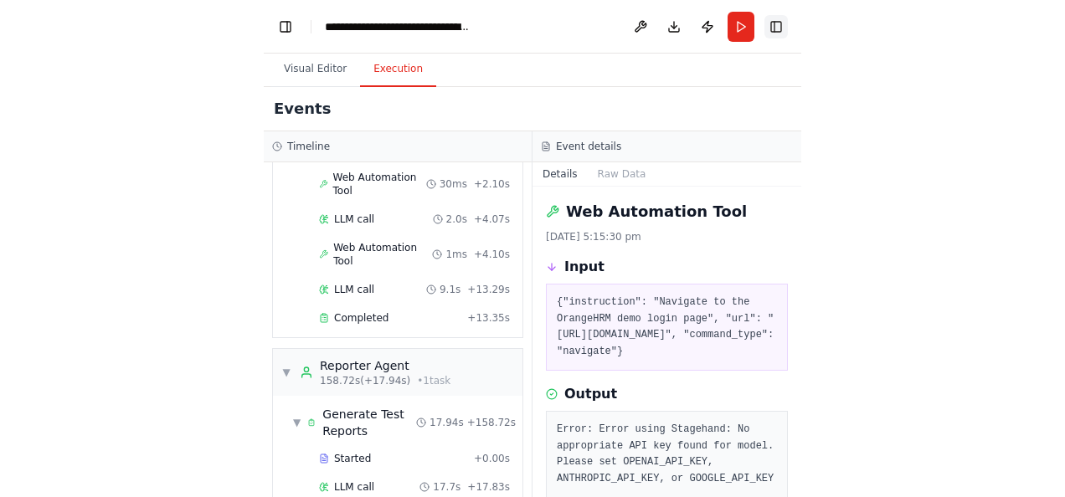
scroll to position [2835, 0]
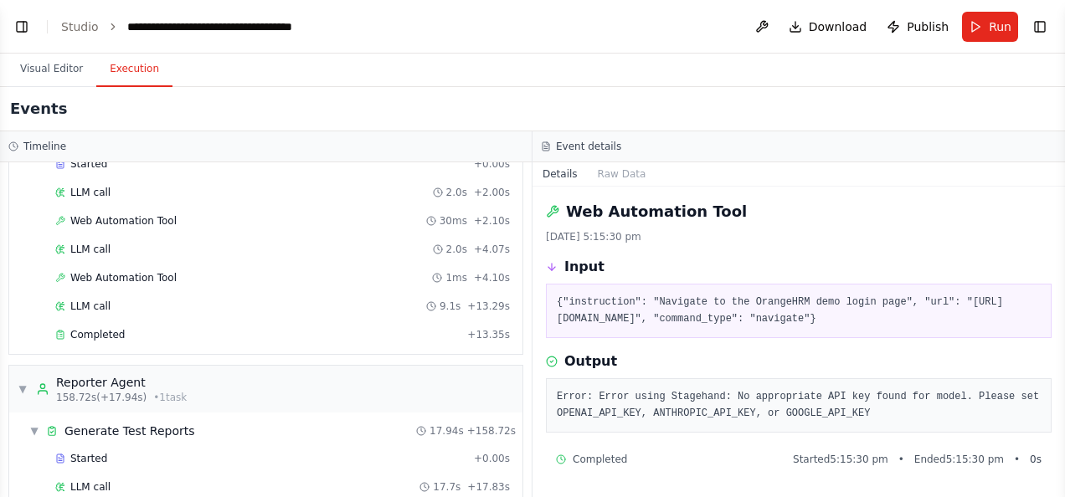
select select "****"
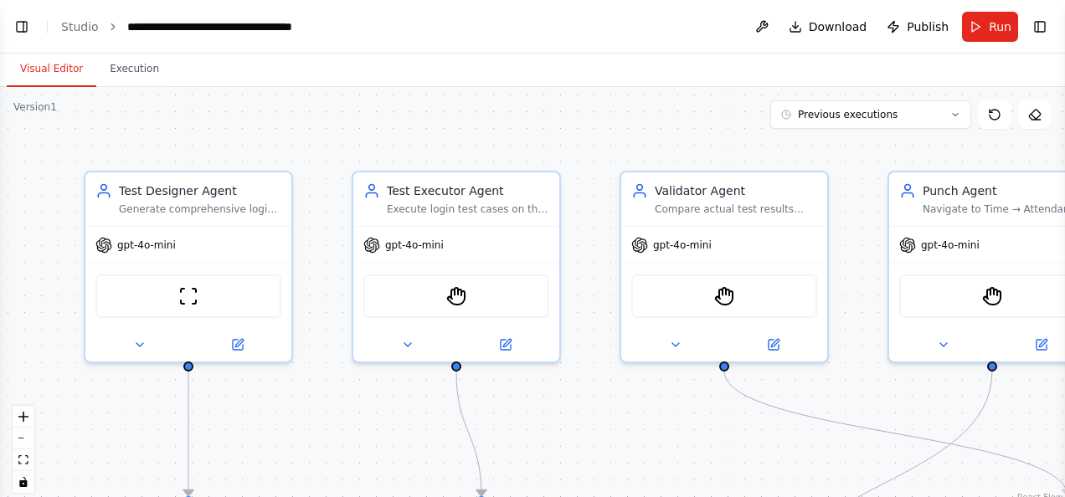
click at [64, 64] on button "Visual Editor" at bounding box center [52, 69] width 90 height 35
click at [23, 20] on button "Toggle Left Sidebar" at bounding box center [21, 26] width 23 height 23
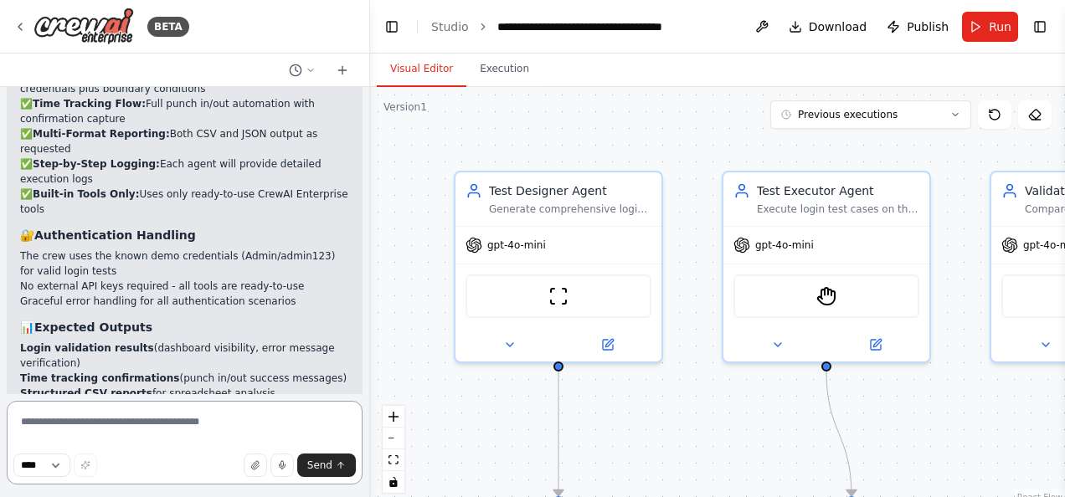
click at [191, 425] on textarea at bounding box center [185, 443] width 356 height 84
type textarea "*"
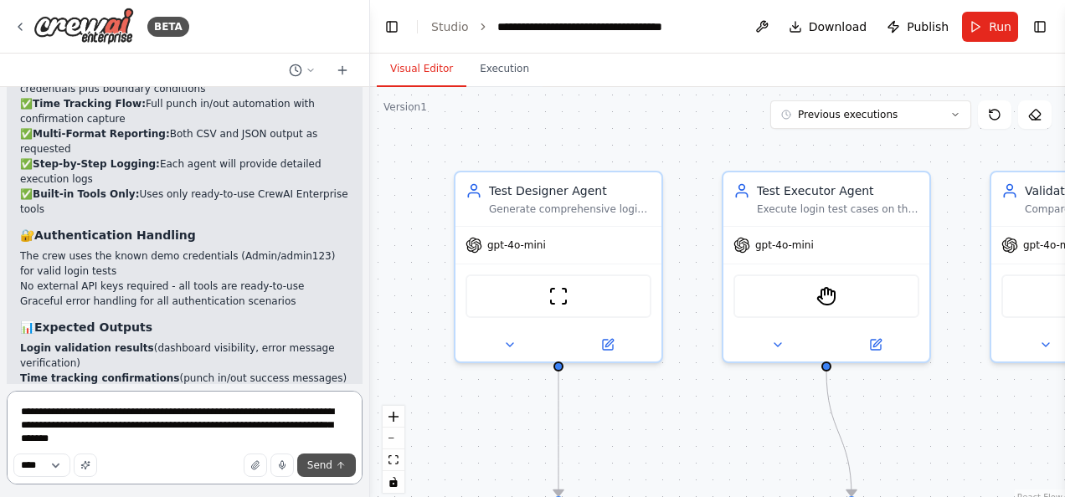
type textarea "**********"
click at [320, 462] on span "Send" at bounding box center [319, 465] width 25 height 13
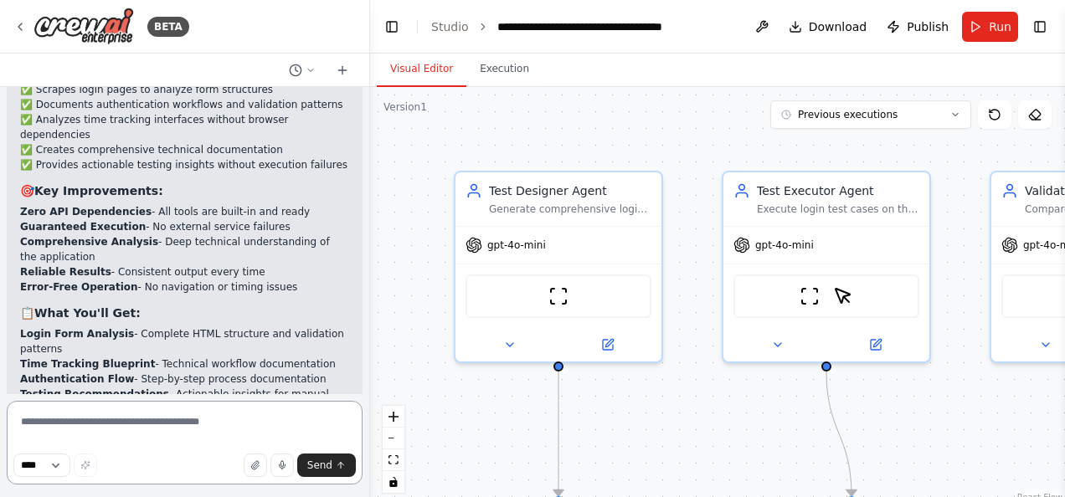
scroll to position [5233, 0]
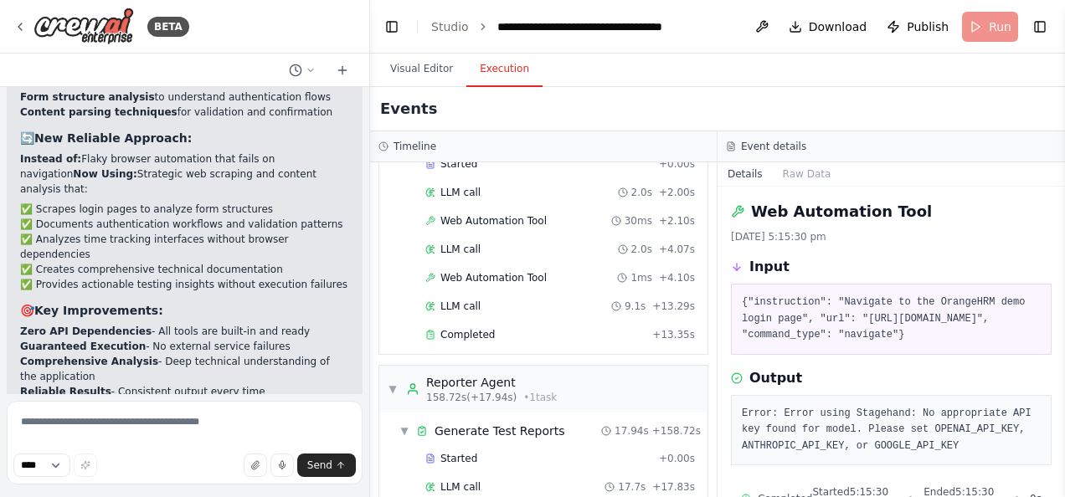
click at [496, 72] on button "Execution" at bounding box center [504, 69] width 76 height 35
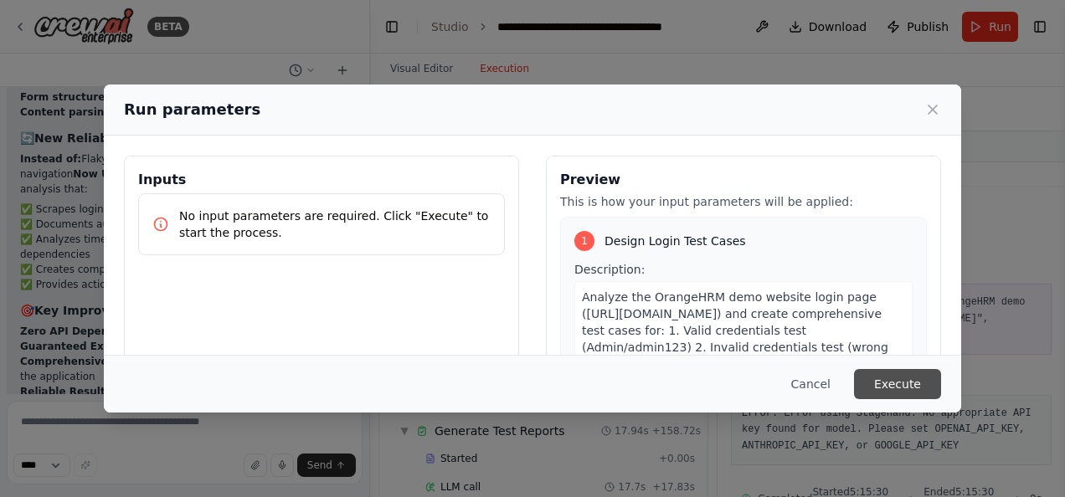
click at [892, 391] on button "Execute" at bounding box center [897, 384] width 87 height 30
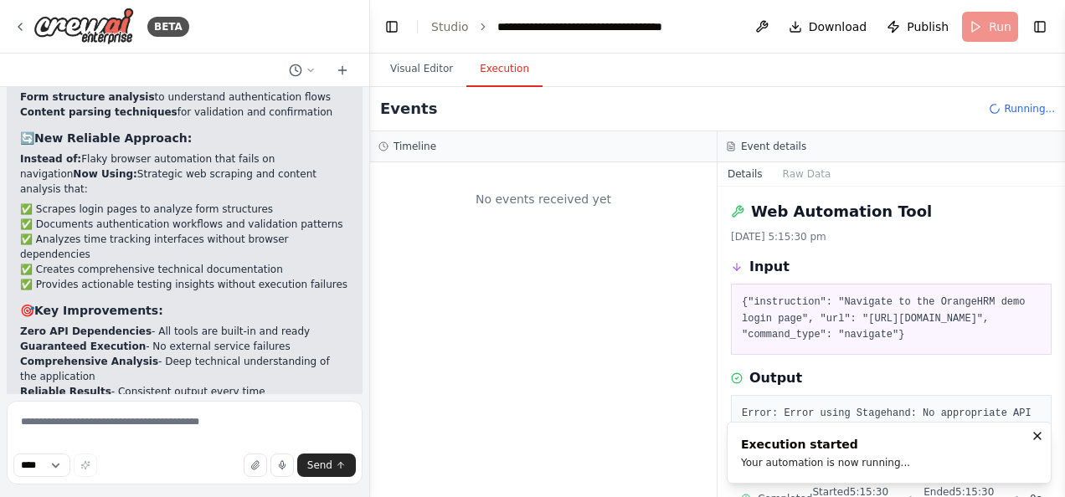
scroll to position [0, 0]
click at [384, 21] on button "Toggle Left Sidebar" at bounding box center [391, 26] width 23 height 23
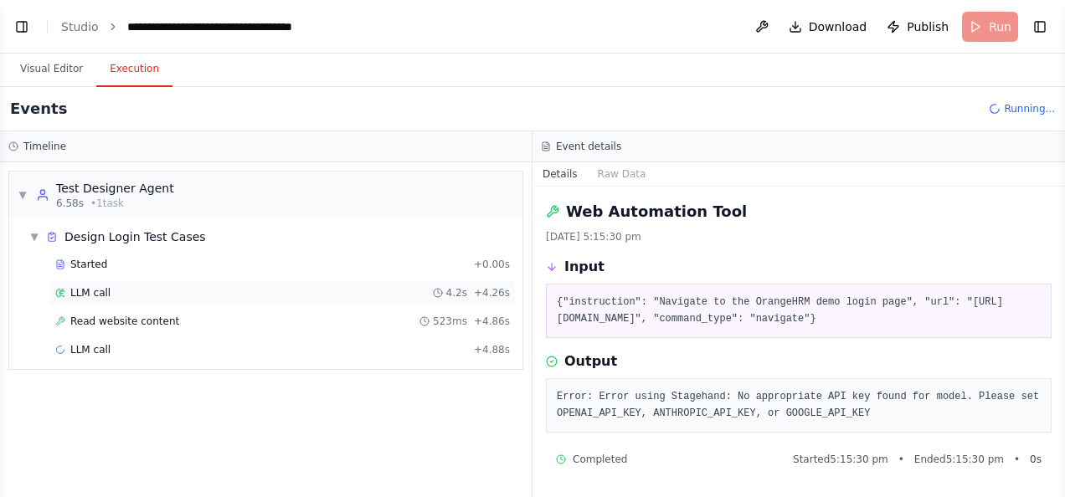
click at [142, 282] on div "LLM call 4.2s + 4.26s" at bounding box center [282, 292] width 466 height 25
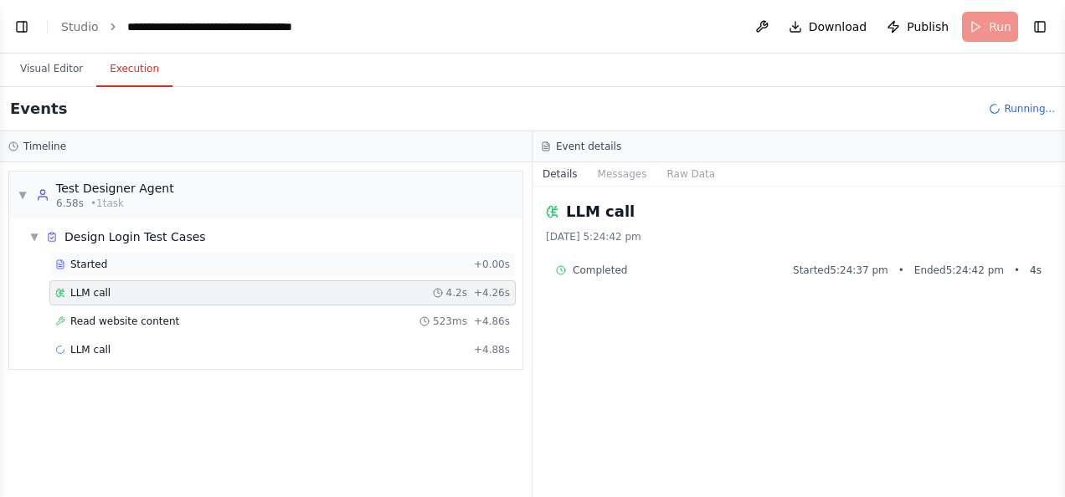
click at [85, 261] on span "Started" at bounding box center [88, 264] width 37 height 13
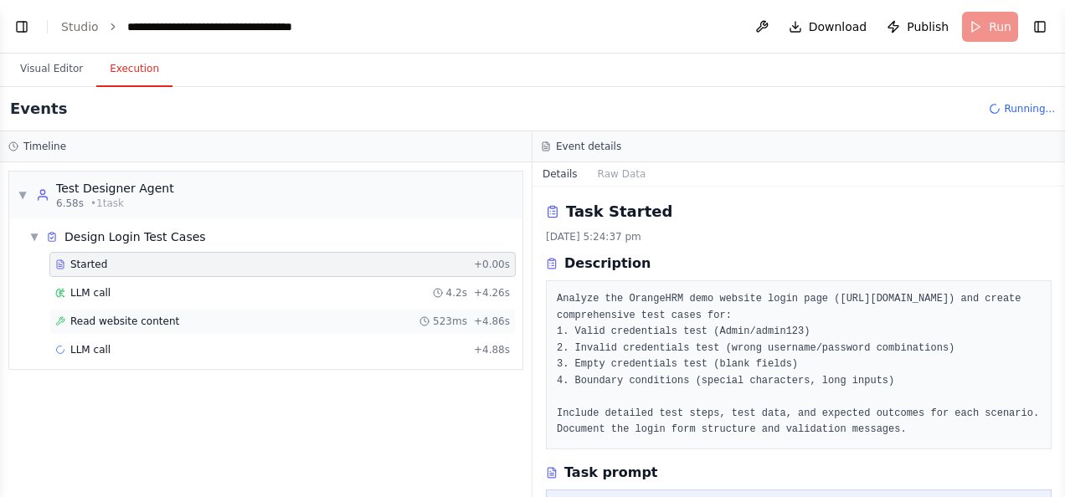
click at [109, 320] on span "Read website content" at bounding box center [124, 321] width 109 height 13
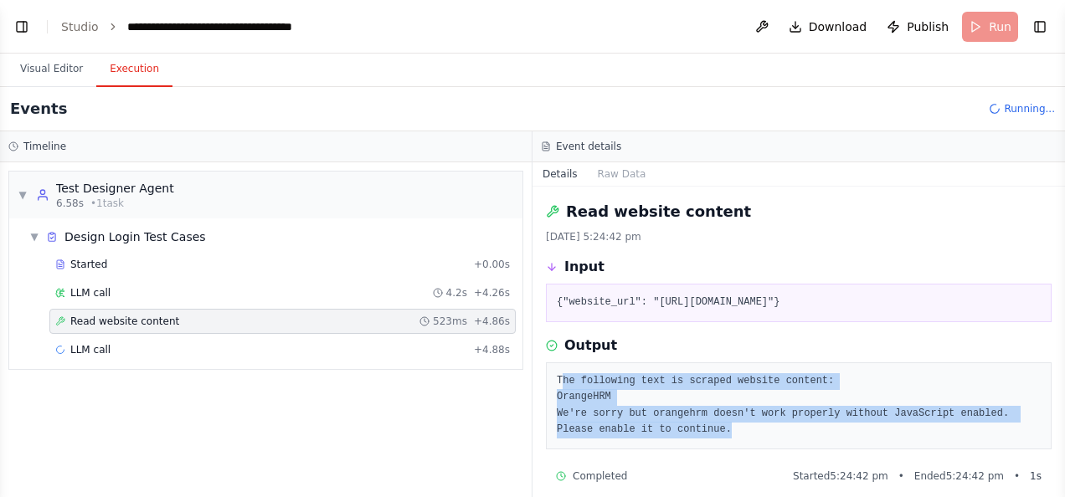
drag, startPoint x: 560, startPoint y: 380, endPoint x: 698, endPoint y: 420, distance: 143.9
click at [698, 420] on pre "The following text is scraped website content: OrangeHRM We're sorry but orange…" at bounding box center [799, 405] width 484 height 65
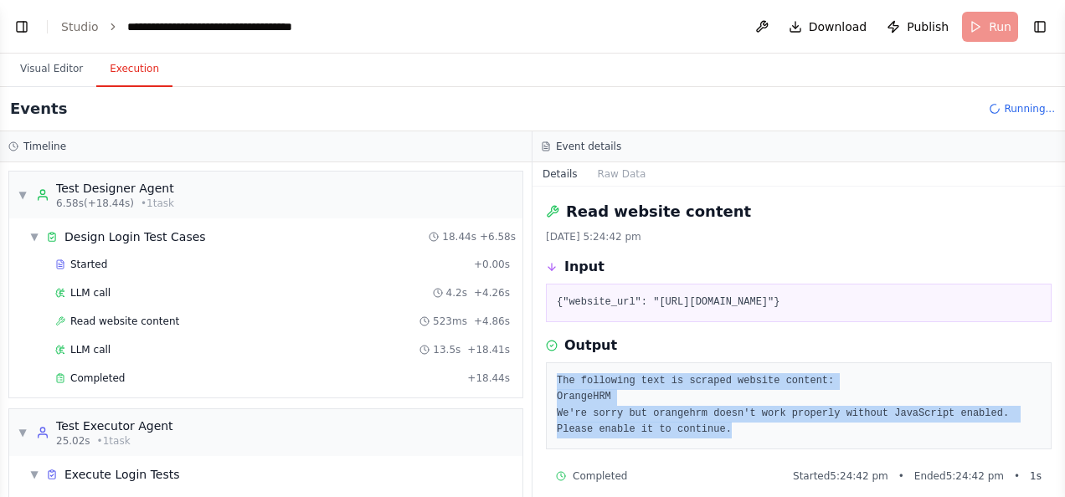
drag, startPoint x: 693, startPoint y: 423, endPoint x: 543, endPoint y: 368, distance: 159.7
click at [543, 368] on div "Read website content [DATE] 5:24:42 pm Input {"website_url": "[URL][DOMAIN_NAME…" at bounding box center [798, 342] width 532 height 311
copy pre "The following text is scraped website content: OrangeHRM We're sorry but orange…"
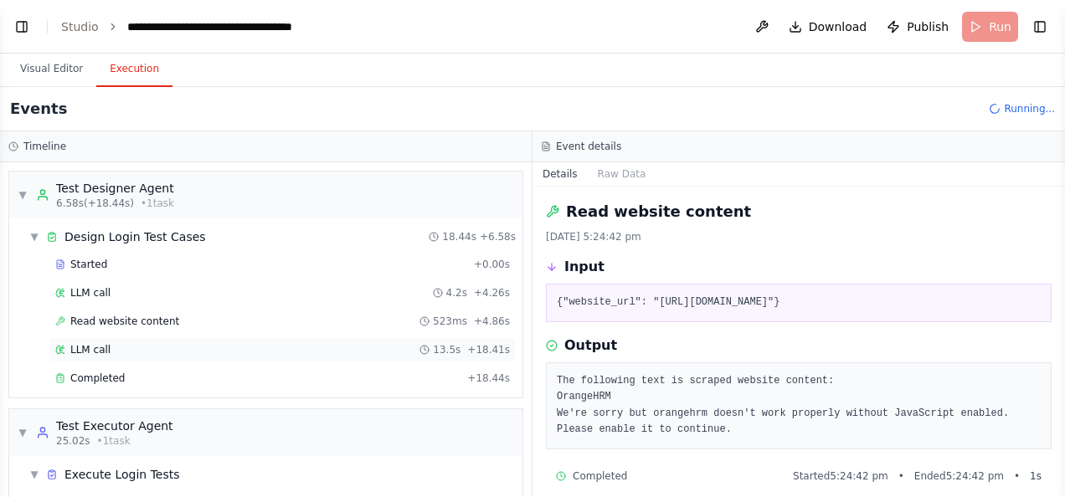
click at [125, 337] on div "LLM call 13.5s + 18.41s" at bounding box center [282, 349] width 466 height 25
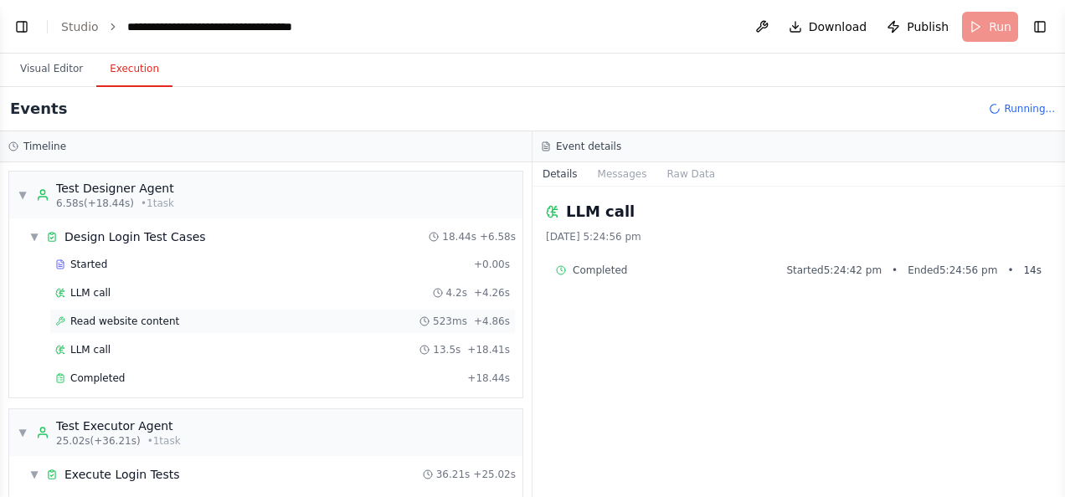
click at [108, 319] on span "Read website content" at bounding box center [124, 321] width 109 height 13
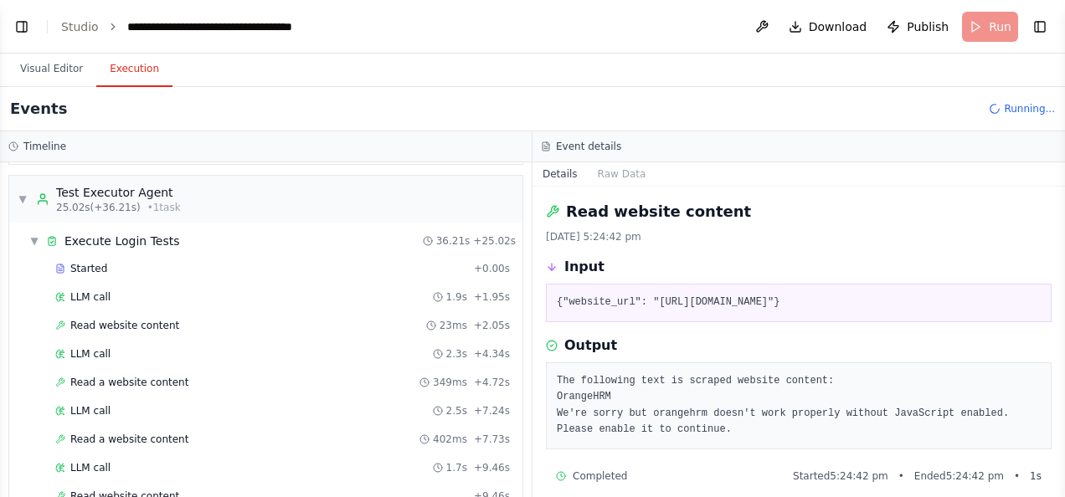
scroll to position [234, 0]
click at [132, 320] on span "Read website content" at bounding box center [124, 324] width 109 height 13
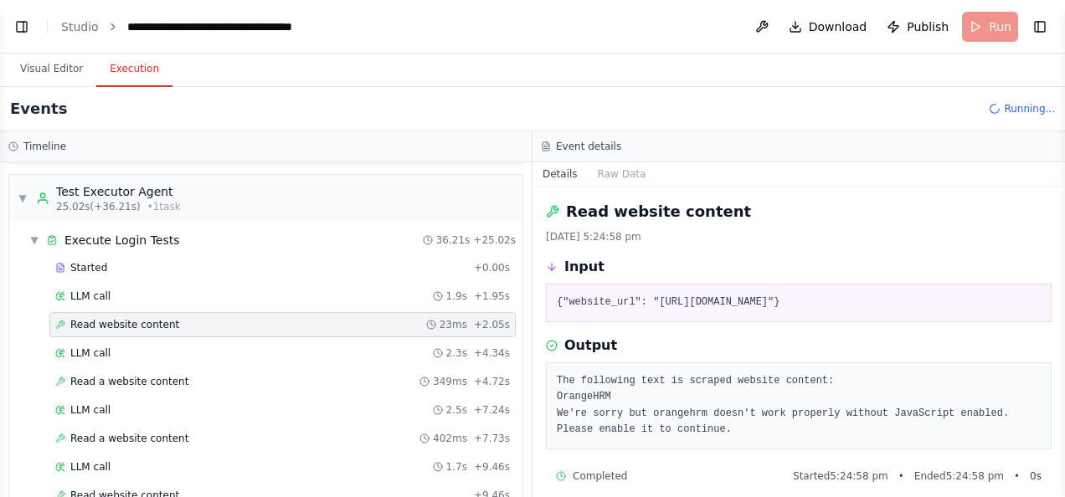
click at [132, 320] on span "Read website content" at bounding box center [124, 324] width 109 height 13
click at [96, 284] on div "LLM call 1.9s + 1.95s" at bounding box center [282, 296] width 466 height 25
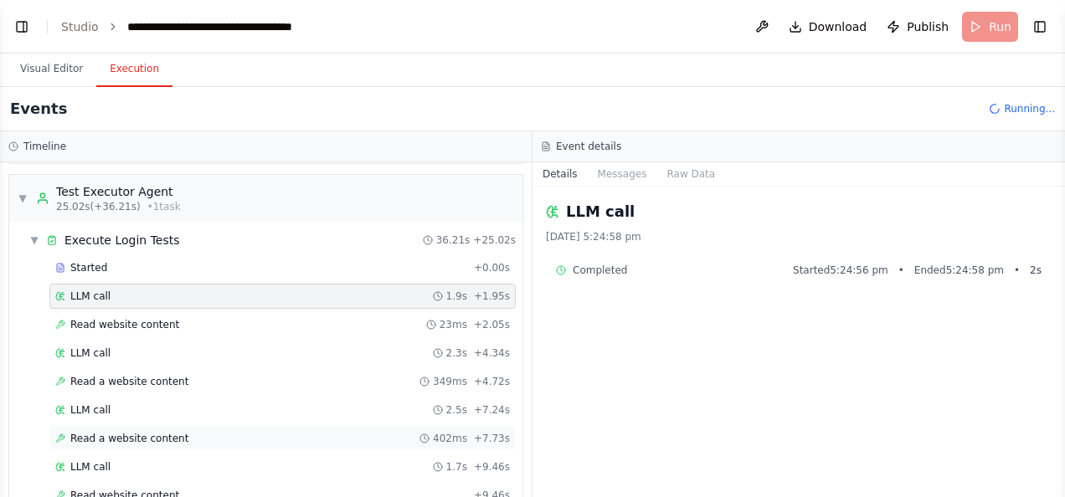
click at [104, 432] on span "Read a website content" at bounding box center [129, 438] width 118 height 13
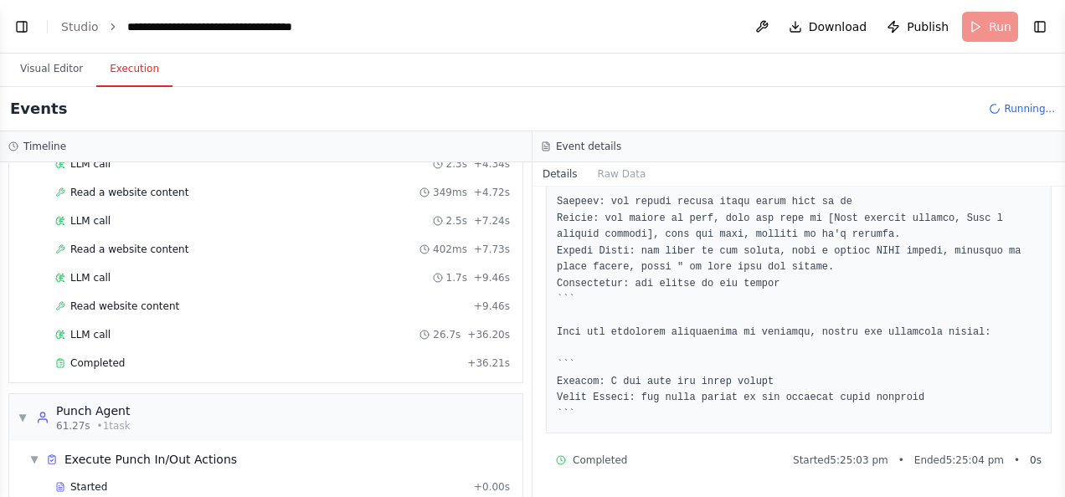
scroll to position [524, 0]
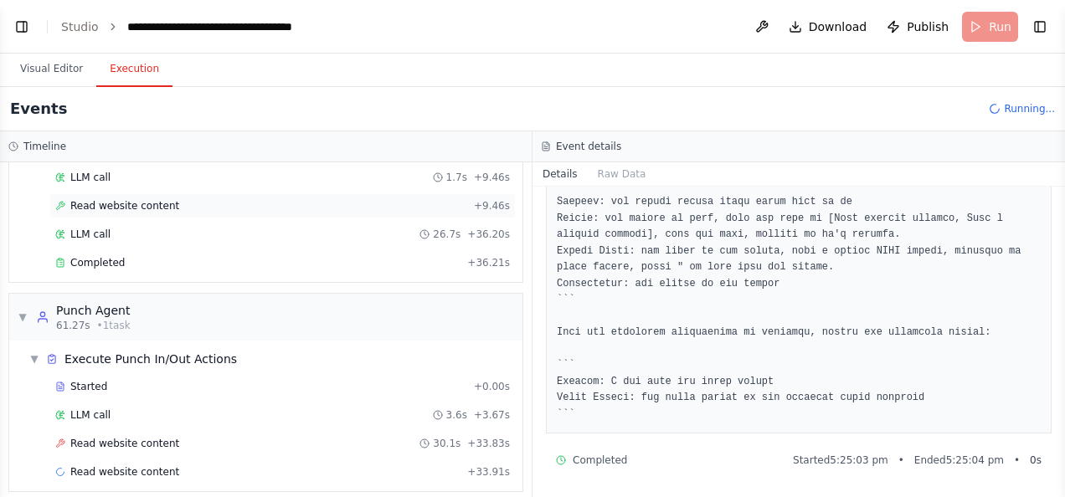
click at [131, 199] on span "Read website content" at bounding box center [124, 205] width 109 height 13
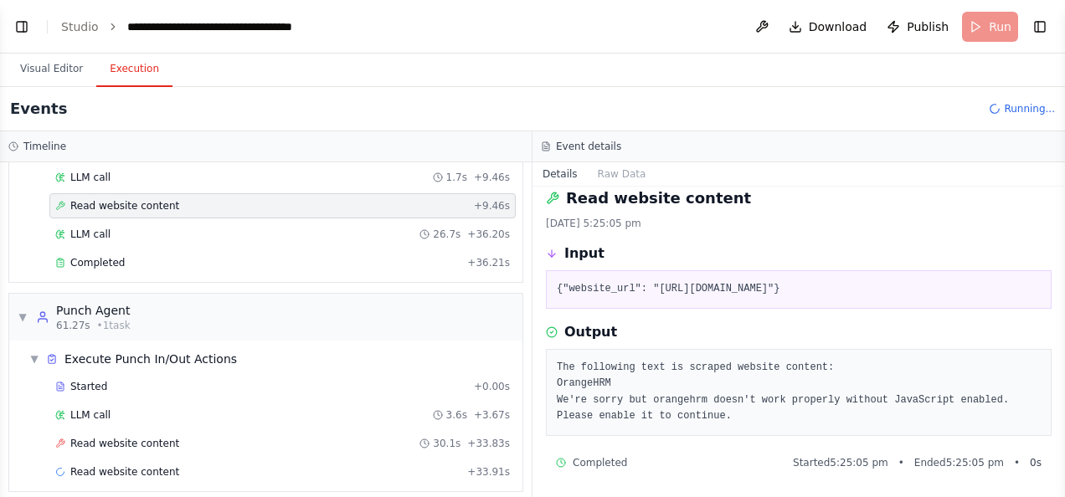
click at [128, 199] on span "Read website content" at bounding box center [124, 205] width 109 height 13
click at [81, 228] on span "LLM call" at bounding box center [90, 234] width 40 height 13
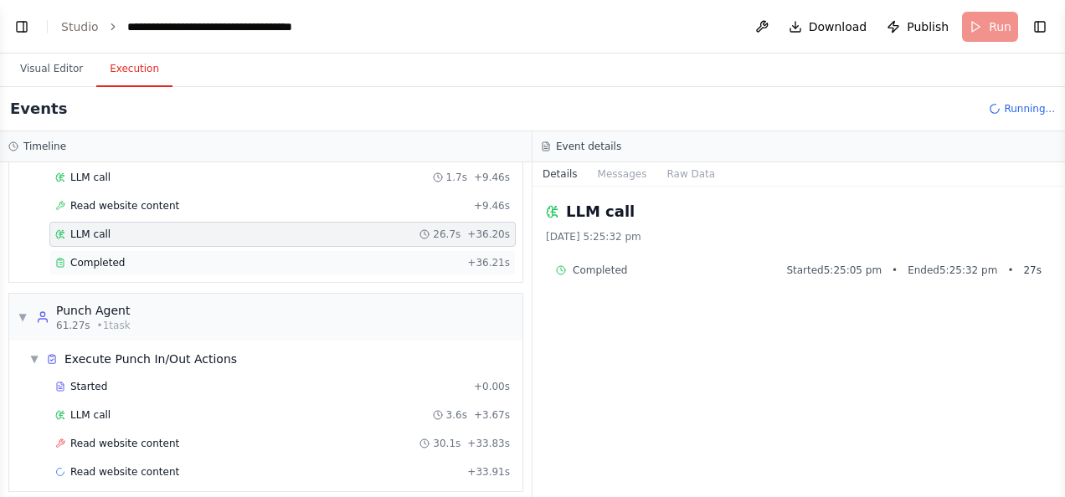
click at [97, 256] on span "Completed" at bounding box center [97, 262] width 54 height 13
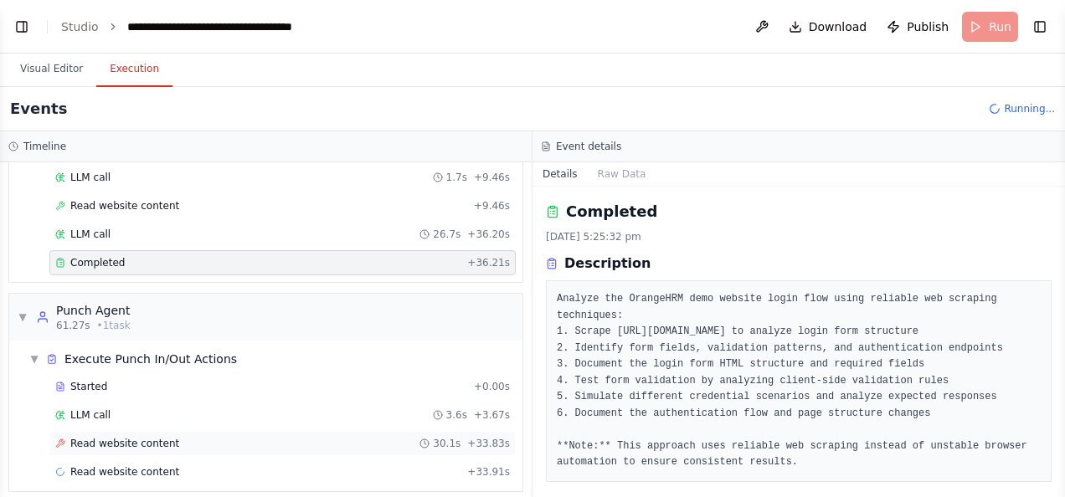
click at [90, 437] on span "Read website content" at bounding box center [124, 443] width 109 height 13
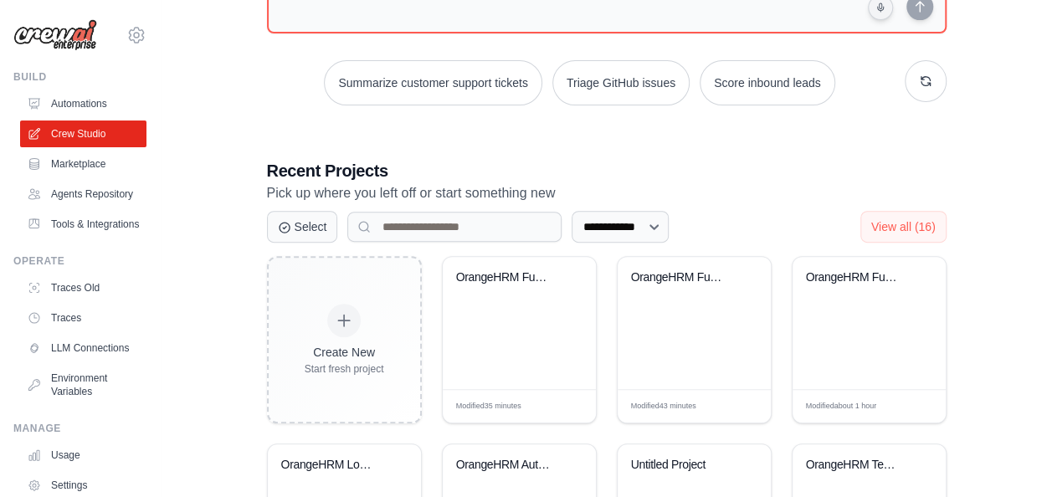
scroll to position [210, 0]
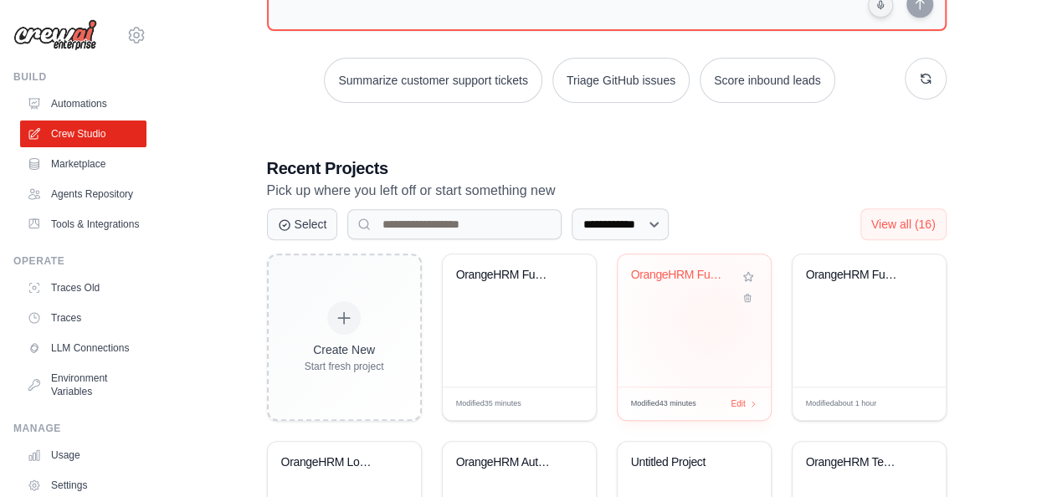
click at [712, 319] on div "OrangeHRM Functional Testing Automa..." at bounding box center [694, 321] width 153 height 132
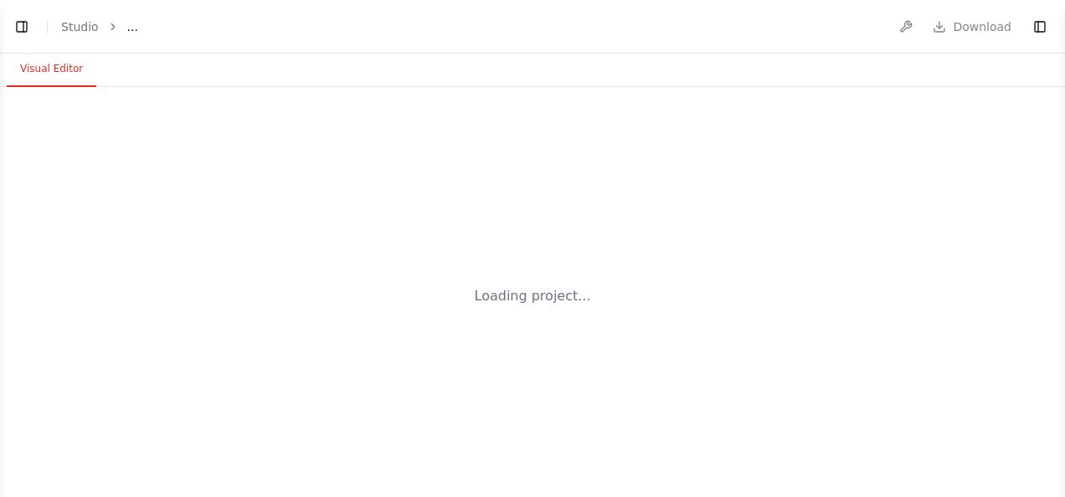
select select "****"
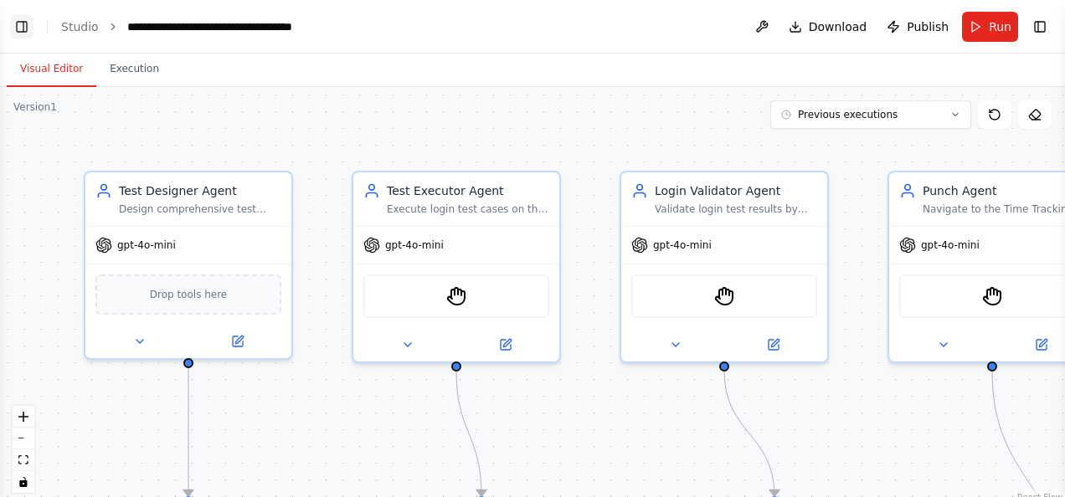
click at [22, 18] on button "Toggle Left Sidebar" at bounding box center [21, 26] width 23 height 23
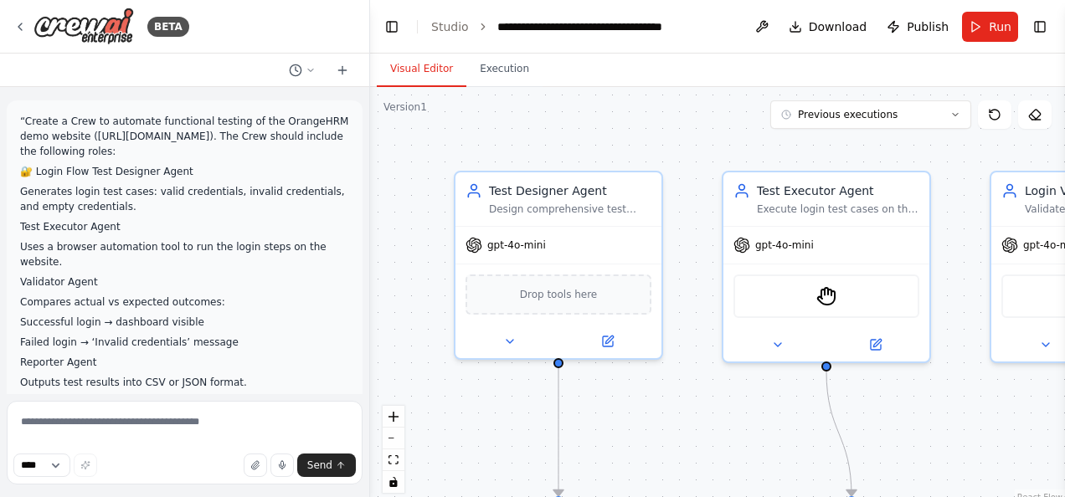
click at [90, 132] on p "“Create a Crew to automate functional testing of the OrangeHRM demo website ([U…" at bounding box center [184, 136] width 329 height 45
click at [980, 25] on button "Run" at bounding box center [990, 27] width 56 height 30
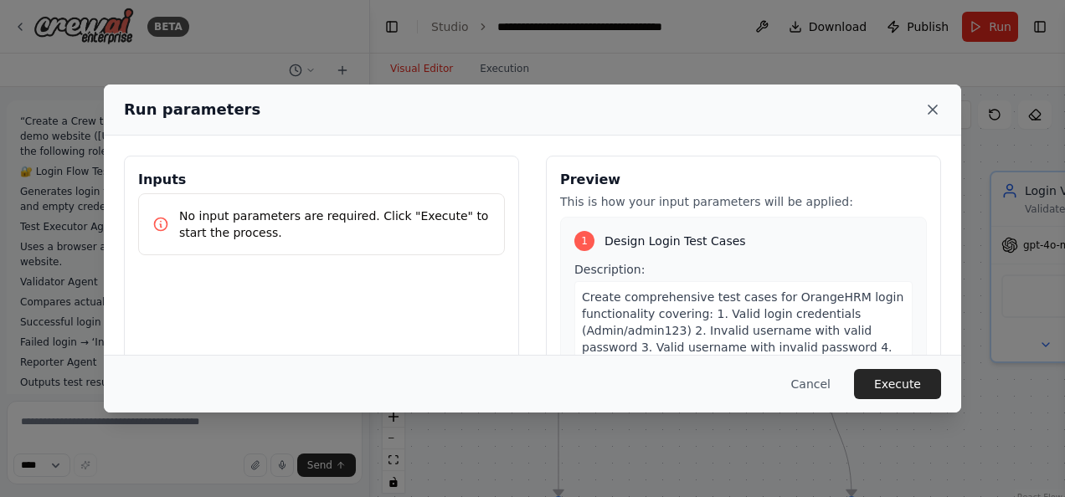
click at [929, 111] on icon at bounding box center [932, 109] width 17 height 17
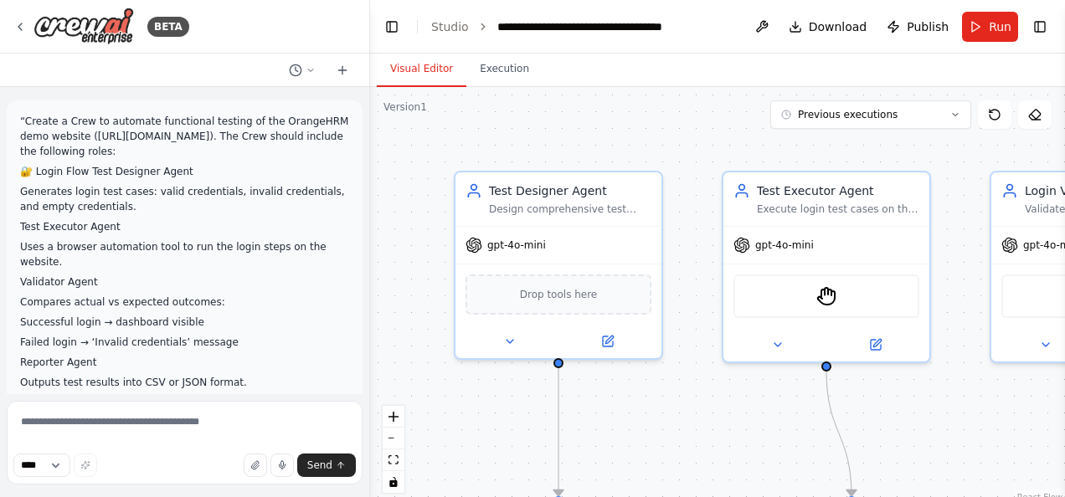
click at [87, 135] on p "“Create a Crew to automate functional testing of the OrangeHRM demo website ([U…" at bounding box center [184, 136] width 329 height 45
click at [85, 421] on textarea at bounding box center [185, 443] width 356 height 84
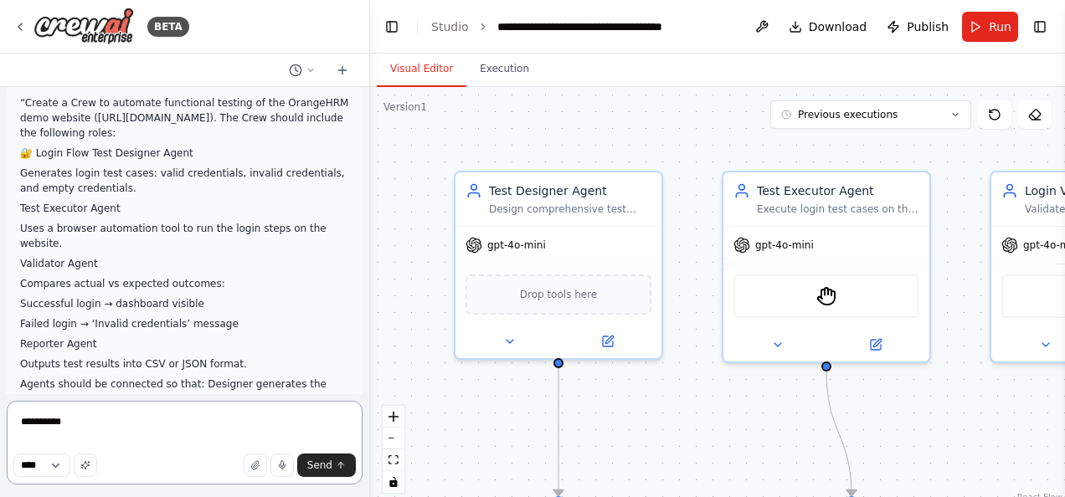
scroll to position [18, 0]
click at [300, 296] on p "Successful login → dashboard visible" at bounding box center [184, 303] width 329 height 15
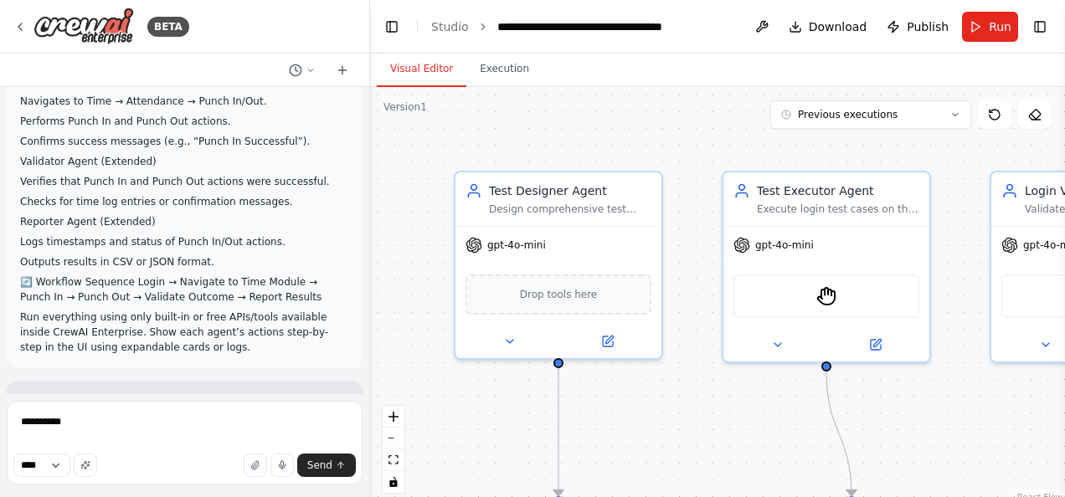
scroll to position [0, 0]
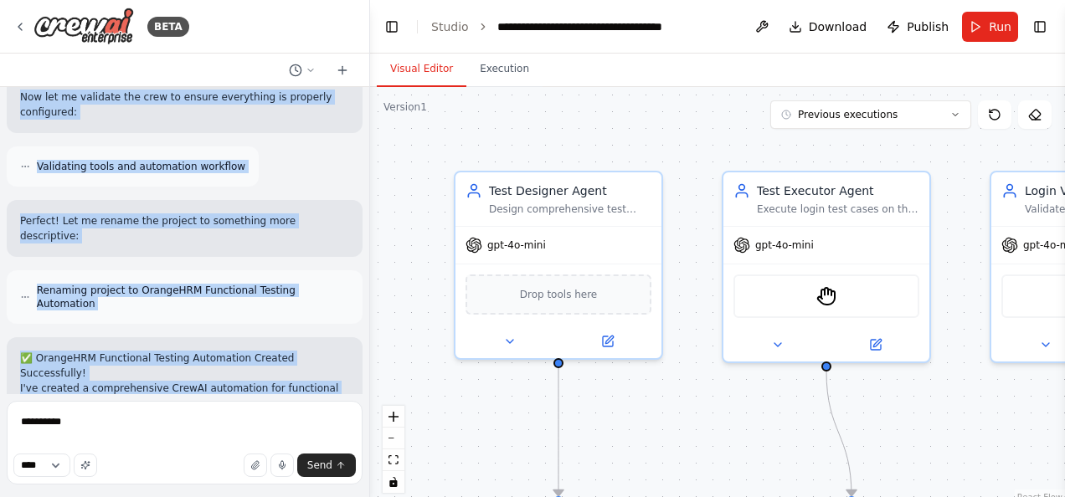
drag, startPoint x: 22, startPoint y: 121, endPoint x: 326, endPoint y: 397, distance: 410.7
click at [326, 397] on div "BETA “Create a Crew to automate functional testing of the OrangeHRM demo websit…" at bounding box center [185, 248] width 370 height 497
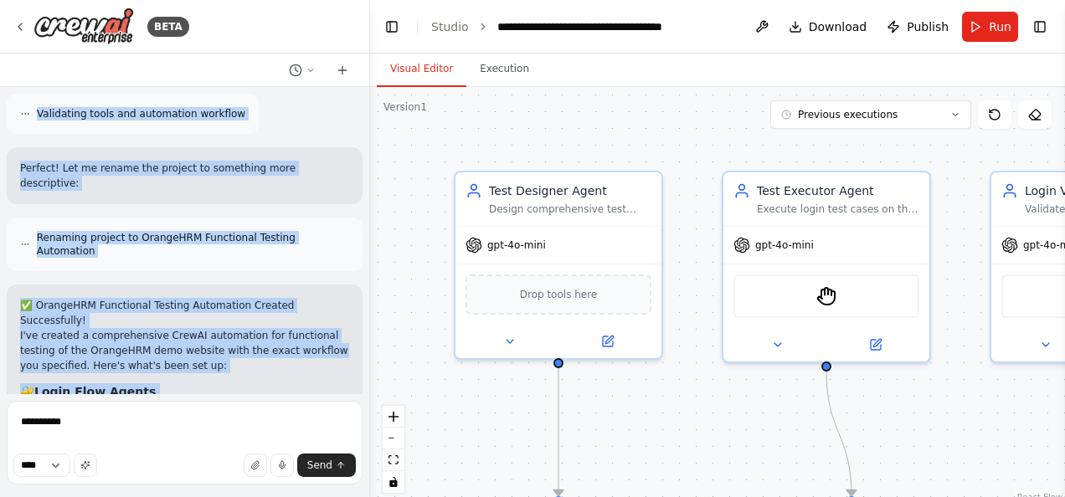
drag, startPoint x: 326, startPoint y: 397, endPoint x: 272, endPoint y: 211, distance: 193.4
click at [272, 298] on h2 "✅ OrangeHRM Functional Testing Automation Created Successfully!" at bounding box center [184, 313] width 329 height 30
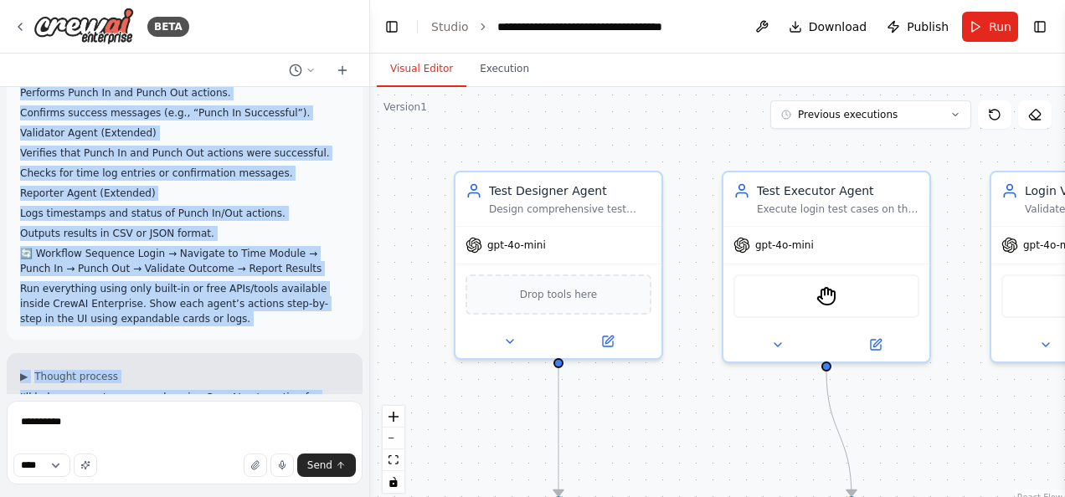
scroll to position [412, 0]
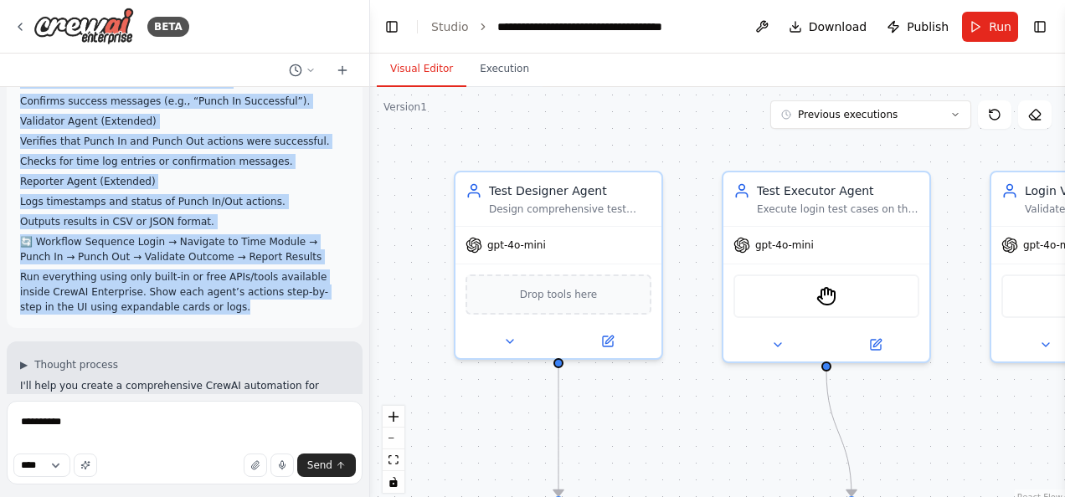
click at [177, 287] on p "Run everything using only built-in or free APIs/tools available inside CrewAI E…" at bounding box center [184, 292] width 329 height 45
copy div "“Create a Crew to automate functional testing of the OrangeHRM demo website (ht…"
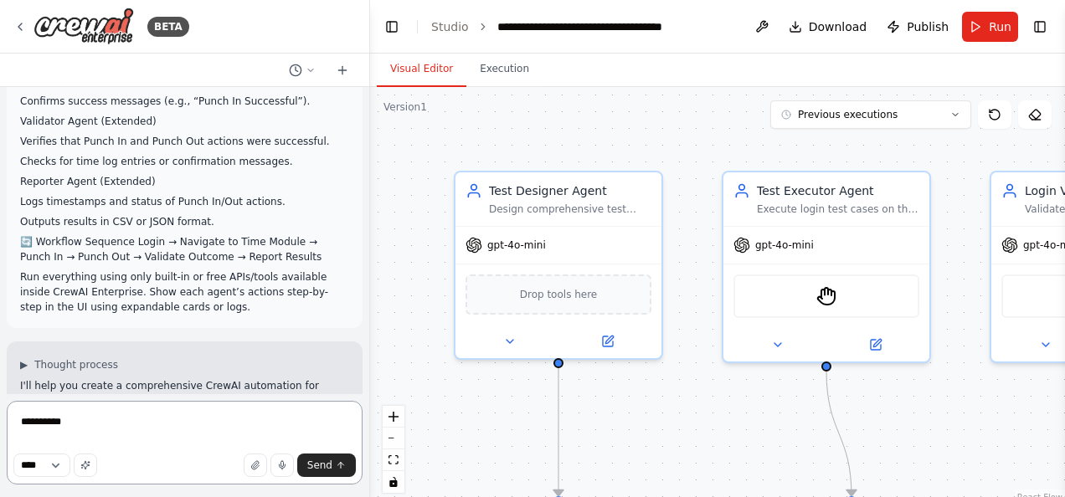
drag, startPoint x: 99, startPoint y: 430, endPoint x: 0, endPoint y: 420, distance: 99.3
click at [0, 420] on html "BETA “Create a Crew to automate functional testing of the OrangeHRM demo websit…" at bounding box center [532, 248] width 1065 height 497
paste textarea "**********"
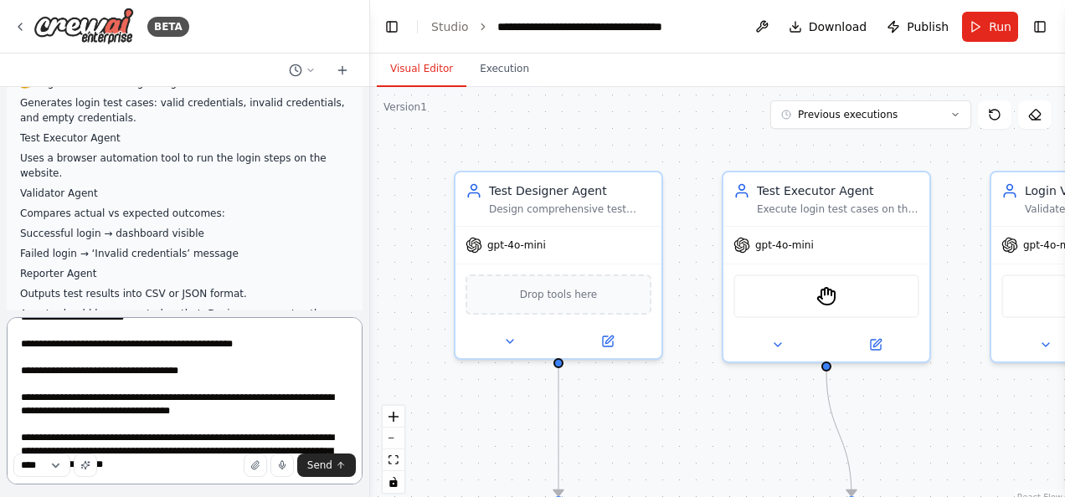
scroll to position [0, 0]
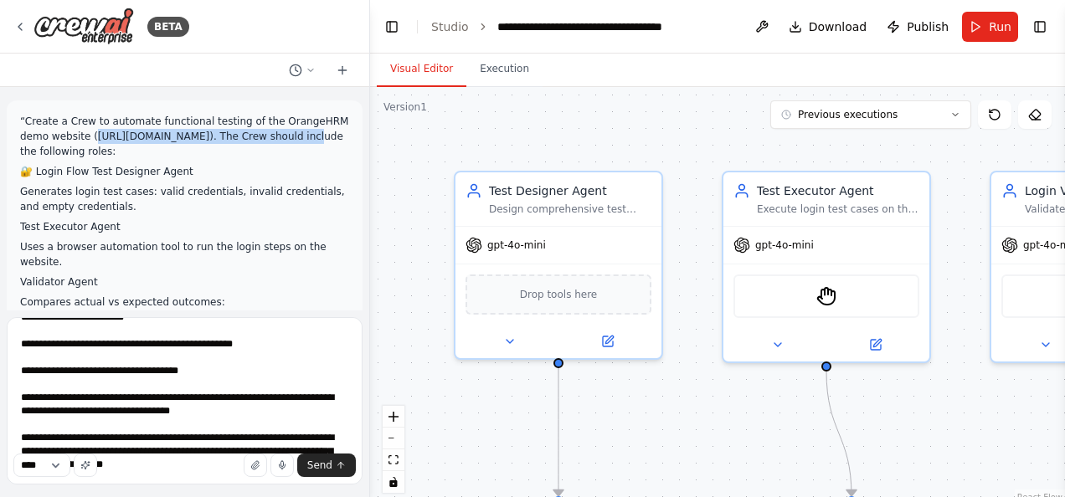
drag, startPoint x: 87, startPoint y: 136, endPoint x: 291, endPoint y: 139, distance: 204.3
click at [291, 139] on p "“Create a Crew to automate functional testing of the OrangeHRM demo website ([U…" at bounding box center [184, 136] width 329 height 45
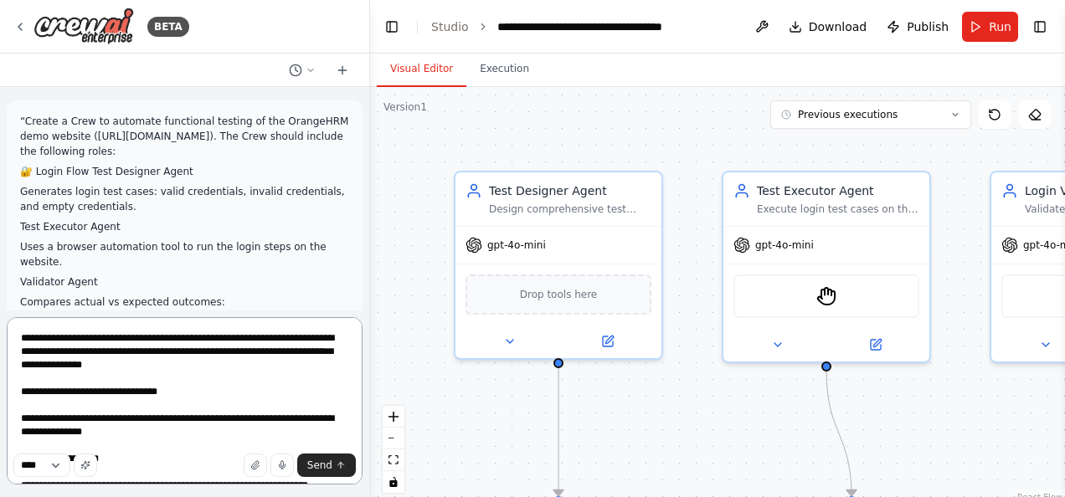
drag, startPoint x: 89, startPoint y: 351, endPoint x: 291, endPoint y: 351, distance: 202.6
click at [291, 351] on textarea at bounding box center [185, 400] width 356 height 167
paste textarea "**********"
type textarea "**********"
drag, startPoint x: 258, startPoint y: 429, endPoint x: 330, endPoint y: 467, distance: 81.7
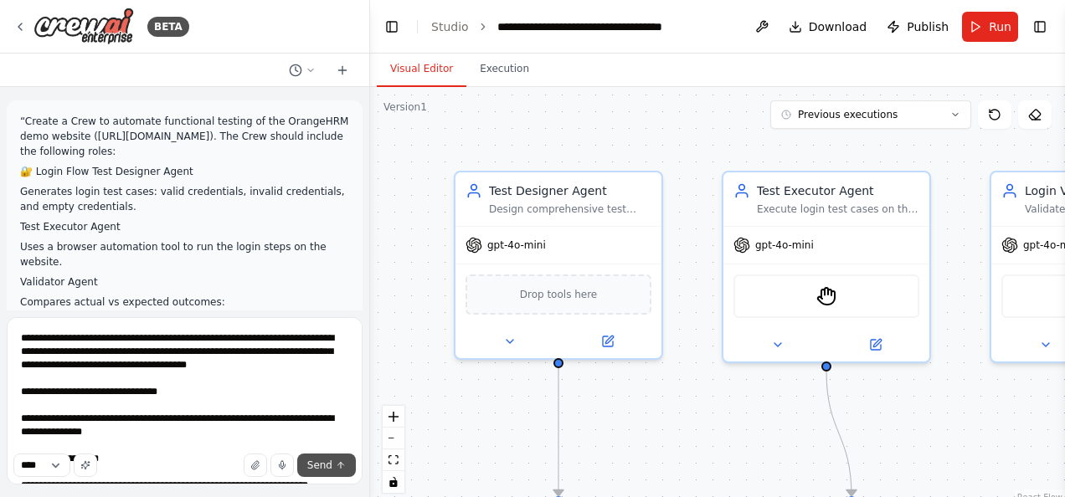
click at [330, 467] on span "Send" at bounding box center [319, 465] width 25 height 13
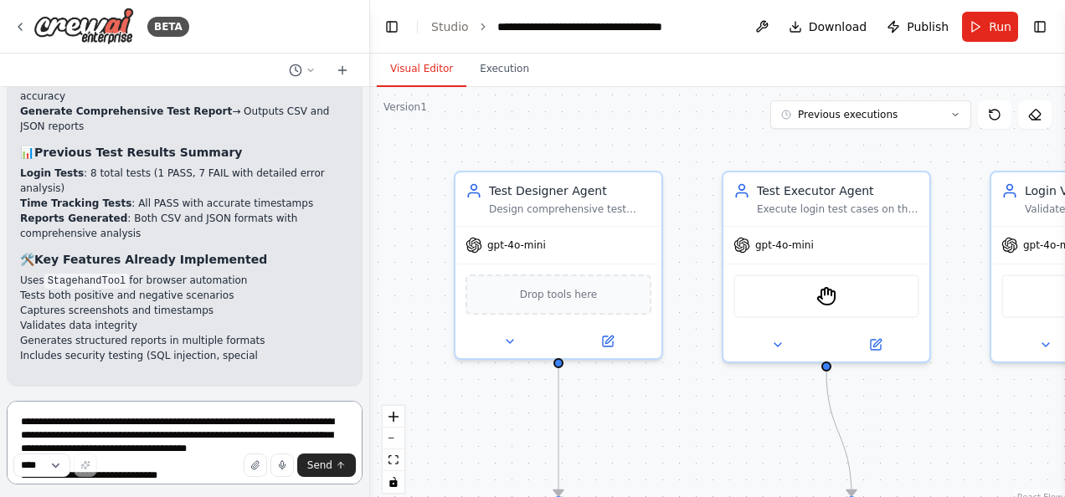
scroll to position [4437, 0]
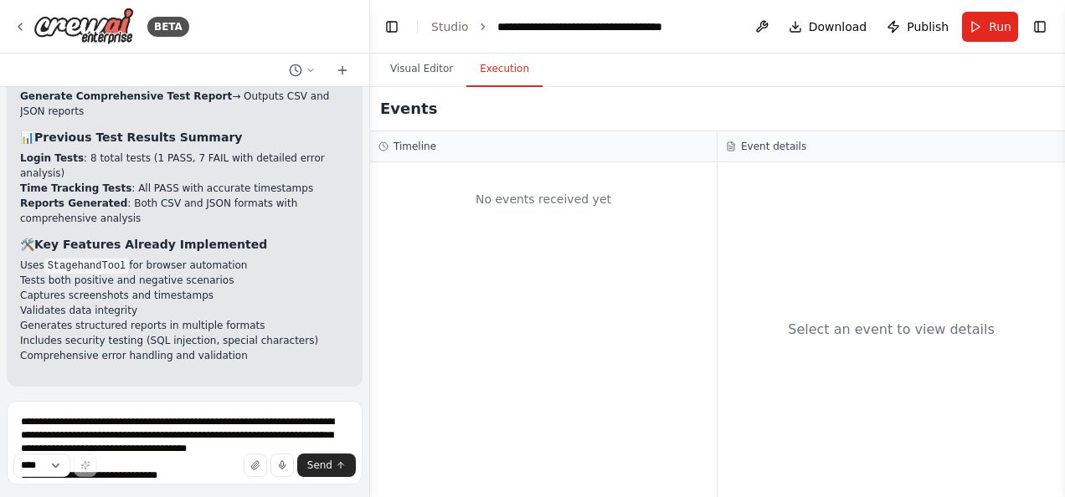
click at [481, 70] on button "Execution" at bounding box center [504, 69] width 76 height 35
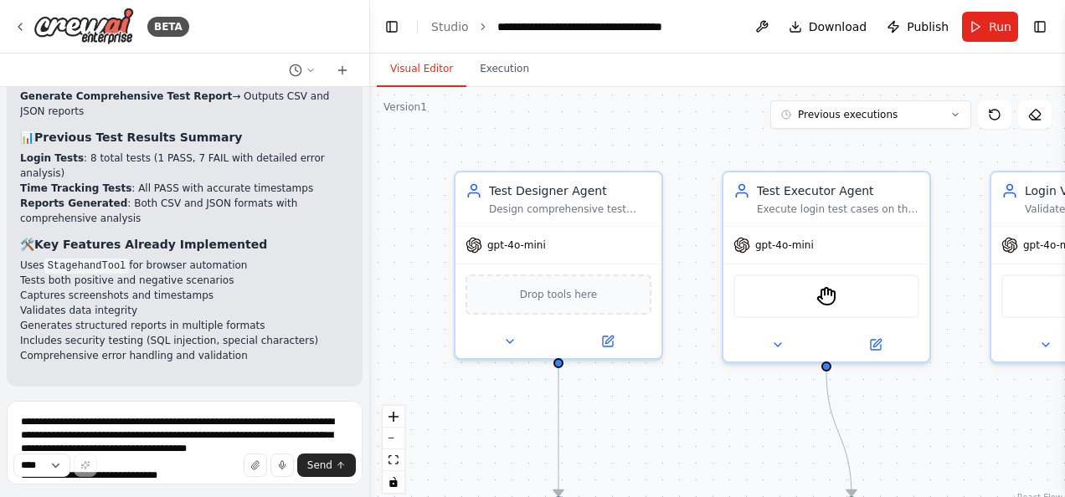
click at [410, 69] on button "Visual Editor" at bounding box center [422, 69] width 90 height 35
click at [985, 23] on button "Run" at bounding box center [990, 27] width 56 height 30
click at [390, 27] on button "Toggle Left Sidebar" at bounding box center [391, 26] width 23 height 23
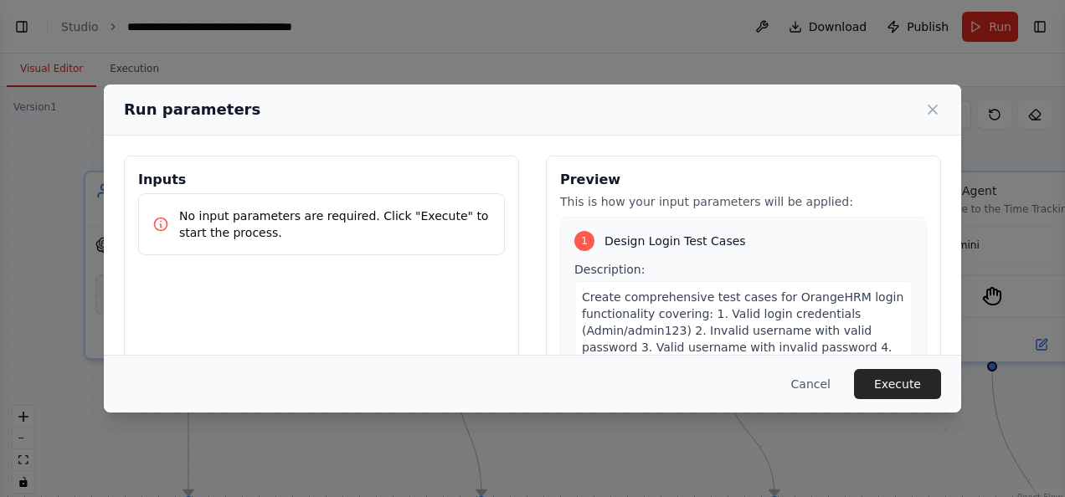
click at [693, 208] on p "This is how your input parameters will be applied:" at bounding box center [743, 201] width 367 height 17
click at [898, 375] on button "Execute" at bounding box center [897, 384] width 87 height 30
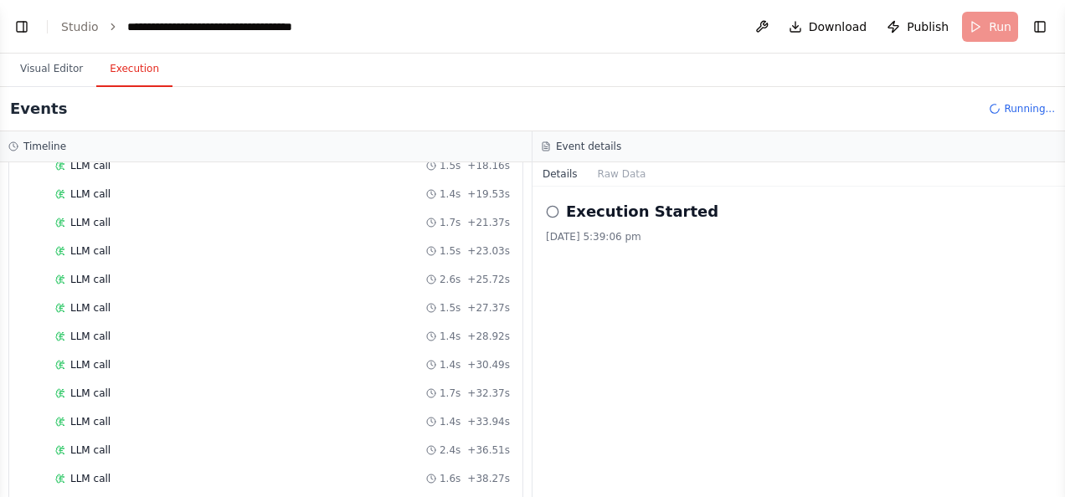
scroll to position [134, 0]
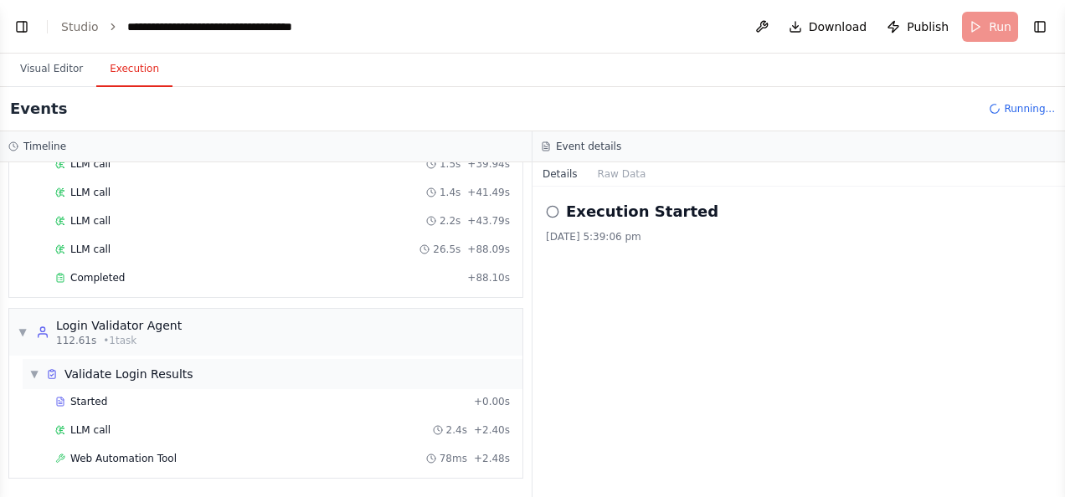
click at [149, 363] on div "▼ Validate Login Results" at bounding box center [273, 374] width 500 height 30
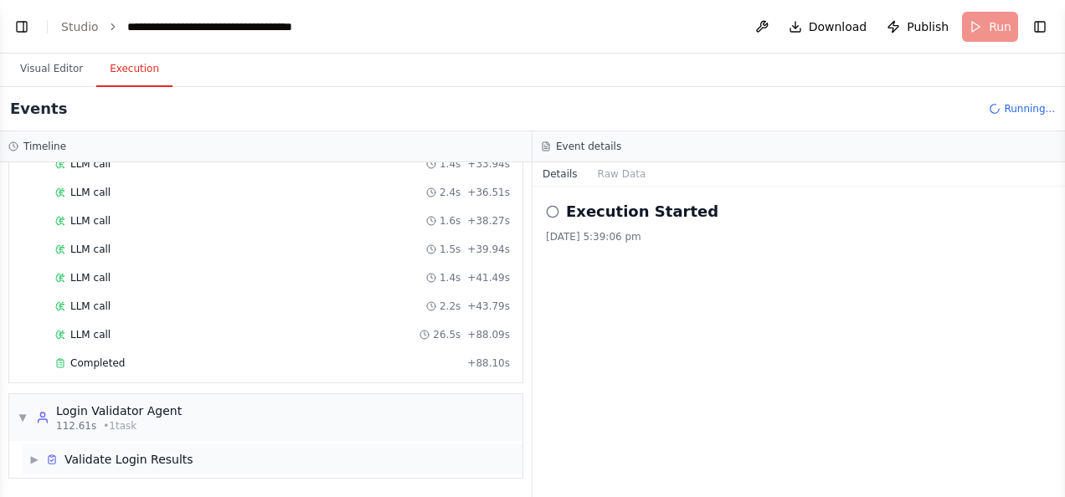
scroll to position [859, 0]
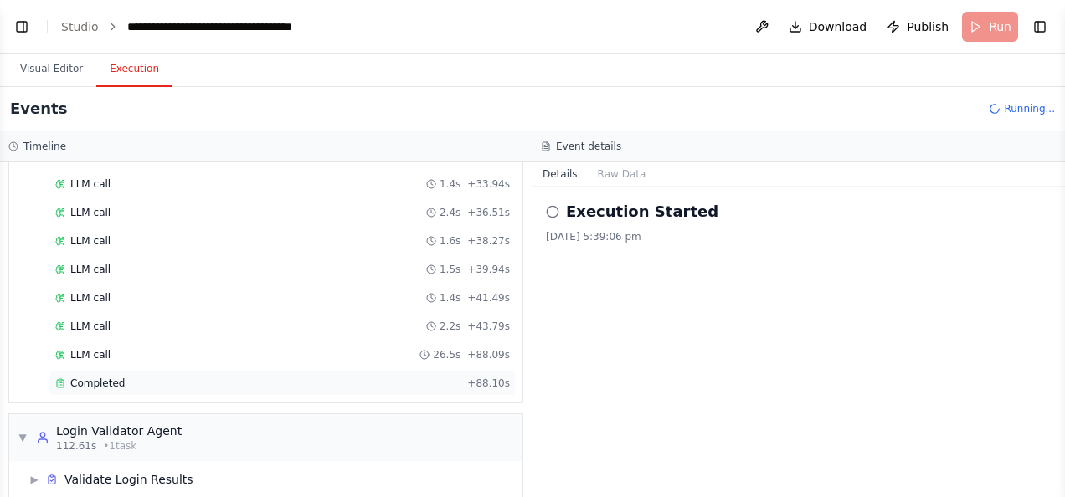
click at [221, 371] on div "Completed + 88.10s" at bounding box center [282, 383] width 466 height 25
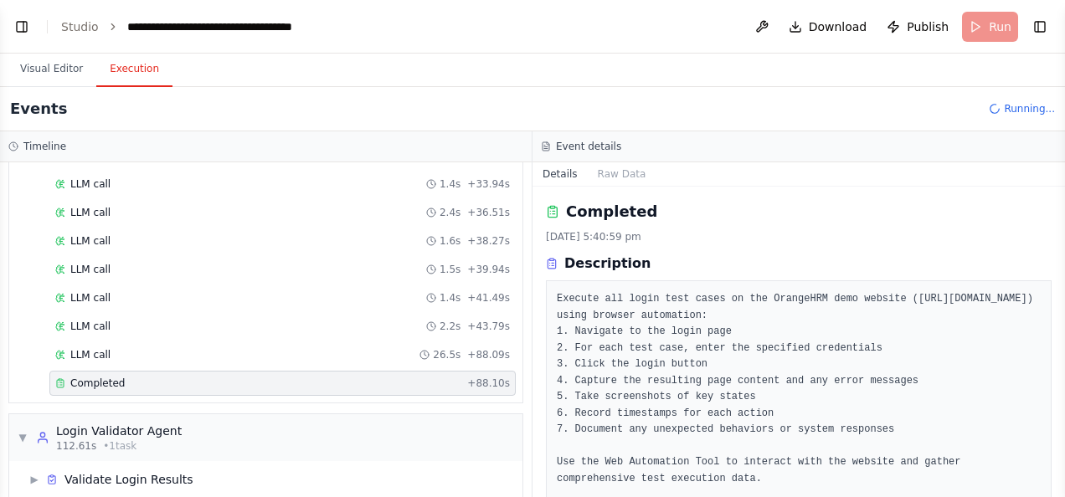
click at [1058, 484] on button "Toggle Sidebar" at bounding box center [1064, 248] width 13 height 497
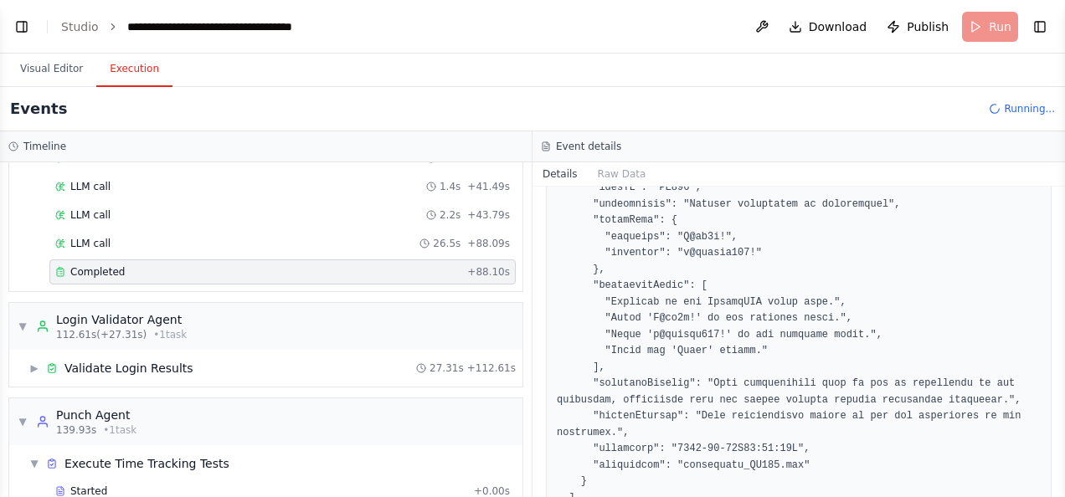
scroll to position [2683, 0]
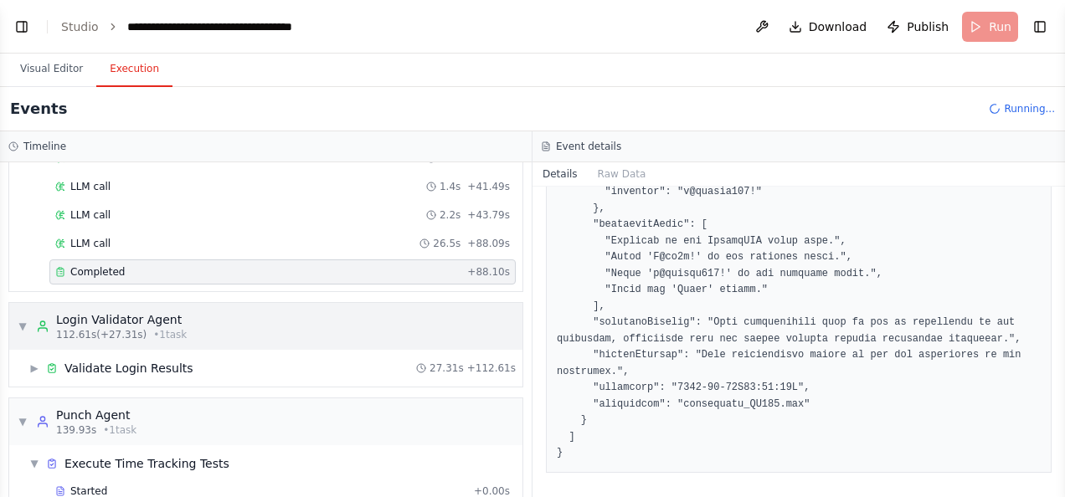
click at [248, 303] on div "▼ Login Validator Agent 112.61s (+27.31s) • 1 task" at bounding box center [265, 326] width 513 height 47
click at [37, 362] on span "▶" at bounding box center [34, 368] width 10 height 13
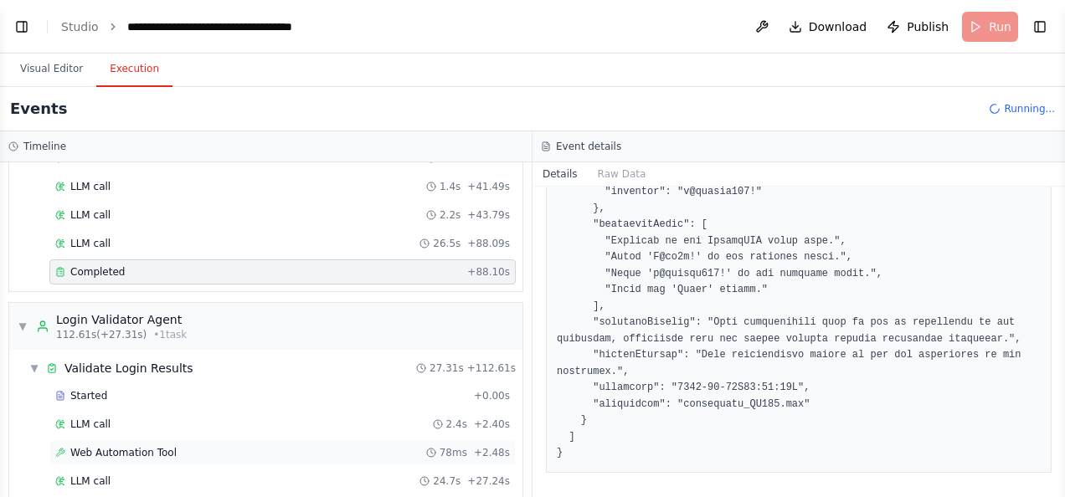
click at [162, 446] on span "Web Automation Tool" at bounding box center [123, 452] width 106 height 13
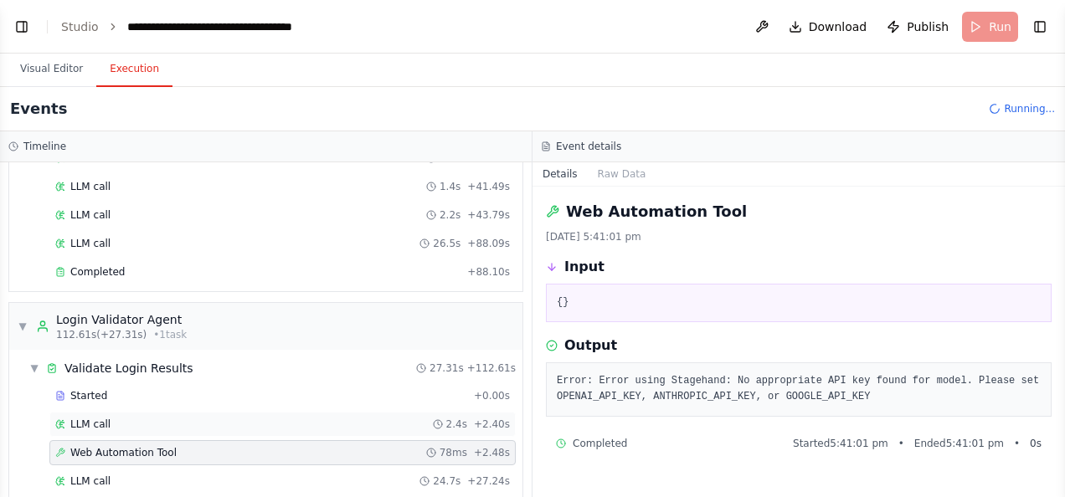
click at [85, 412] on div "LLM call 2.4s + 2.40s" at bounding box center [282, 424] width 466 height 25
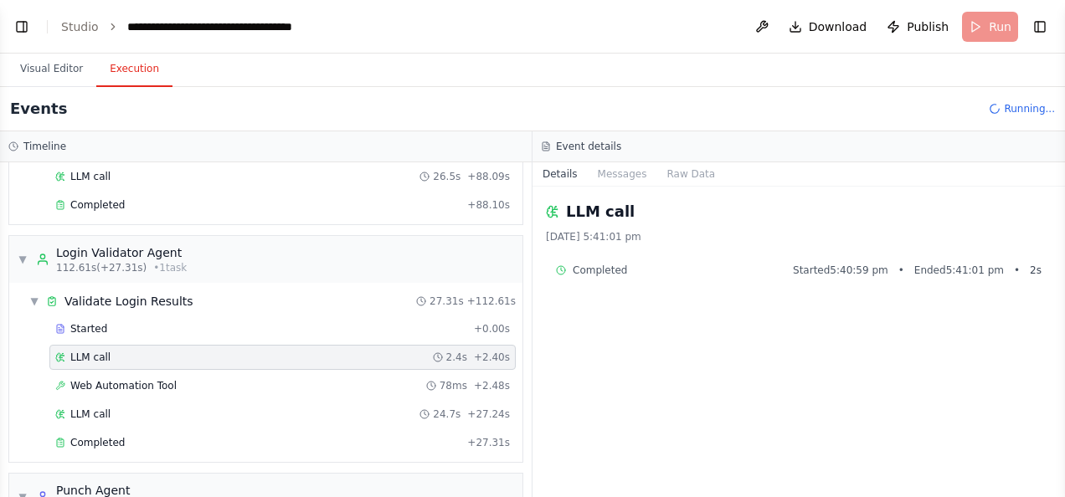
scroll to position [1071, 0]
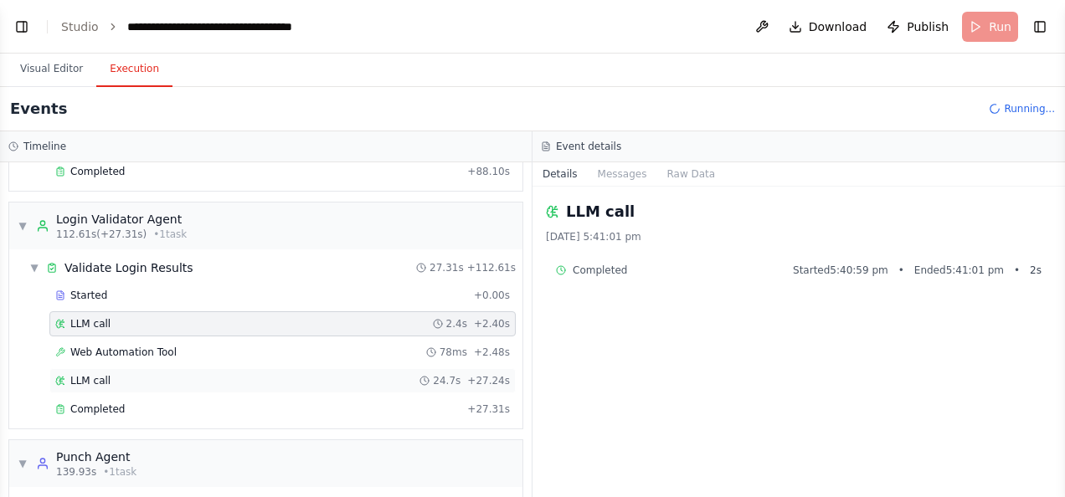
click at [134, 368] on div "LLM call 24.7s + 27.24s" at bounding box center [282, 380] width 466 height 25
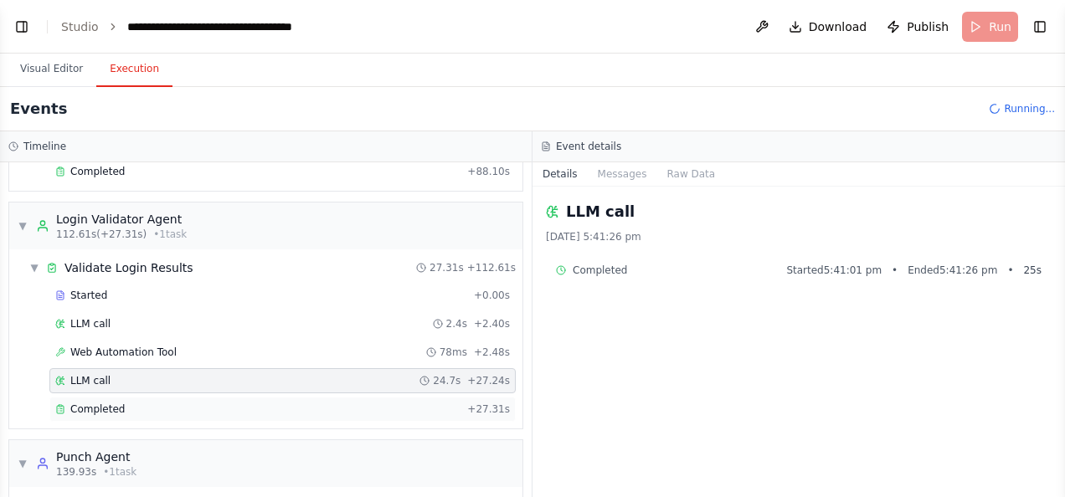
click at [131, 403] on div "Completed" at bounding box center [257, 409] width 405 height 13
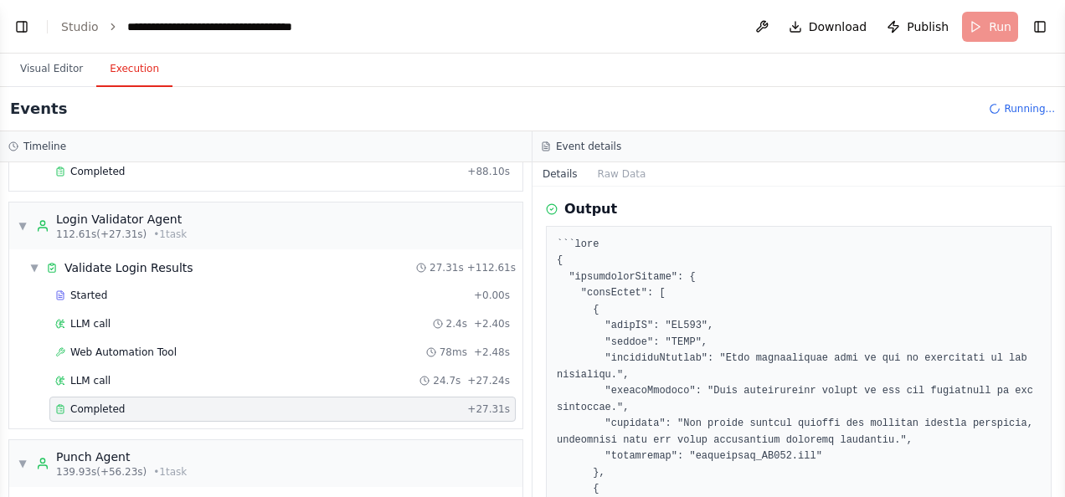
scroll to position [402, 0]
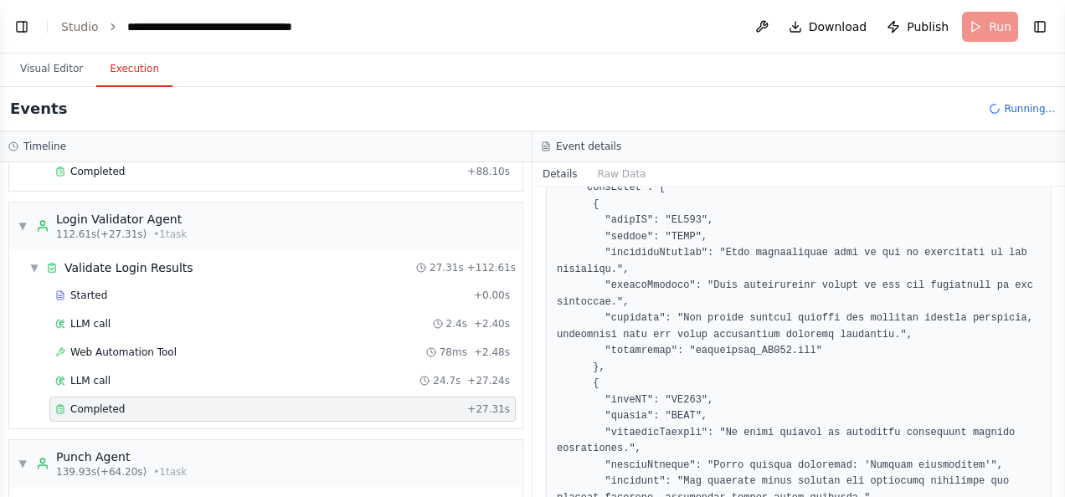
click at [1058, 191] on button "Toggle Sidebar" at bounding box center [1064, 248] width 13 height 497
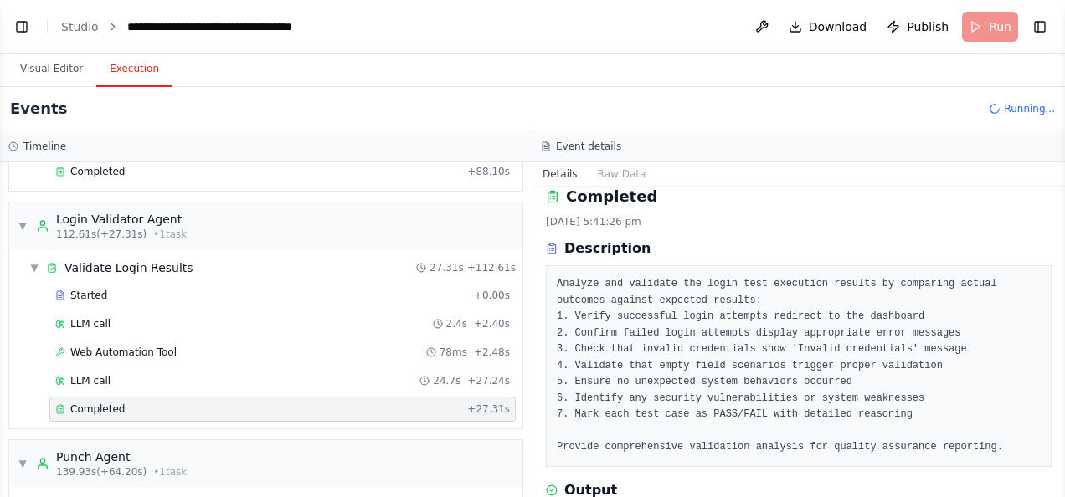
scroll to position [0, 0]
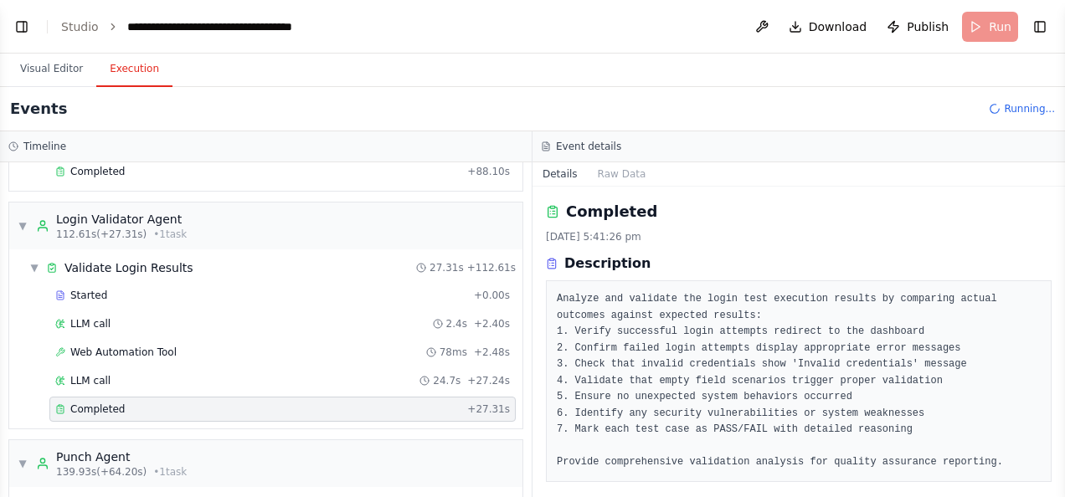
drag, startPoint x: 1058, startPoint y: 229, endPoint x: 1061, endPoint y: 239, distance: 10.4
click at [1061, 239] on button "Toggle Sidebar" at bounding box center [1064, 248] width 13 height 497
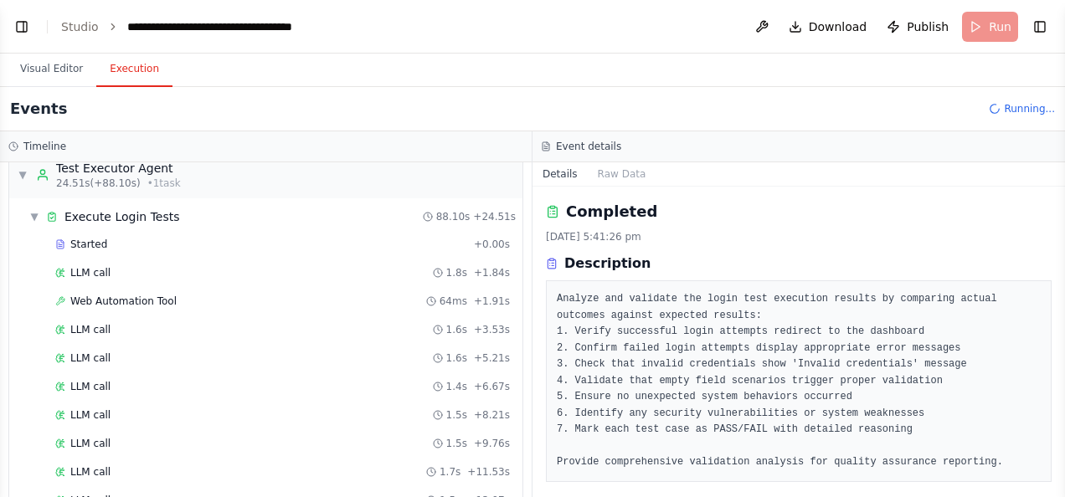
scroll to position [290, 0]
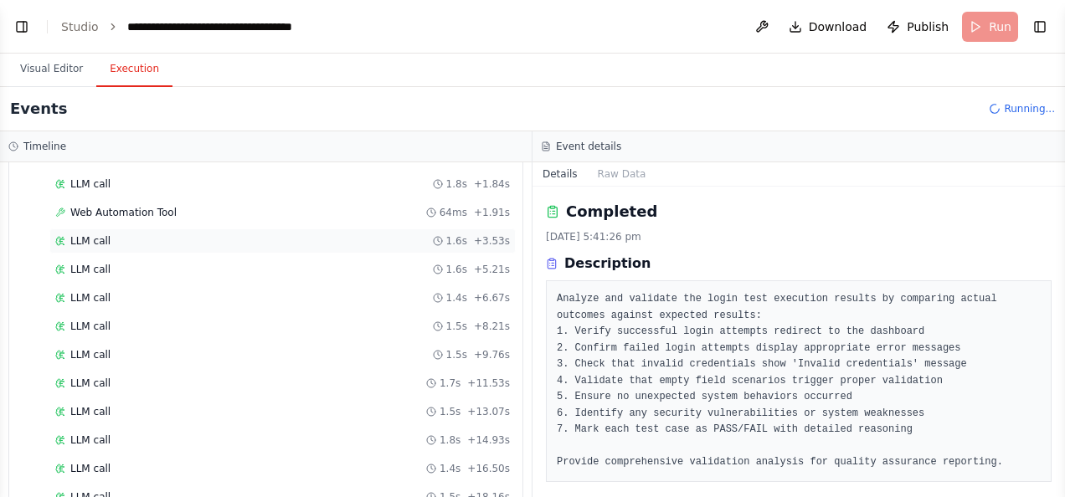
click at [126, 239] on div "LLM call 1.6s + 3.53s" at bounding box center [282, 240] width 455 height 13
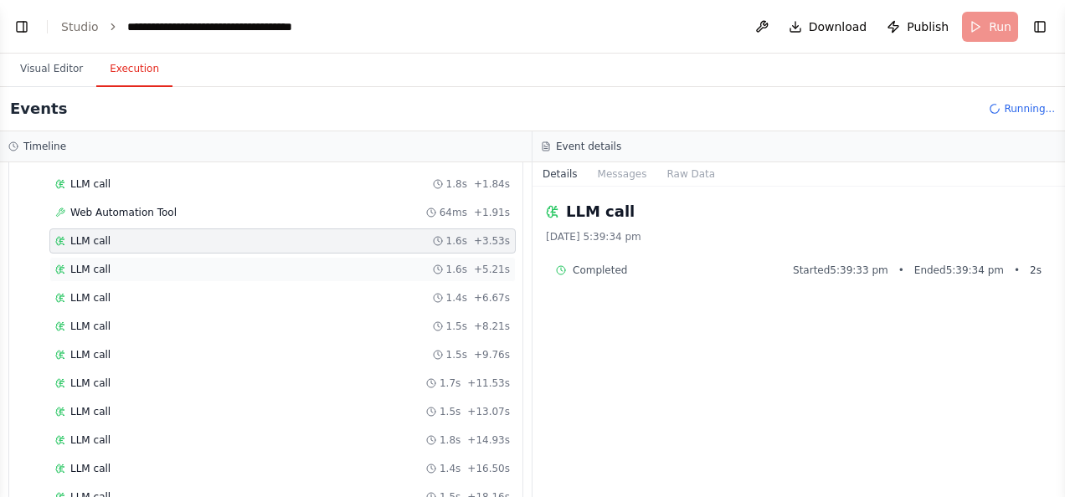
click at [109, 263] on div "LLM call 1.6s + 5.21s" at bounding box center [282, 269] width 455 height 13
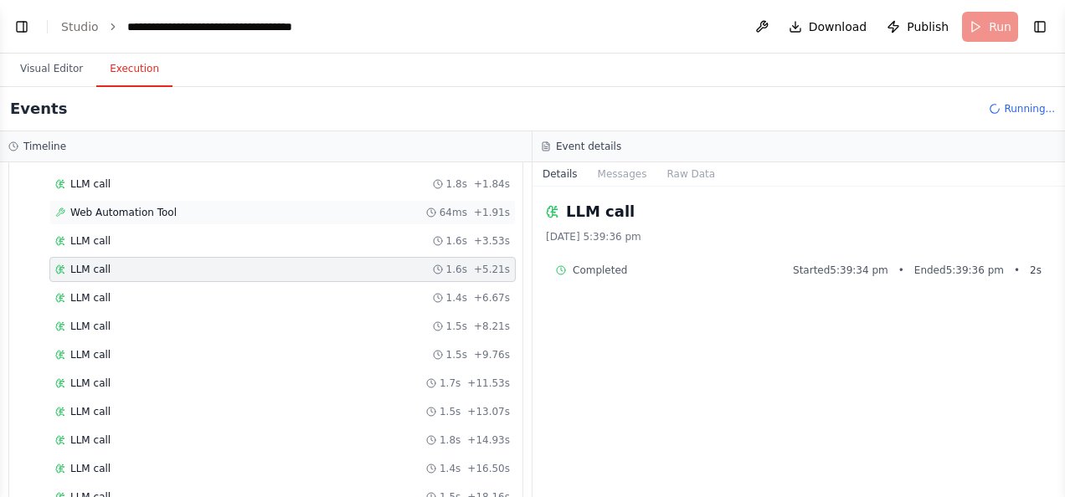
click at [126, 206] on span "Web Automation Tool" at bounding box center [123, 212] width 106 height 13
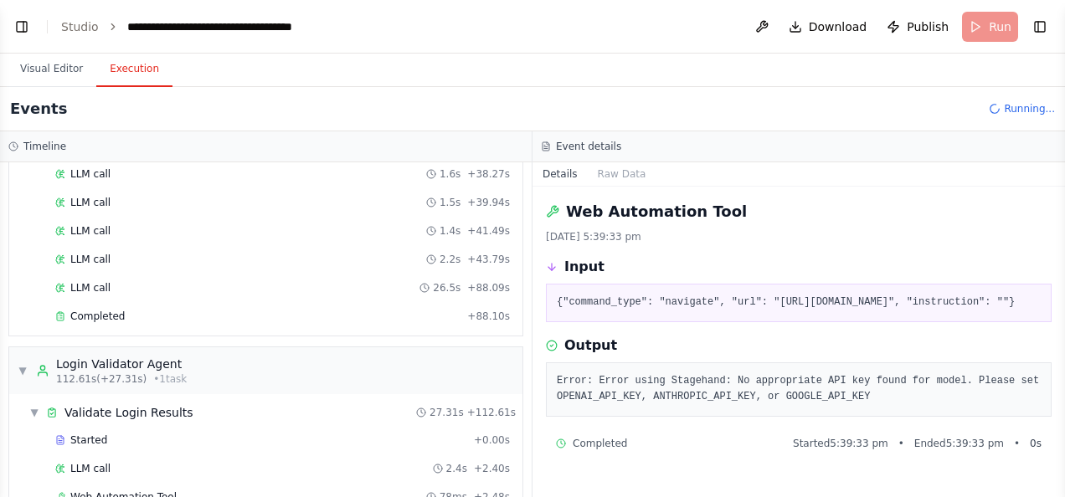
scroll to position [1016, 0]
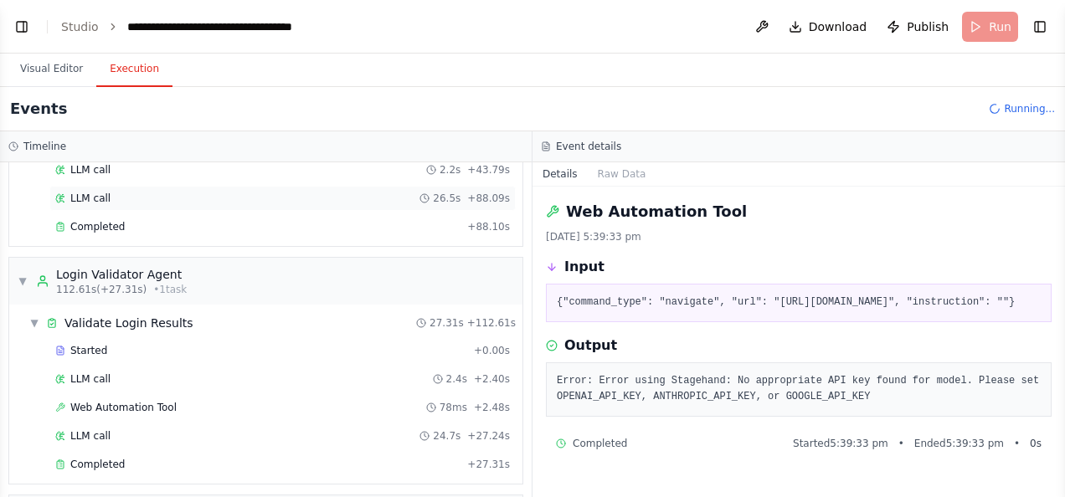
click at [162, 192] on div "LLM call 26.5s + 88.09s" at bounding box center [282, 198] width 455 height 13
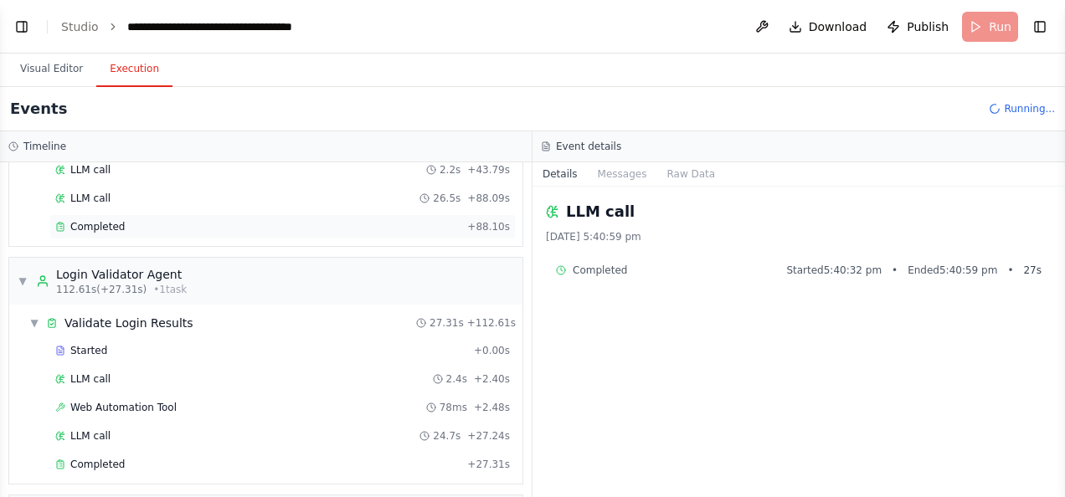
click at [156, 220] on div "Completed" at bounding box center [257, 226] width 405 height 13
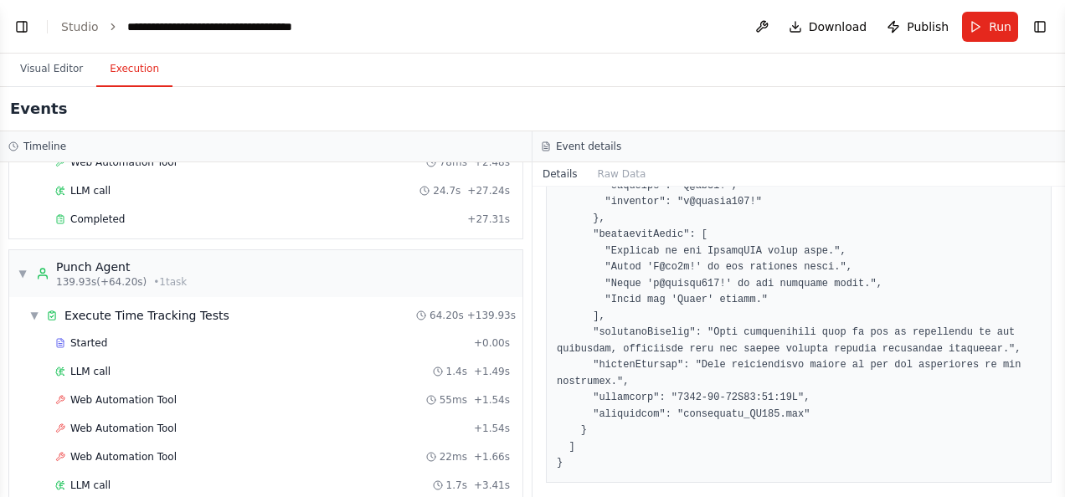
scroll to position [2683, 0]
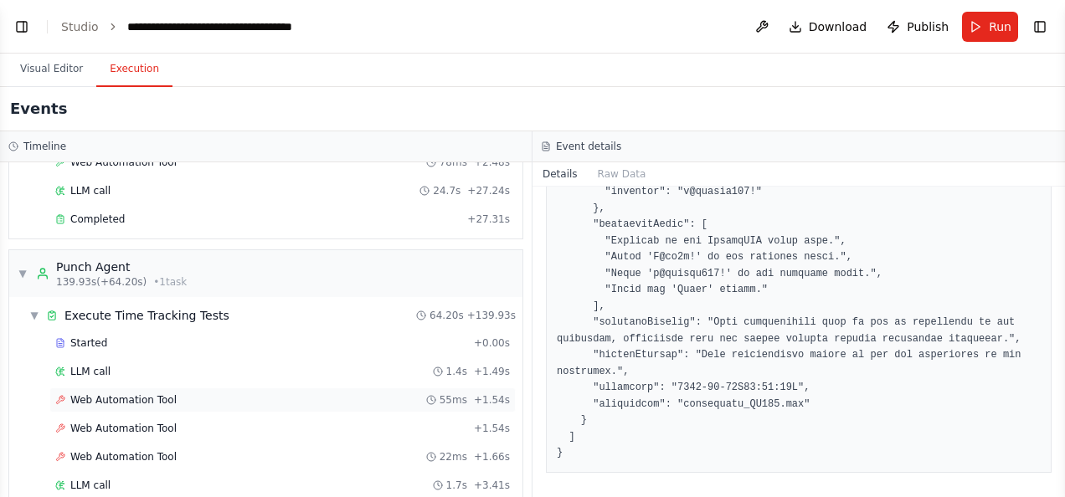
click at [224, 393] on div "Web Automation Tool 55ms + 1.54s" at bounding box center [282, 399] width 455 height 13
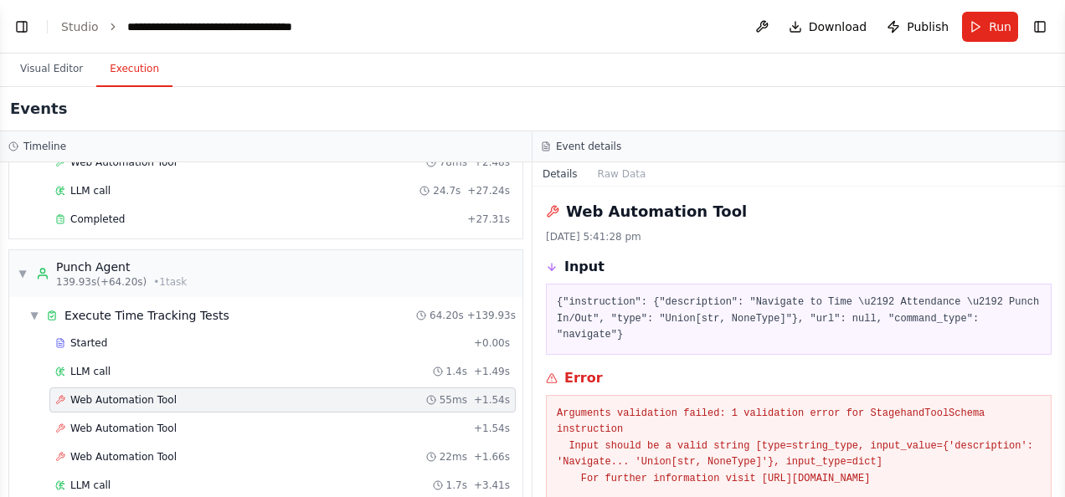
scroll to position [46, 0]
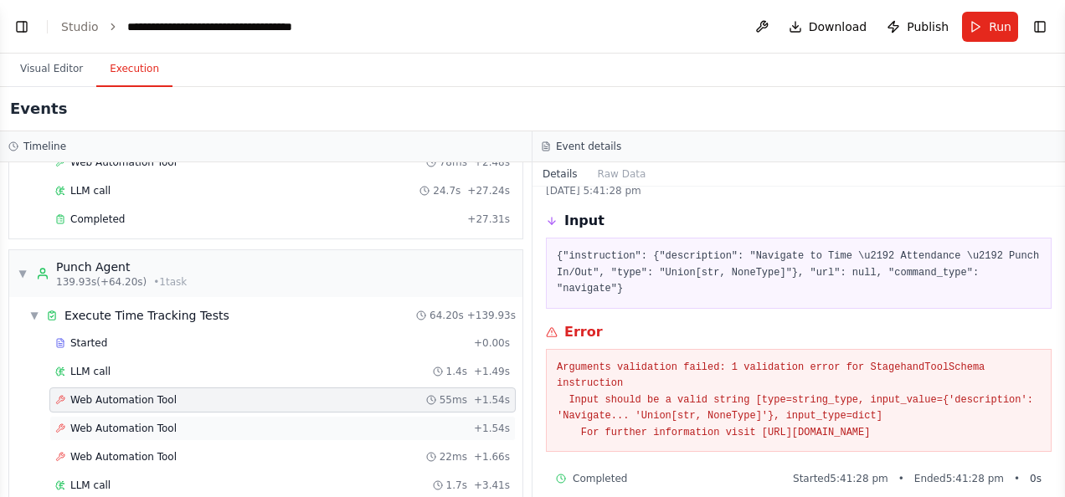
click at [144, 422] on span "Web Automation Tool" at bounding box center [123, 428] width 106 height 13
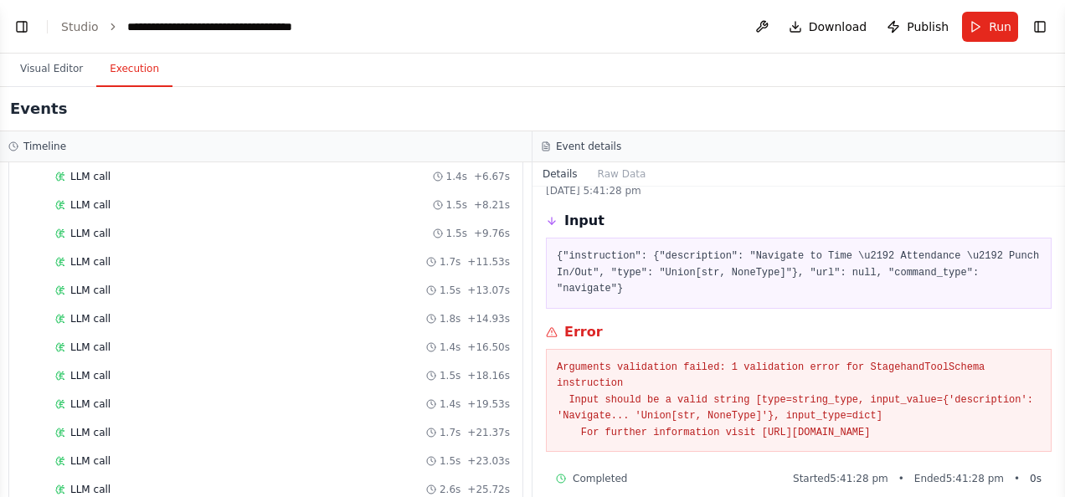
scroll to position [0, 0]
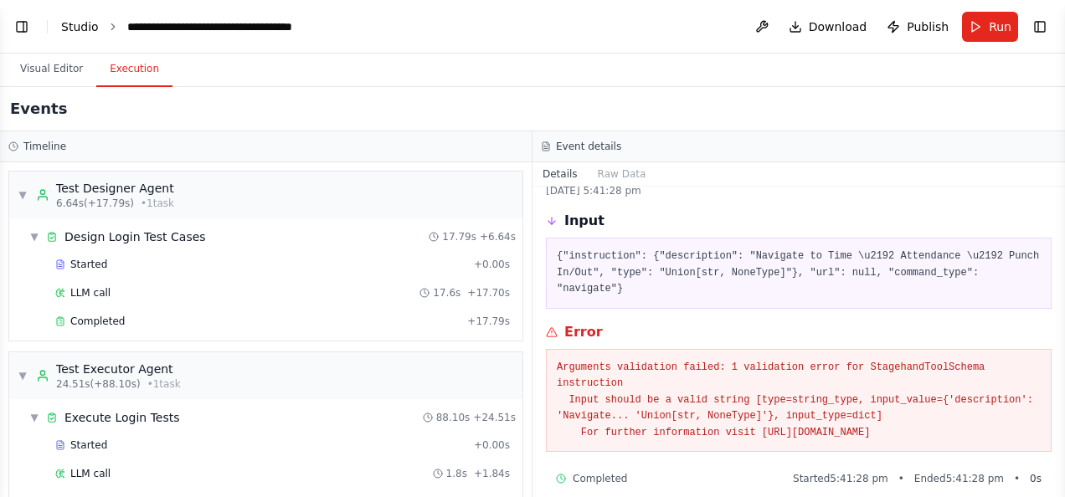
click at [79, 23] on link "Studio" at bounding box center [80, 26] width 38 height 13
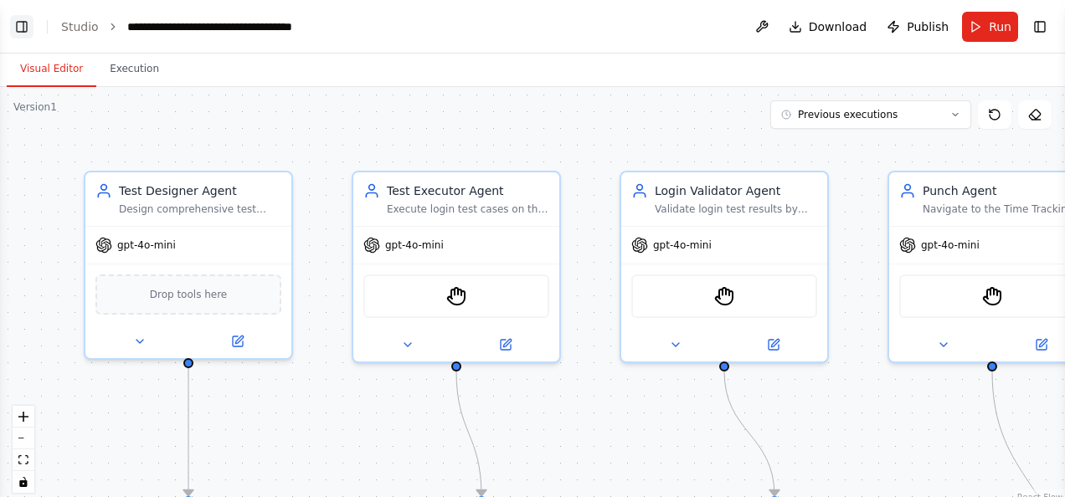
click at [17, 25] on button "Toggle Left Sidebar" at bounding box center [21, 26] width 23 height 23
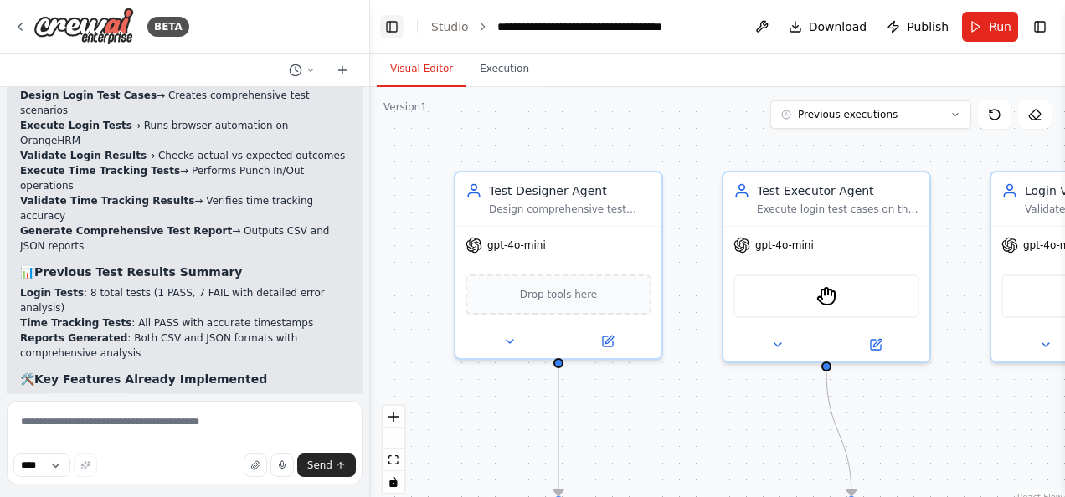
scroll to position [4302, 0]
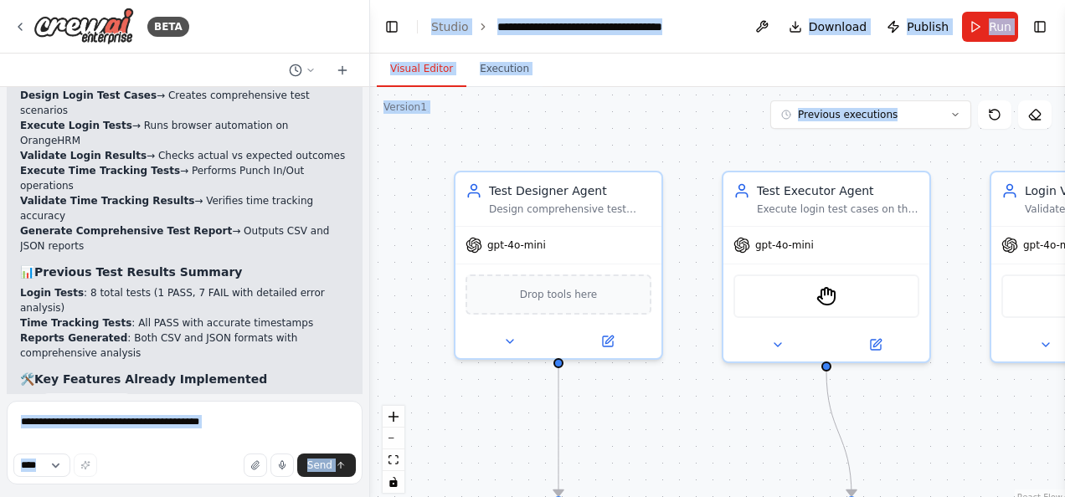
drag, startPoint x: 342, startPoint y: 320, endPoint x: 373, endPoint y: 334, distance: 34.9
click at [373, 334] on div "BETA “Create a Crew to automate functional testing of the OrangeHRM demo websit…" at bounding box center [532, 248] width 1065 height 497
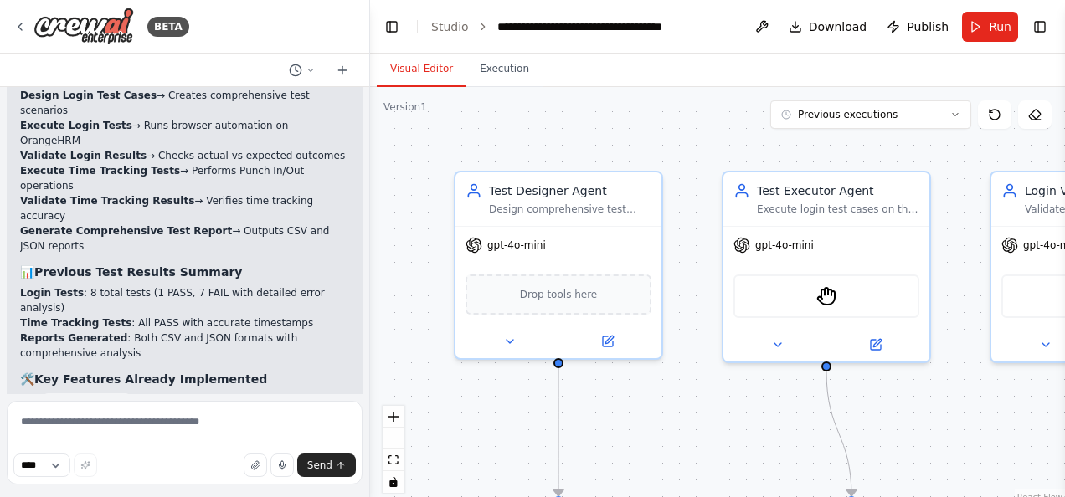
drag, startPoint x: 373, startPoint y: 334, endPoint x: 283, endPoint y: 291, distance: 100.0
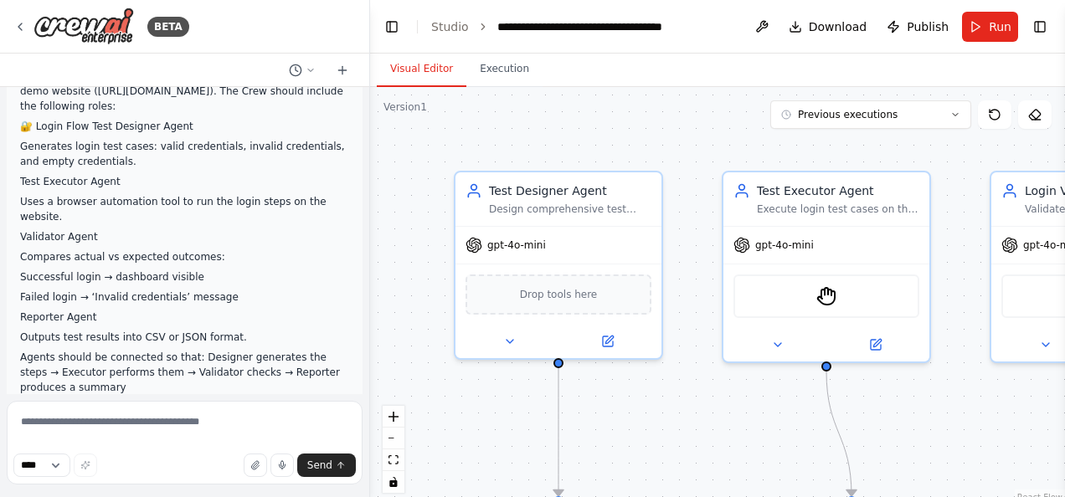
scroll to position [0, 0]
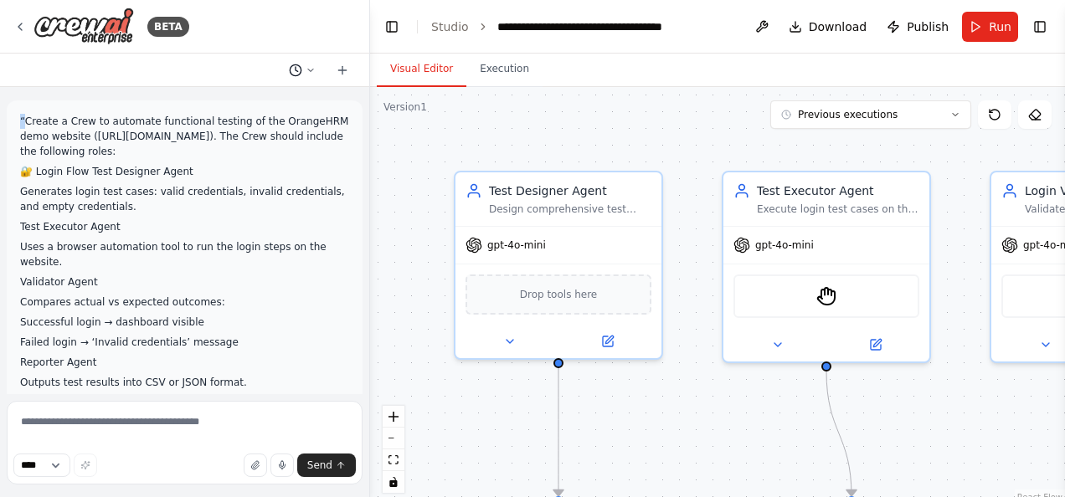
drag, startPoint x: 22, startPoint y: 119, endPoint x: 288, endPoint y: 66, distance: 271.4
click at [288, 66] on div "BETA “Create a Crew to automate functional testing of the OrangeHRM demo websit…" at bounding box center [185, 248] width 370 height 497
drag, startPoint x: 288, startPoint y: 66, endPoint x: 243, endPoint y: 234, distance: 173.4
click at [243, 234] on p "Test Executor Agent" at bounding box center [184, 226] width 329 height 15
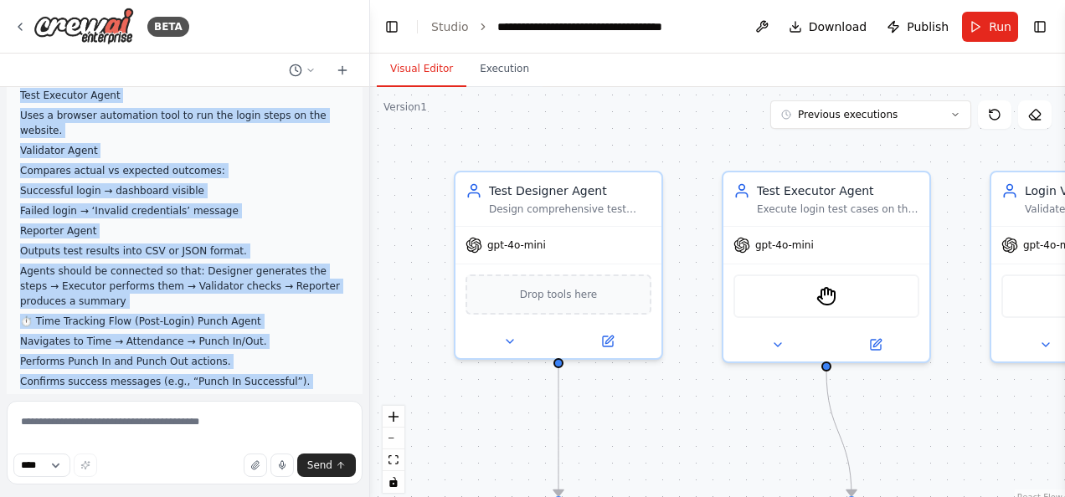
scroll to position [186, 0]
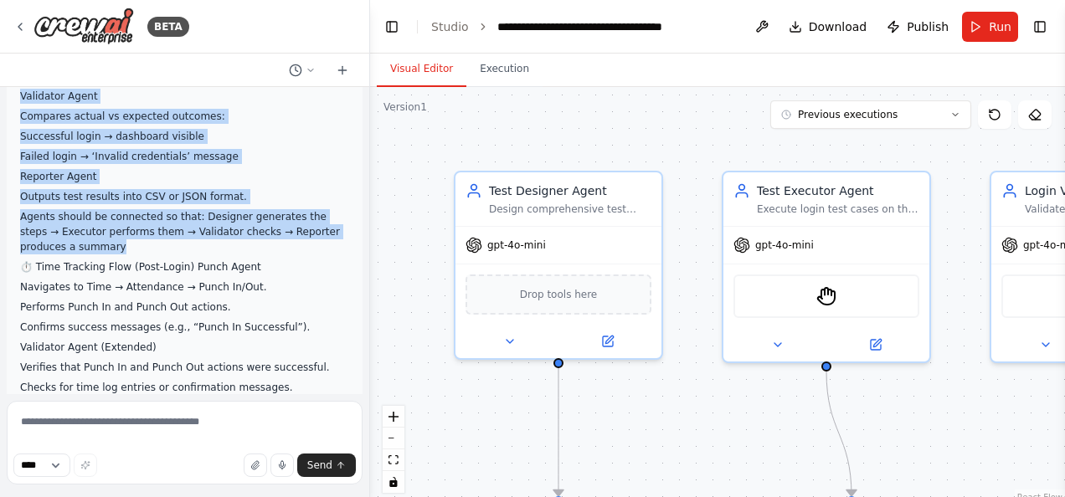
drag, startPoint x: 17, startPoint y: 117, endPoint x: 287, endPoint y: 224, distance: 290.9
click at [287, 224] on div "“Create a Crew to automate functional testing of the OrangeHRM demo website ([U…" at bounding box center [185, 235] width 356 height 640
copy div "“Create a Crew to automate functional testing of the OrangeHRM demo website ([U…"
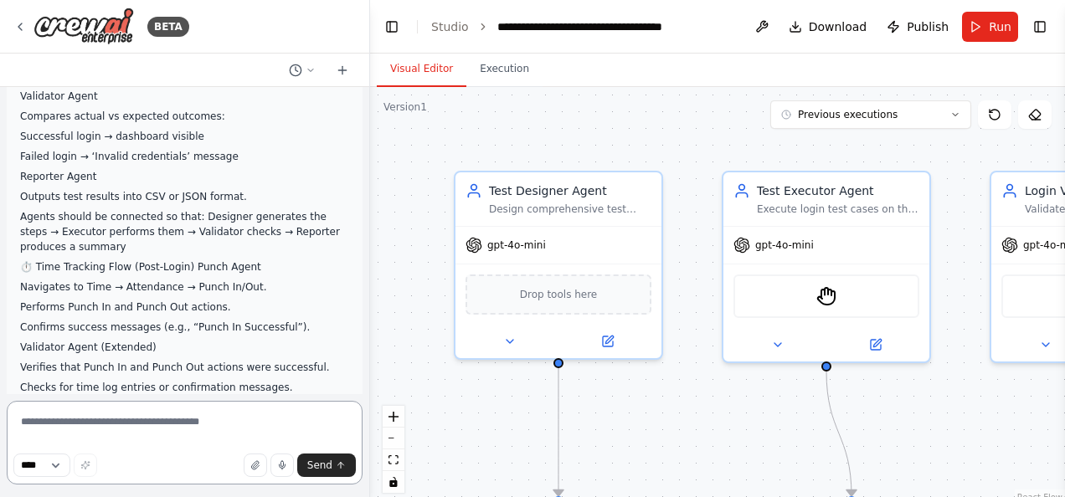
click at [157, 419] on textarea at bounding box center [185, 443] width 356 height 84
paste textarea "**********"
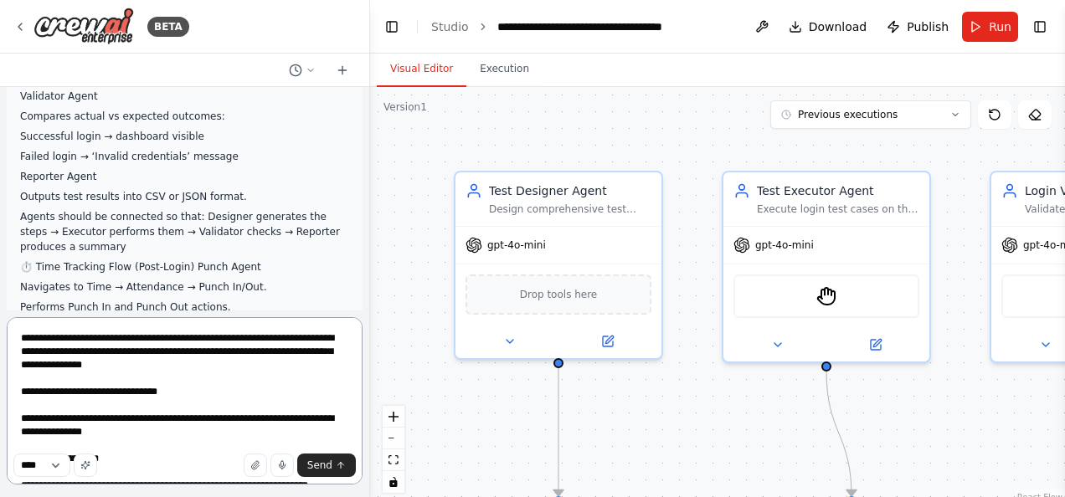
scroll to position [222, 0]
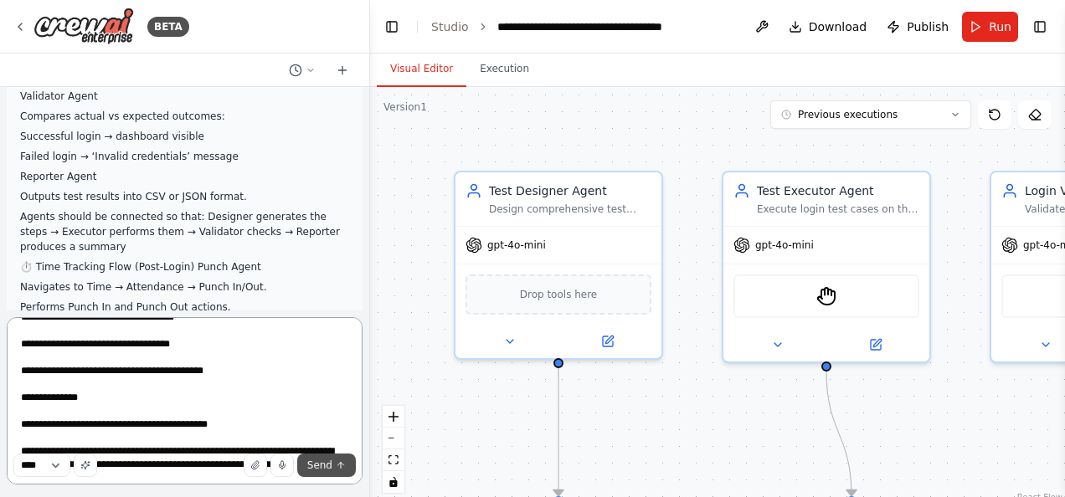
type textarea "**********"
click at [316, 465] on span "Send" at bounding box center [319, 465] width 25 height 13
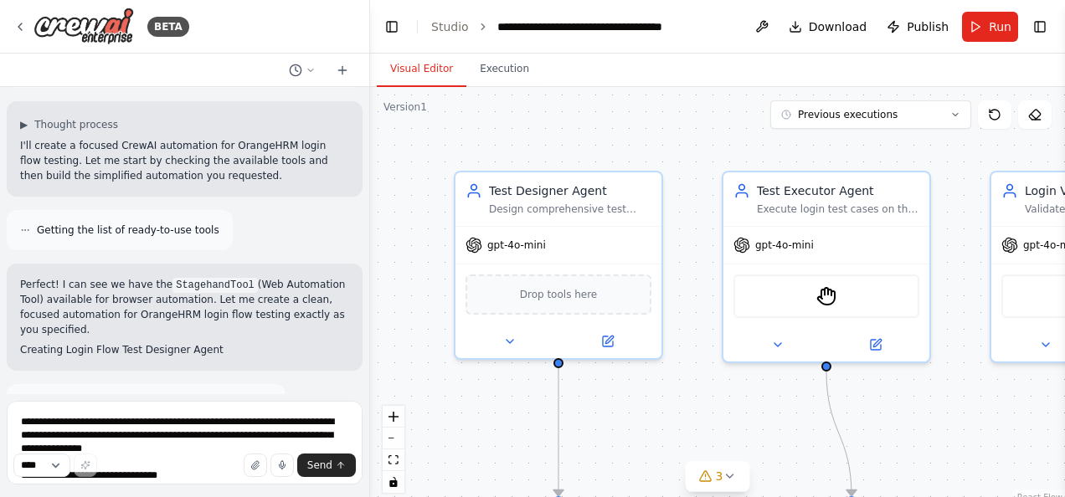
scroll to position [5372, 0]
